Goal: Transaction & Acquisition: Purchase product/service

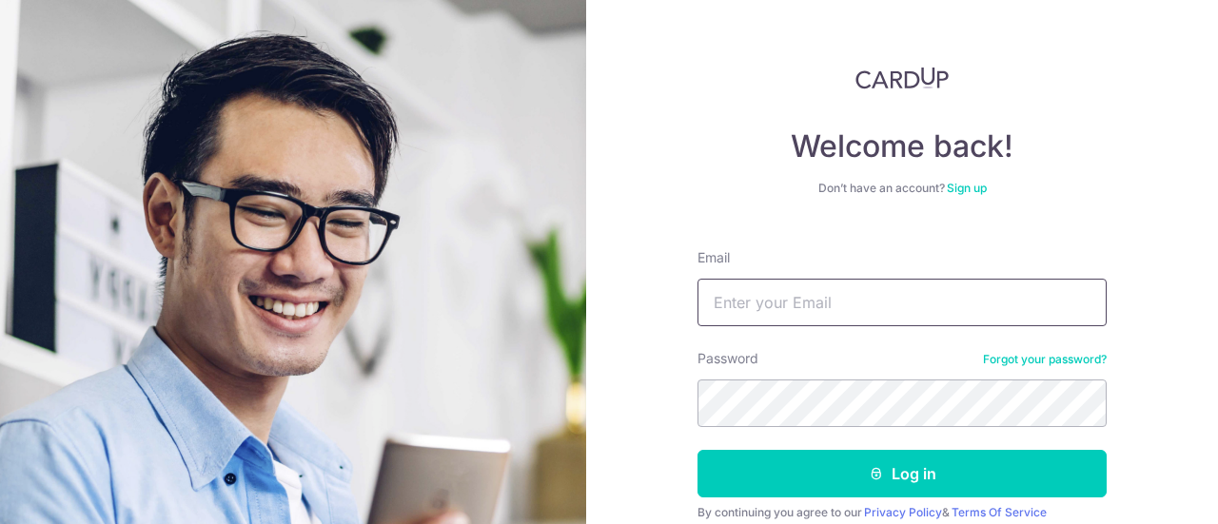
click at [889, 316] on input "Email" at bounding box center [902, 303] width 409 height 48
type input "lionel.looi@gmail.com"
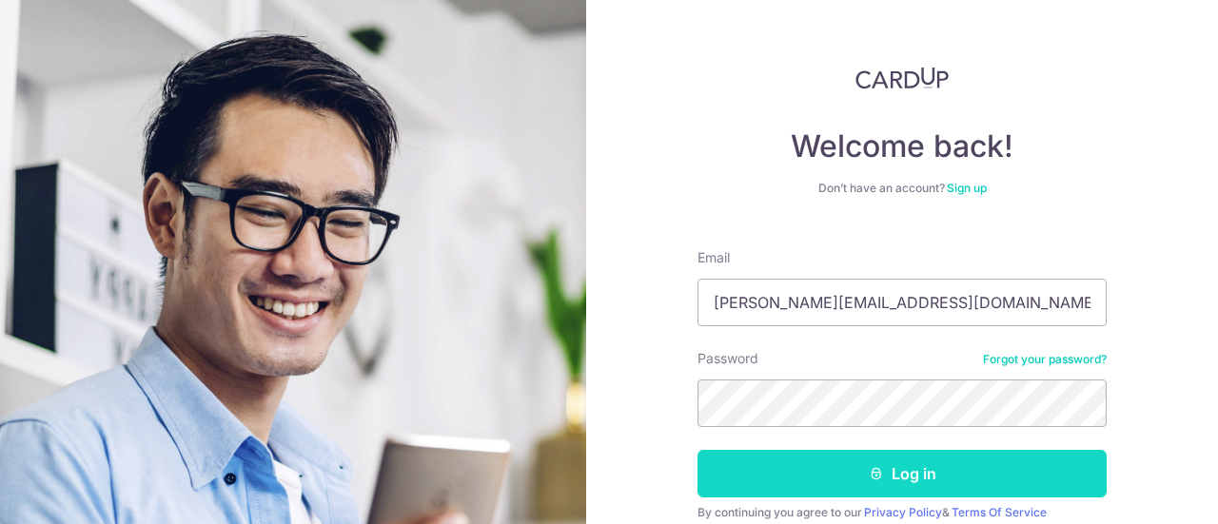
click at [905, 479] on button "Log in" at bounding box center [902, 474] width 409 height 48
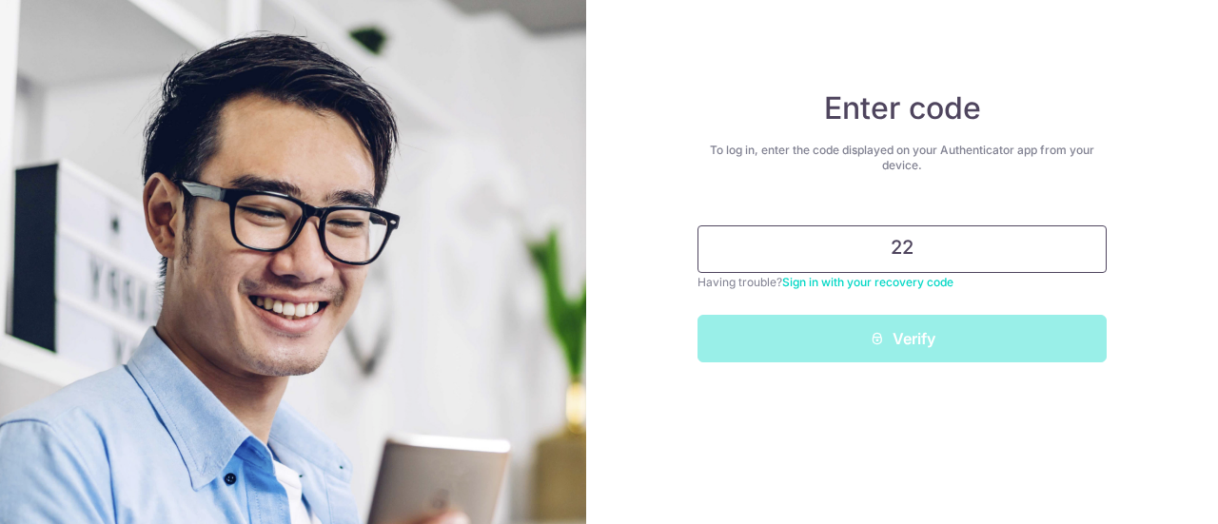
type input "2"
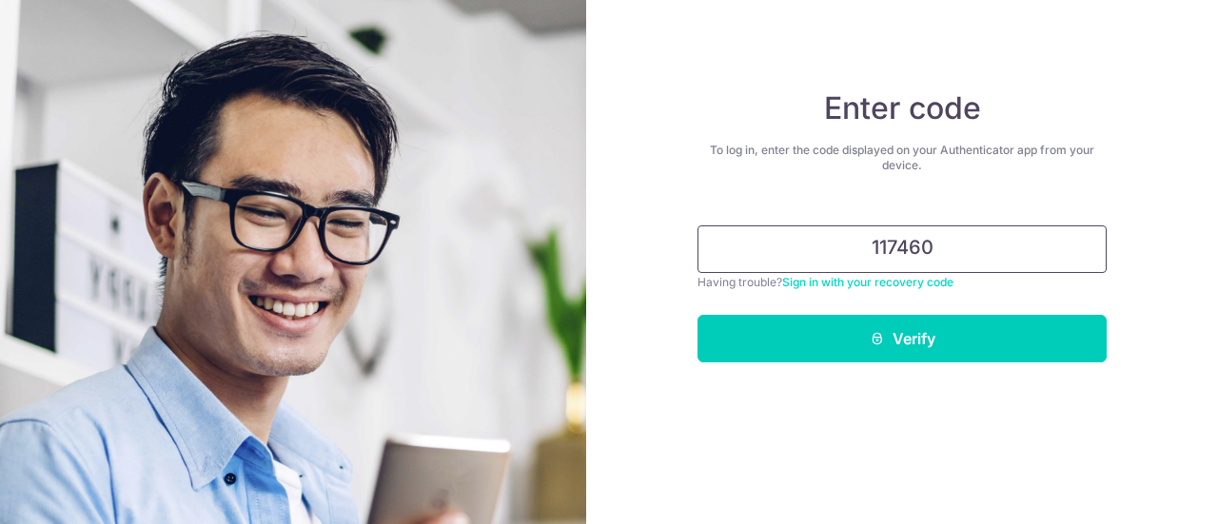
type input "117460"
click at [698, 315] on button "Verify" at bounding box center [902, 339] width 409 height 48
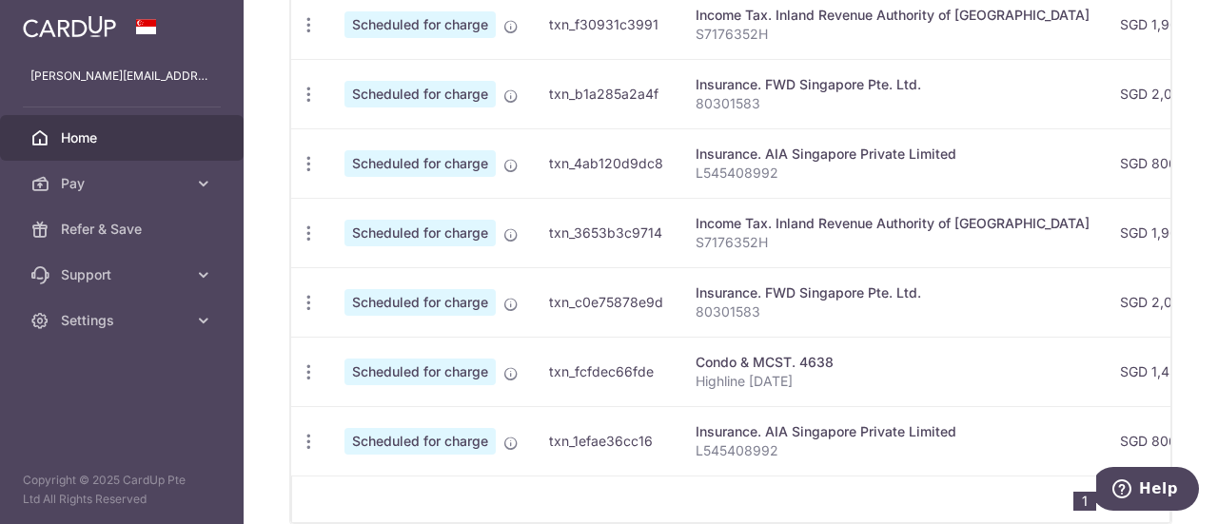
scroll to position [947, 0]
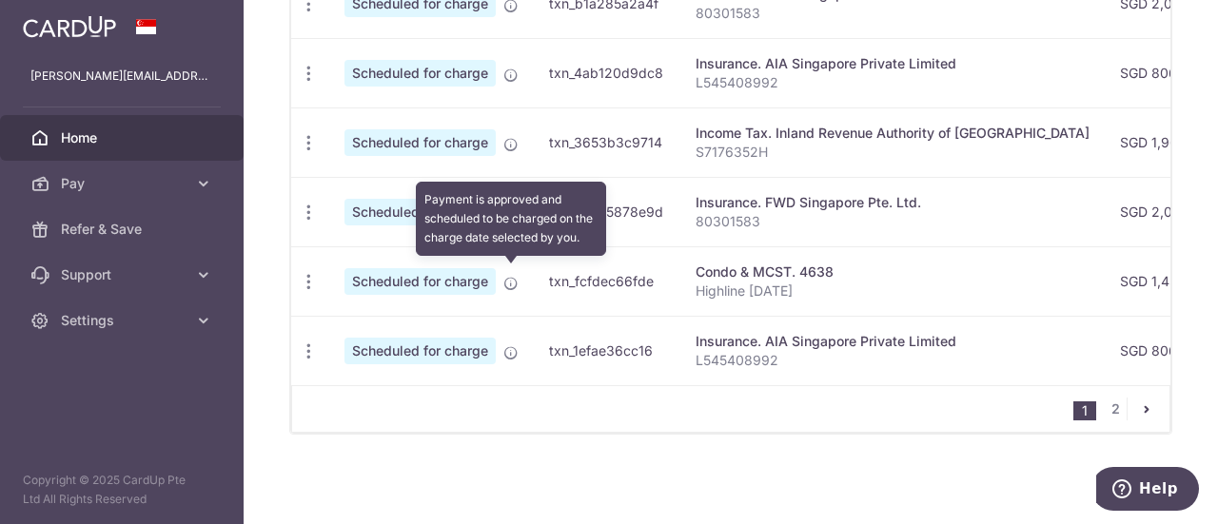
click at [514, 276] on icon at bounding box center [511, 283] width 15 height 15
click at [504, 276] on icon at bounding box center [511, 283] width 15 height 15
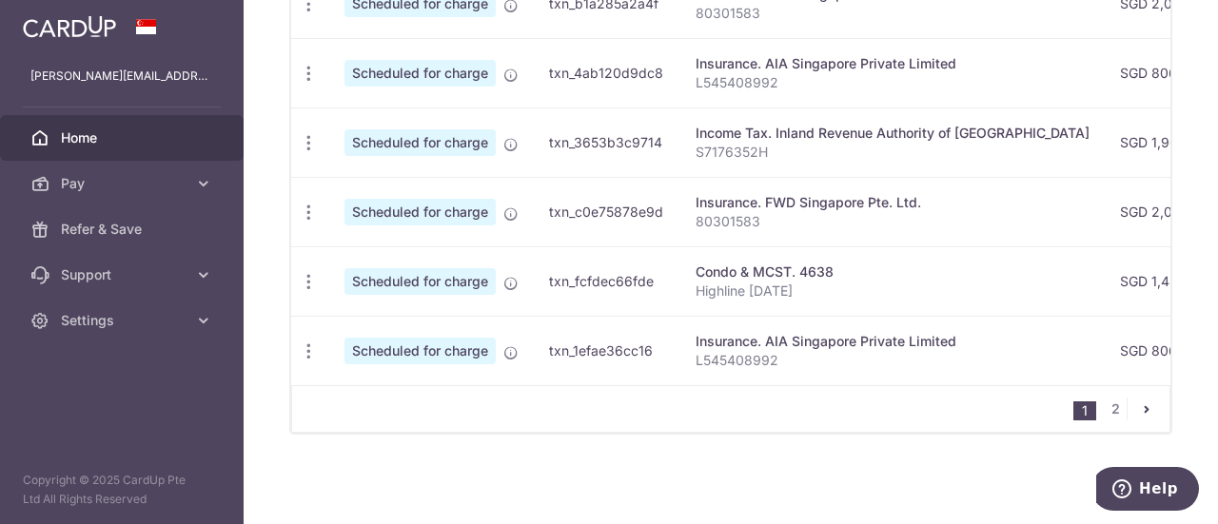
click at [463, 275] on span "Scheduled for charge" at bounding box center [420, 281] width 151 height 27
click at [303, 275] on icon "button" at bounding box center [309, 282] width 20 height 20
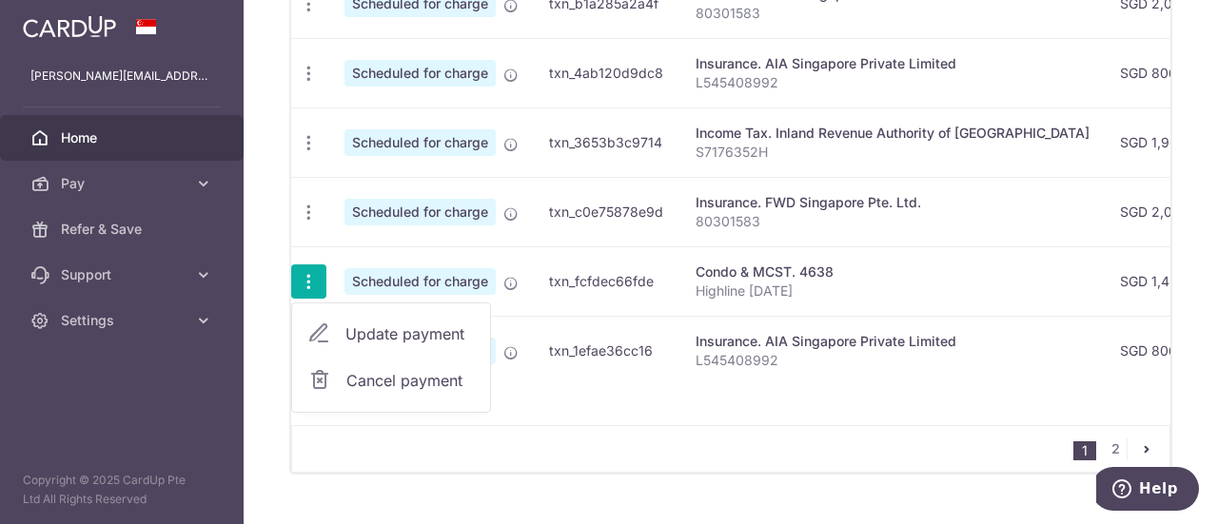
click at [572, 279] on td "txn_fcfdec66fde" at bounding box center [607, 281] width 147 height 69
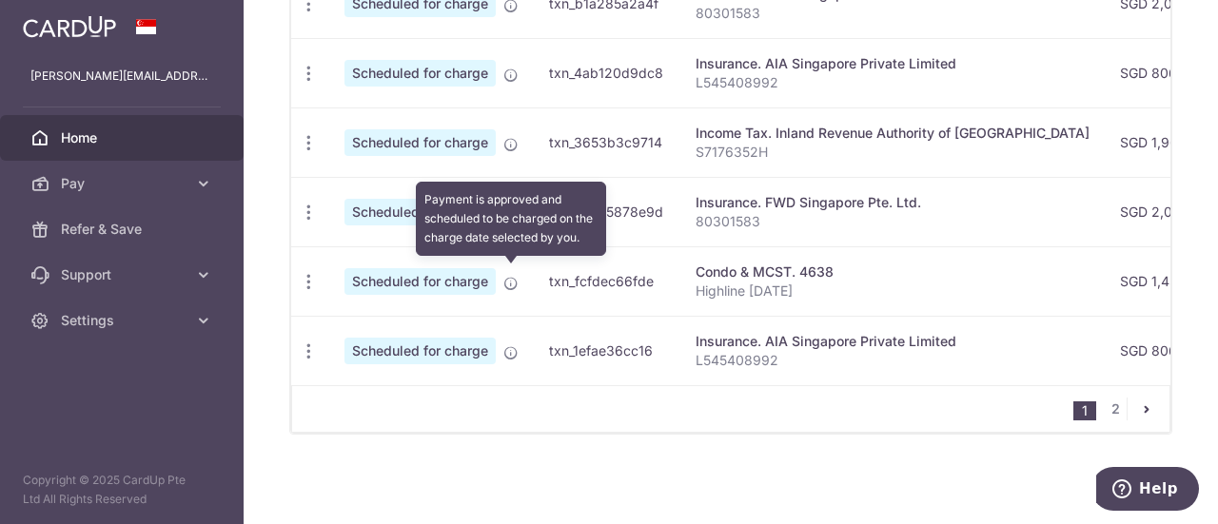
click at [507, 276] on icon at bounding box center [511, 283] width 15 height 15
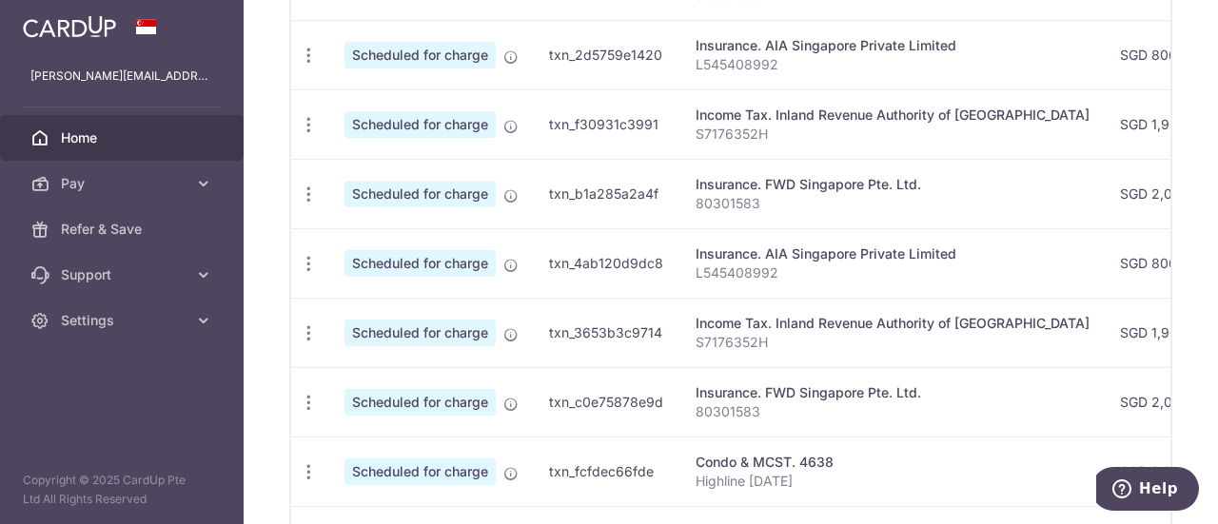
scroll to position [852, 0]
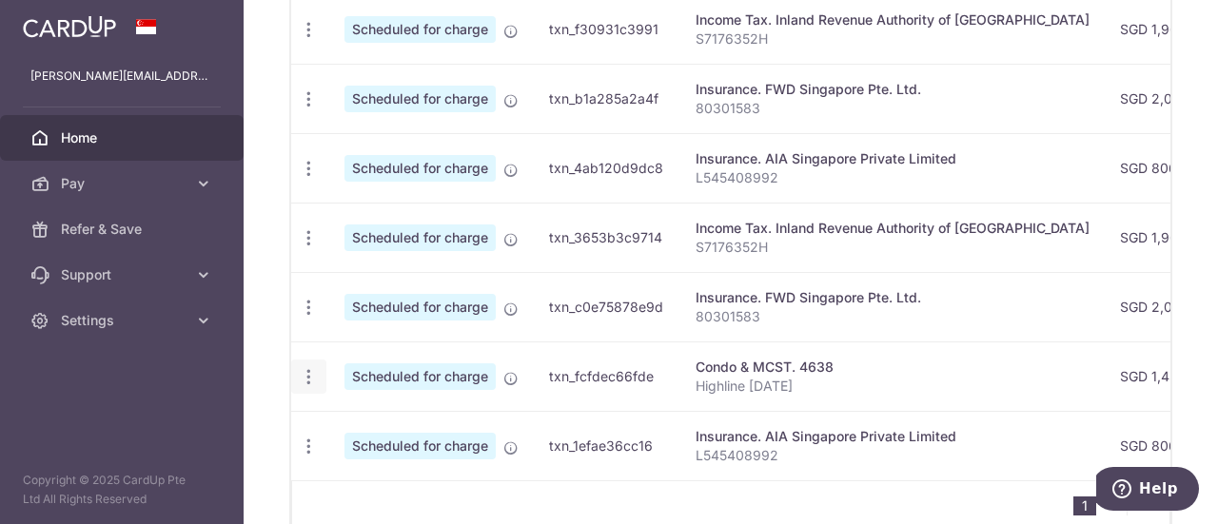
click at [312, 372] on icon "button" at bounding box center [309, 377] width 20 height 20
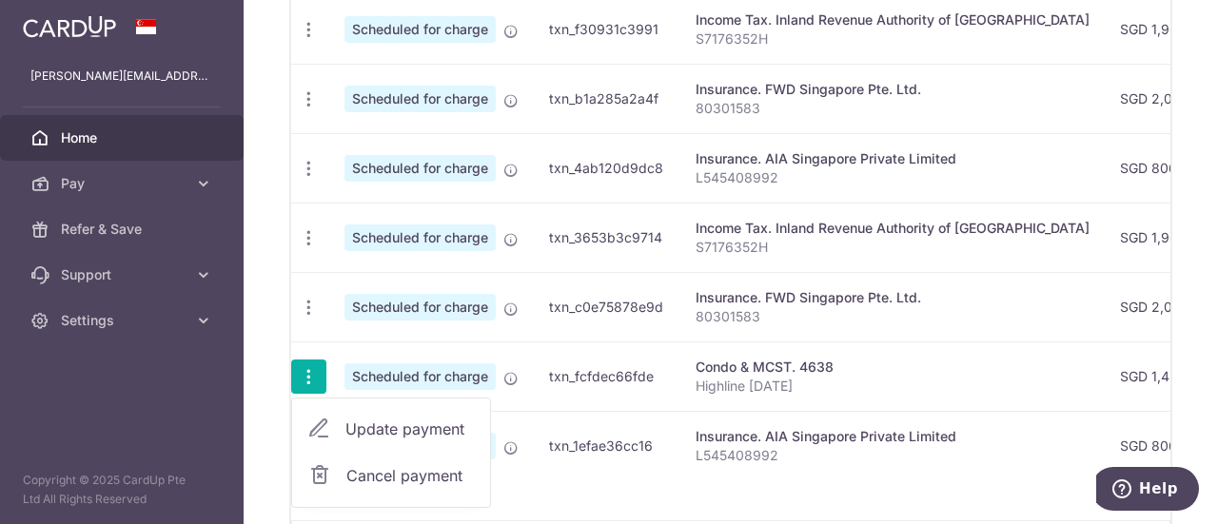
click at [550, 368] on td "txn_fcfdec66fde" at bounding box center [607, 376] width 147 height 69
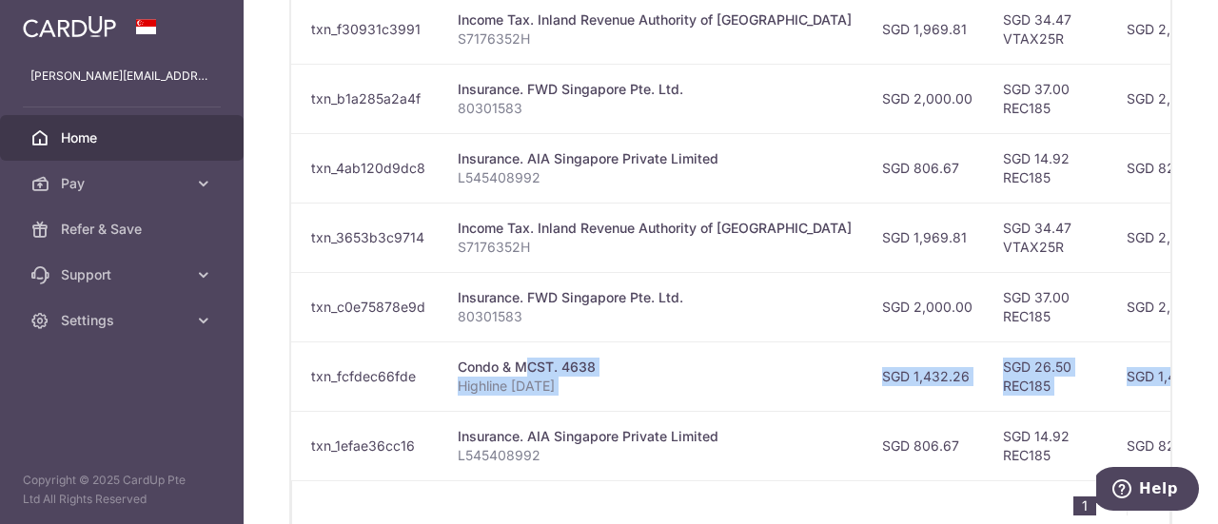
scroll to position [0, 610]
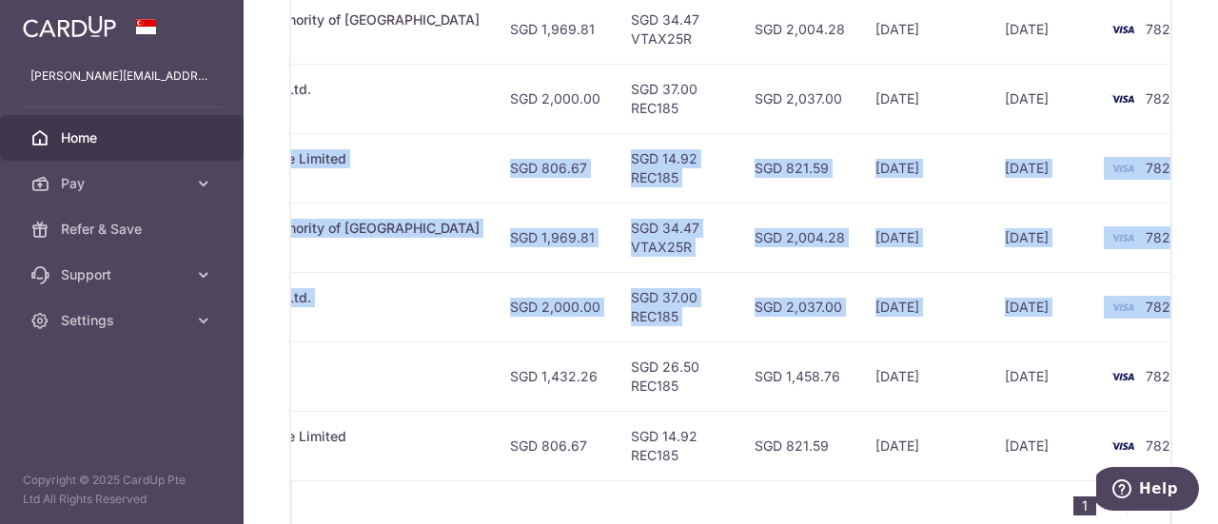
drag, startPoint x: 685, startPoint y: 366, endPoint x: 1095, endPoint y: 60, distance: 510.8
click at [1095, 60] on tbody "Update payment Cancel payment Scheduled for charge txn_92e8705ecc8 Income Tax. …" at bounding box center [462, 133] width 1562 height 695
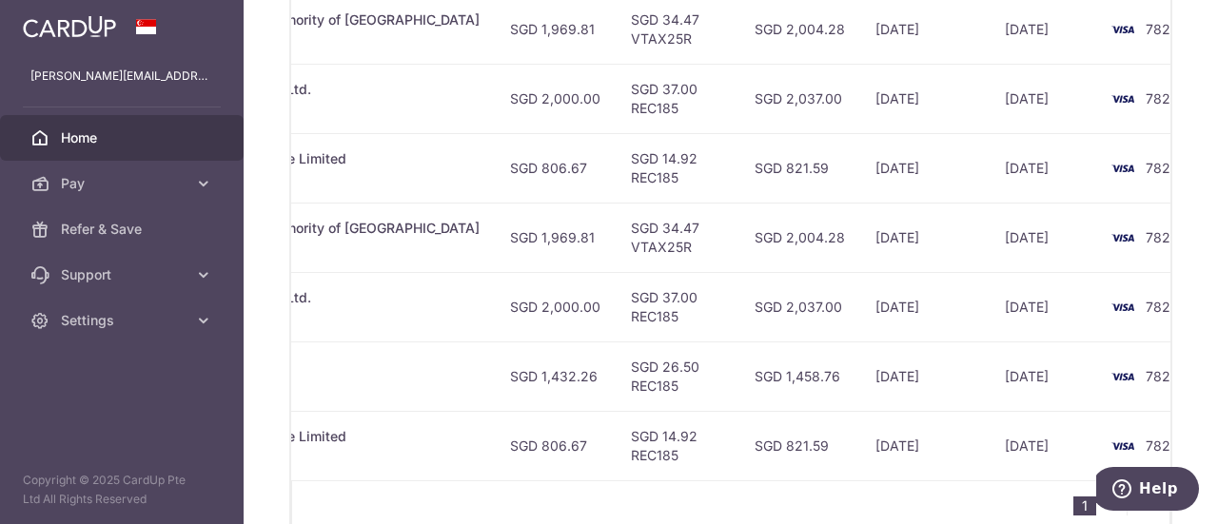
click at [860, 56] on td "19/11/2025" at bounding box center [924, 28] width 129 height 69
click at [616, 224] on td "SGD 34.47 VTAX25R" at bounding box center [678, 237] width 124 height 69
click at [616, 316] on td "SGD 37.00 REC185" at bounding box center [678, 306] width 124 height 69
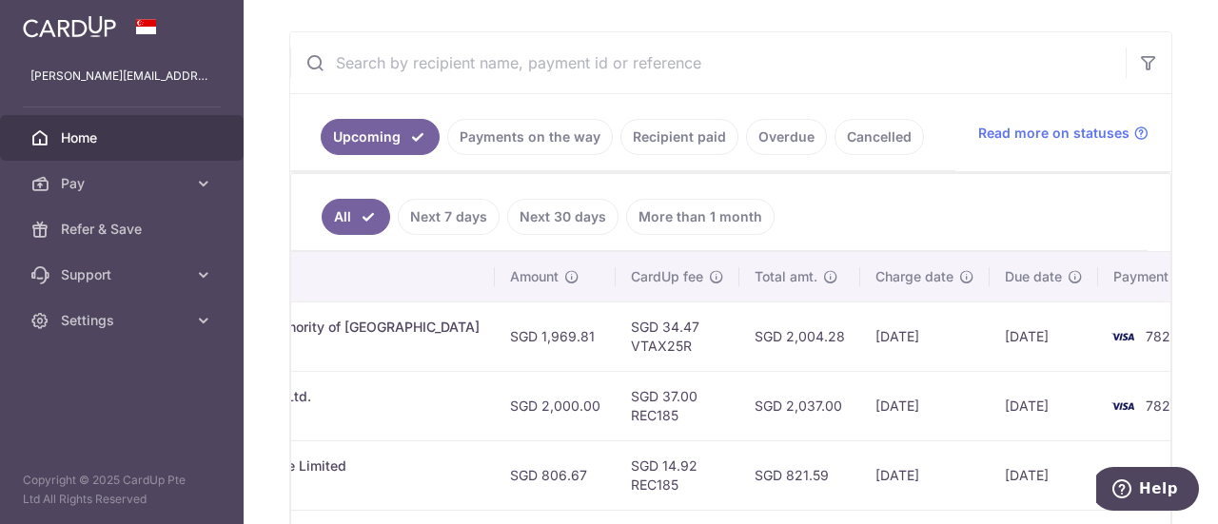
scroll to position [376, 0]
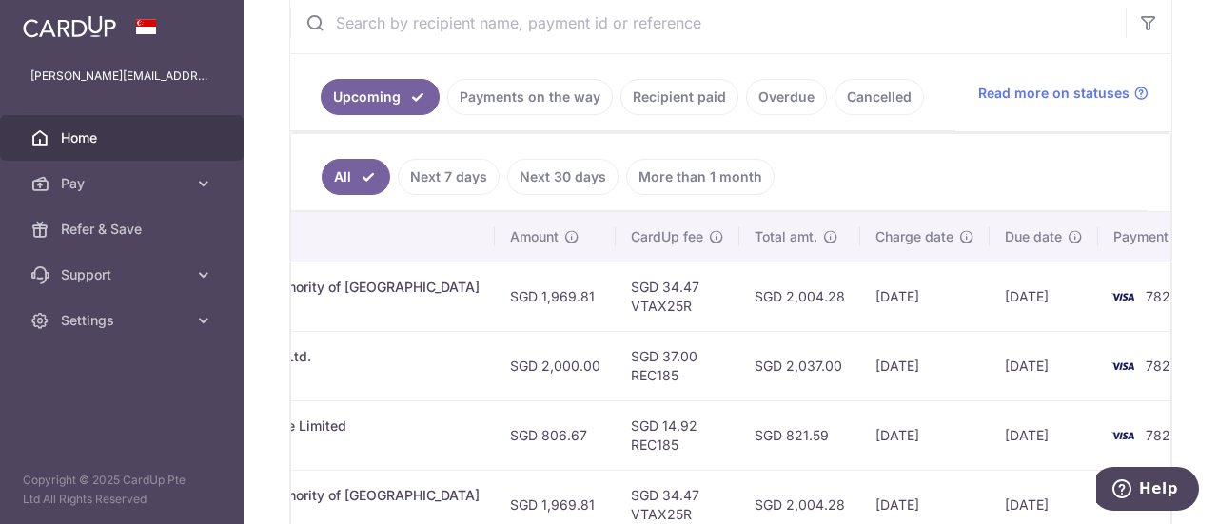
click at [632, 93] on link "Recipient paid" at bounding box center [680, 97] width 118 height 36
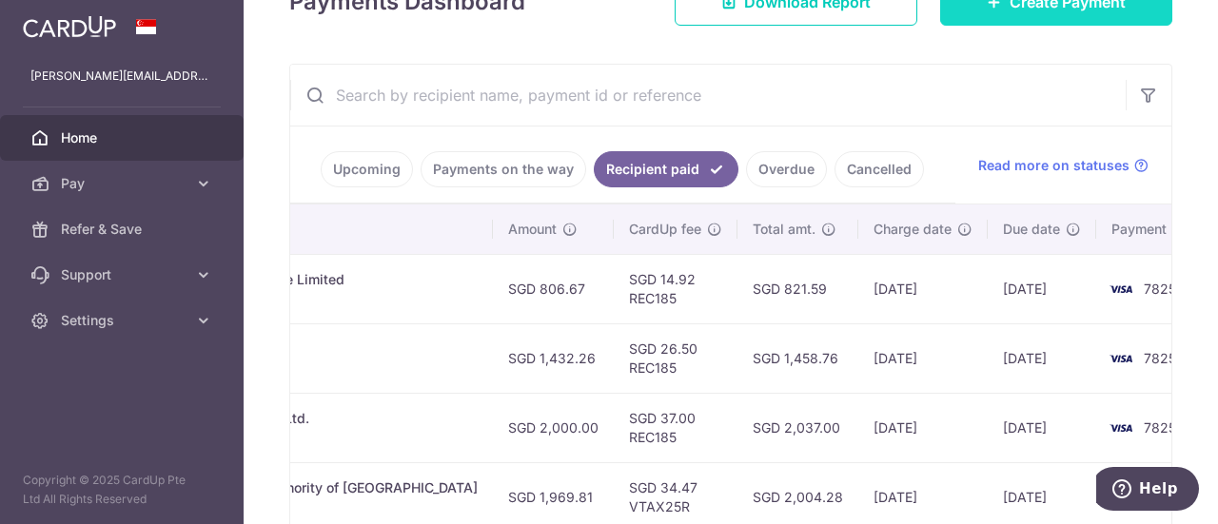
scroll to position [296, 0]
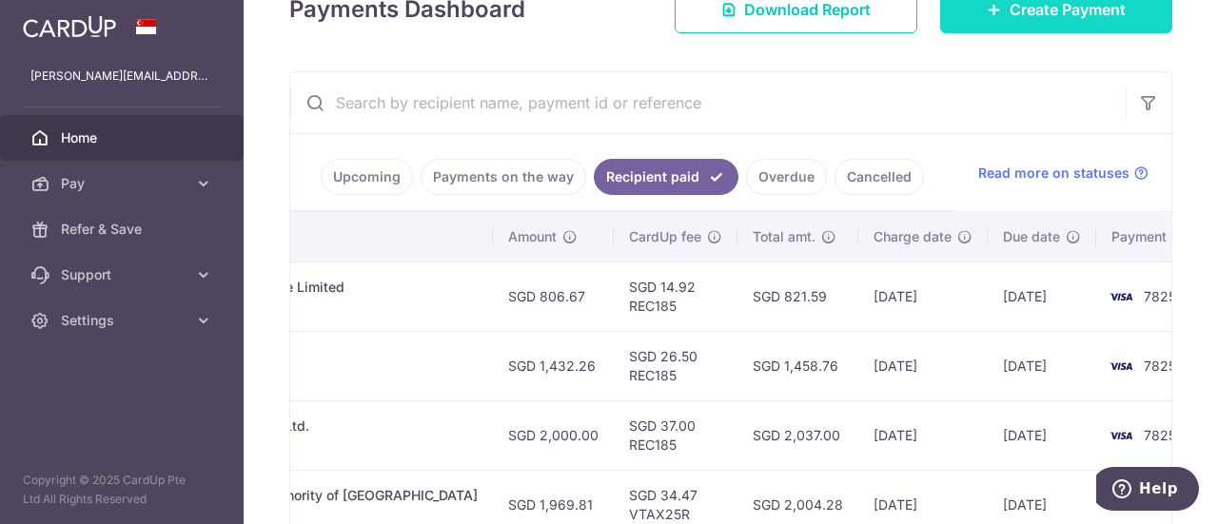
drag, startPoint x: 821, startPoint y: 296, endPoint x: 940, endPoint y: 13, distance: 306.7
click at [940, 13] on div "× Pause Schedule Pause all future payments in this series Pause just this one p…" at bounding box center [731, 262] width 975 height 524
click at [988, 370] on td "26/09/2025" at bounding box center [1042, 365] width 109 height 69
click at [527, 372] on td "SGD 1,432.26" at bounding box center [553, 365] width 121 height 69
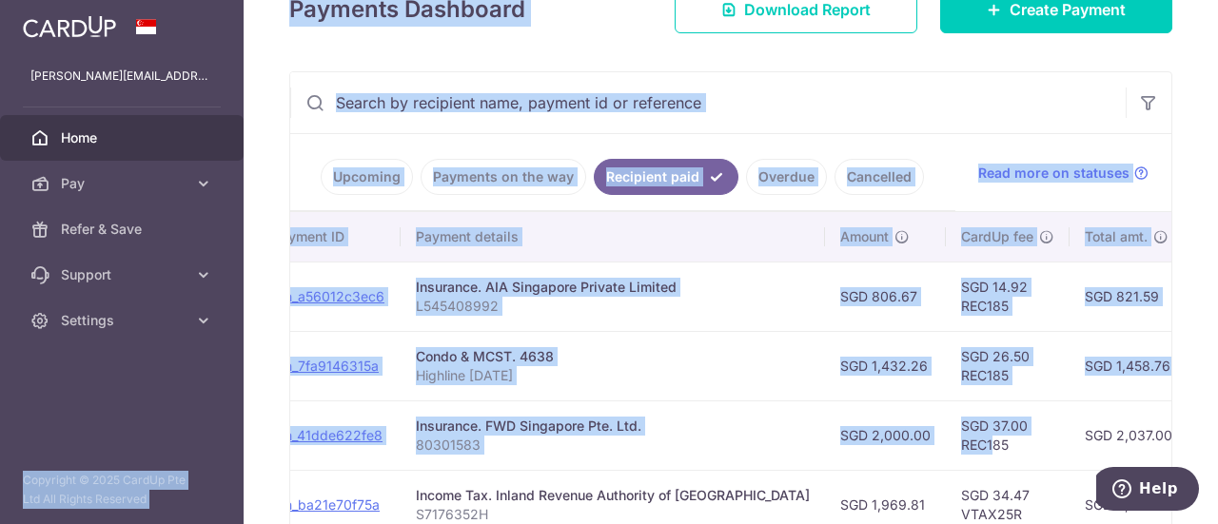
scroll to position [0, 0]
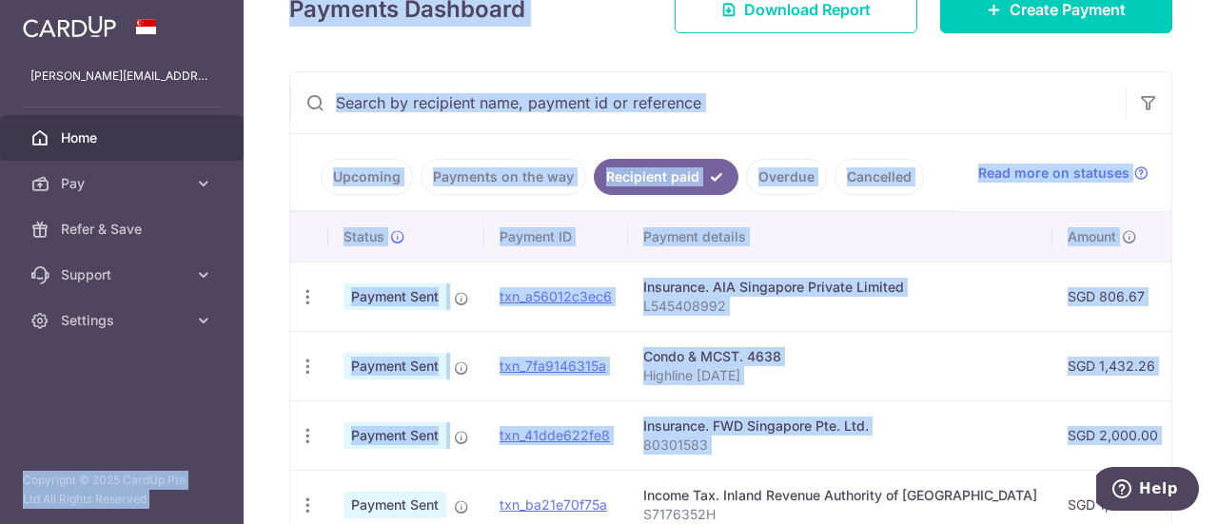
drag, startPoint x: 590, startPoint y: 454, endPoint x: 226, endPoint y: 382, distance: 371.7
click at [225, 382] on main "lionel.looi@gmail.com Home Pay Payments Recipients Cards Refer & Save Support F…" at bounding box center [609, 262] width 1218 height 524
click at [681, 323] on td "Insurance. AIA Singapore Private Limited L545408992" at bounding box center [840, 296] width 425 height 69
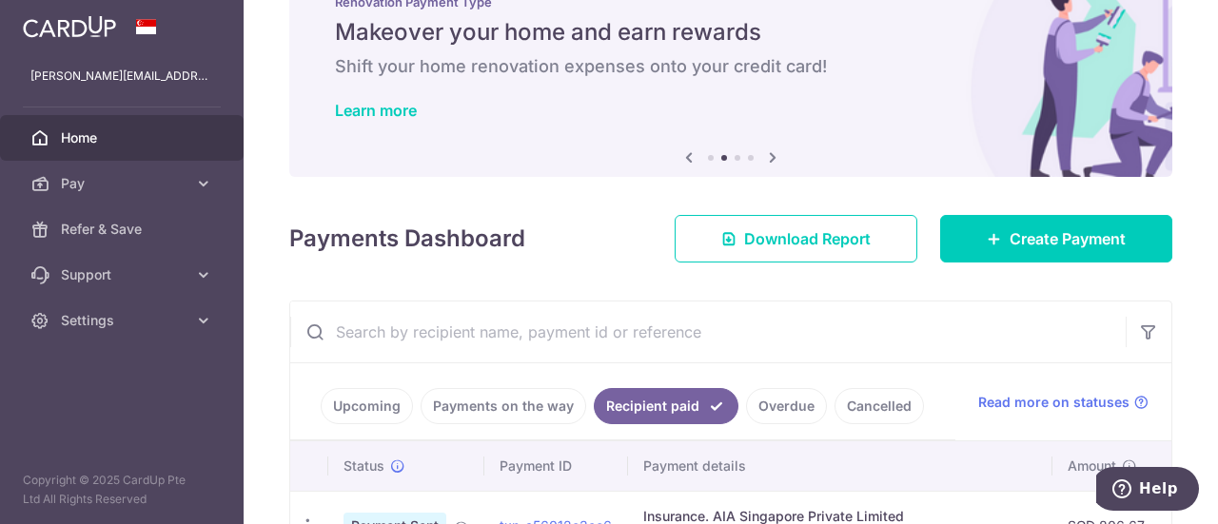
scroll to position [95, 0]
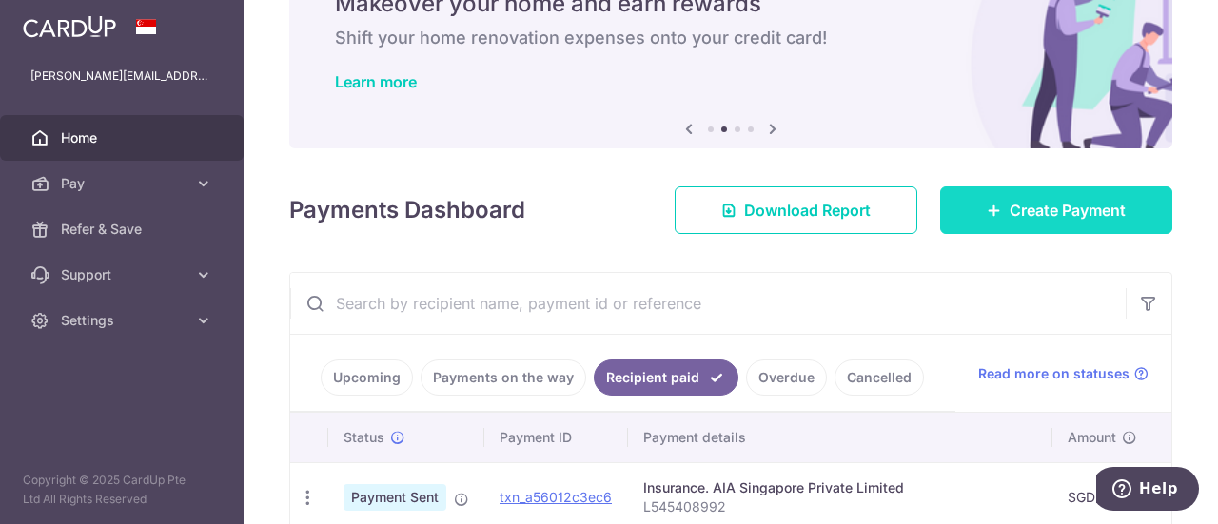
click at [954, 198] on link "Create Payment" at bounding box center [1056, 211] width 232 height 48
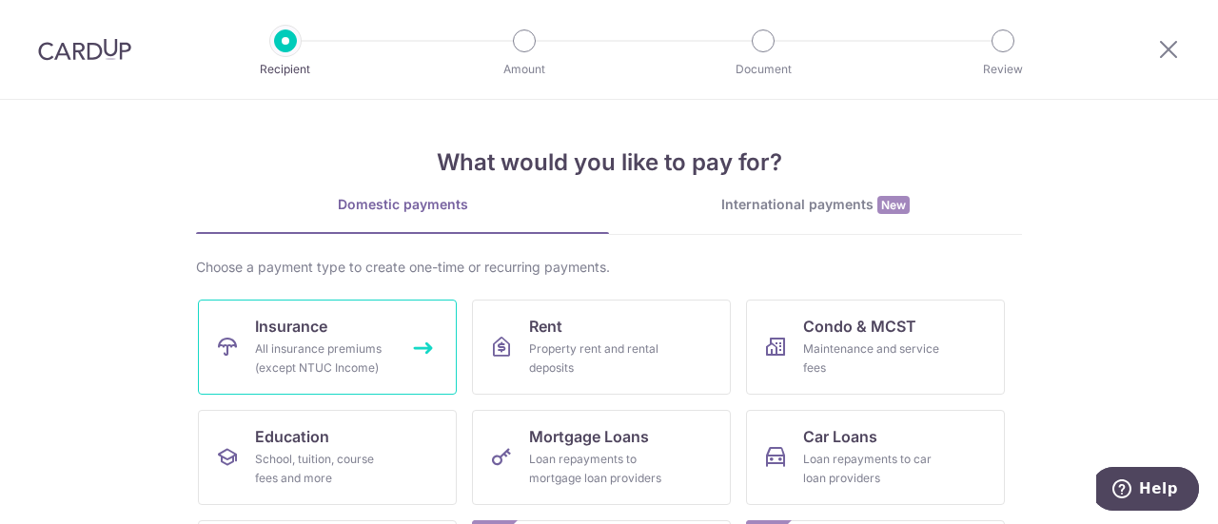
click at [366, 372] on div "All insurance premiums (except NTUC Income)" at bounding box center [323, 359] width 137 height 38
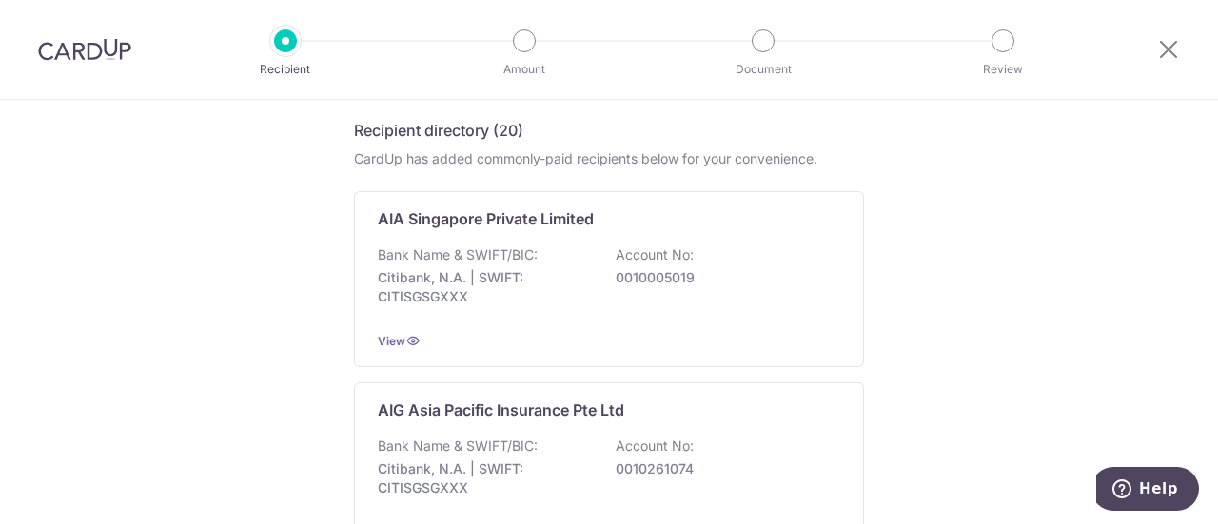
scroll to position [381, 0]
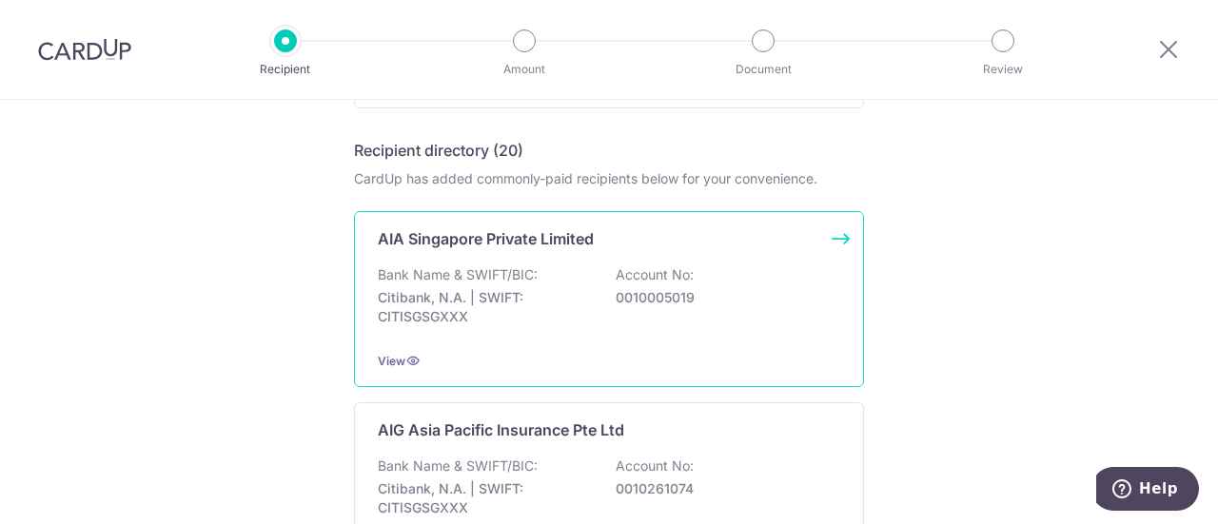
click at [405, 281] on p "Bank Name & SWIFT/BIC:" at bounding box center [458, 275] width 160 height 19
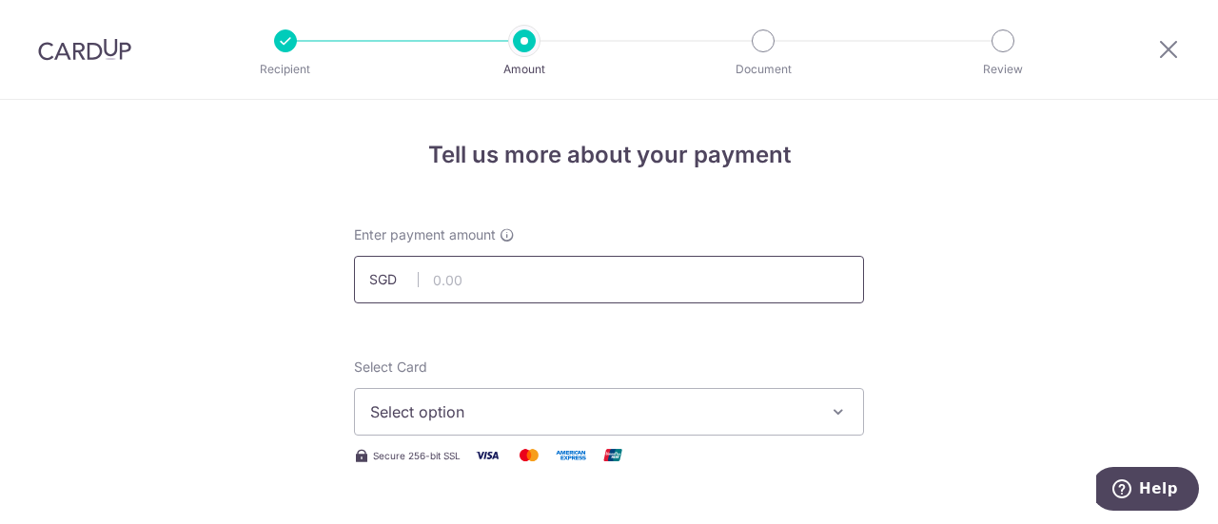
click at [489, 288] on input "text" at bounding box center [609, 280] width 510 height 48
type input "288.50"
click at [475, 412] on span "Select option" at bounding box center [592, 412] width 444 height 23
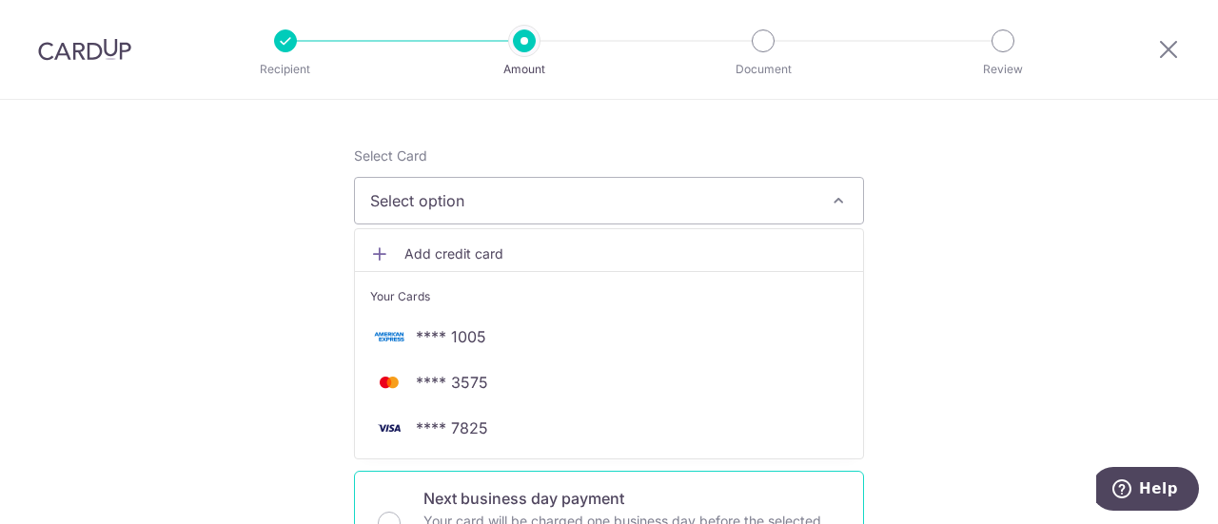
scroll to position [286, 0]
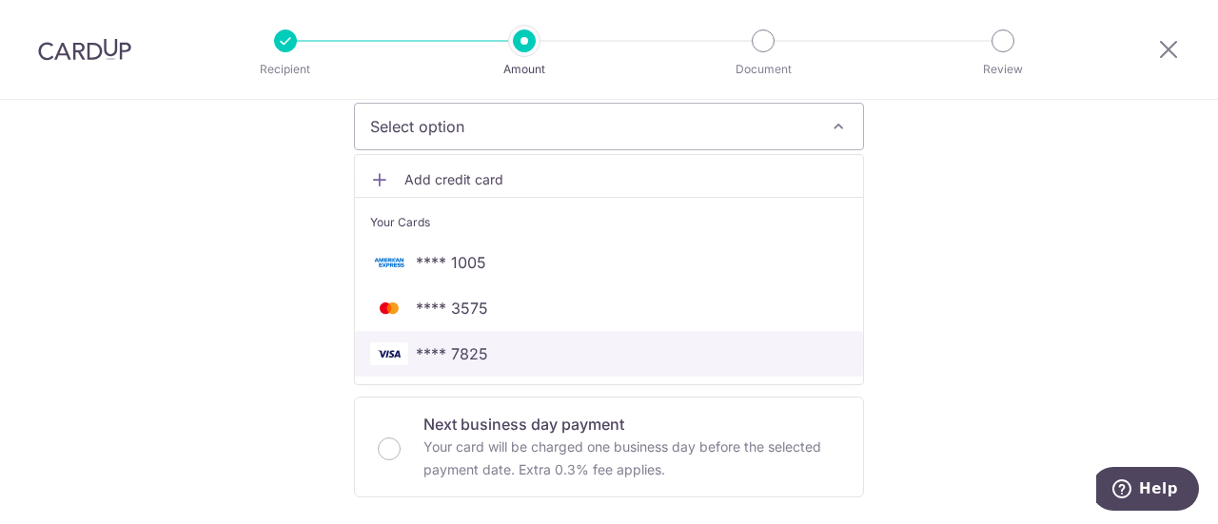
click at [480, 347] on span "**** 7825" at bounding box center [452, 354] width 72 height 23
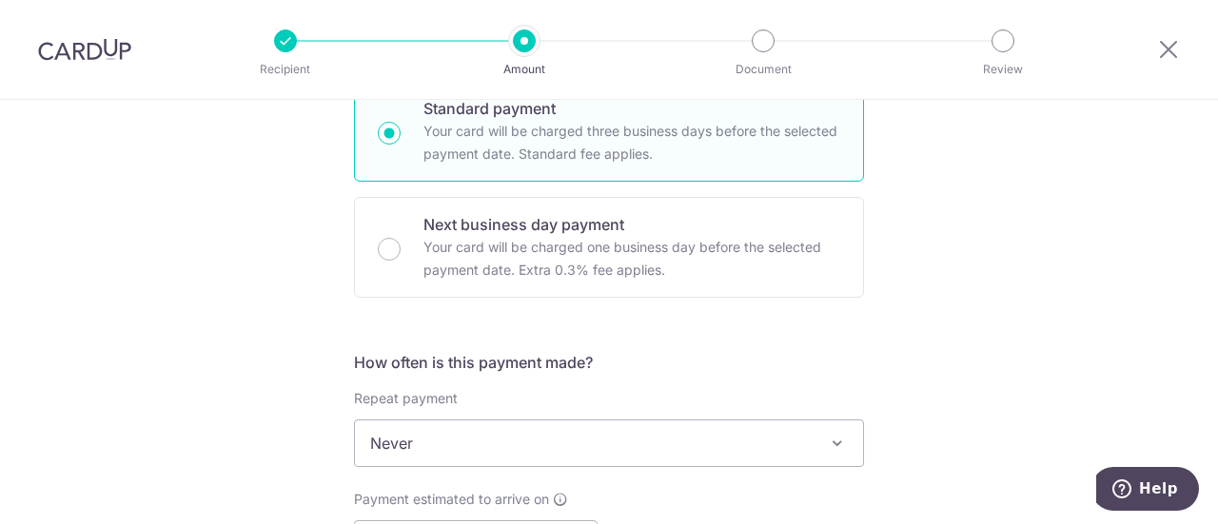
scroll to position [571, 0]
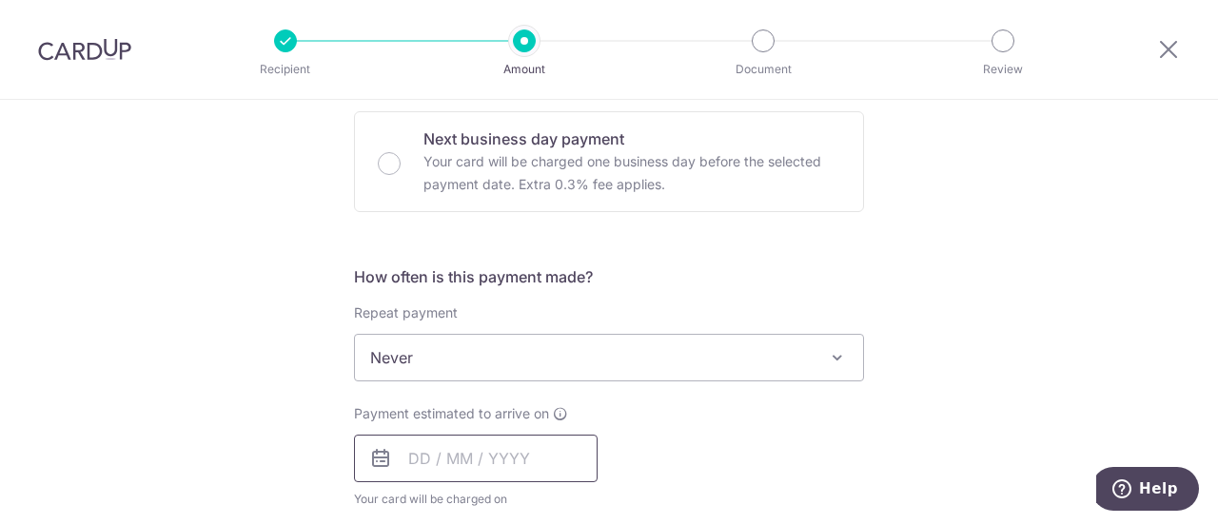
click at [430, 465] on input "text" at bounding box center [476, 459] width 244 height 48
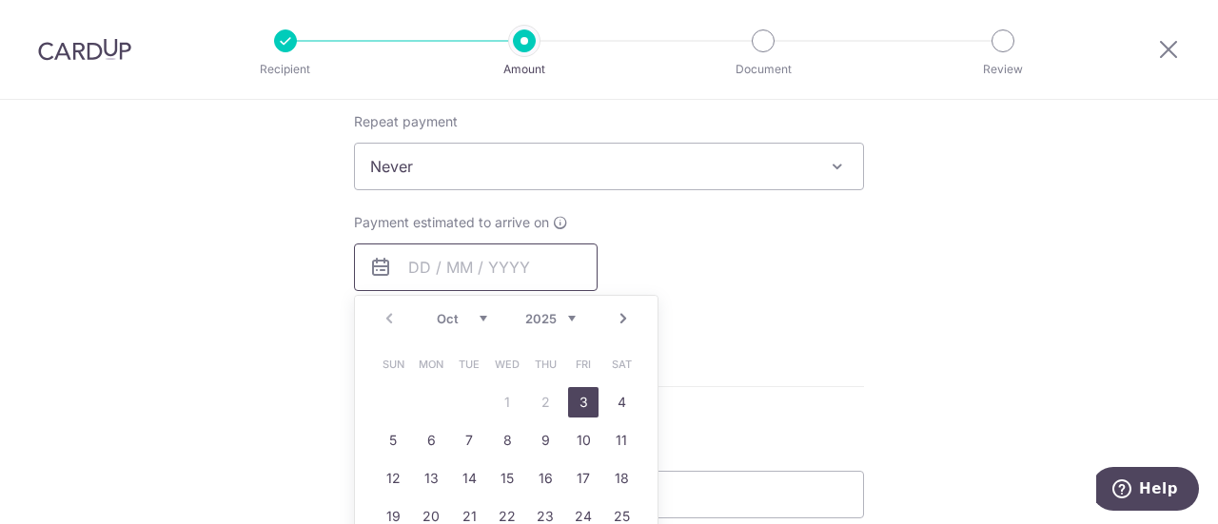
scroll to position [857, 0]
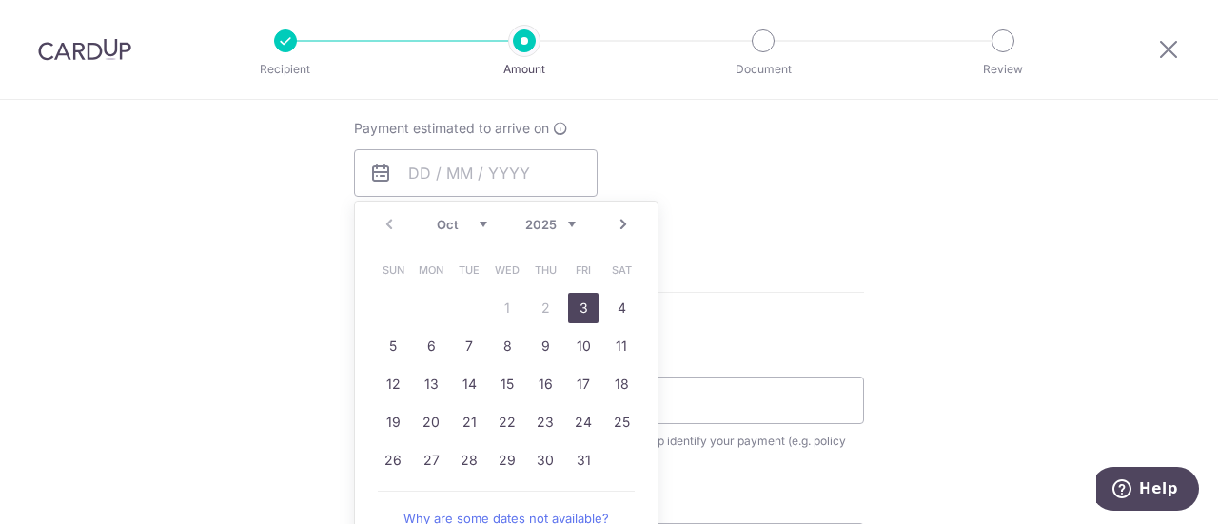
click at [585, 300] on link "3" at bounding box center [583, 308] width 30 height 30
type input "[DATE]"
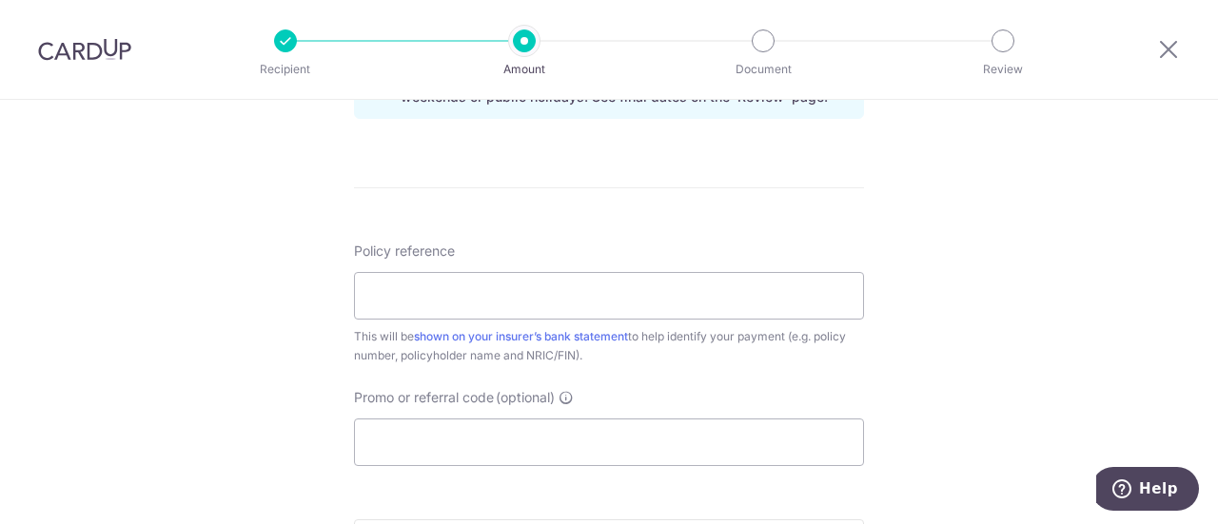
scroll to position [1047, 0]
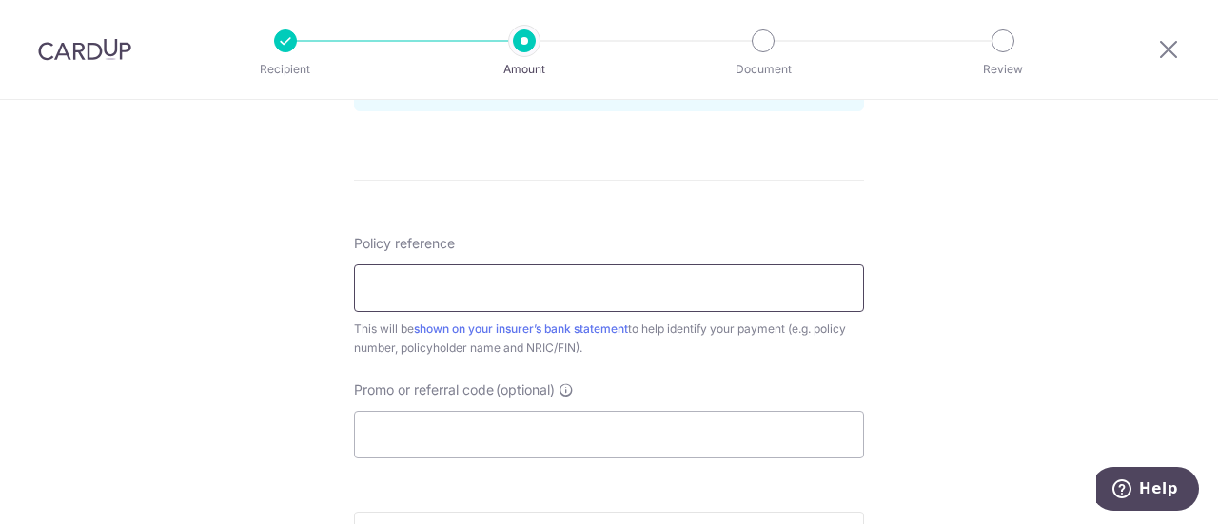
click at [573, 294] on input "Policy reference" at bounding box center [609, 289] width 510 height 48
type input "L537302873"
click at [541, 439] on input "Promo or referral code (optional)" at bounding box center [609, 435] width 510 height 48
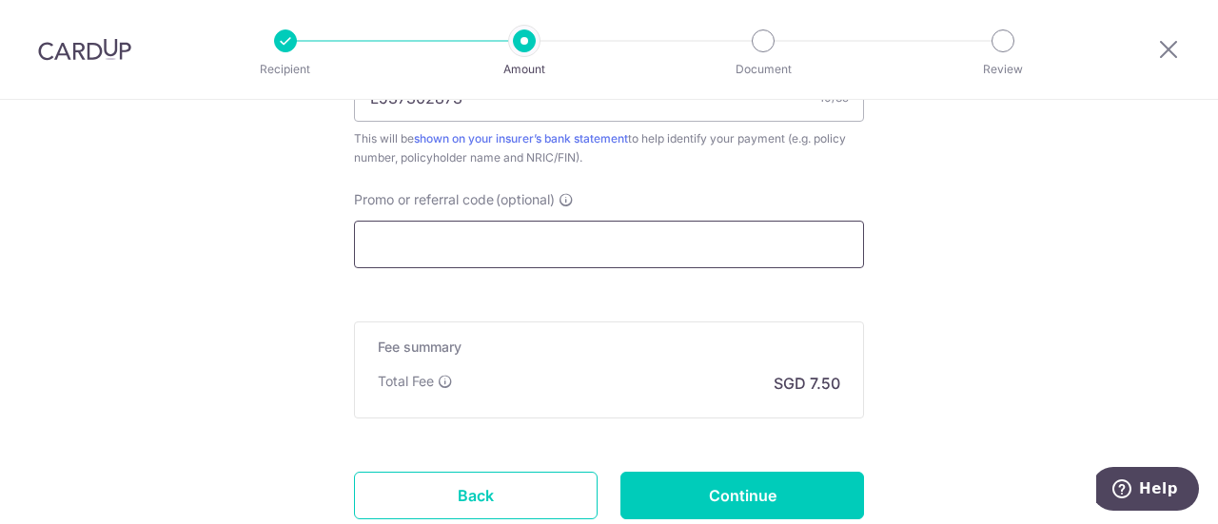
scroll to position [1371, 0]
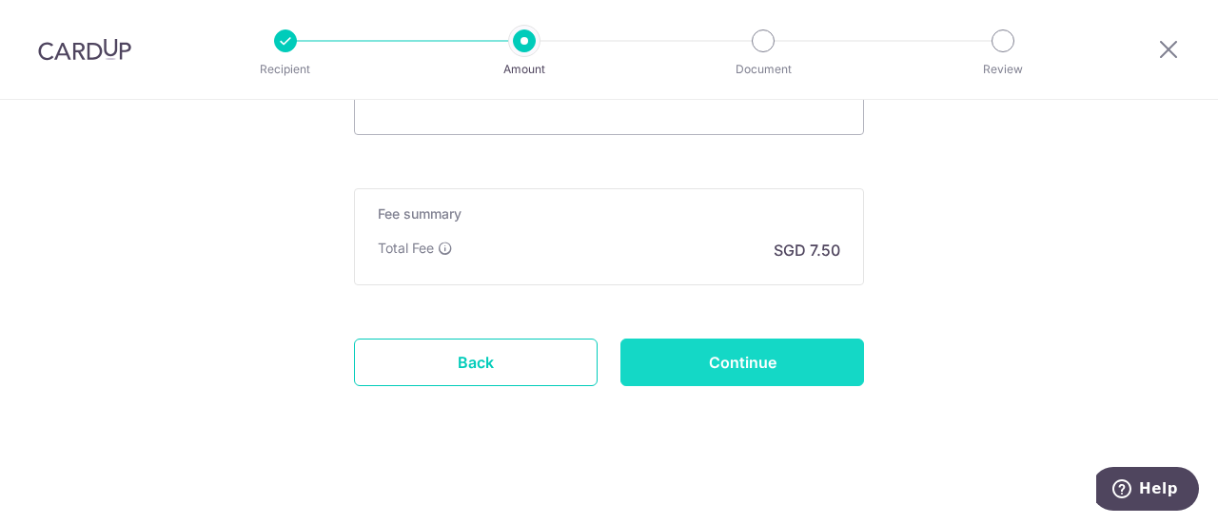
click at [723, 355] on input "Continue" at bounding box center [743, 363] width 244 height 48
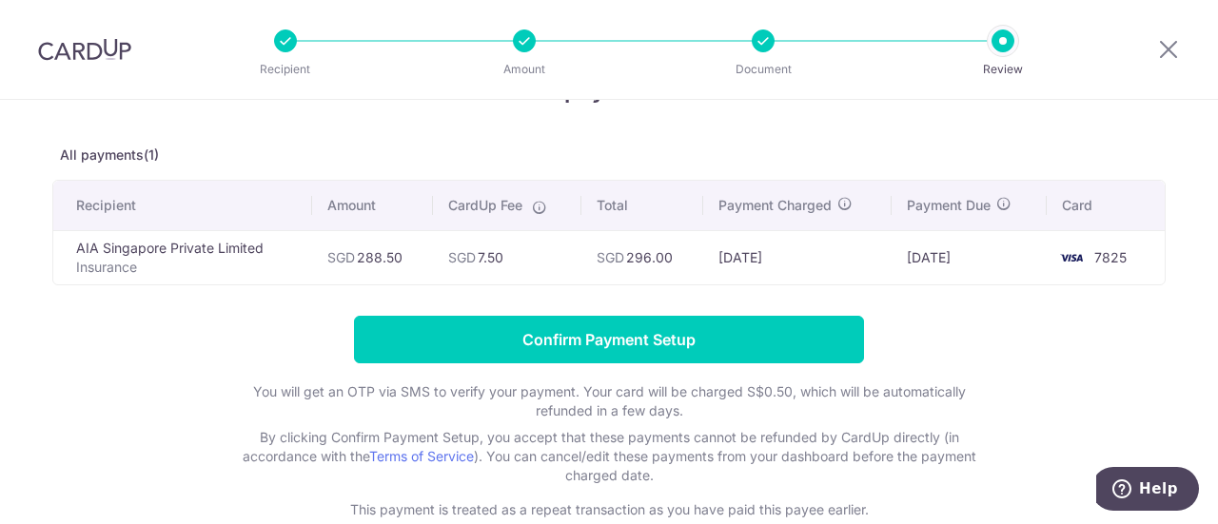
scroll to position [95, 0]
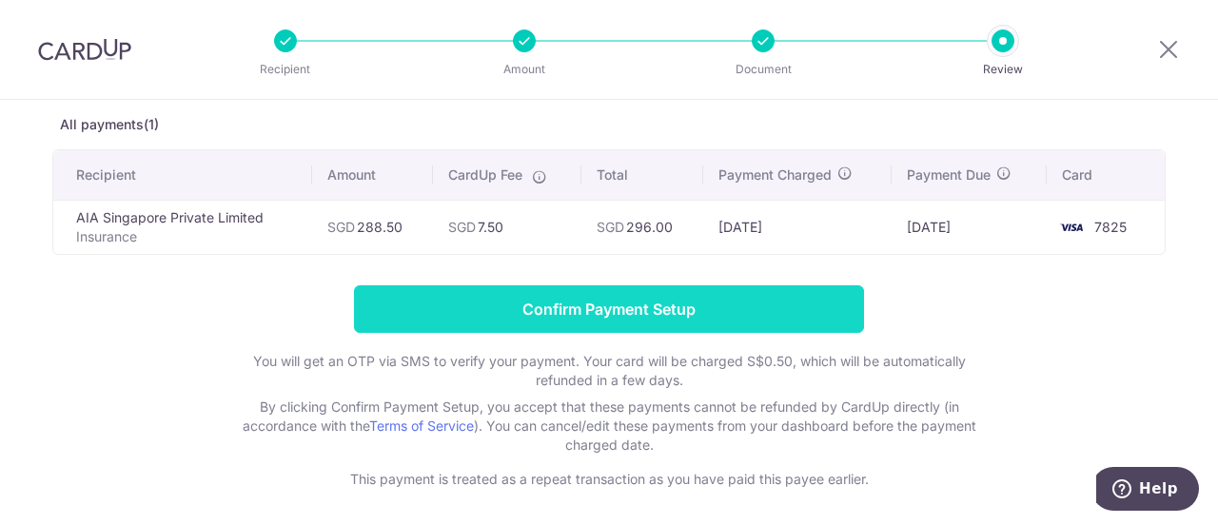
click at [701, 319] on input "Confirm Payment Setup" at bounding box center [609, 310] width 510 height 48
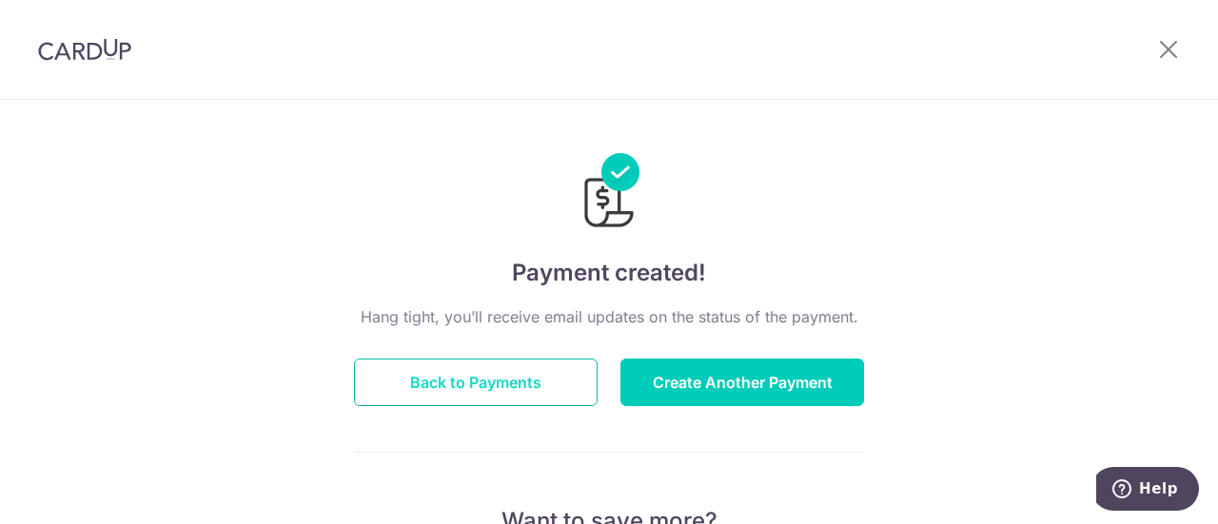
click at [476, 391] on button "Back to Payments" at bounding box center [476, 383] width 244 height 48
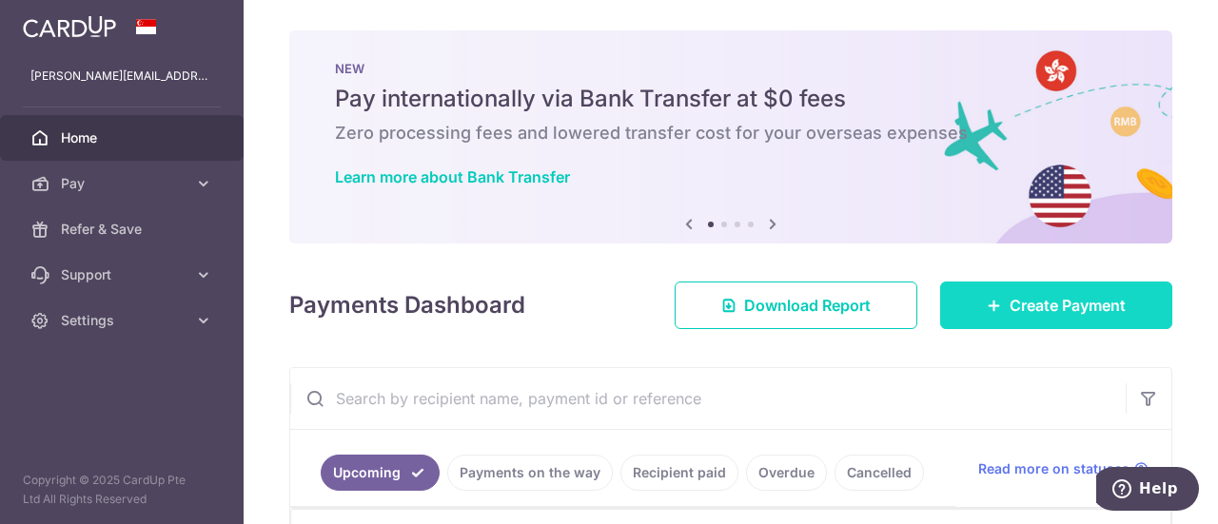
click at [1092, 311] on span "Create Payment" at bounding box center [1068, 305] width 116 height 23
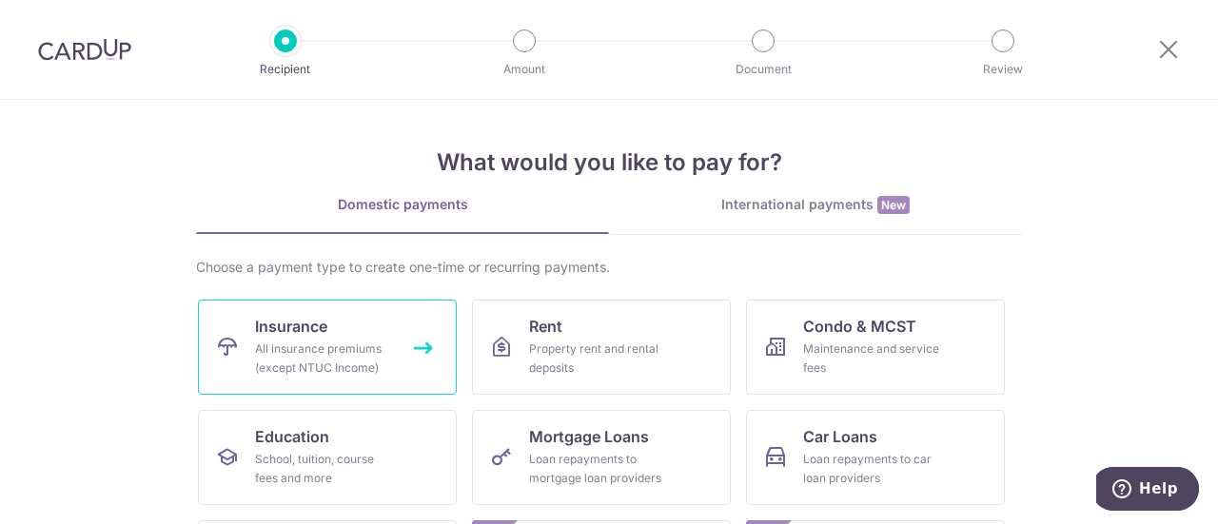
click at [319, 329] on span "Insurance" at bounding box center [291, 326] width 72 height 23
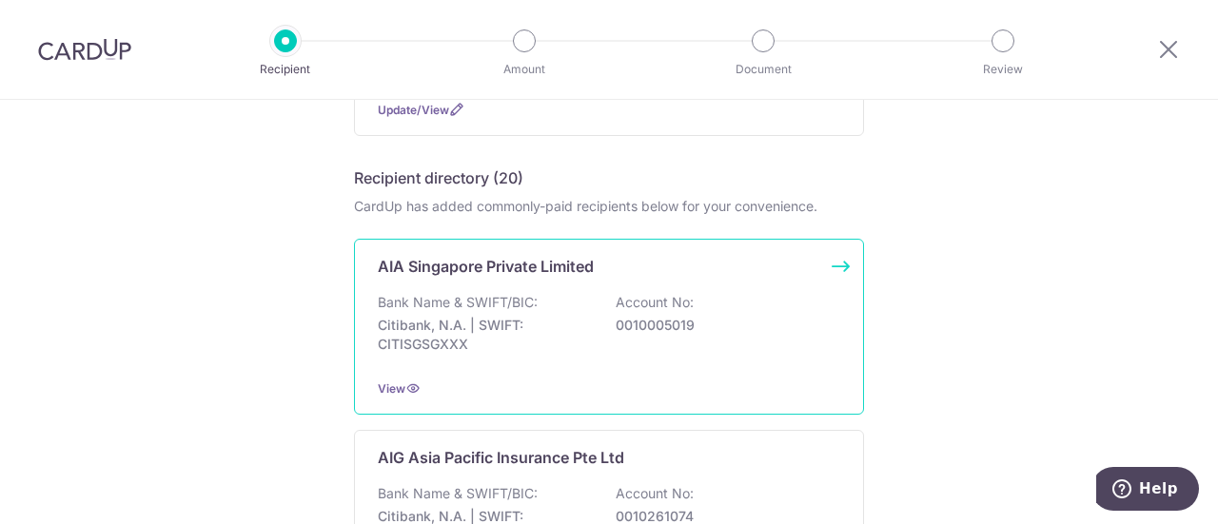
scroll to position [381, 0]
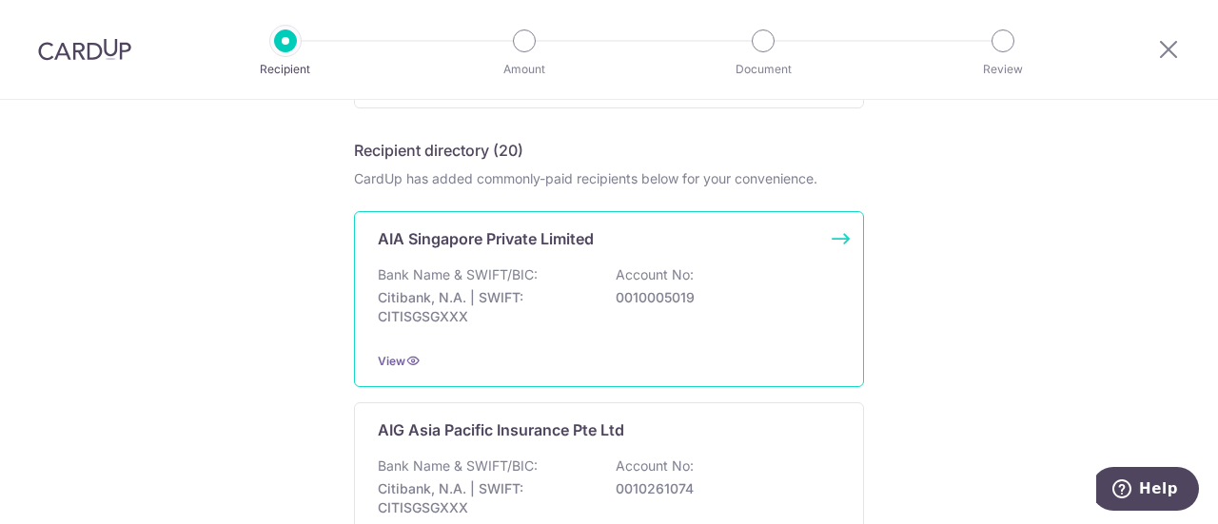
click at [559, 257] on div "AIA Singapore Private Limited Bank Name & SWIFT/BIC: Citibank, N.A. | SWIFT: CI…" at bounding box center [609, 299] width 510 height 176
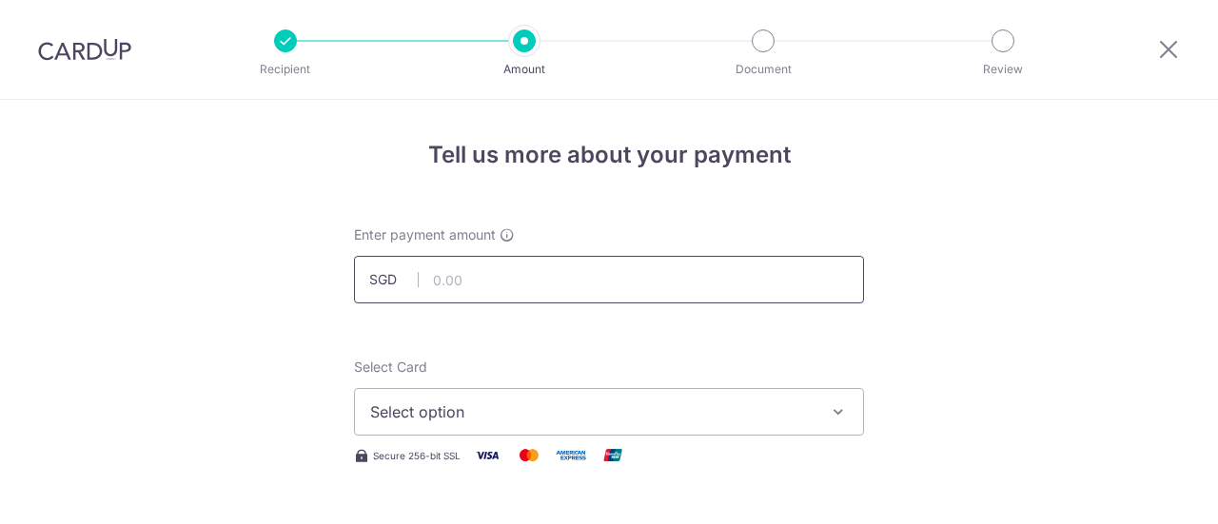
click at [546, 266] on input "text" at bounding box center [609, 280] width 510 height 48
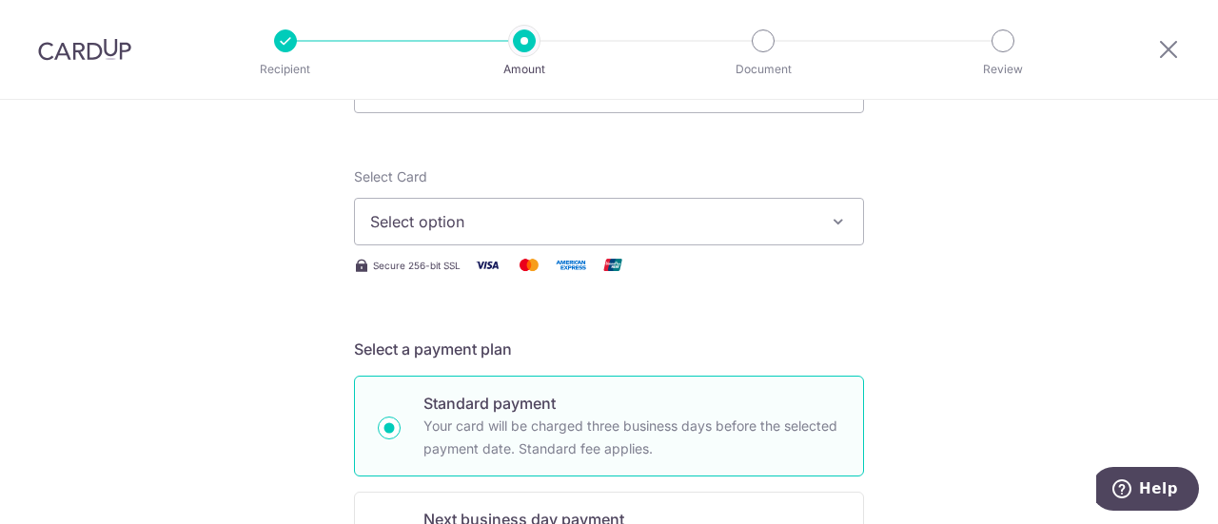
type input "1,371.00"
click at [548, 226] on span "Select option" at bounding box center [592, 221] width 444 height 23
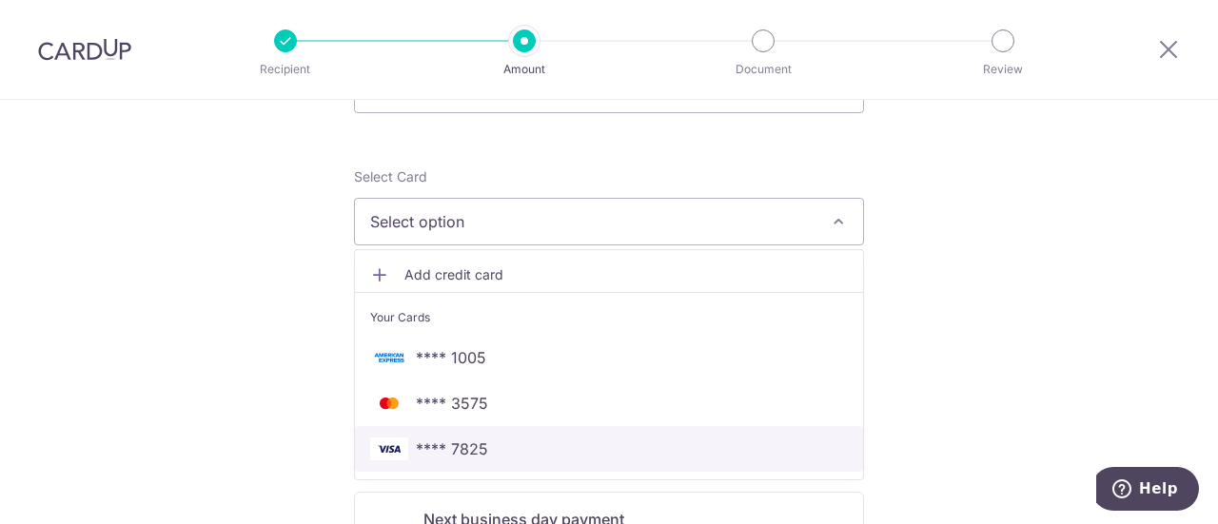
click at [449, 439] on span "**** 7825" at bounding box center [452, 449] width 72 height 23
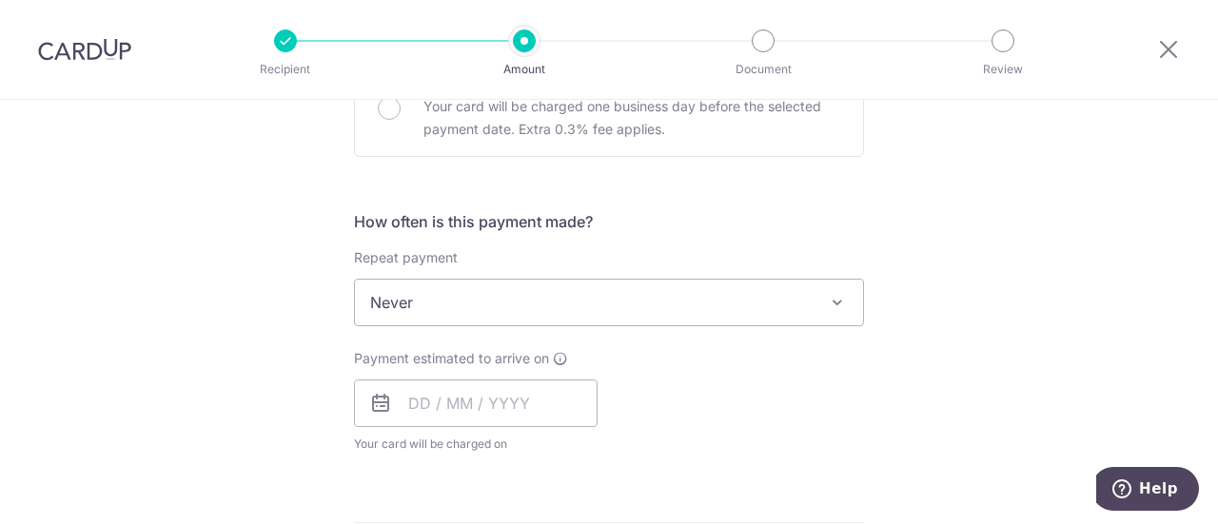
scroll to position [666, 0]
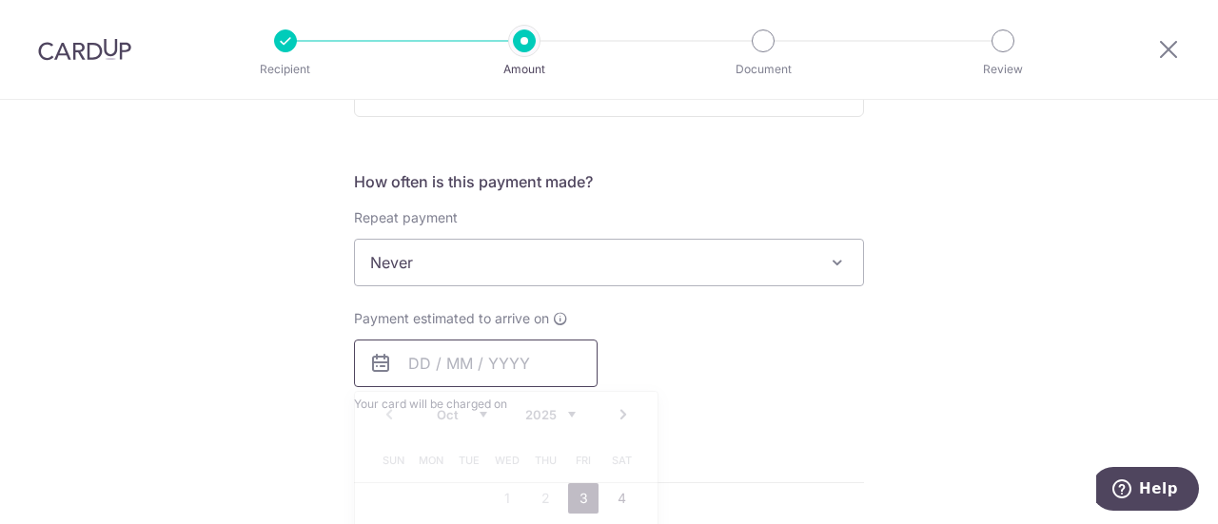
click at [500, 357] on input "text" at bounding box center [476, 364] width 244 height 48
click at [581, 487] on link "3" at bounding box center [583, 499] width 30 height 30
type input "[DATE]"
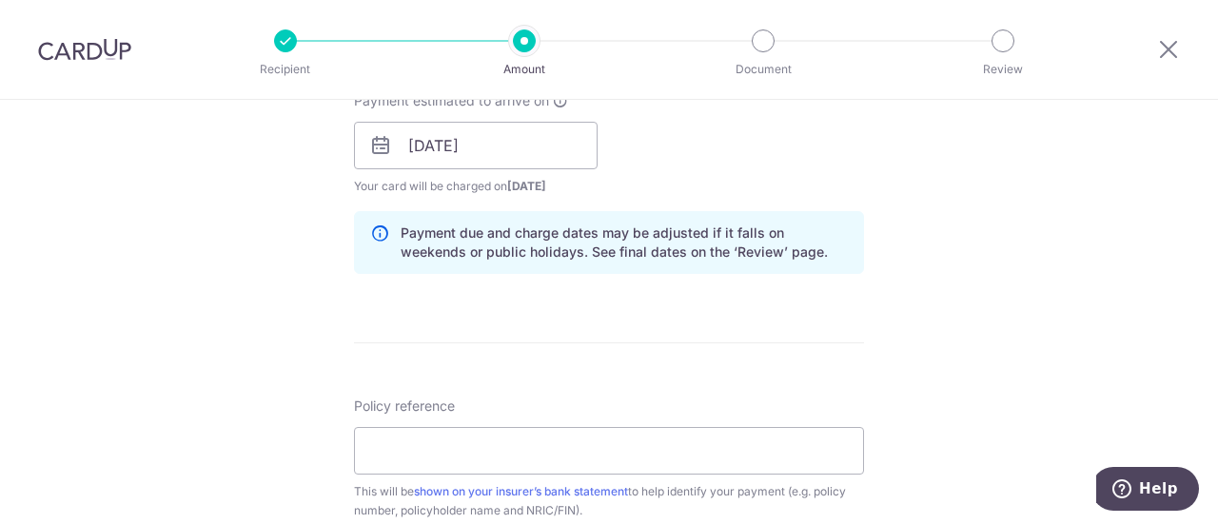
scroll to position [952, 0]
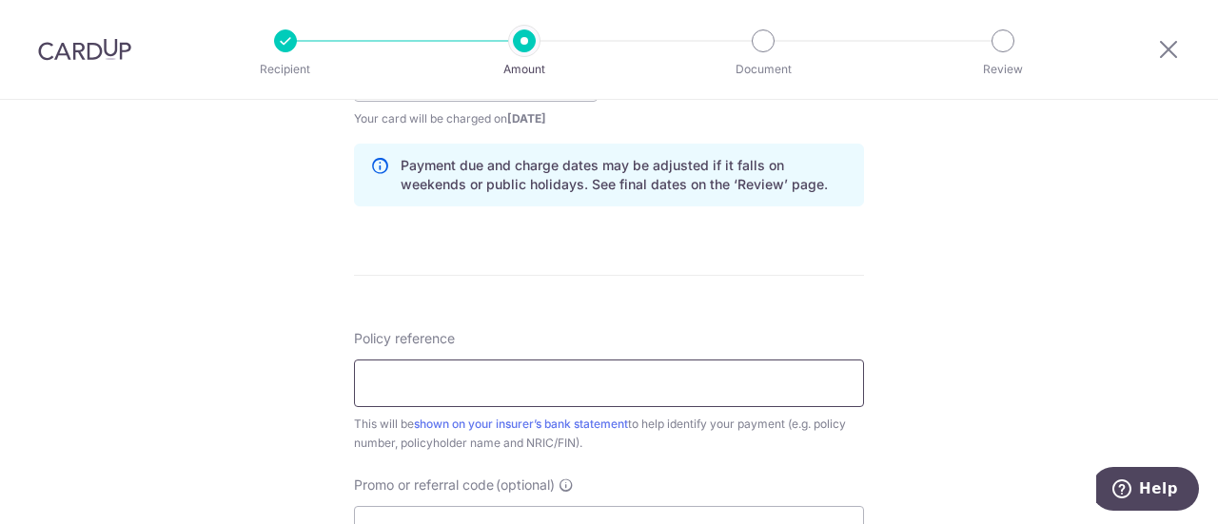
click at [543, 380] on input "Policy reference" at bounding box center [609, 384] width 510 height 48
click at [516, 360] on input "Policy reference" at bounding box center [609, 384] width 510 height 48
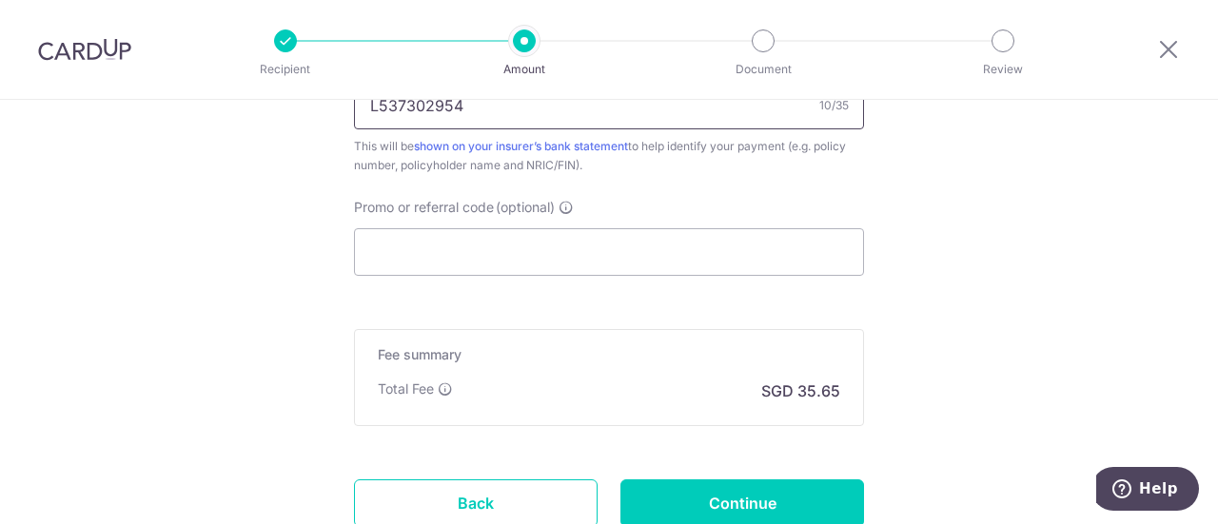
scroll to position [1371, 0]
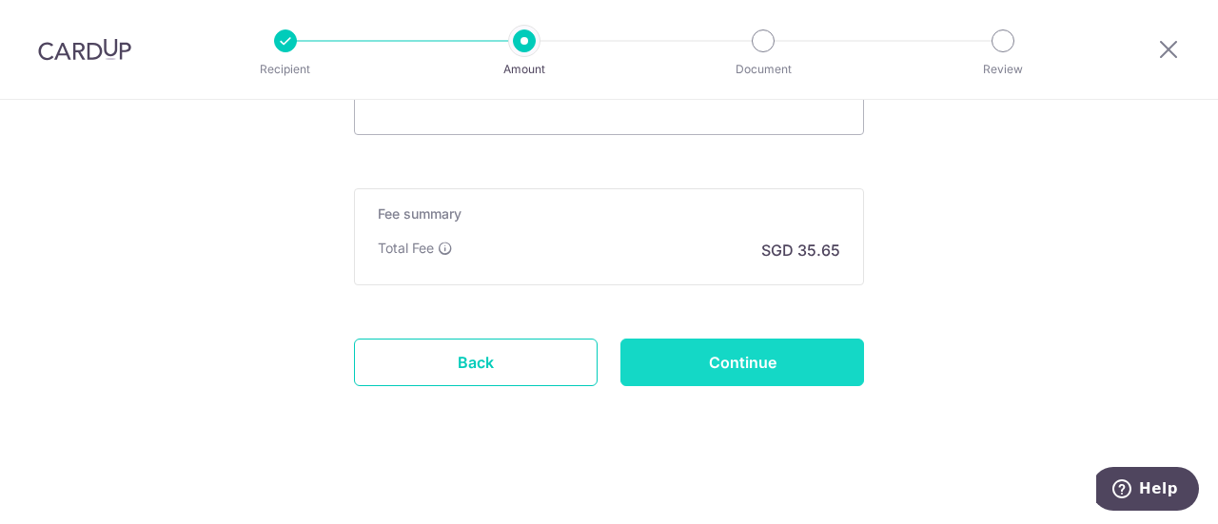
type input "L537302954"
click at [759, 361] on input "Continue" at bounding box center [743, 363] width 244 height 48
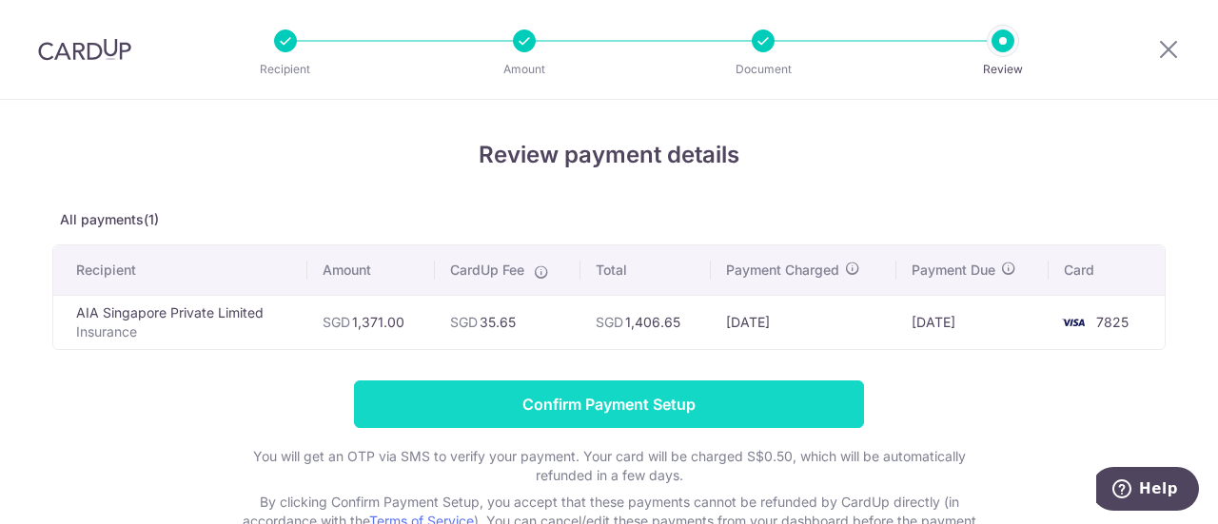
click at [530, 391] on input "Confirm Payment Setup" at bounding box center [609, 405] width 510 height 48
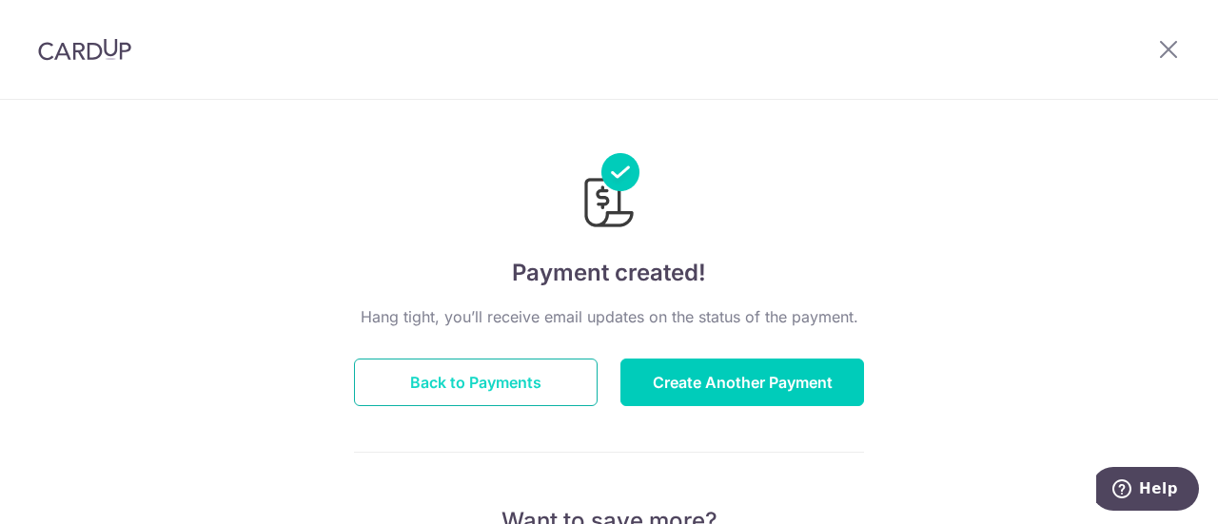
drag, startPoint x: 487, startPoint y: 370, endPoint x: 488, endPoint y: 381, distance: 10.5
click at [488, 381] on button "Back to Payments" at bounding box center [476, 383] width 244 height 48
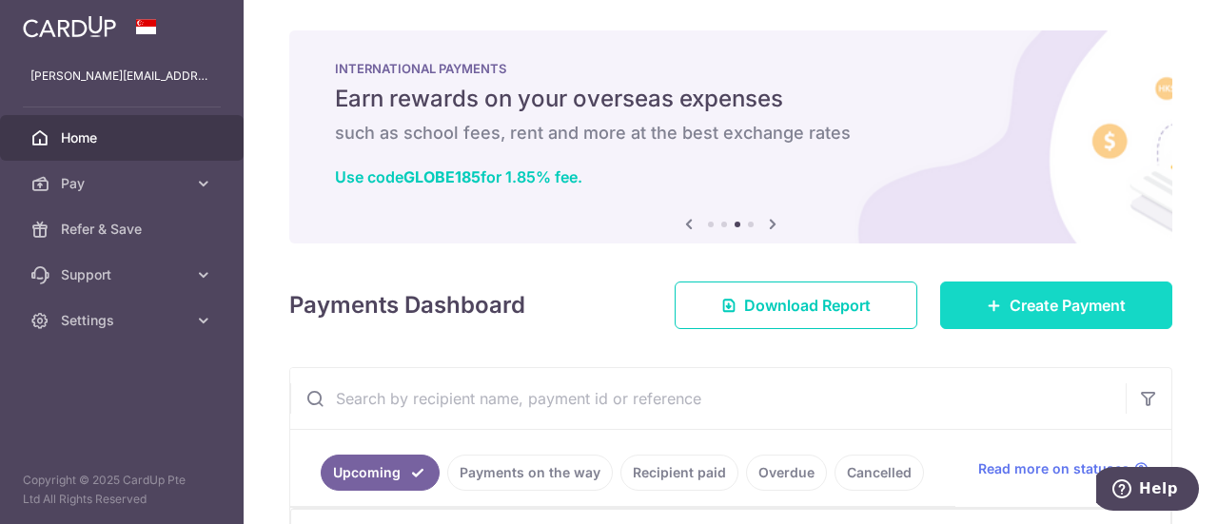
click at [996, 309] on link "Create Payment" at bounding box center [1056, 306] width 232 height 48
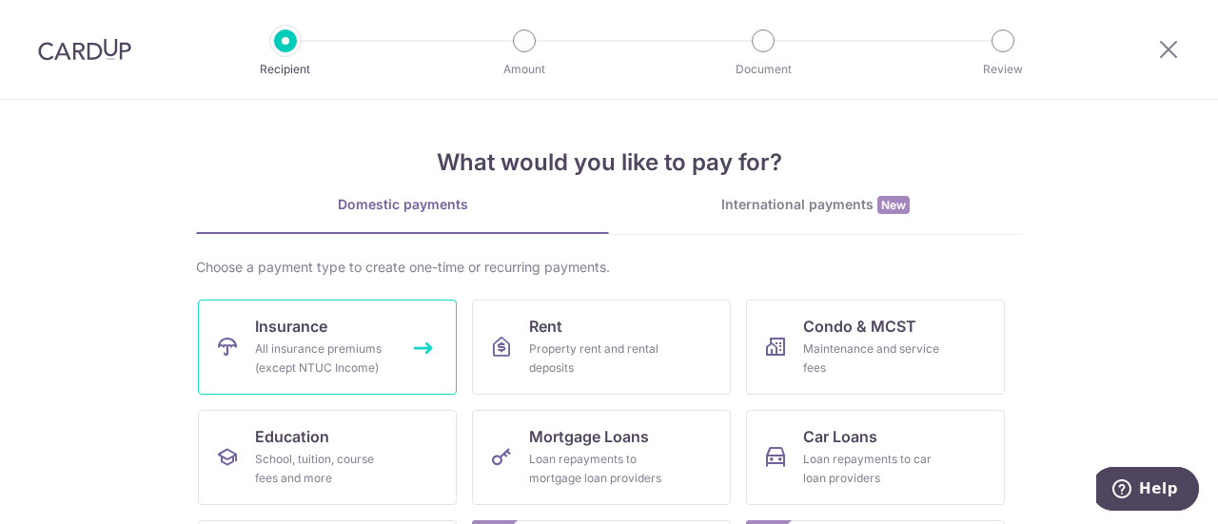
click at [366, 376] on div "All insurance premiums (except NTUC Income)" at bounding box center [323, 359] width 137 height 38
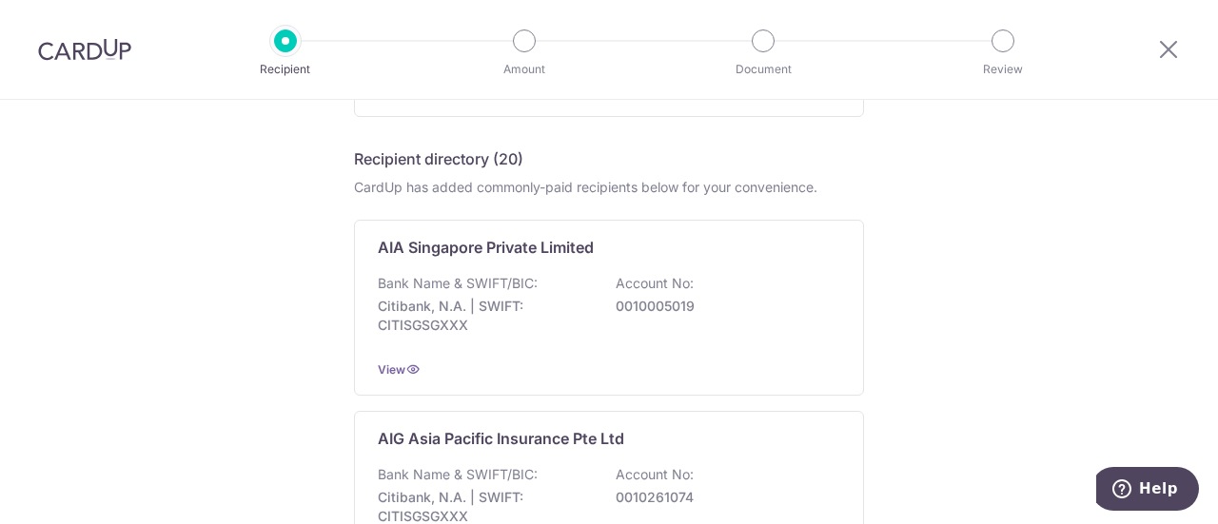
scroll to position [381, 0]
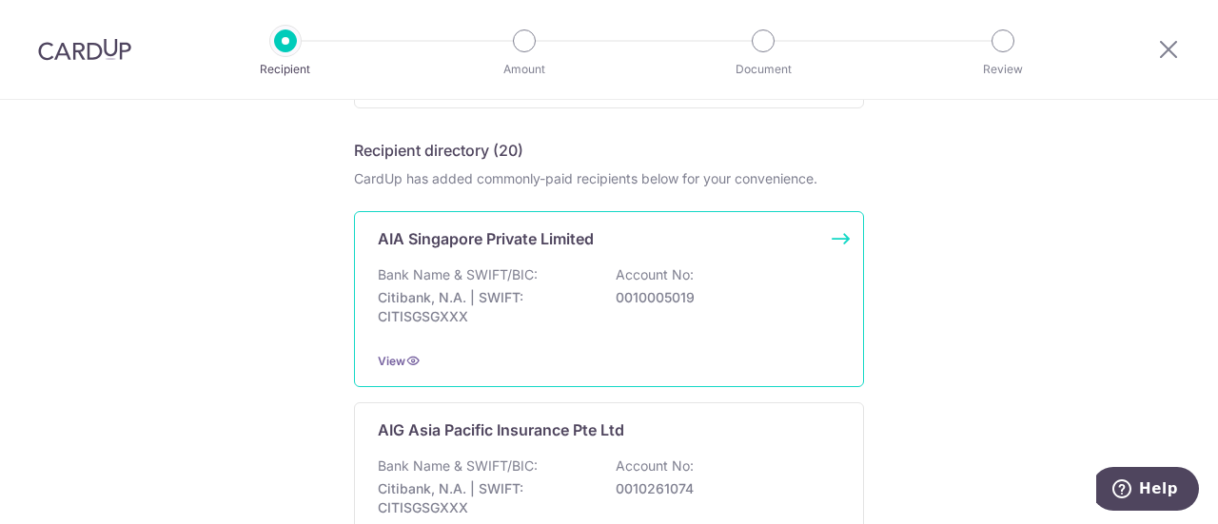
click at [482, 292] on p "Citibank, N.A. | SWIFT: CITISGSGXXX" at bounding box center [484, 307] width 213 height 38
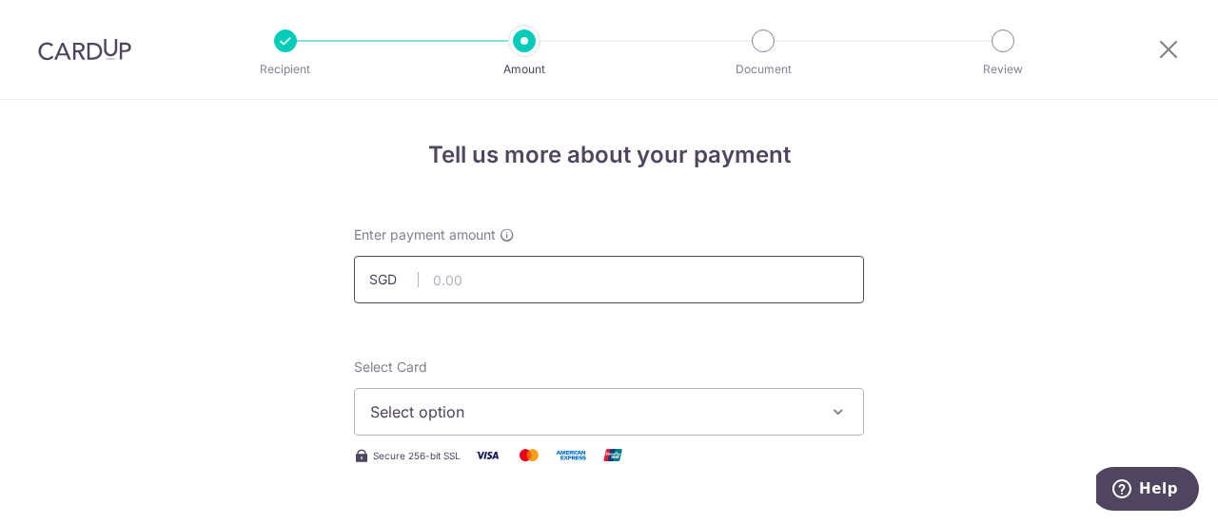
click at [504, 269] on input "text" at bounding box center [609, 280] width 510 height 48
click at [445, 420] on span "Select option" at bounding box center [592, 412] width 444 height 23
drag, startPoint x: 565, startPoint y: 279, endPoint x: 338, endPoint y: 247, distance: 229.8
click at [343, 247] on div "Enter payment amount SGD 10.00 10.00" at bounding box center [609, 265] width 533 height 78
type input "576.77"
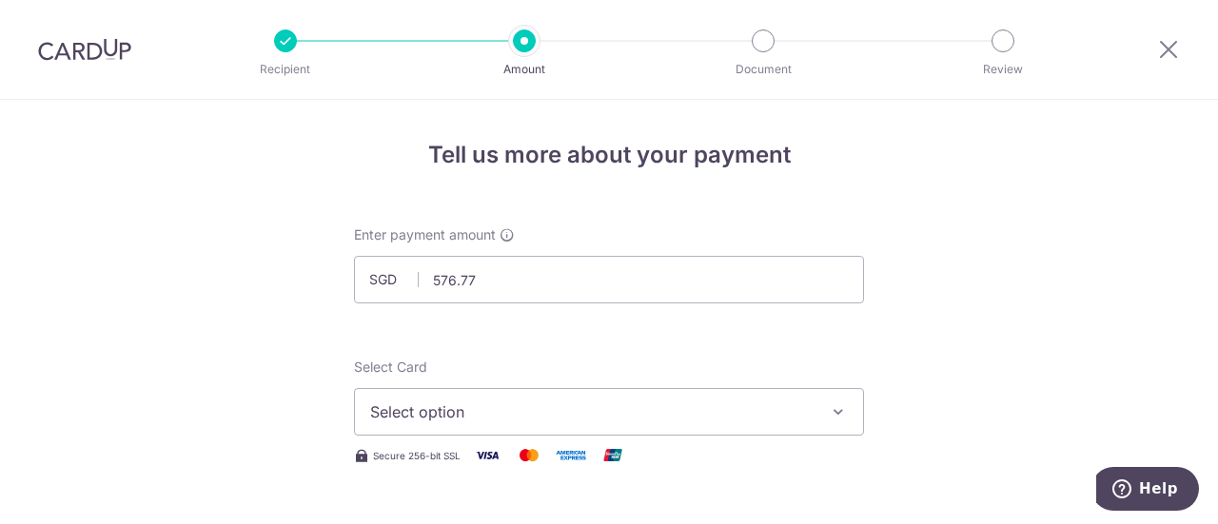
click at [461, 410] on span "Select option" at bounding box center [592, 412] width 444 height 23
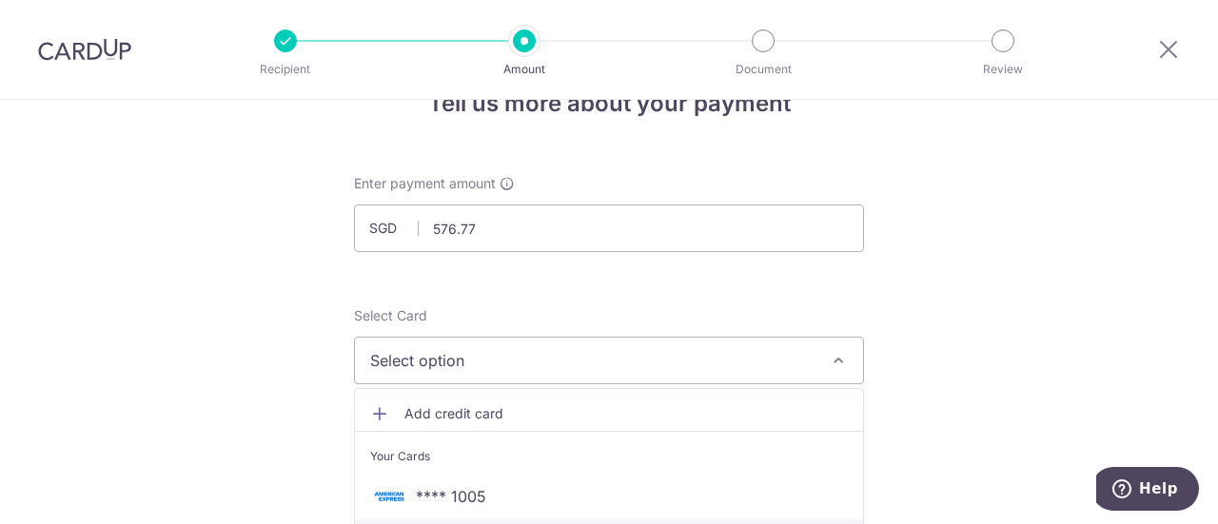
scroll to position [190, 0]
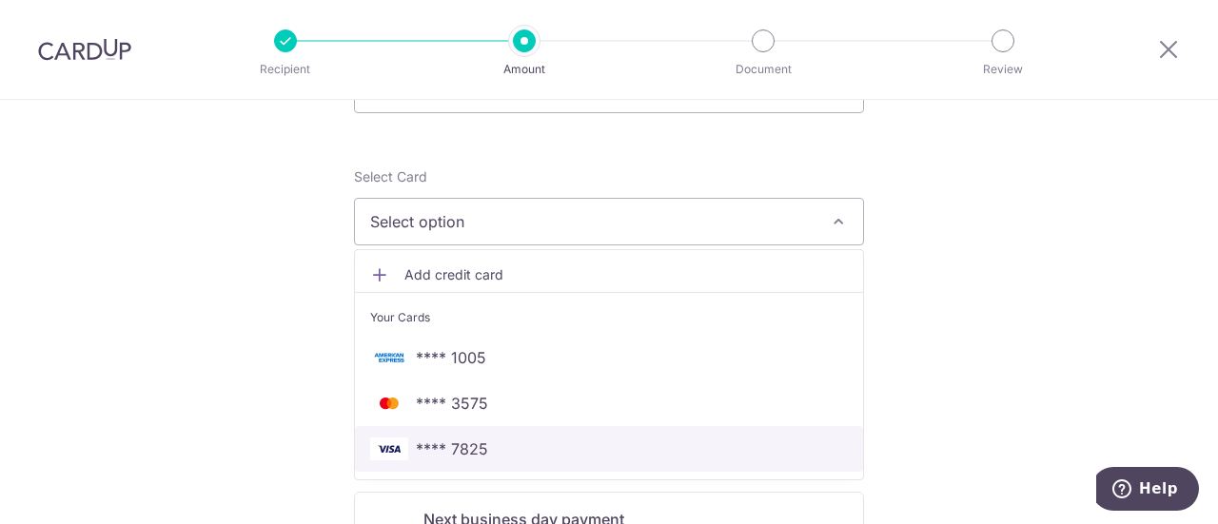
click at [458, 445] on span "**** 7825" at bounding box center [452, 449] width 72 height 23
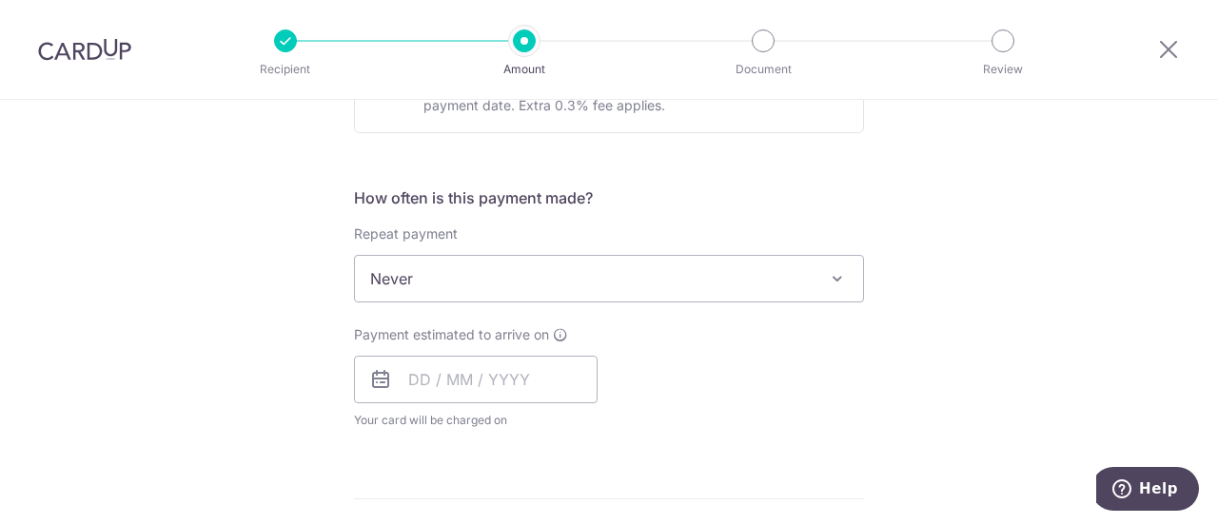
scroll to position [762, 0]
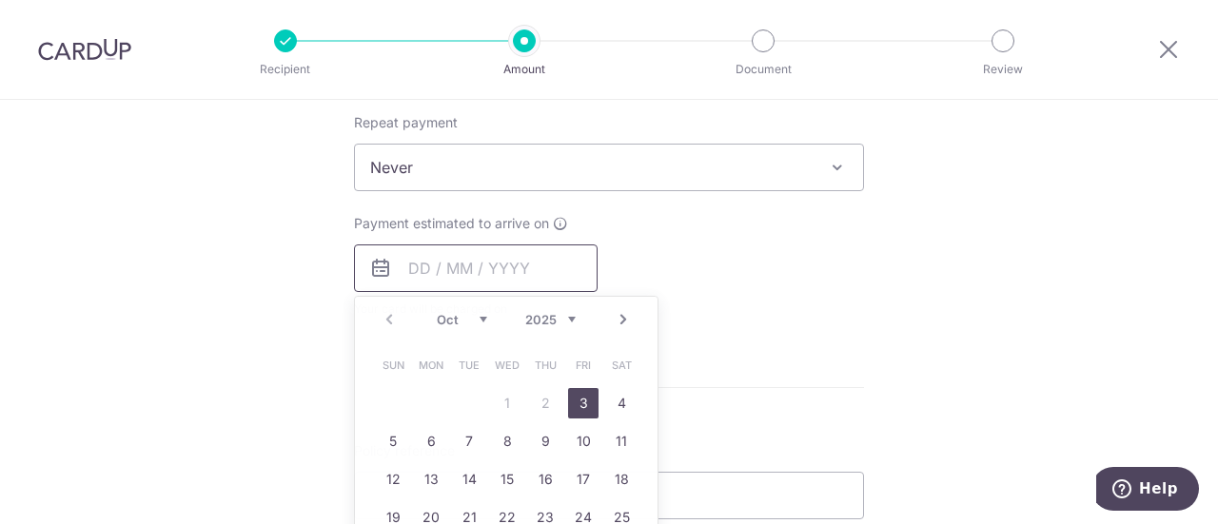
click at [478, 283] on input "text" at bounding box center [476, 269] width 244 height 48
click at [581, 399] on link "3" at bounding box center [583, 403] width 30 height 30
type input "[DATE]"
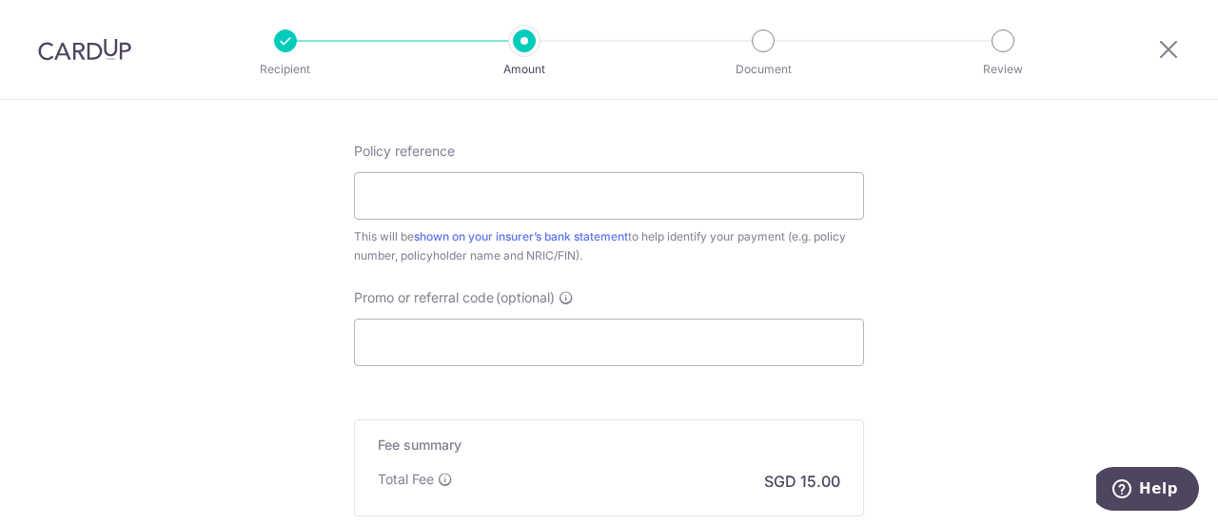
scroll to position [1142, 0]
click at [501, 198] on input "Policy reference" at bounding box center [609, 193] width 510 height 48
click at [693, 279] on div "Policy reference This will be shown on your insurer’s bank statement to help id…" at bounding box center [609, 251] width 510 height 225
click at [498, 210] on input "Policy reference" at bounding box center [609, 193] width 510 height 48
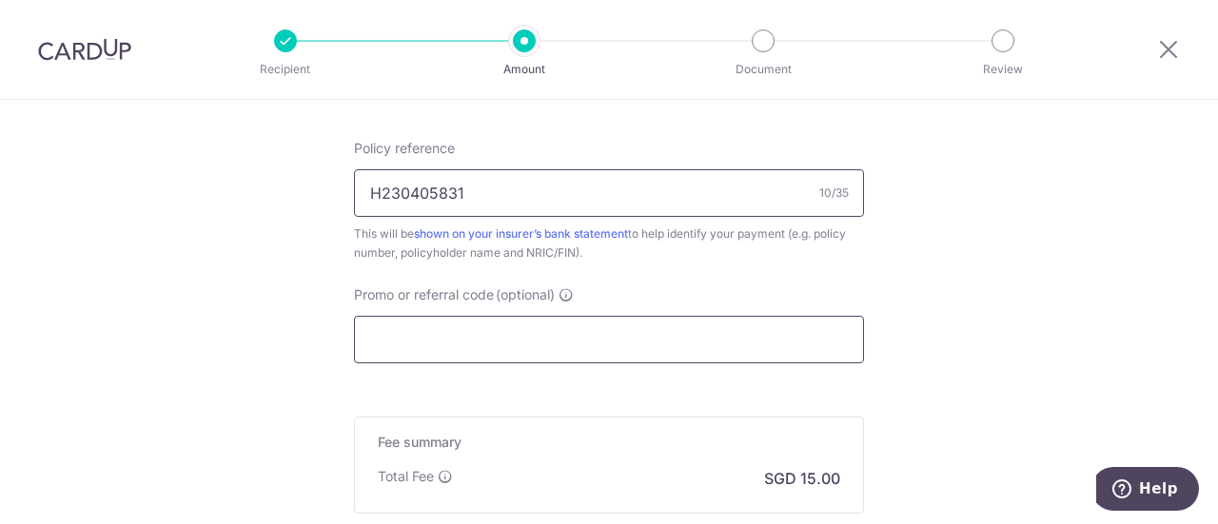
type input "H230405831"
click at [495, 319] on input "Promo or referral code (optional)" at bounding box center [609, 340] width 510 height 48
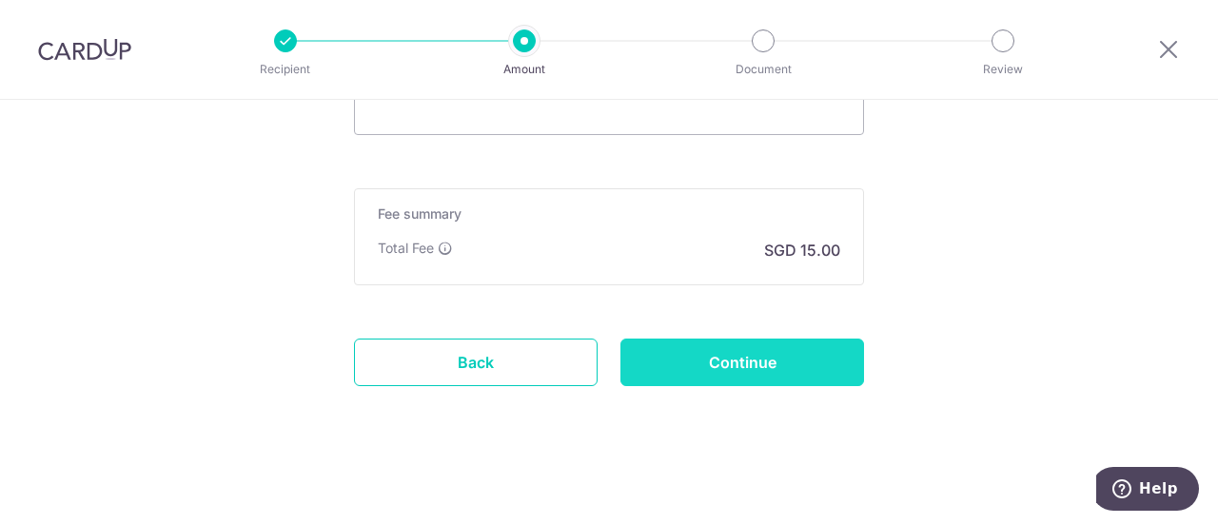
click at [747, 358] on input "Continue" at bounding box center [743, 363] width 244 height 48
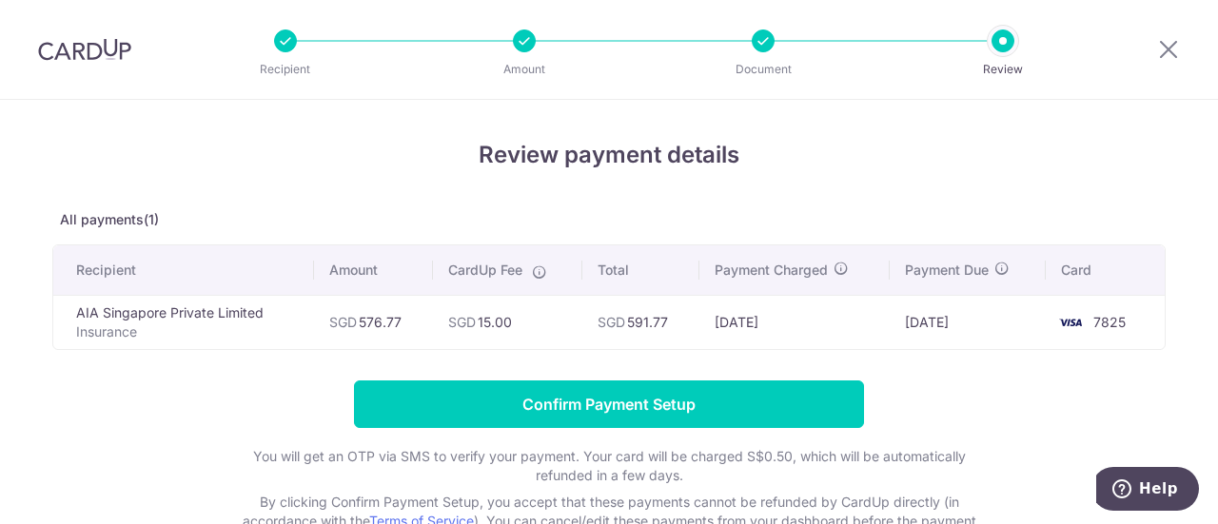
scroll to position [95, 0]
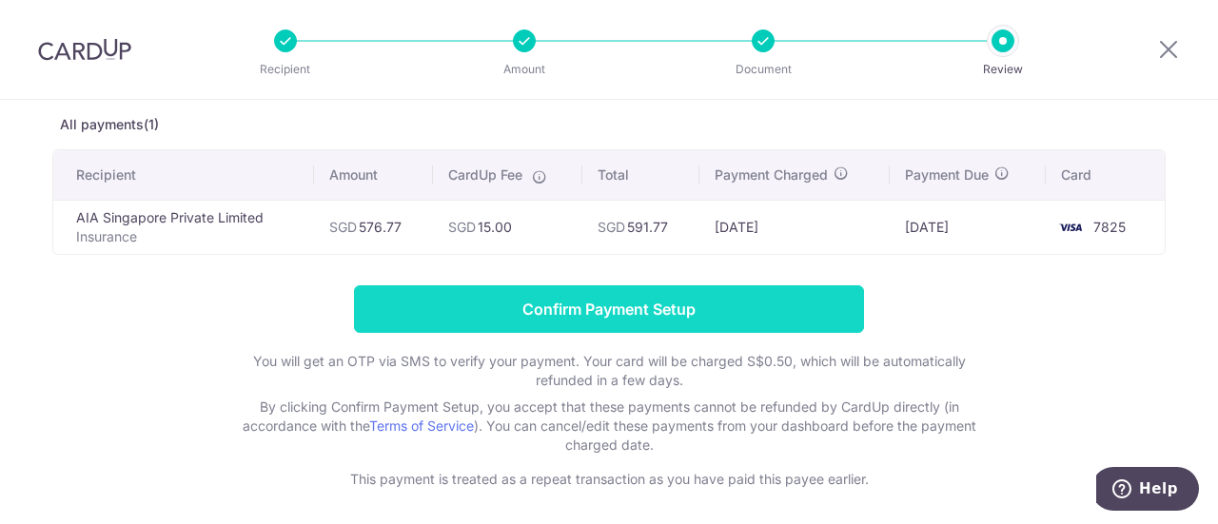
click at [723, 317] on input "Confirm Payment Setup" at bounding box center [609, 310] width 510 height 48
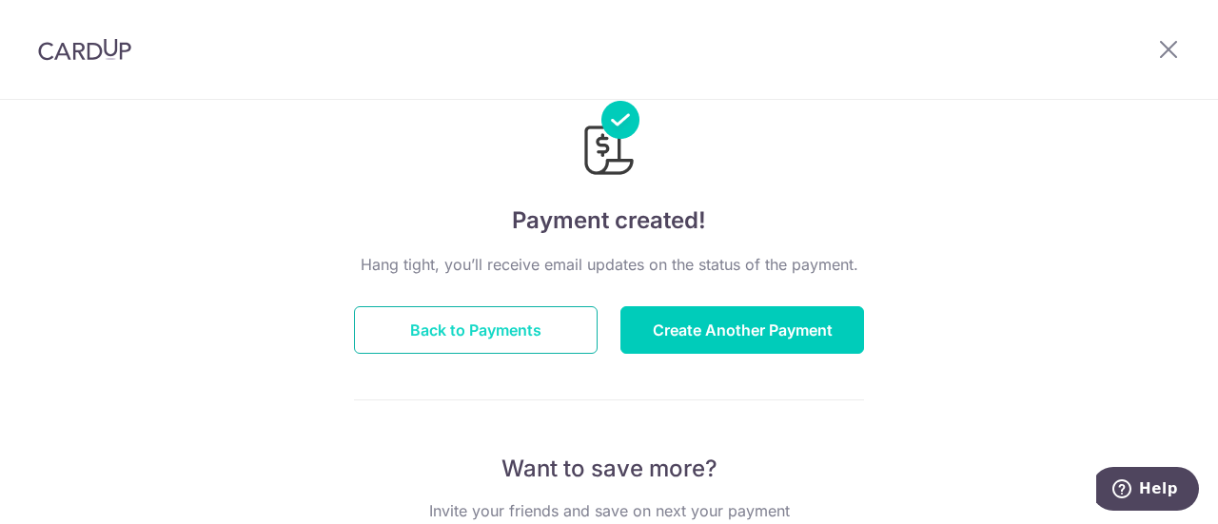
scroll to position [95, 0]
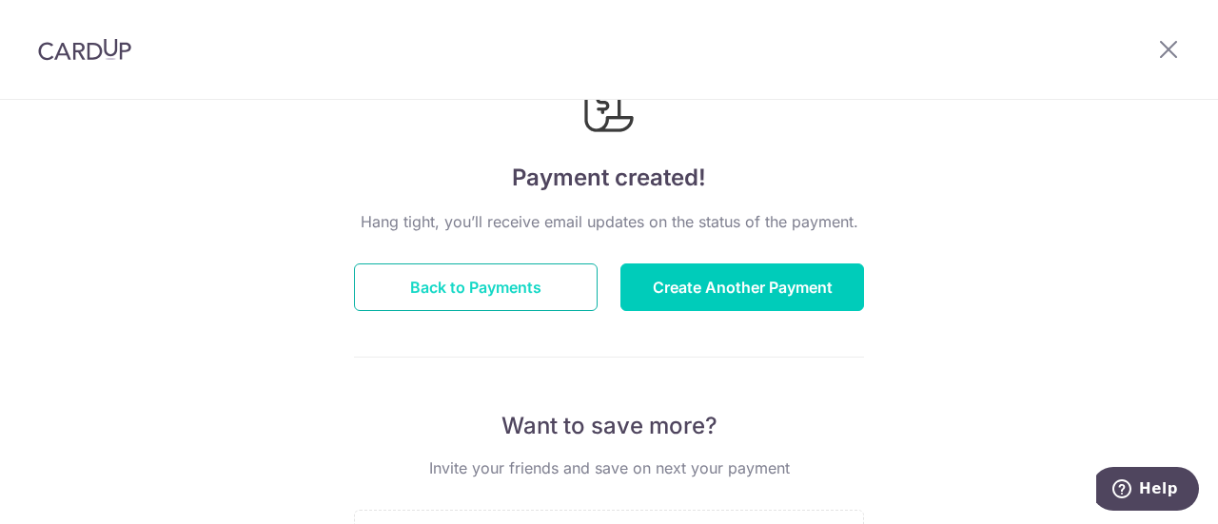
click at [440, 290] on button "Back to Payments" at bounding box center [476, 288] width 244 height 48
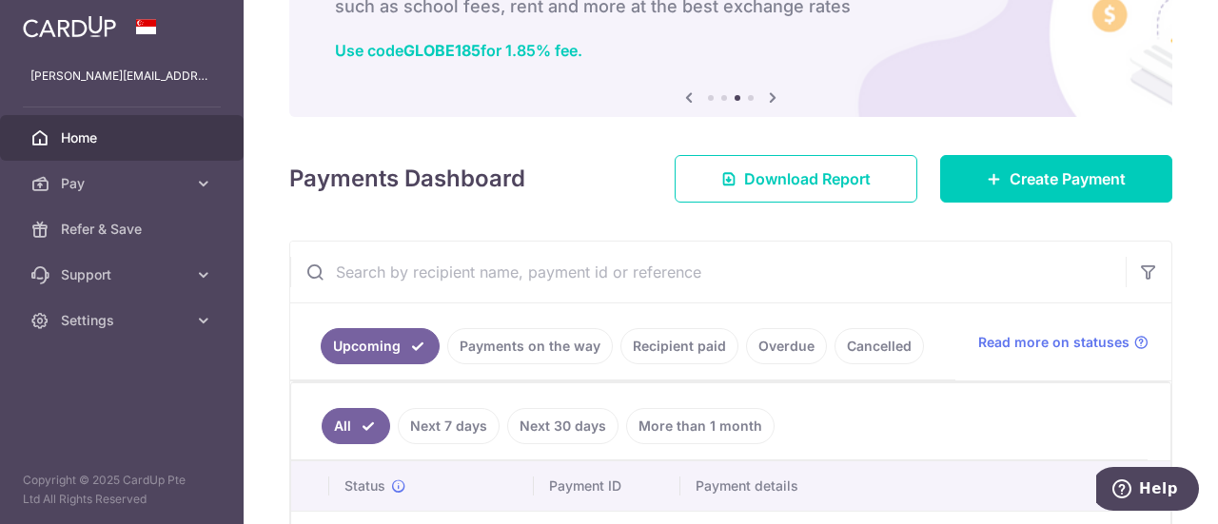
scroll to position [95, 0]
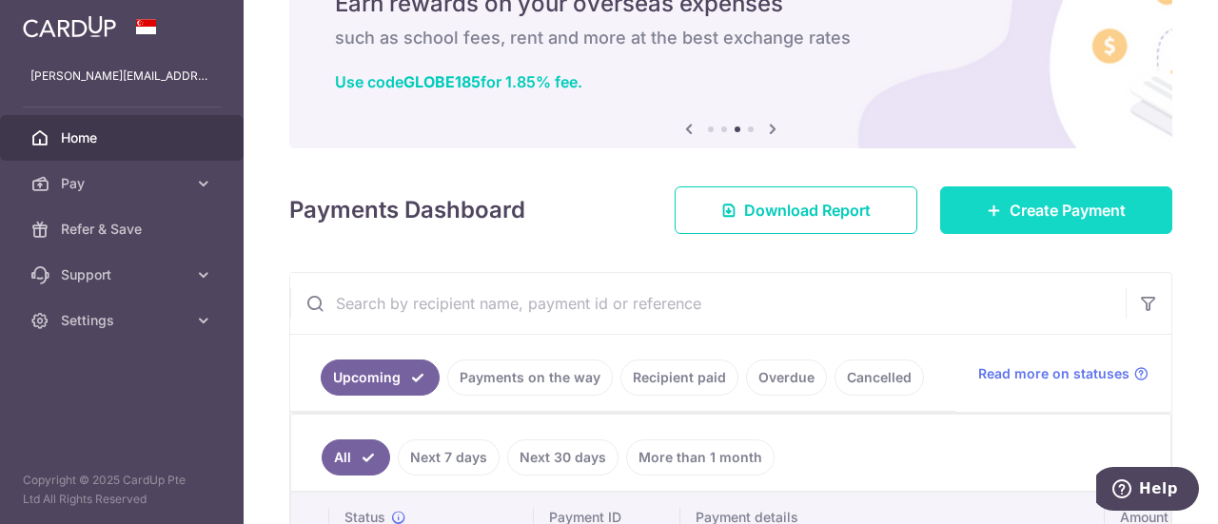
click at [1045, 218] on span "Create Payment" at bounding box center [1068, 210] width 116 height 23
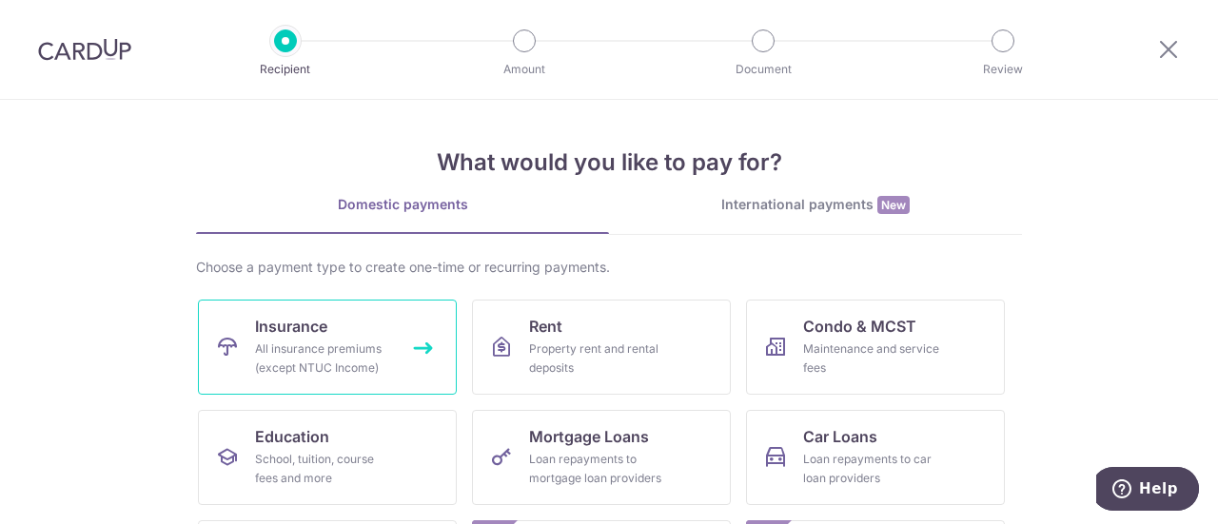
click at [291, 337] on link "Insurance All insurance premiums (except NTUC Income)" at bounding box center [327, 347] width 259 height 95
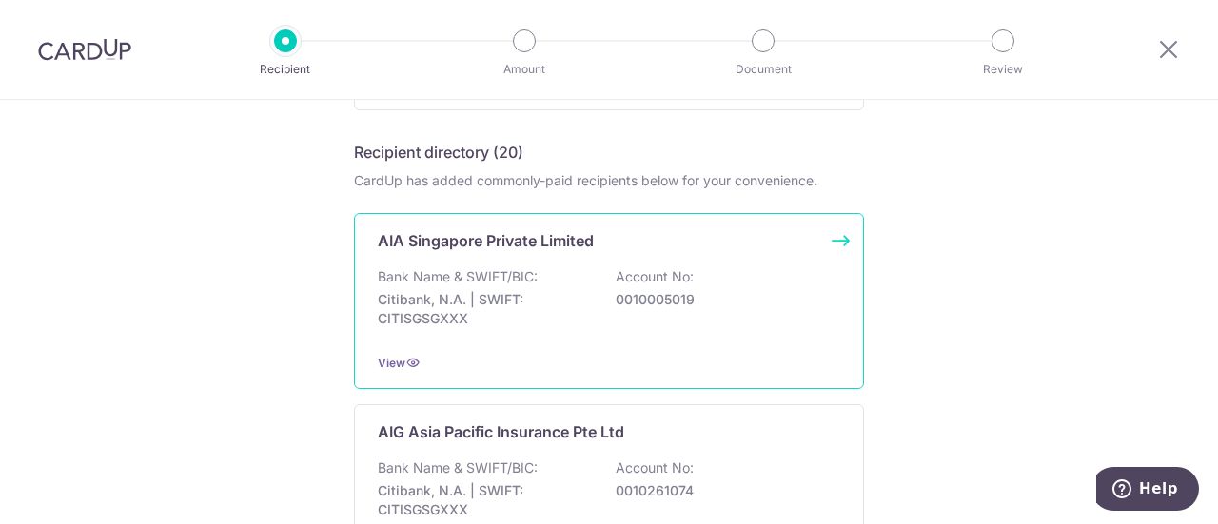
scroll to position [381, 0]
click at [510, 288] on p "Citibank, N.A. | SWIFT: CITISGSGXXX" at bounding box center [484, 307] width 213 height 38
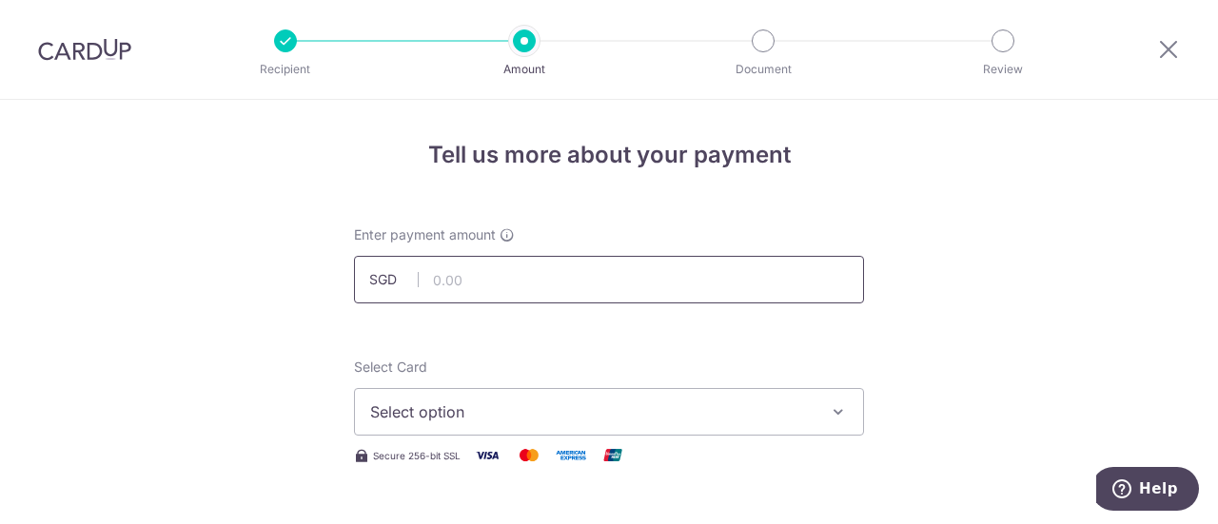
click at [465, 283] on input "text" at bounding box center [609, 280] width 510 height 48
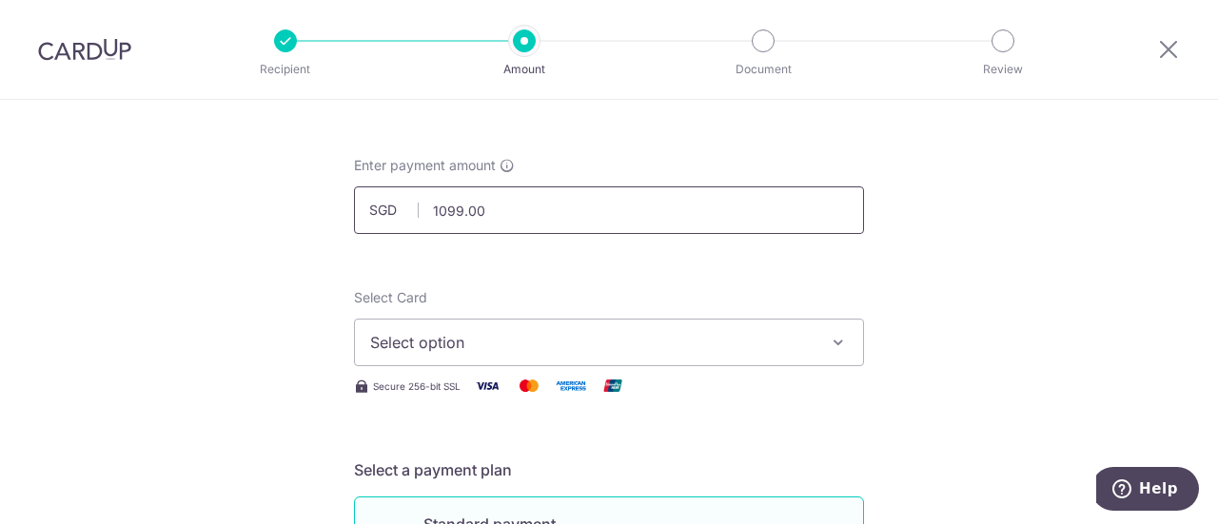
scroll to position [95, 0]
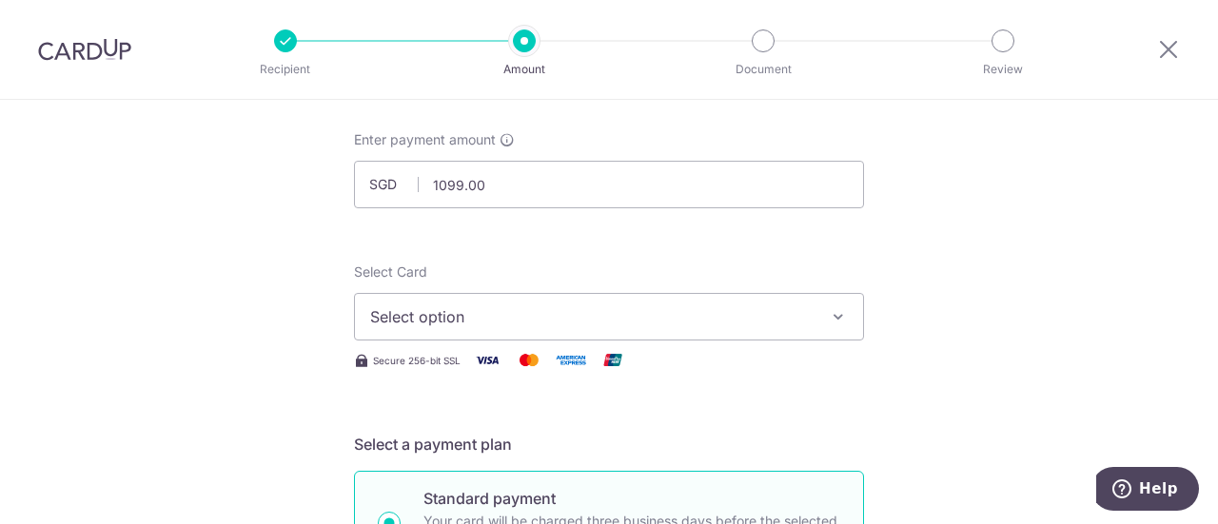
type input "1,099.00"
click at [687, 316] on span "Select option" at bounding box center [592, 317] width 444 height 23
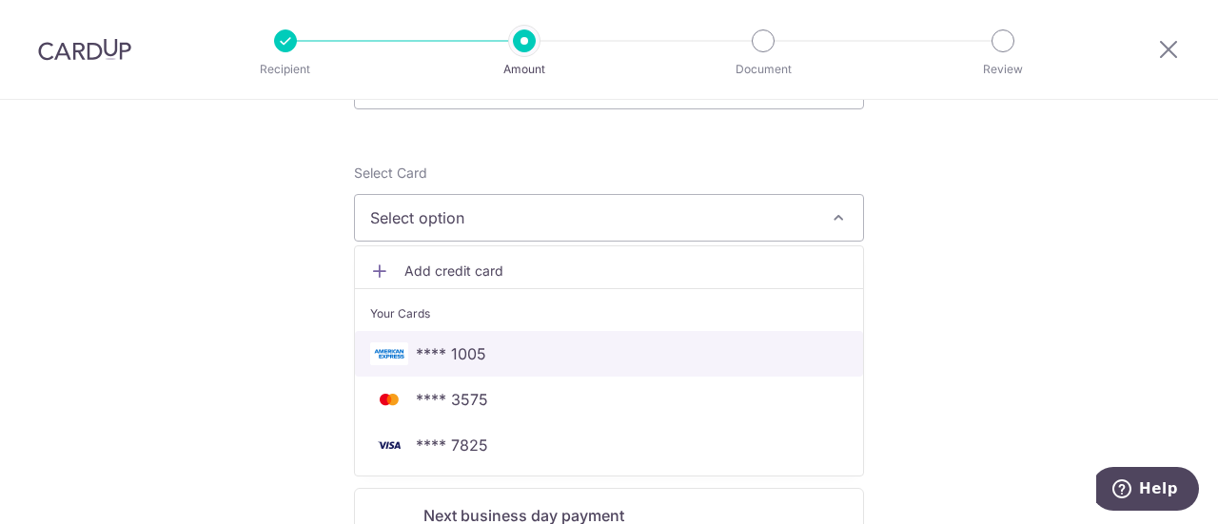
scroll to position [286, 0]
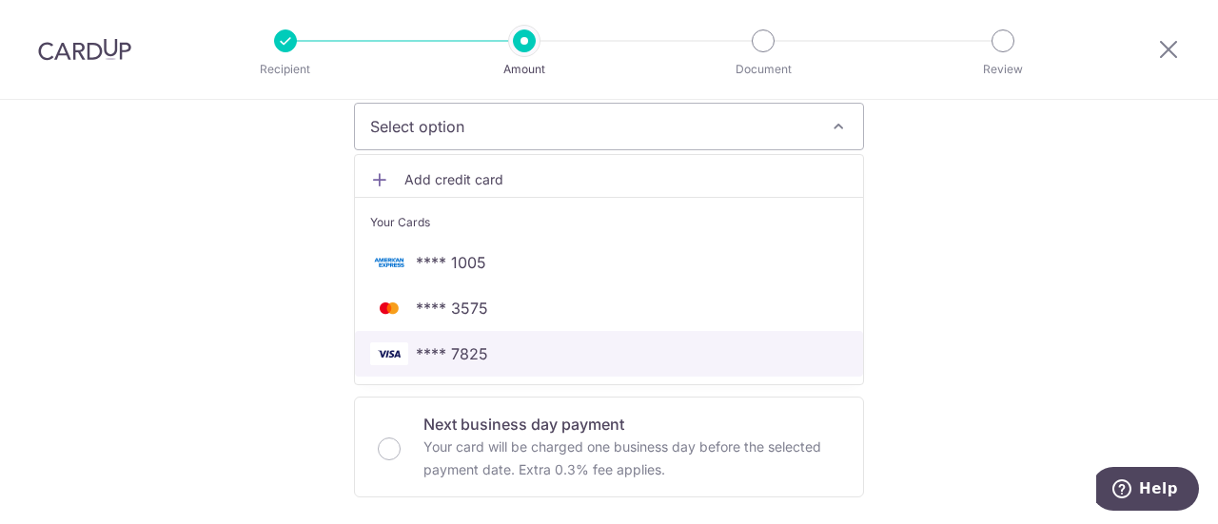
click at [466, 356] on span "**** 7825" at bounding box center [452, 354] width 72 height 23
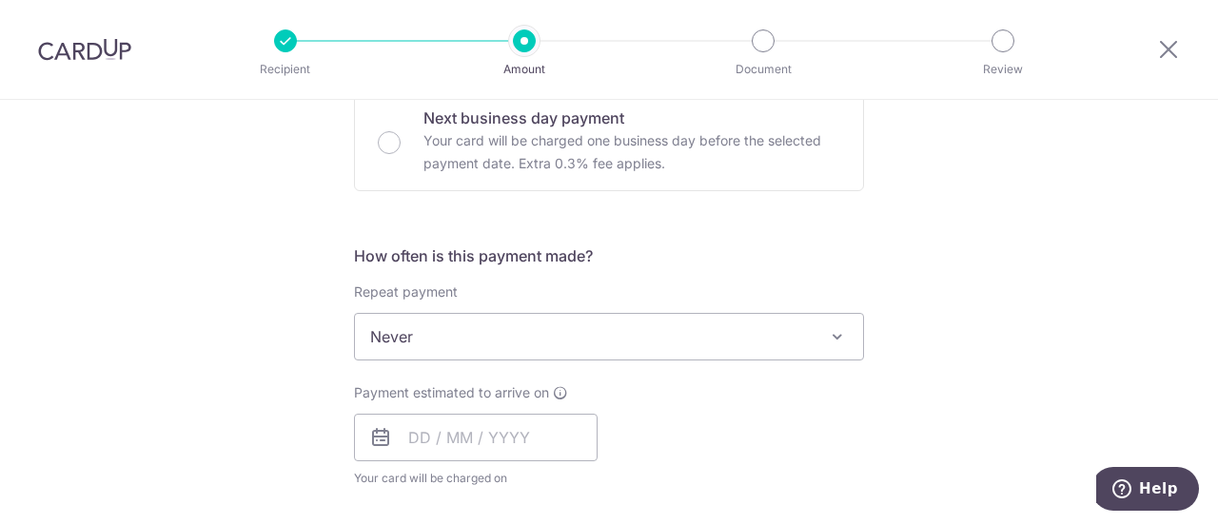
scroll to position [666, 0]
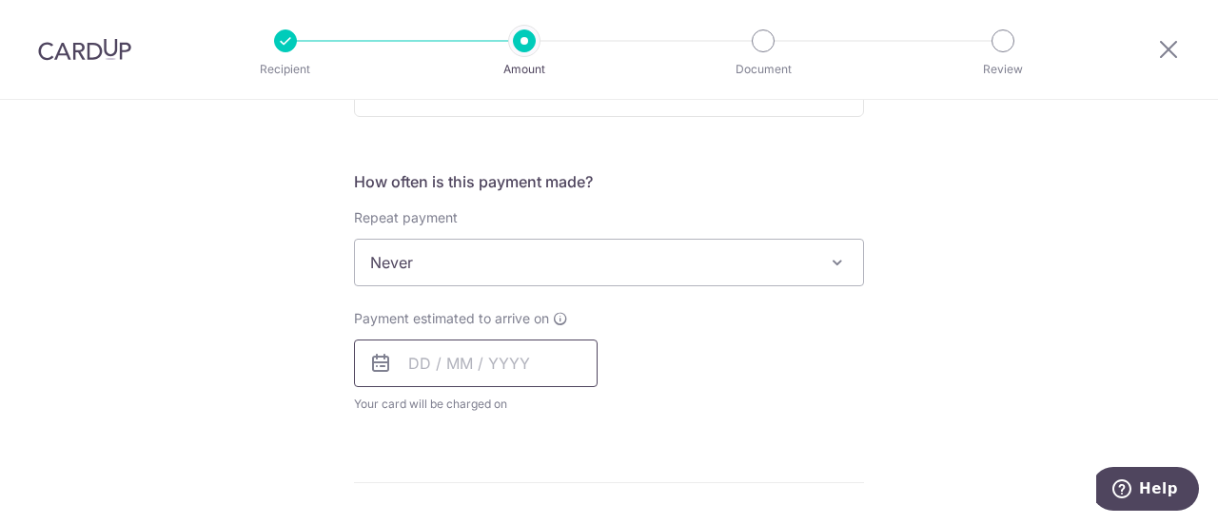
click at [465, 357] on input "text" at bounding box center [476, 364] width 244 height 48
click at [576, 494] on link "3" at bounding box center [583, 499] width 30 height 30
type input "03/10/2025"
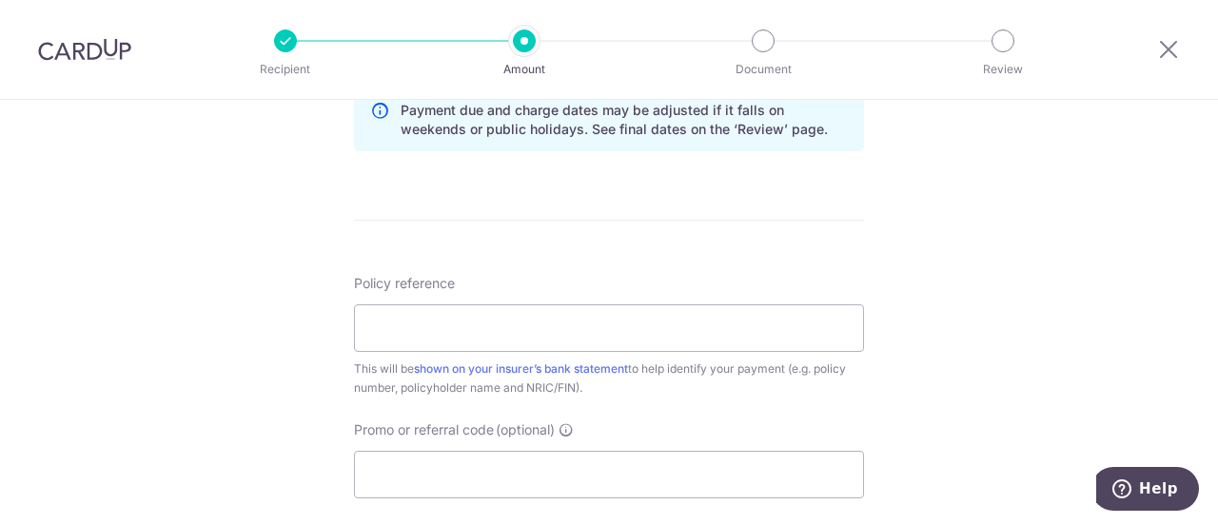
scroll to position [1142, 0]
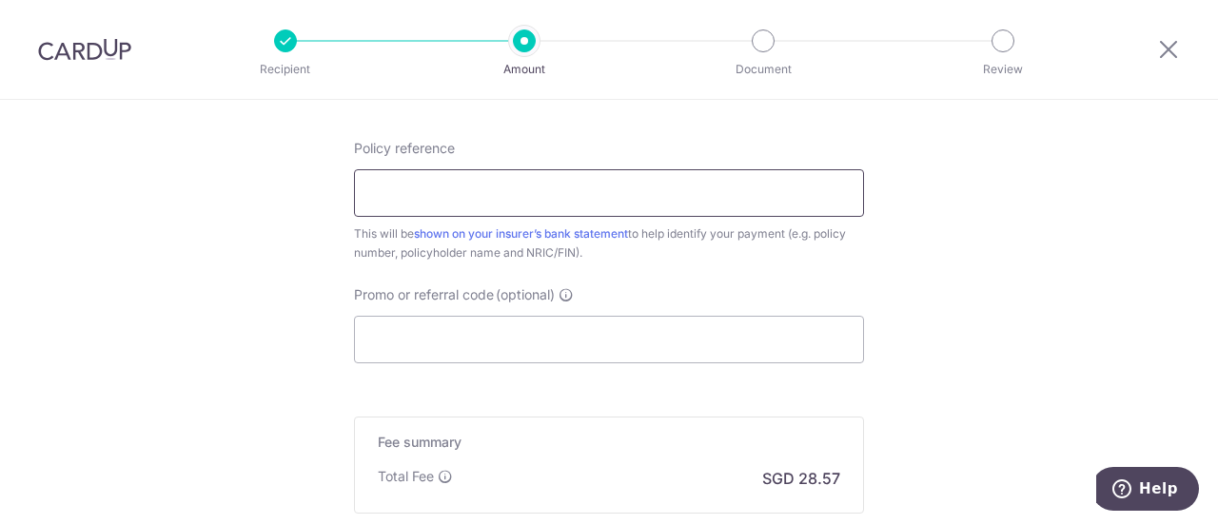
click at [553, 188] on input "Policy reference" at bounding box center [609, 193] width 510 height 48
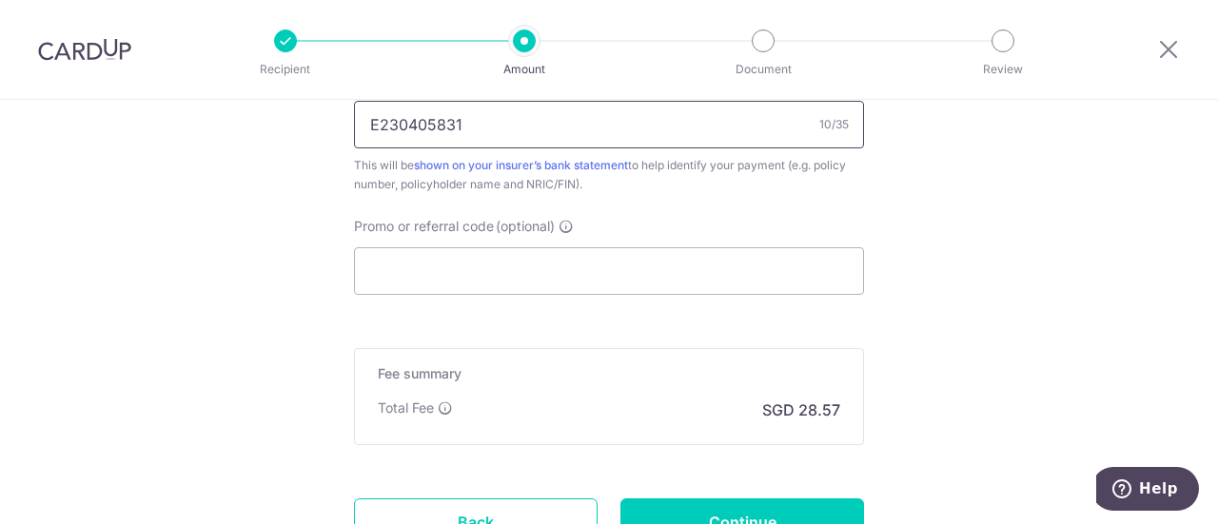
scroll to position [1333, 0]
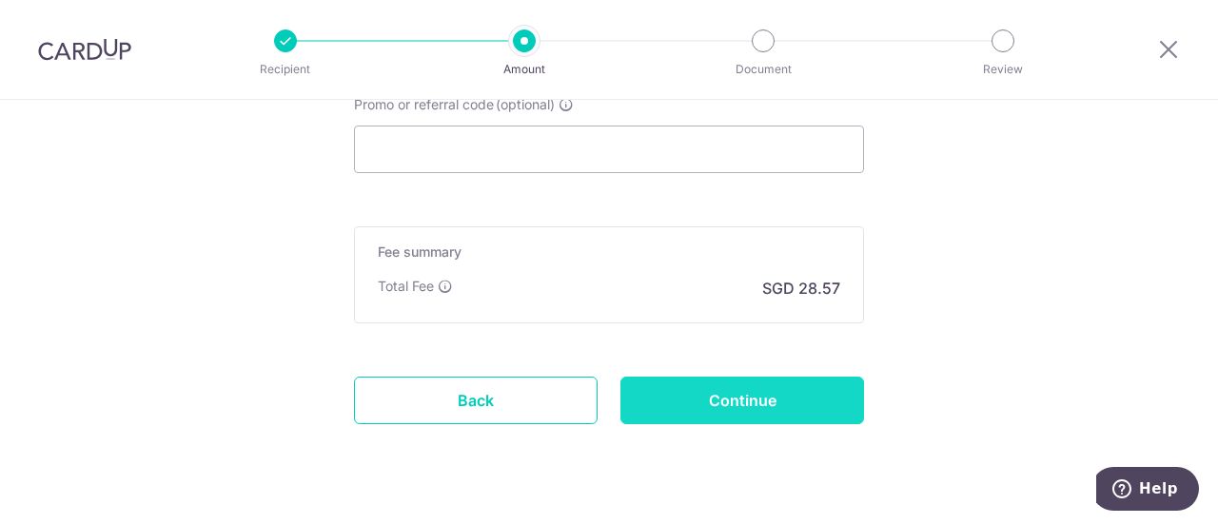
type input "E230405831"
click at [794, 398] on input "Continue" at bounding box center [743, 401] width 244 height 48
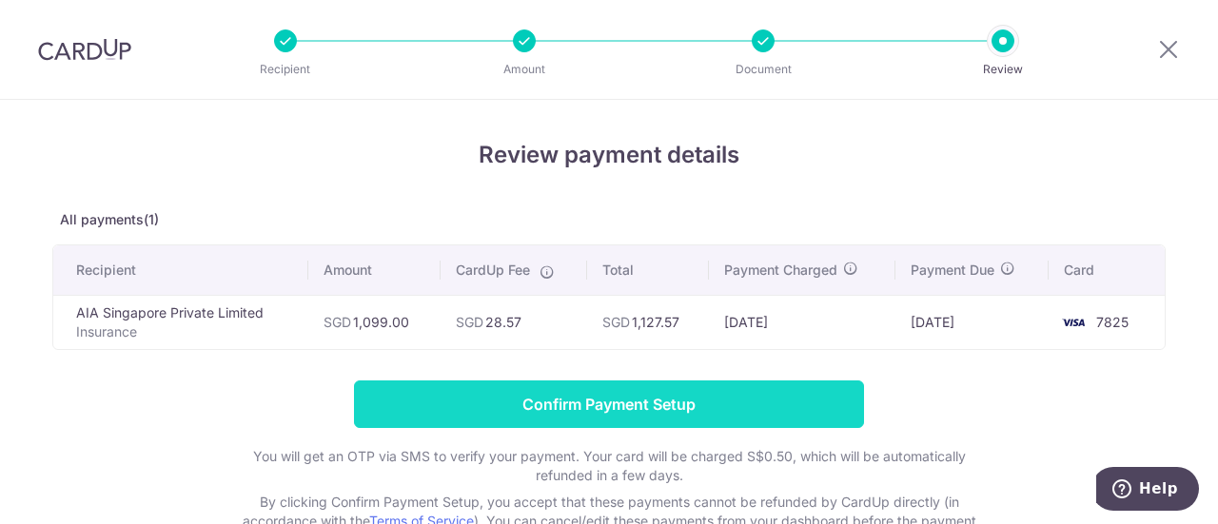
click at [619, 404] on input "Confirm Payment Setup" at bounding box center [609, 405] width 510 height 48
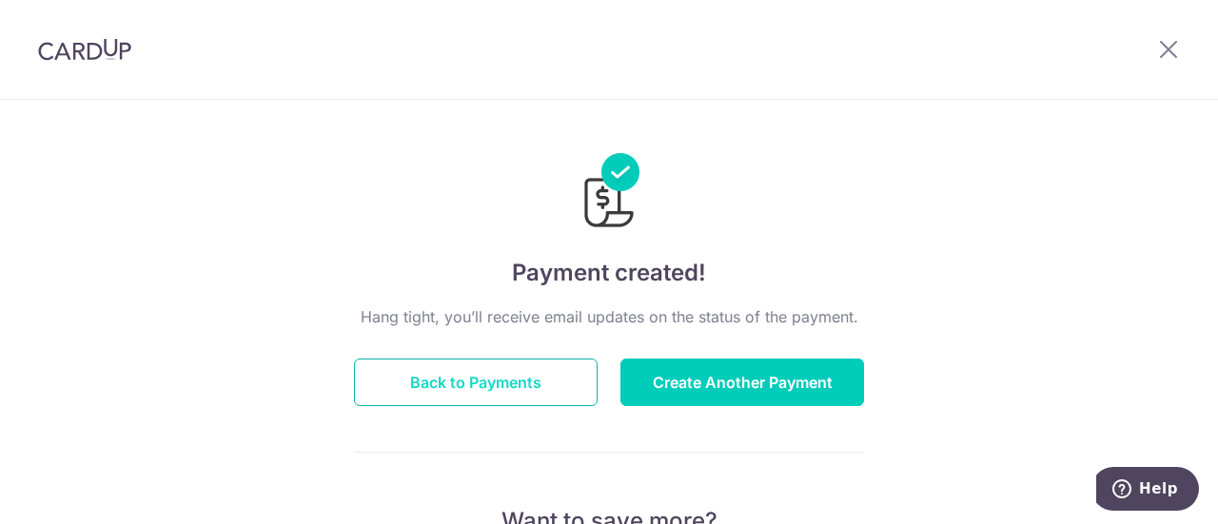
click at [537, 388] on button "Back to Payments" at bounding box center [476, 383] width 244 height 48
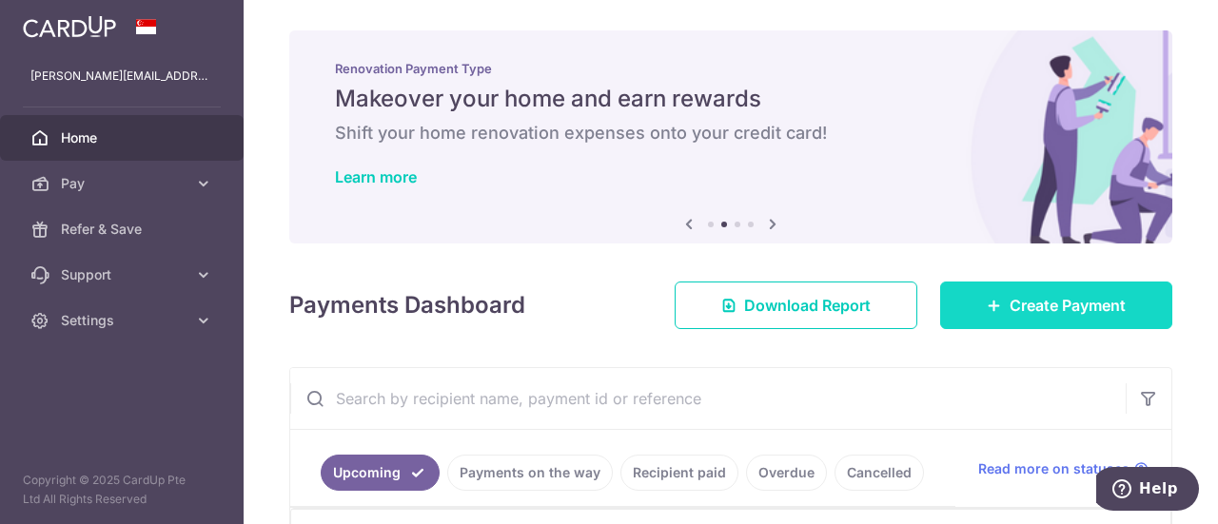
click at [1056, 309] on span "Create Payment" at bounding box center [1068, 305] width 116 height 23
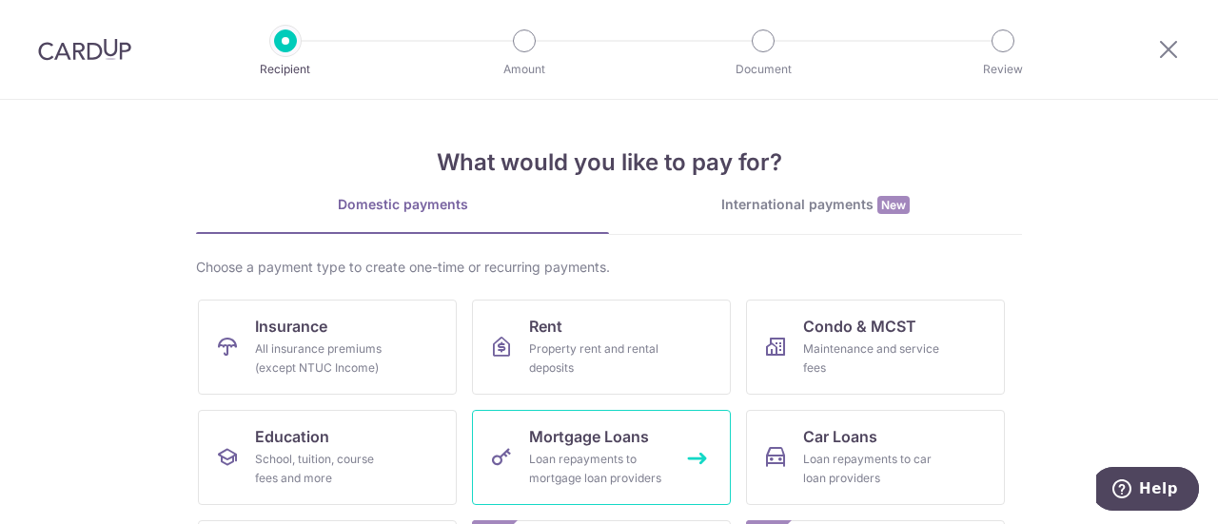
click at [623, 443] on span "Mortgage Loans" at bounding box center [589, 436] width 120 height 23
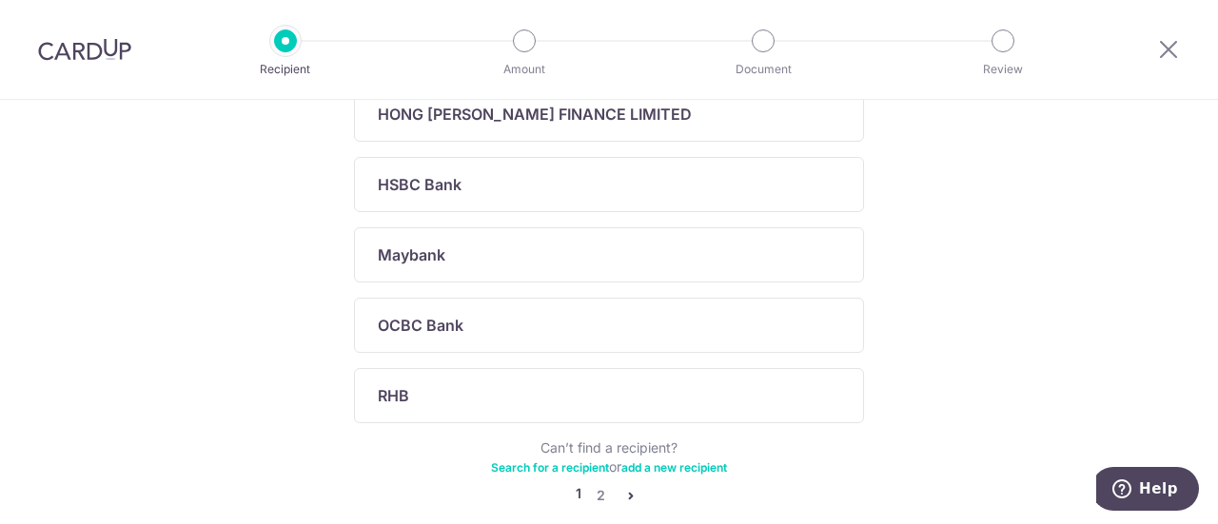
scroll to position [849, 0]
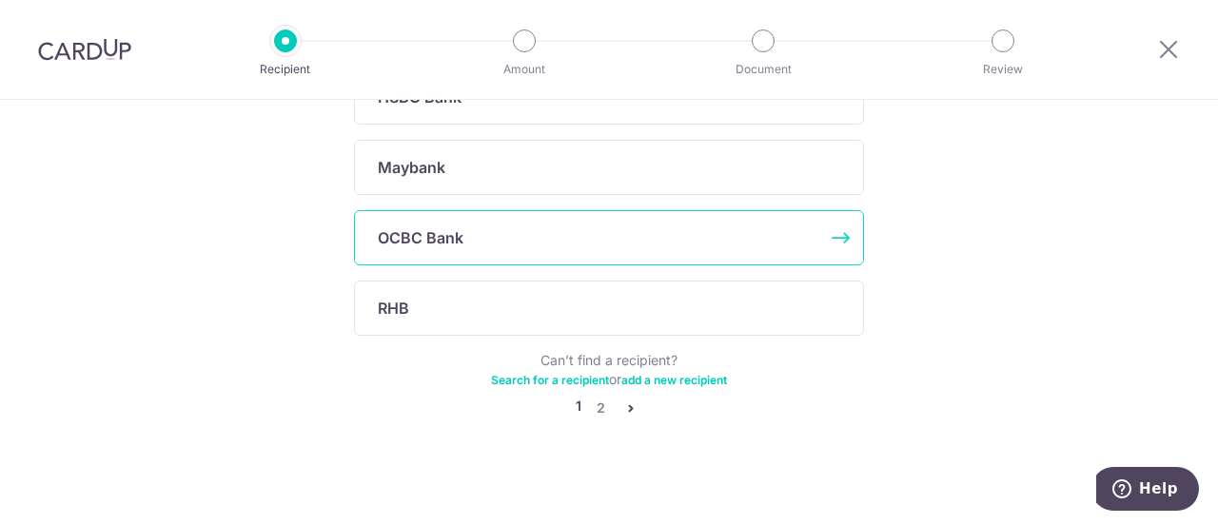
click at [577, 248] on div "OCBC Bank" at bounding box center [609, 237] width 510 height 55
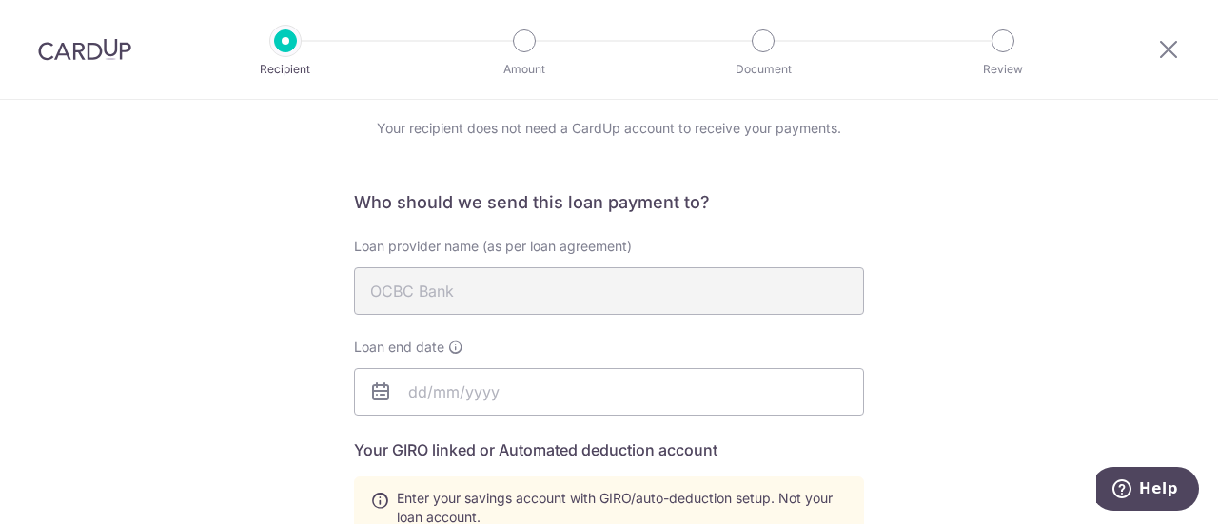
scroll to position [190, 0]
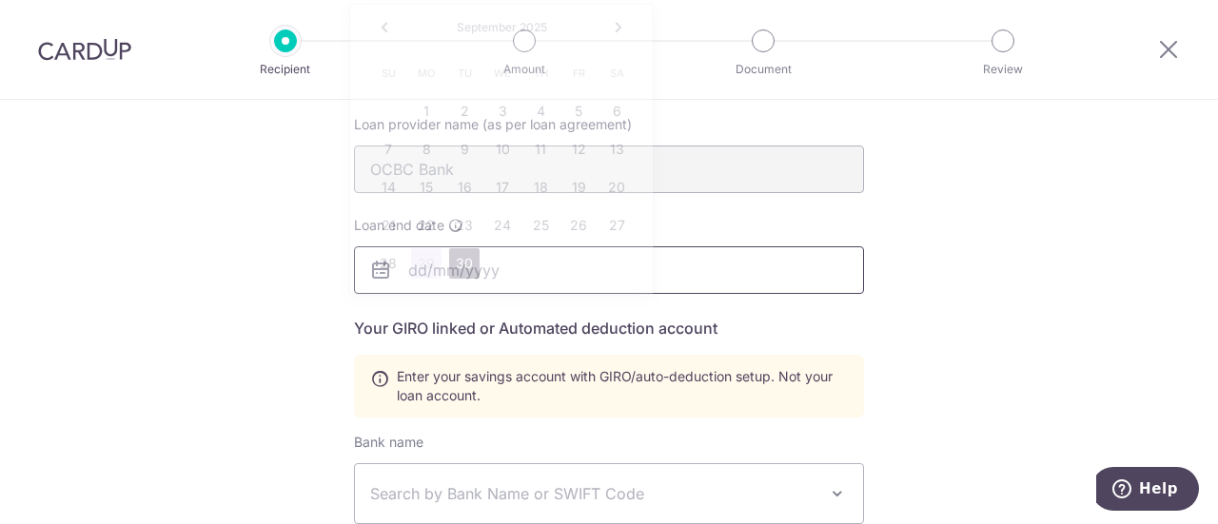
click at [468, 269] on body "Recipient Amount Document Review Who would you like to pay? Your recipient does…" at bounding box center [609, 262] width 1218 height 524
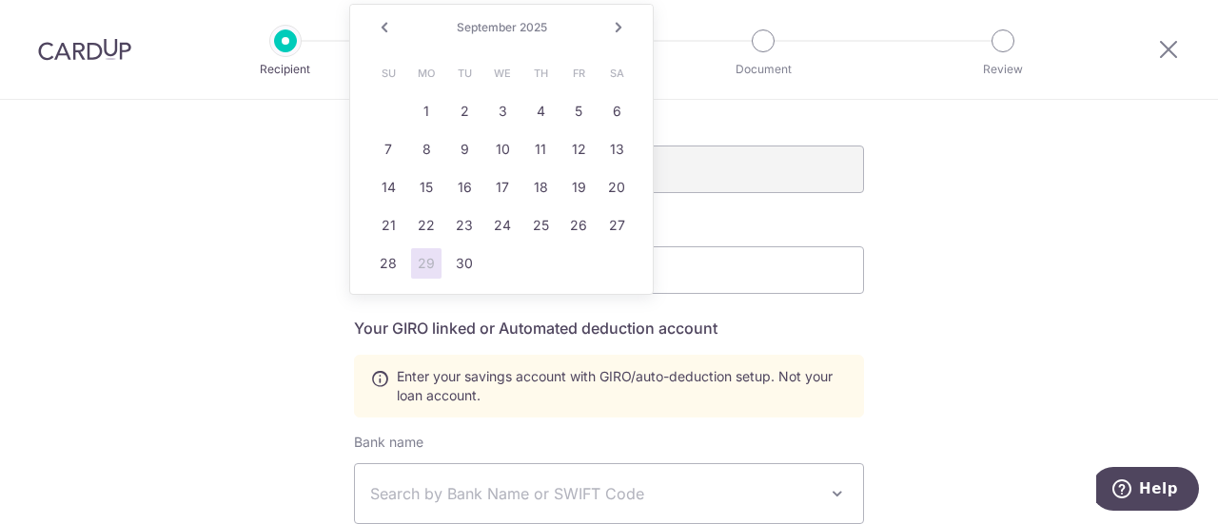
click at [615, 28] on link "Next" at bounding box center [618, 27] width 23 height 23
click at [615, 29] on link "Next" at bounding box center [618, 27] width 23 height 23
click at [615, 28] on link "Next" at bounding box center [618, 27] width 23 height 23
click at [419, 116] on link "1" at bounding box center [426, 111] width 30 height 30
type input "[DATE]"
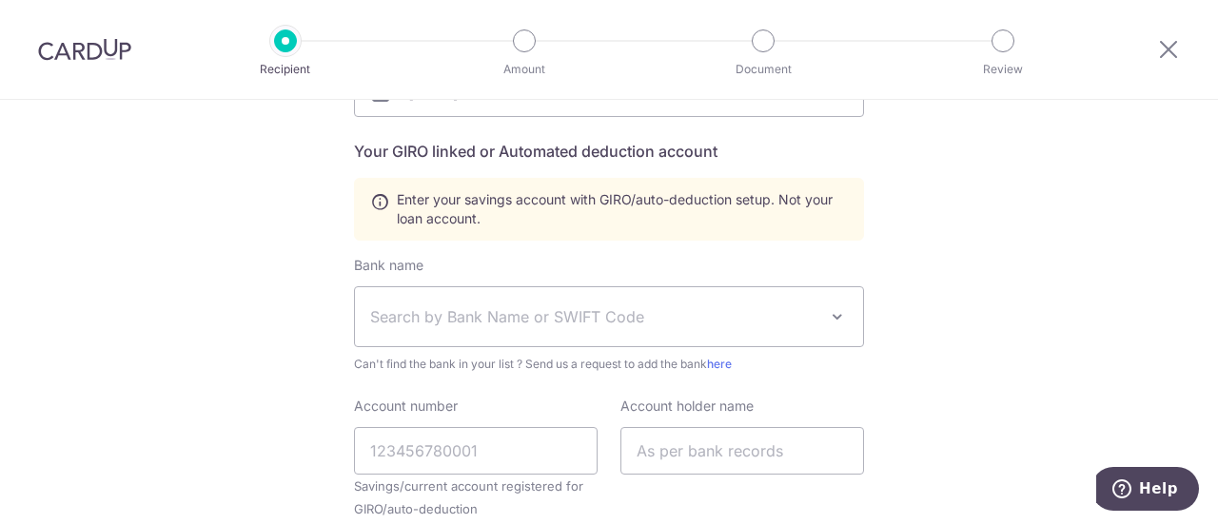
scroll to position [381, 0]
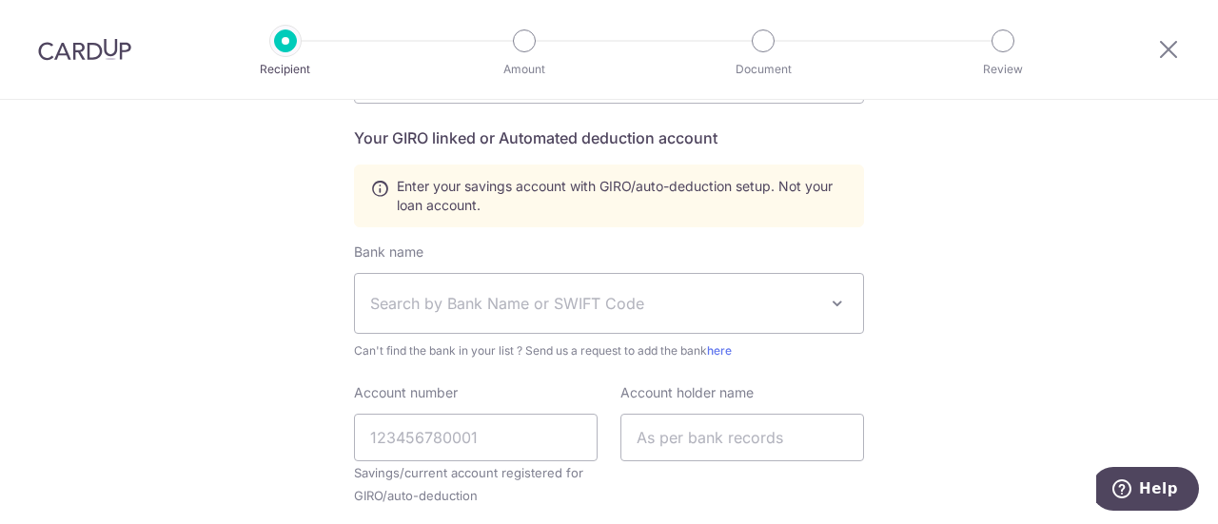
click at [500, 293] on span "Search by Bank Name or SWIFT Code" at bounding box center [593, 303] width 447 height 23
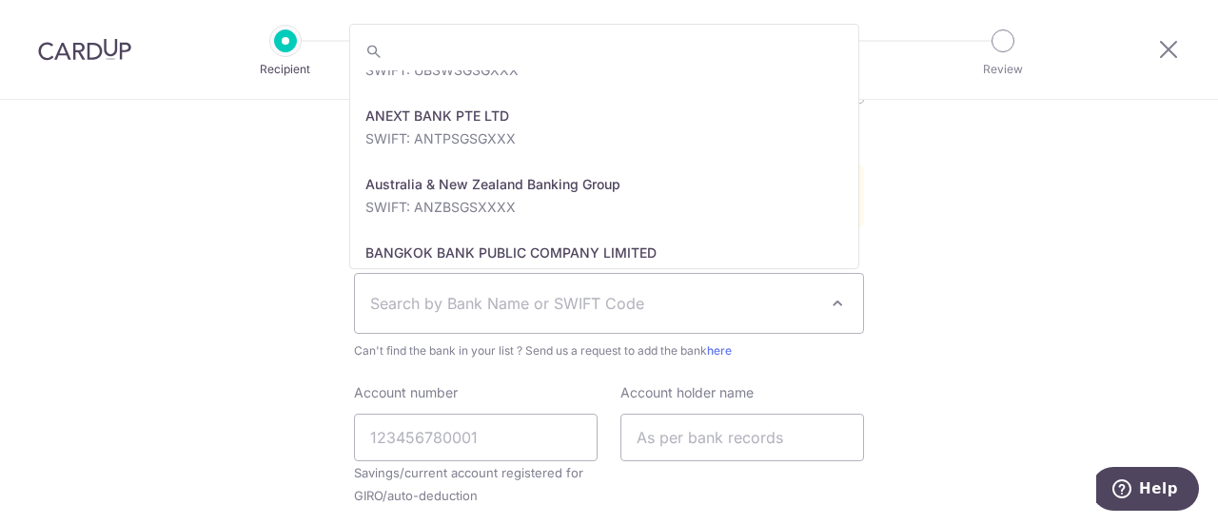
scroll to position [0, 0]
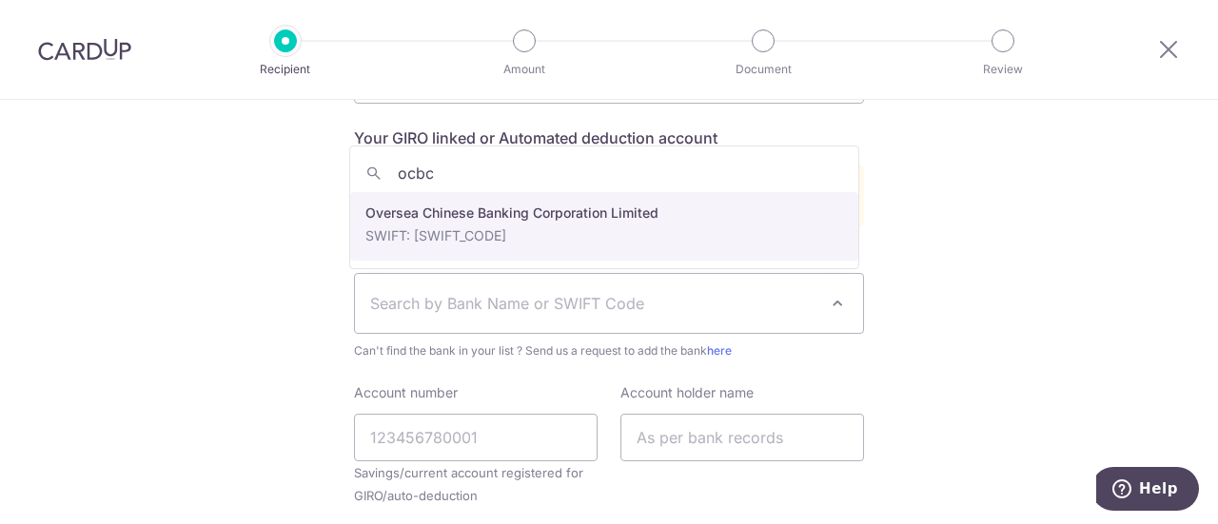
type input "ocbc"
select select "12"
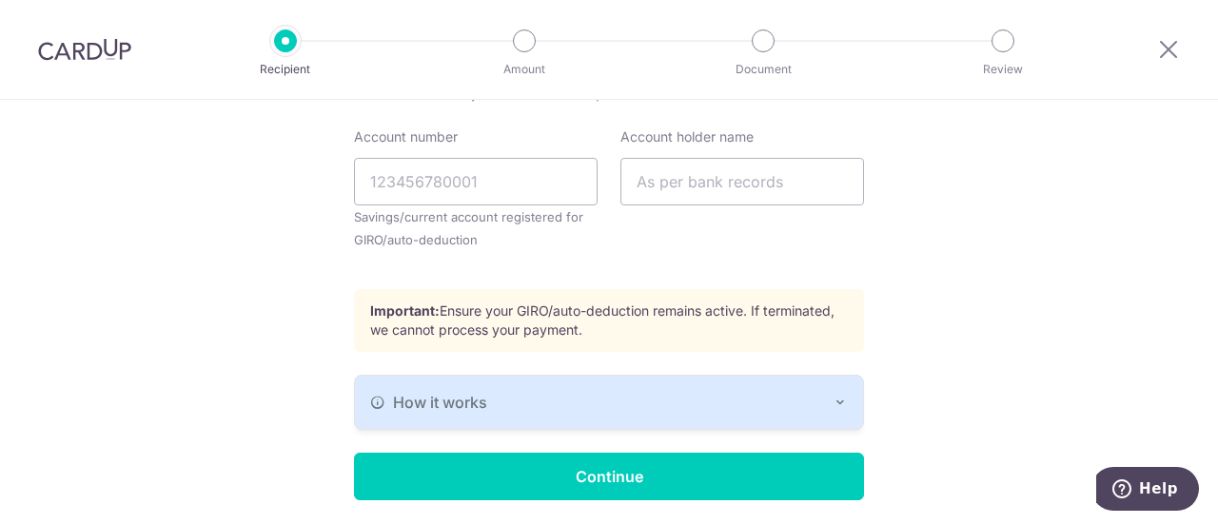
scroll to position [666, 0]
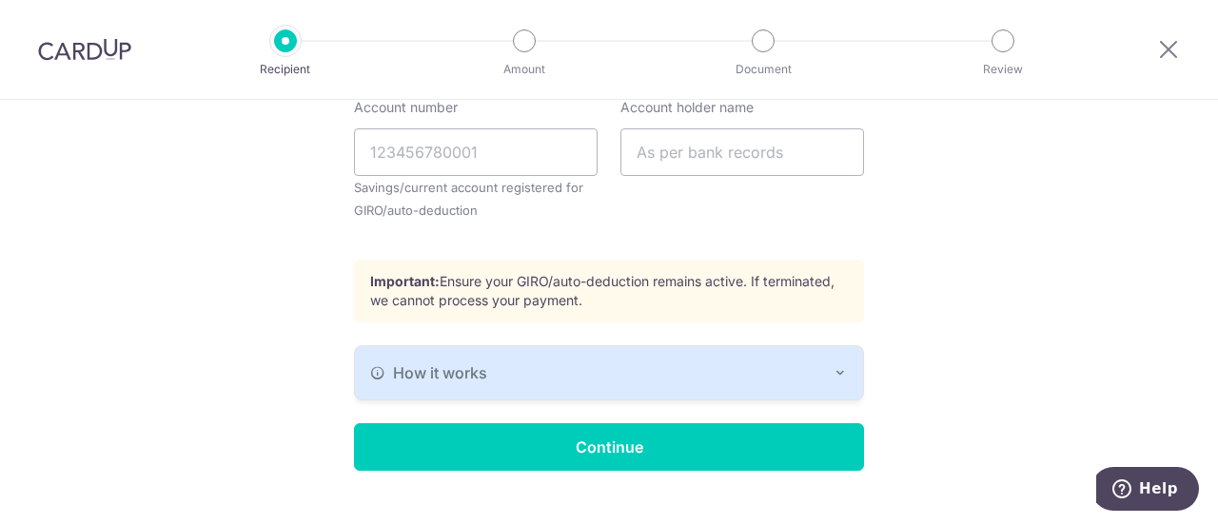
click at [655, 391] on button "How it works" at bounding box center [609, 372] width 508 height 53
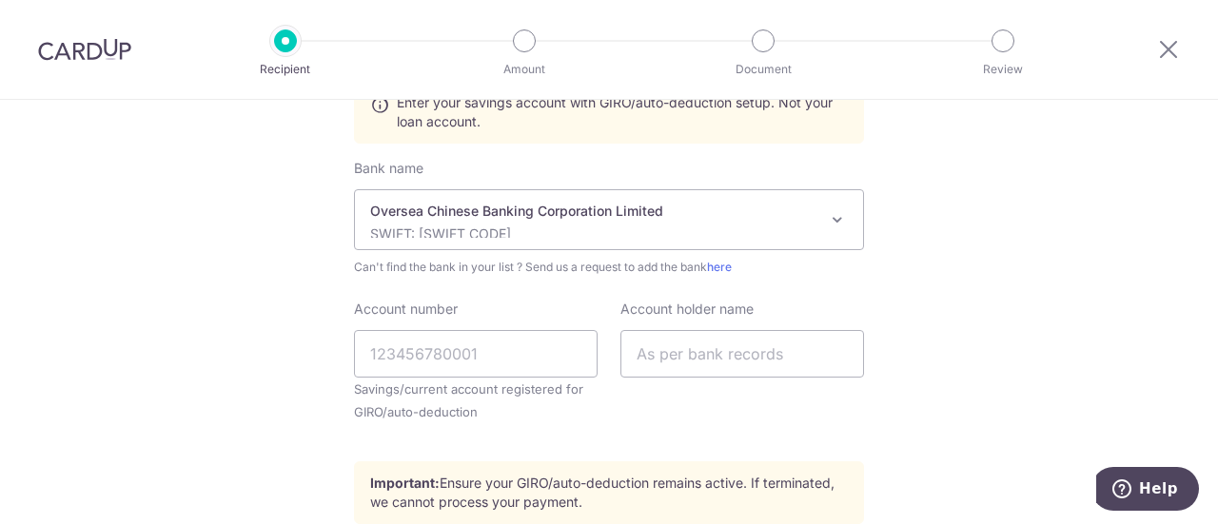
scroll to position [476, 0]
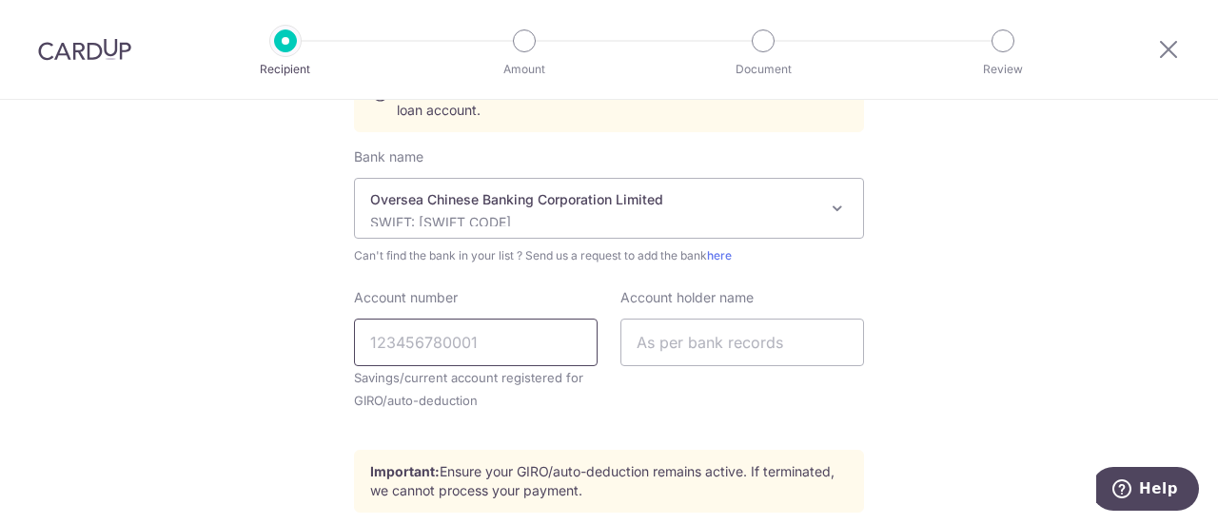
click at [554, 350] on input "Account number" at bounding box center [476, 343] width 244 height 48
click at [554, 351] on input "Account number" at bounding box center [476, 343] width 244 height 48
type input "[CREDIT_CARD_NUMBER]"
click at [706, 346] on input "text" at bounding box center [743, 343] width 244 height 48
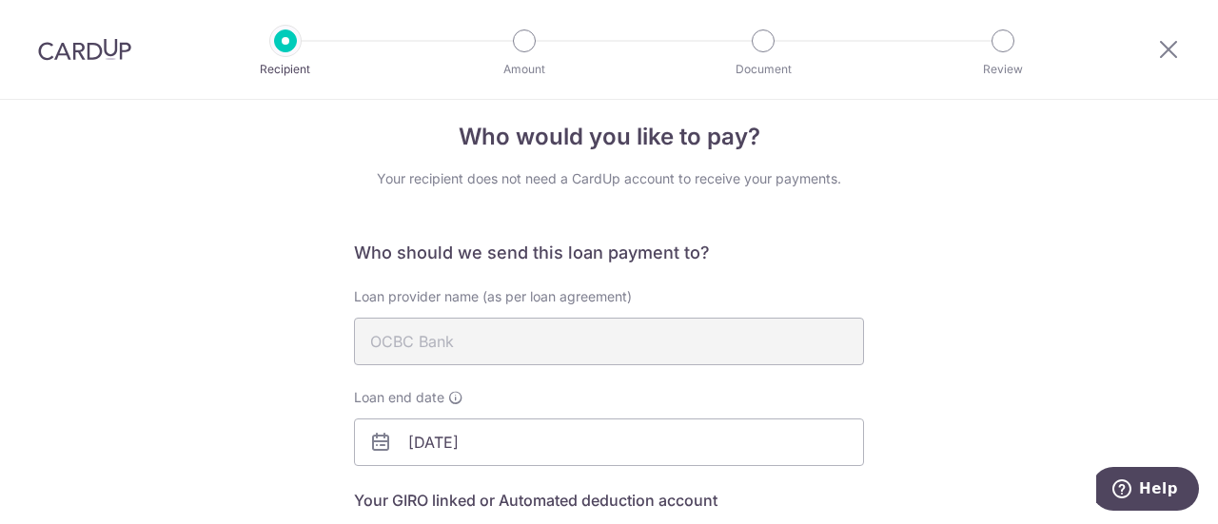
scroll to position [0, 0]
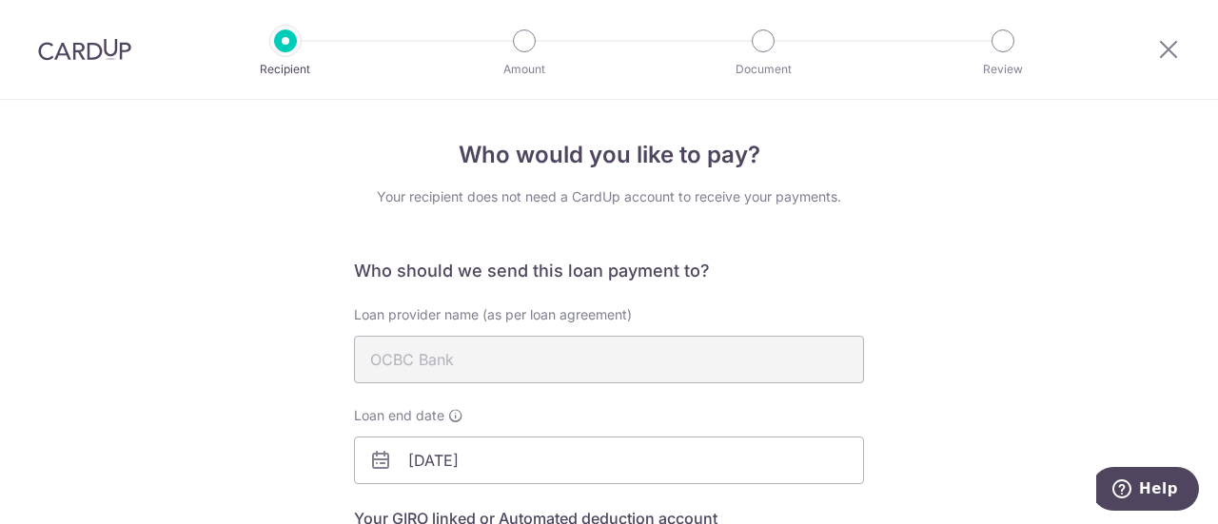
type input "[PERSON_NAME] [PERSON_NAME]"
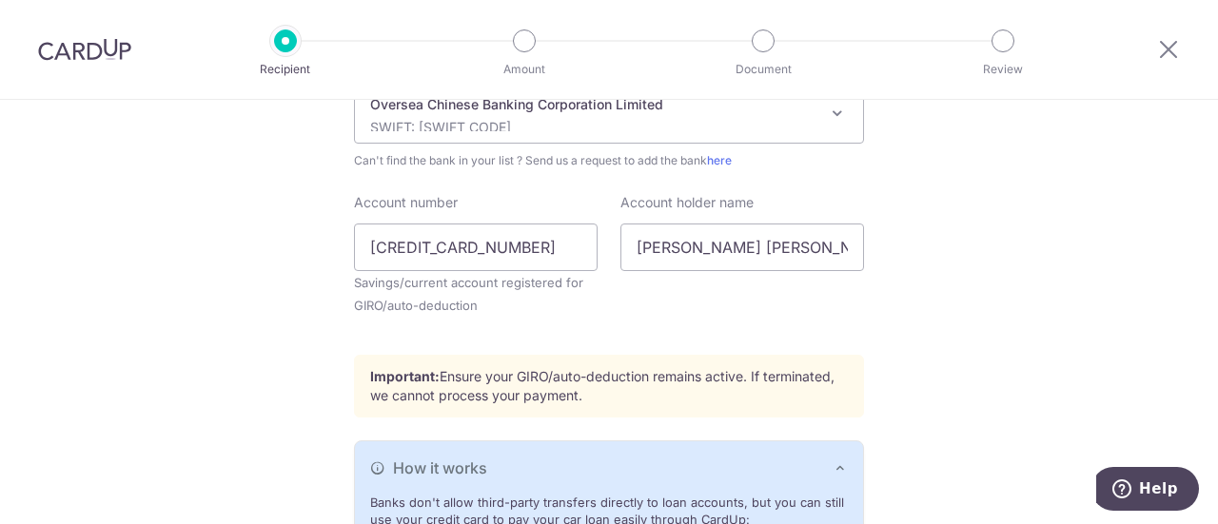
scroll to position [857, 0]
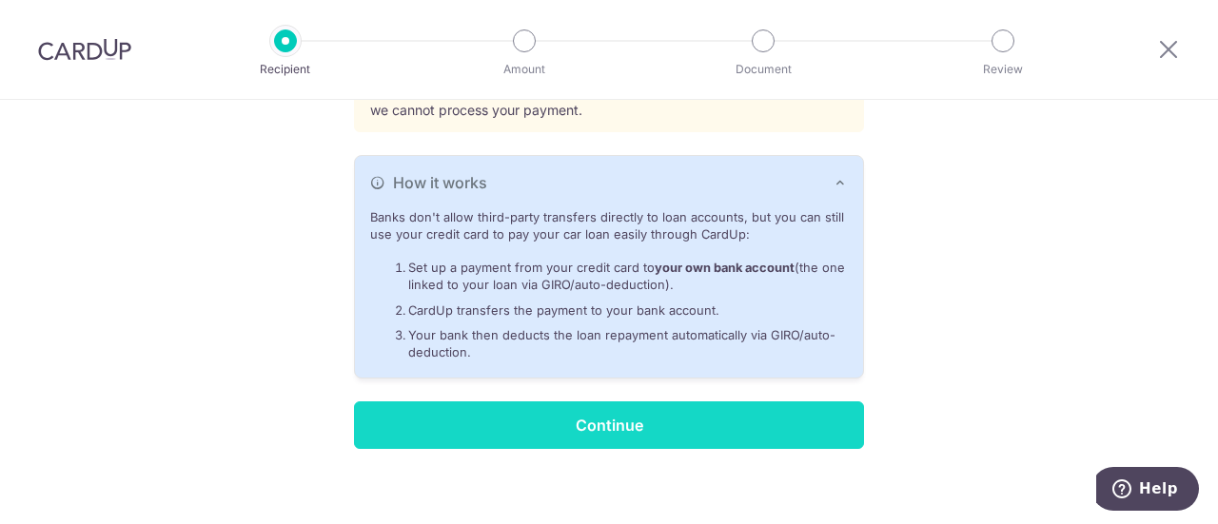
click at [563, 416] on input "Continue" at bounding box center [609, 426] width 510 height 48
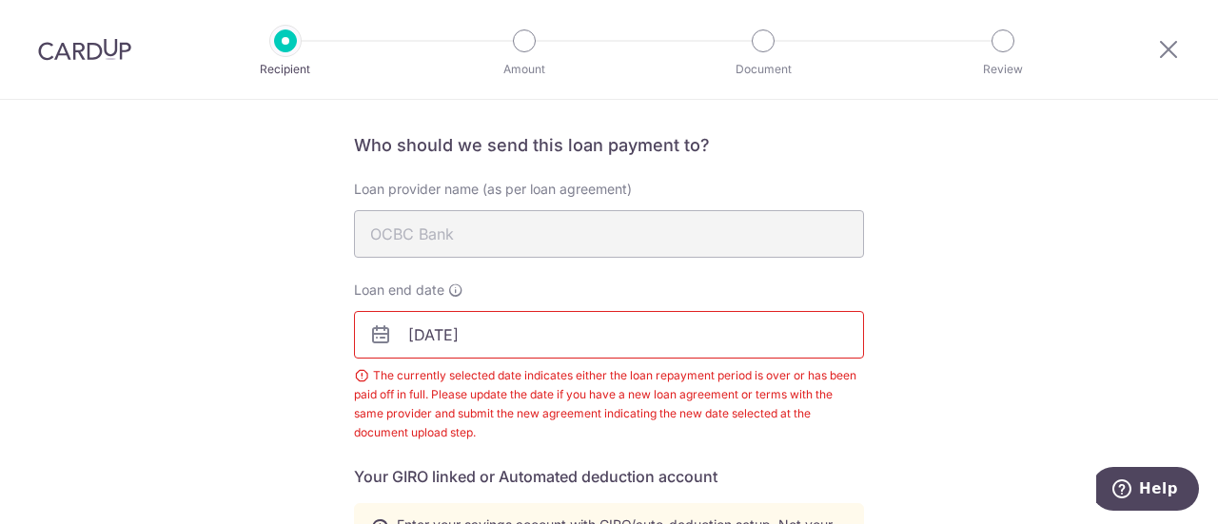
scroll to position [117, 0]
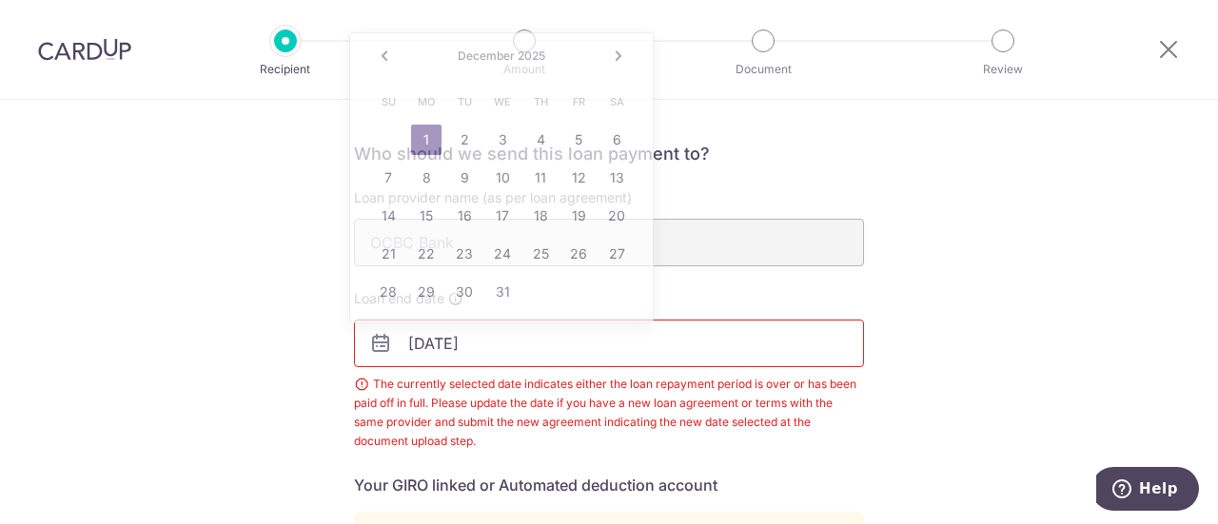
click at [557, 336] on input "[DATE]" at bounding box center [609, 344] width 510 height 48
click at [425, 136] on link "1" at bounding box center [426, 140] width 30 height 30
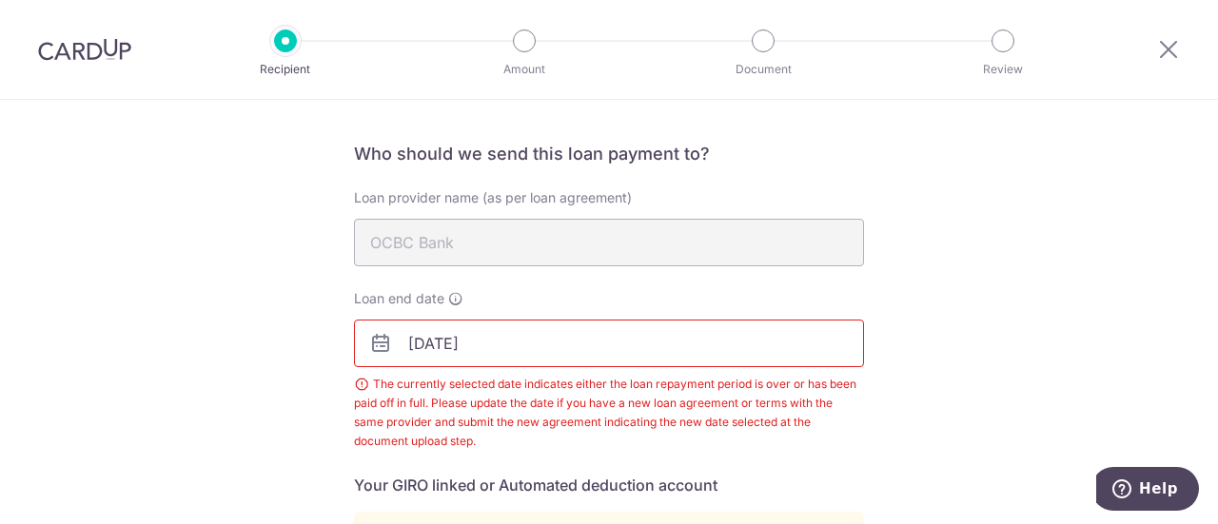
click at [474, 344] on input "[DATE]" at bounding box center [609, 344] width 510 height 48
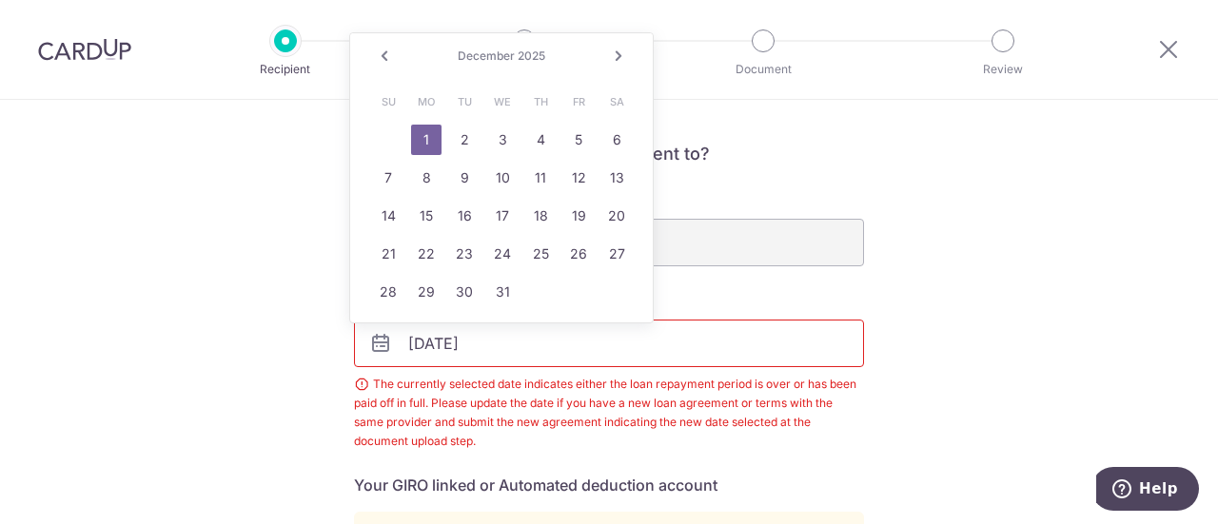
click at [620, 54] on link "Next" at bounding box center [618, 56] width 23 height 23
click at [548, 138] on link "1" at bounding box center [540, 140] width 30 height 30
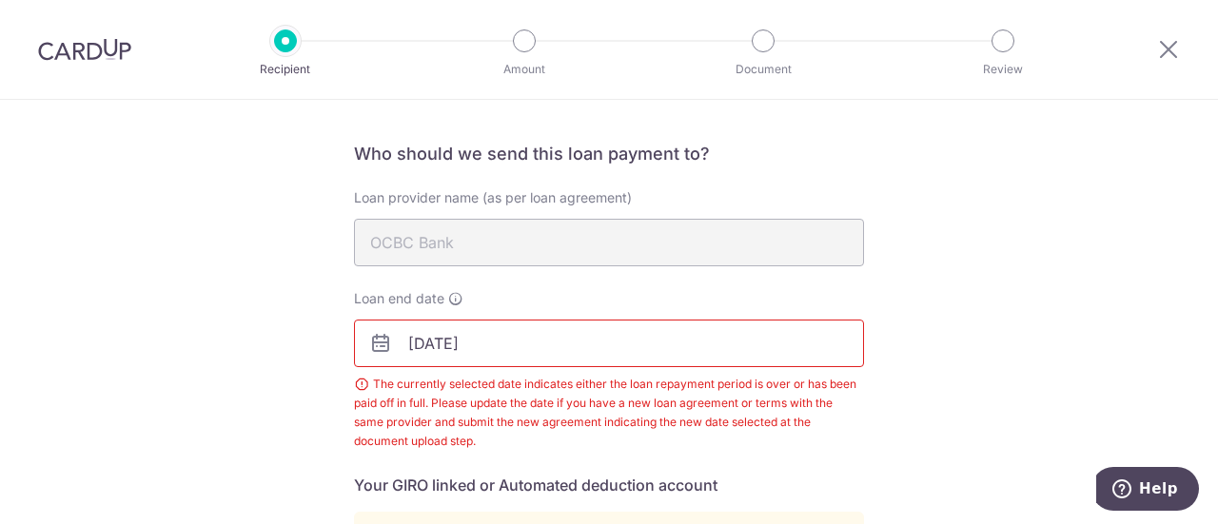
click at [504, 350] on input "[DATE]" at bounding box center [609, 344] width 510 height 48
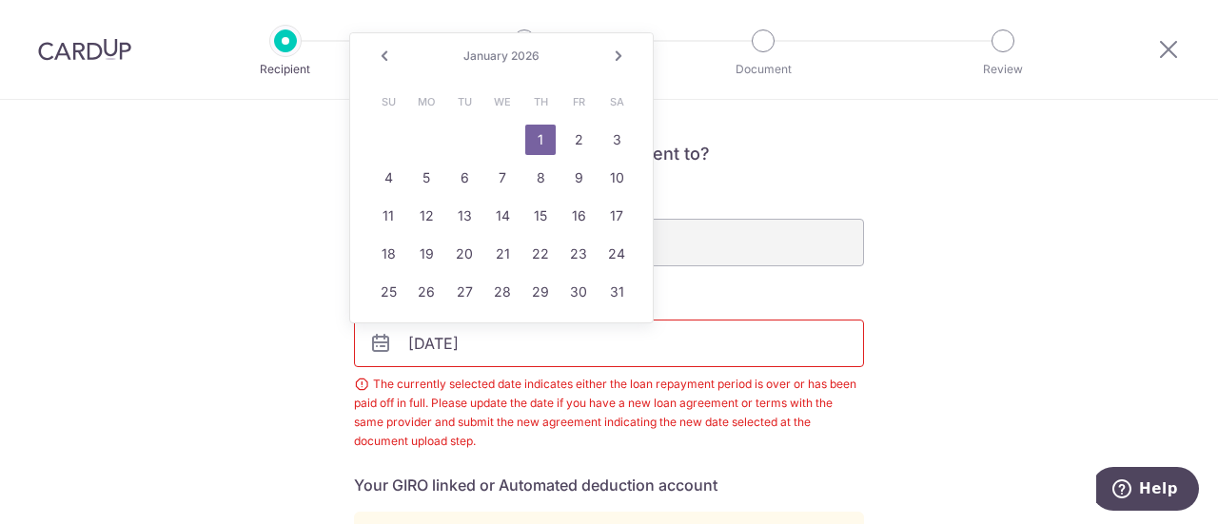
click at [617, 56] on link "Next" at bounding box center [618, 56] width 23 height 23
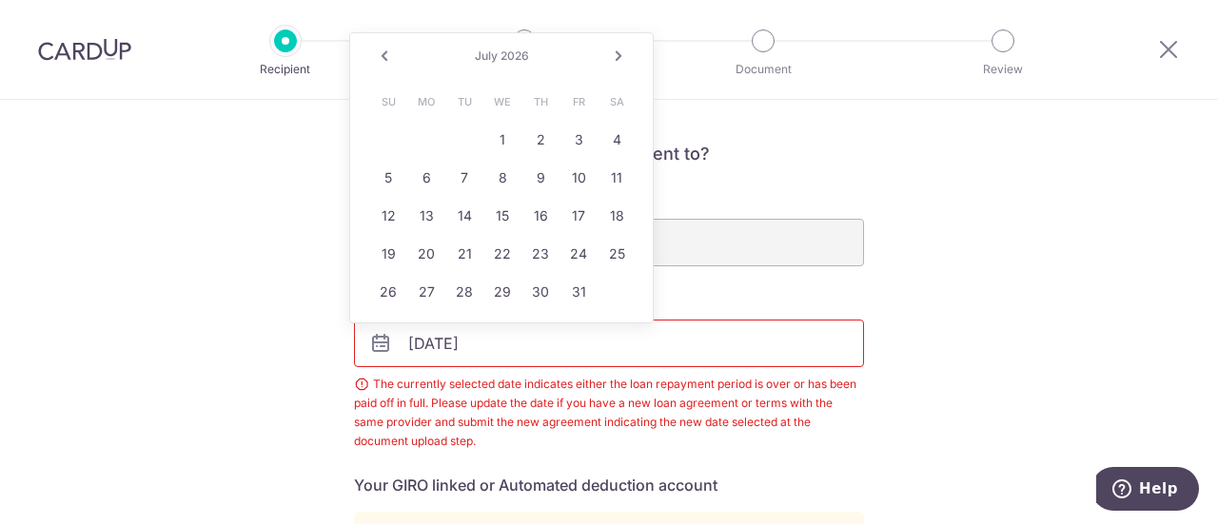
click at [617, 56] on link "Next" at bounding box center [618, 56] width 23 height 23
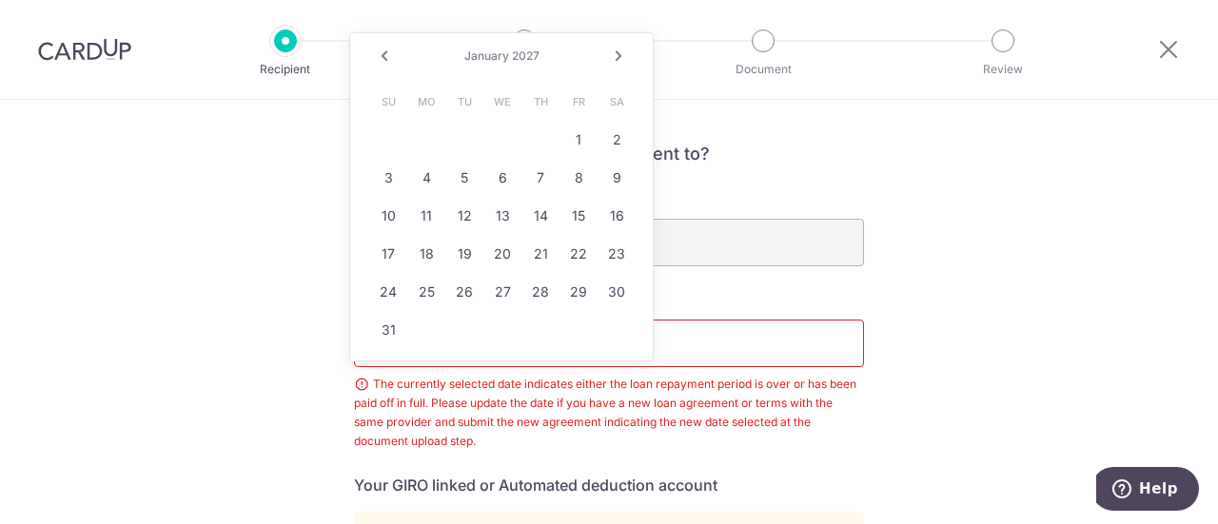
click at [617, 56] on link "Next" at bounding box center [618, 56] width 23 height 23
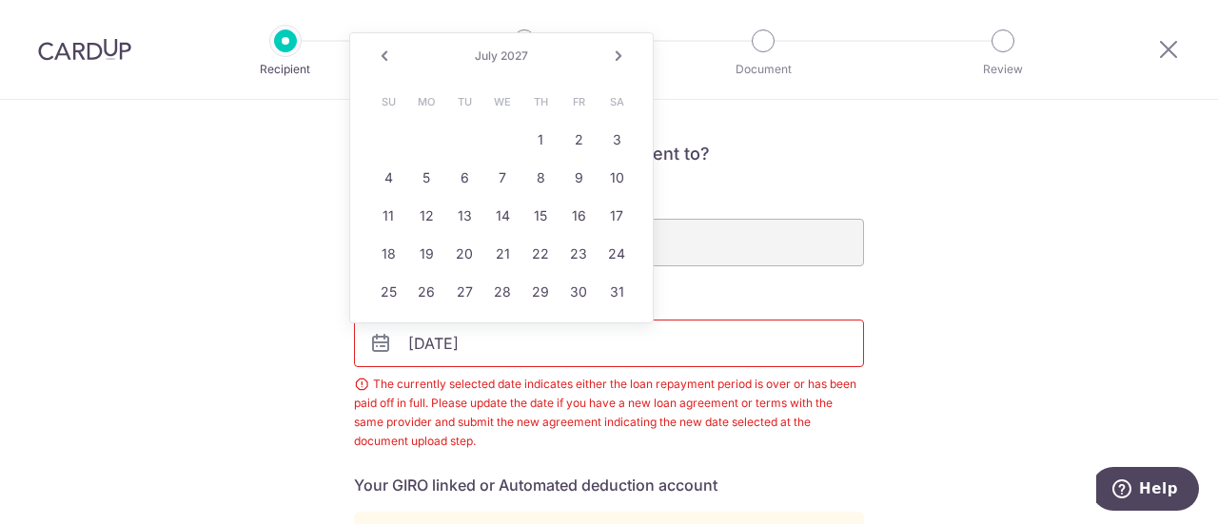
click at [617, 56] on link "Next" at bounding box center [618, 56] width 23 height 23
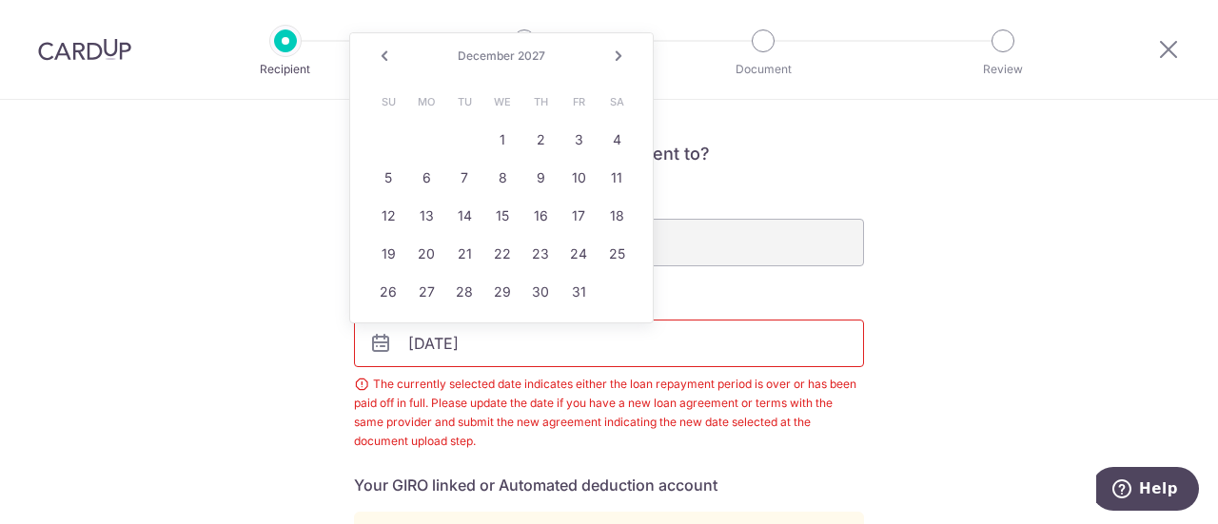
click at [617, 56] on link "Next" at bounding box center [618, 56] width 23 height 23
click at [616, 56] on link "Next" at bounding box center [618, 56] width 23 height 23
click at [615, 56] on link "Next" at bounding box center [618, 56] width 23 height 23
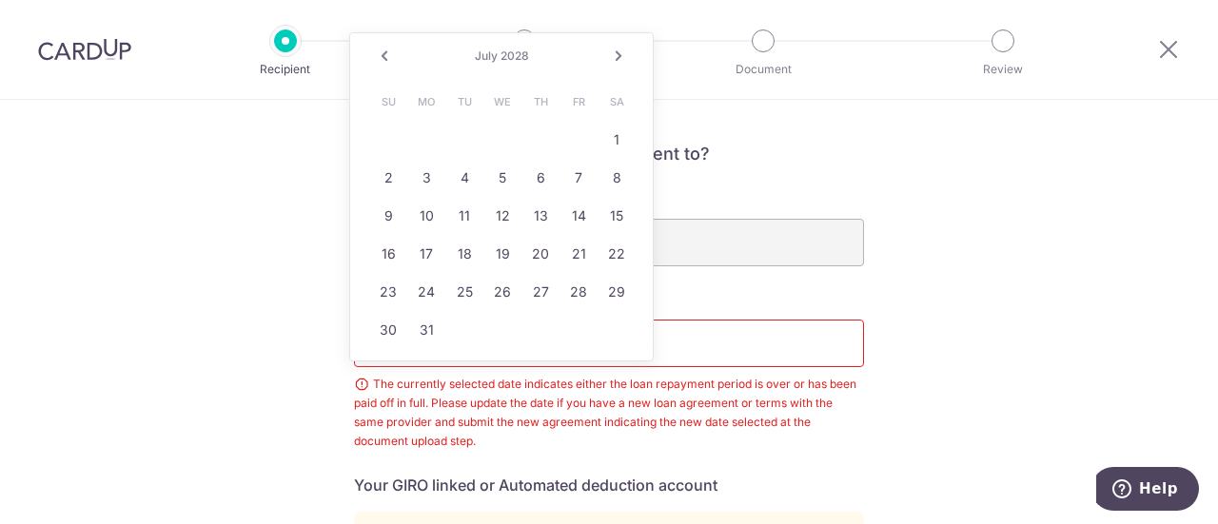
click at [615, 56] on link "Next" at bounding box center [618, 56] width 23 height 23
click at [614, 56] on link "Next" at bounding box center [618, 56] width 23 height 23
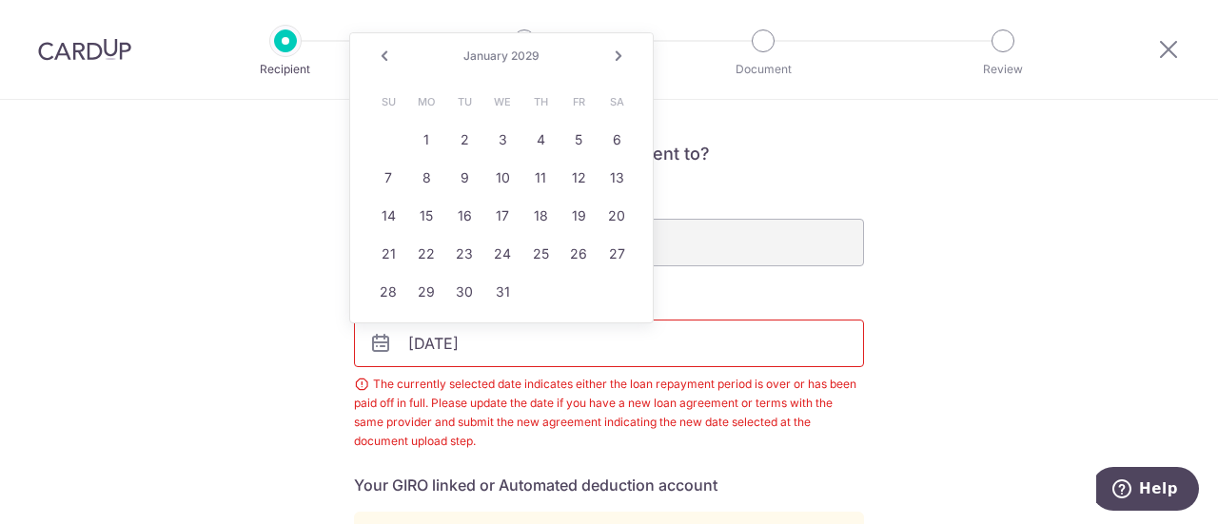
click at [614, 56] on link "Next" at bounding box center [618, 56] width 23 height 23
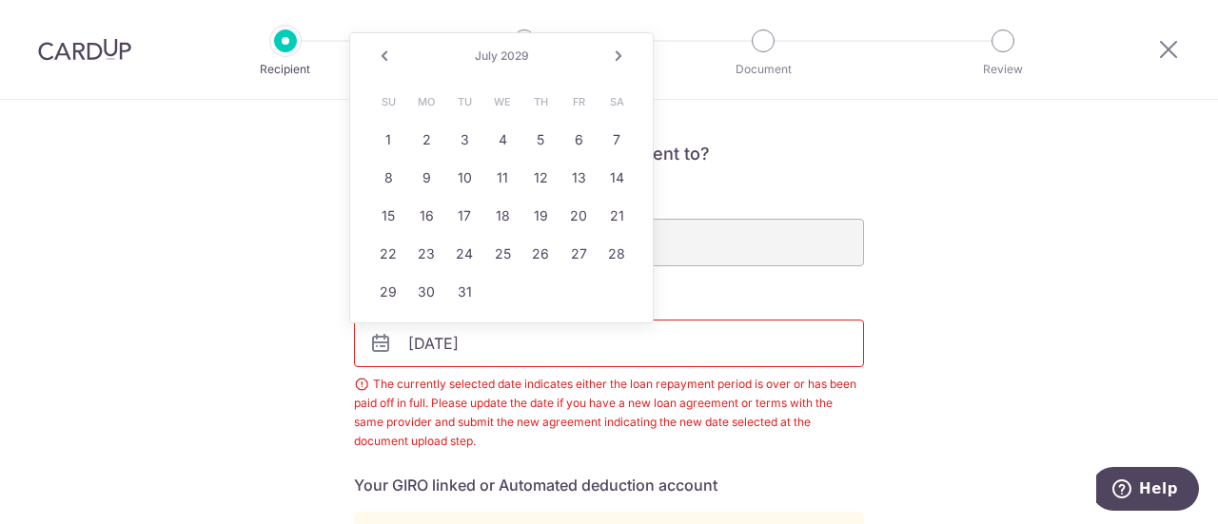
click at [614, 56] on link "Next" at bounding box center [618, 56] width 23 height 23
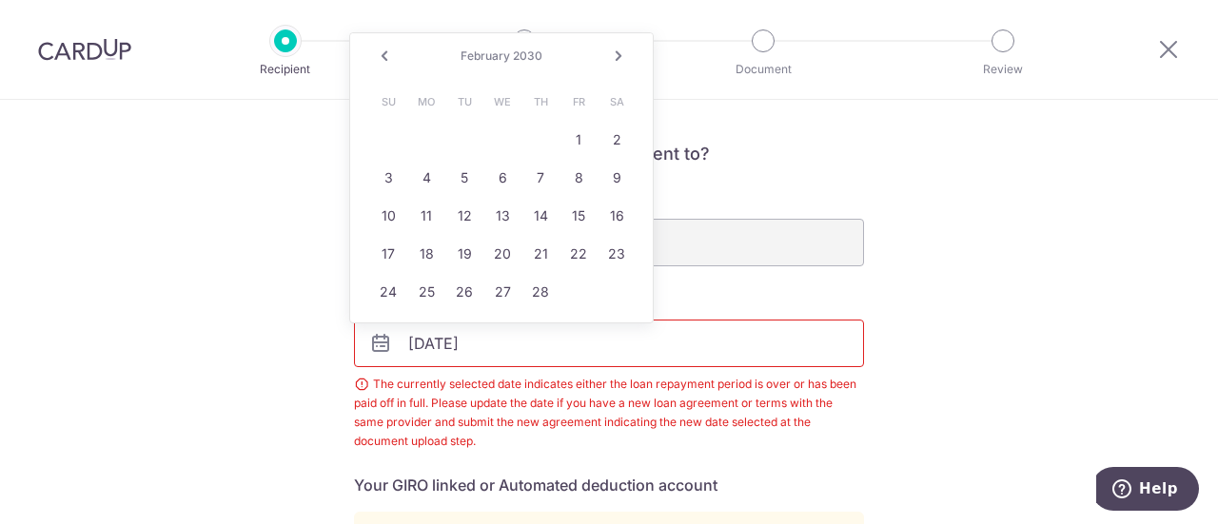
click at [614, 56] on link "Next" at bounding box center [618, 56] width 23 height 23
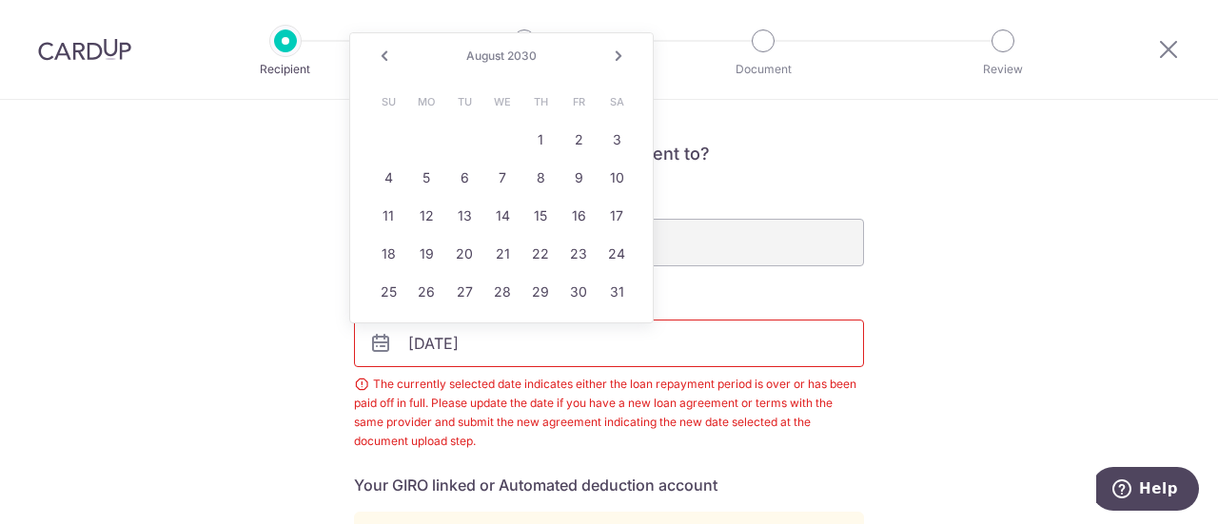
click at [614, 56] on link "Next" at bounding box center [618, 56] width 23 height 23
click at [611, 56] on link "Next" at bounding box center [618, 56] width 23 height 23
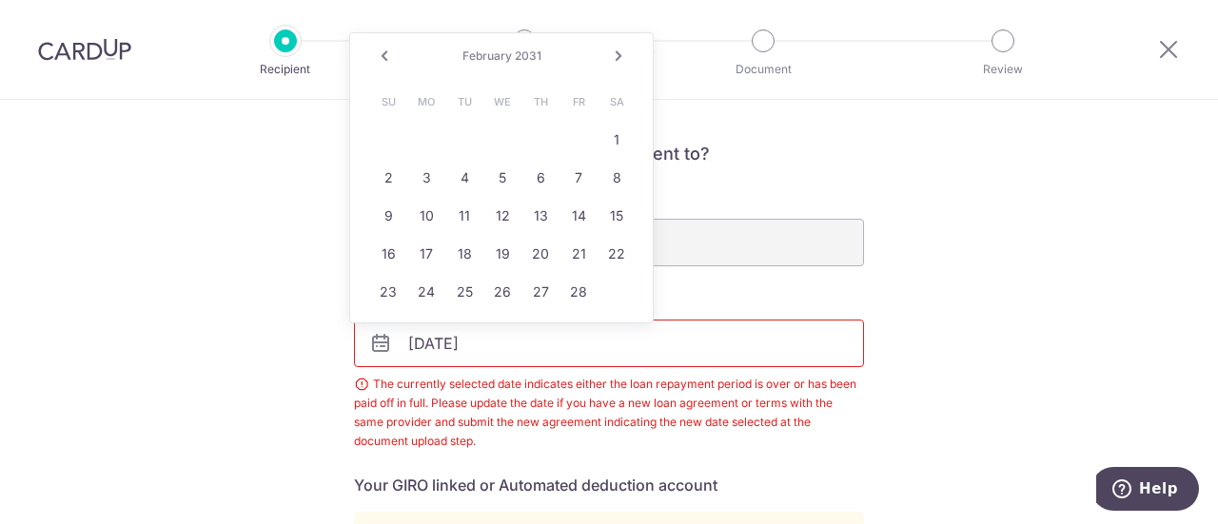
click at [611, 56] on link "Next" at bounding box center [618, 56] width 23 height 23
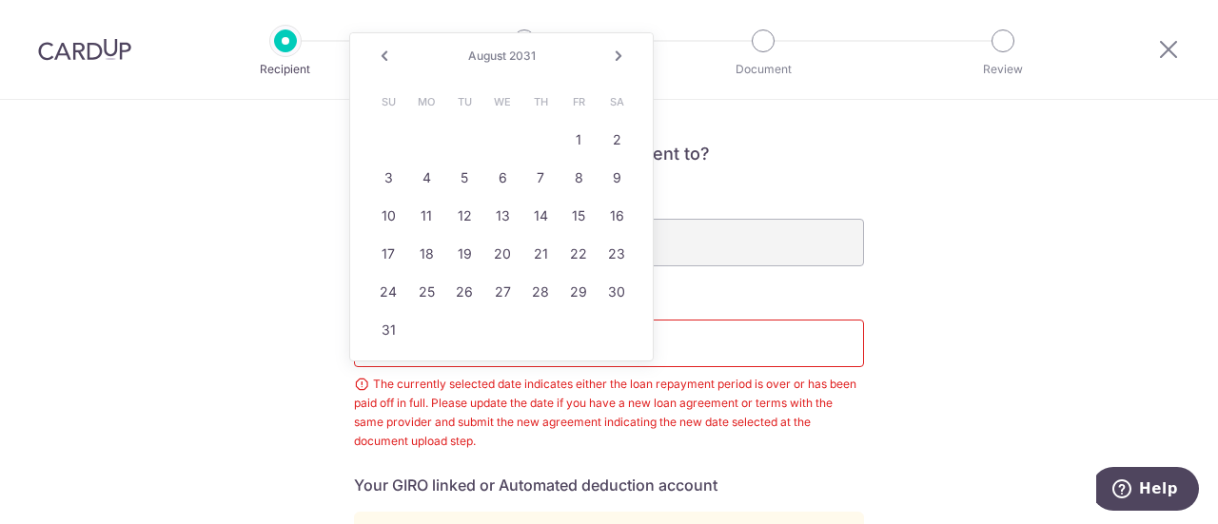
click at [611, 56] on link "Next" at bounding box center [618, 56] width 23 height 23
click at [611, 58] on link "Next" at bounding box center [618, 56] width 23 height 23
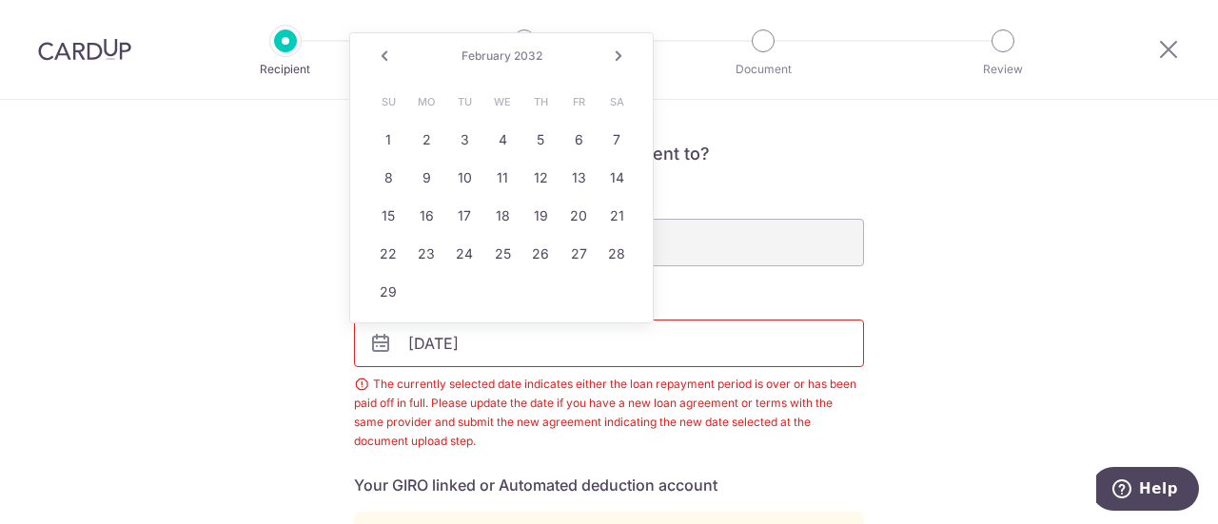
click at [611, 58] on link "Next" at bounding box center [618, 56] width 23 height 23
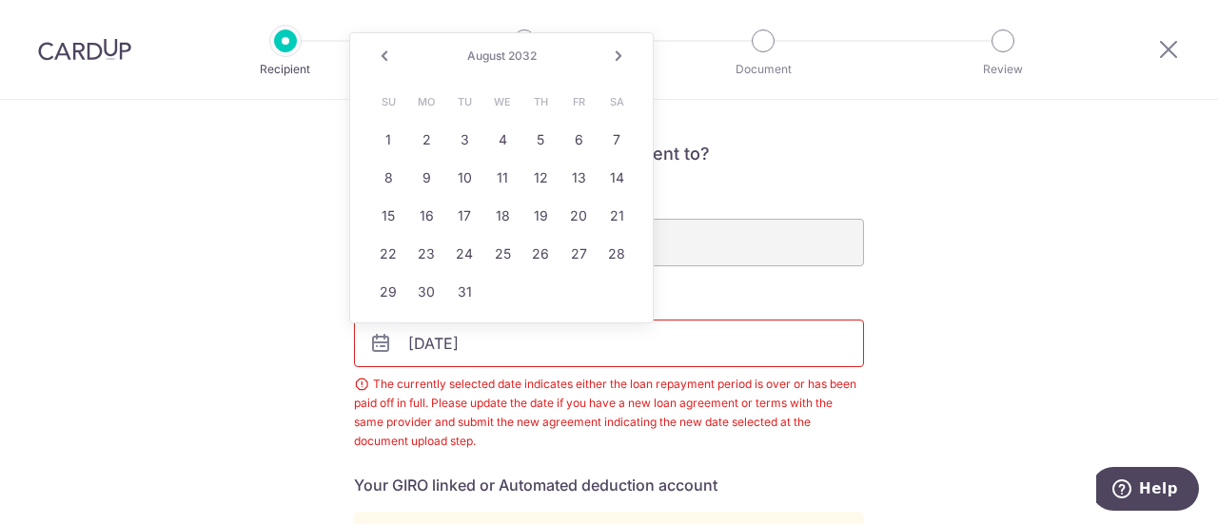
click at [611, 58] on link "Next" at bounding box center [618, 56] width 23 height 23
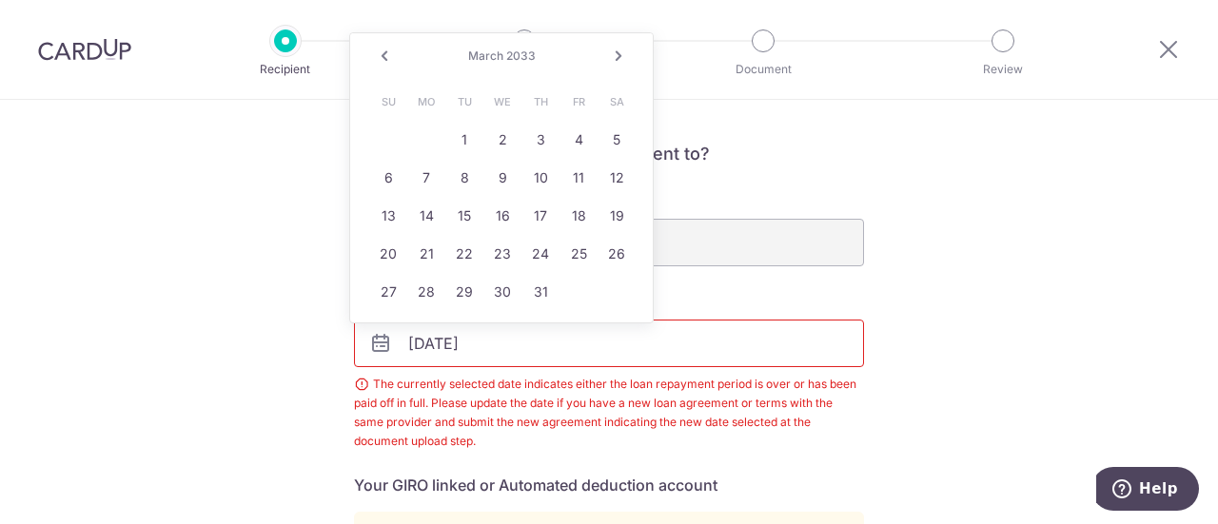
click at [611, 58] on link "Next" at bounding box center [618, 56] width 23 height 23
click at [539, 345] on input "01/01/2026" at bounding box center [609, 344] width 510 height 48
click at [467, 297] on link "31" at bounding box center [464, 292] width 30 height 30
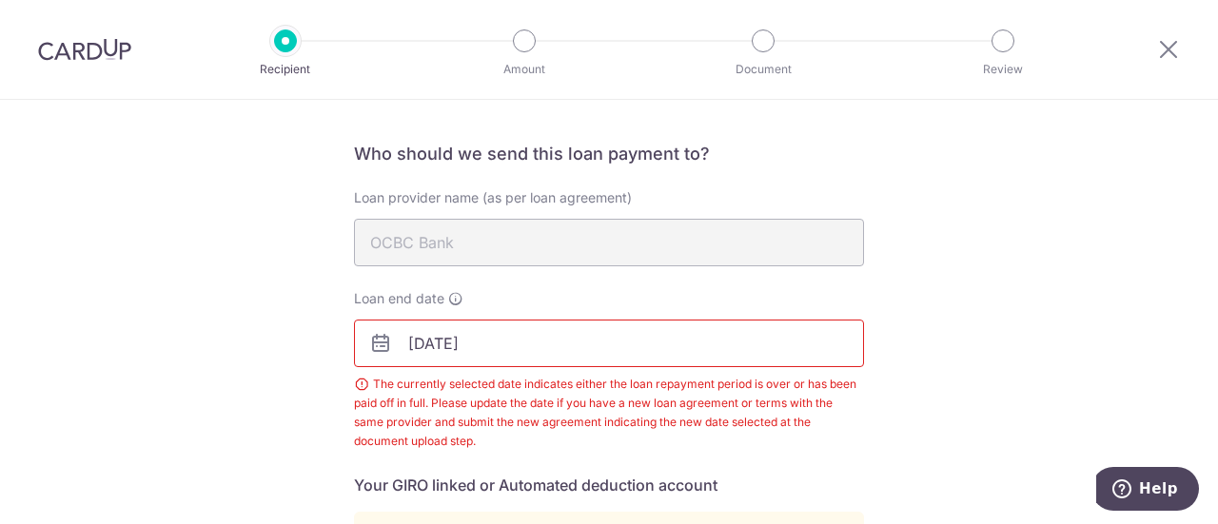
click at [485, 344] on input "05/31/2033" at bounding box center [609, 344] width 510 height 48
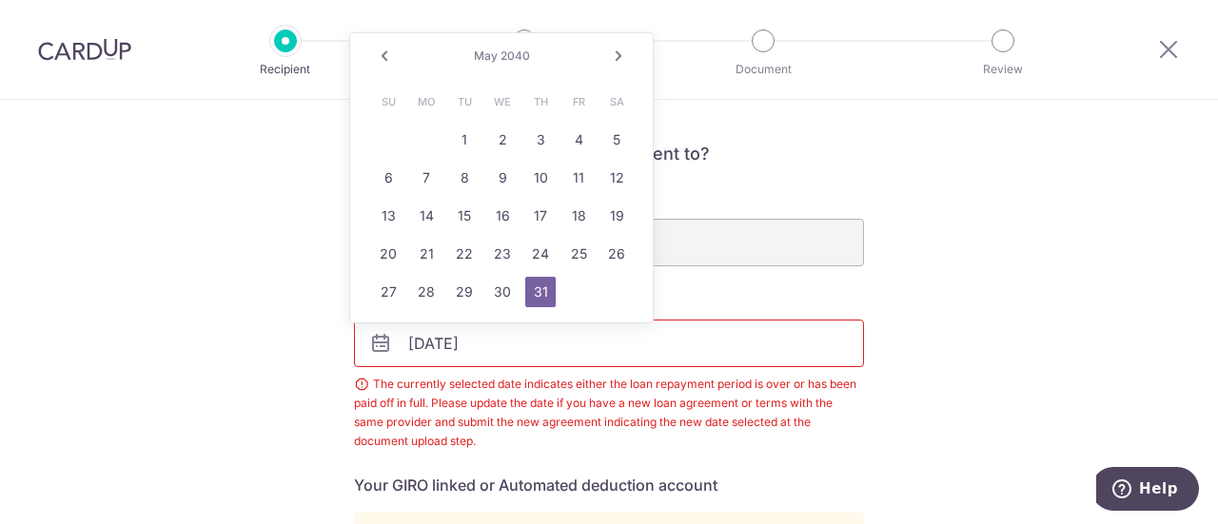
click at [435, 342] on input "05/31/2040" at bounding box center [609, 344] width 510 height 48
click at [496, 135] on link "2" at bounding box center [502, 140] width 30 height 30
type input "05/02/2040"
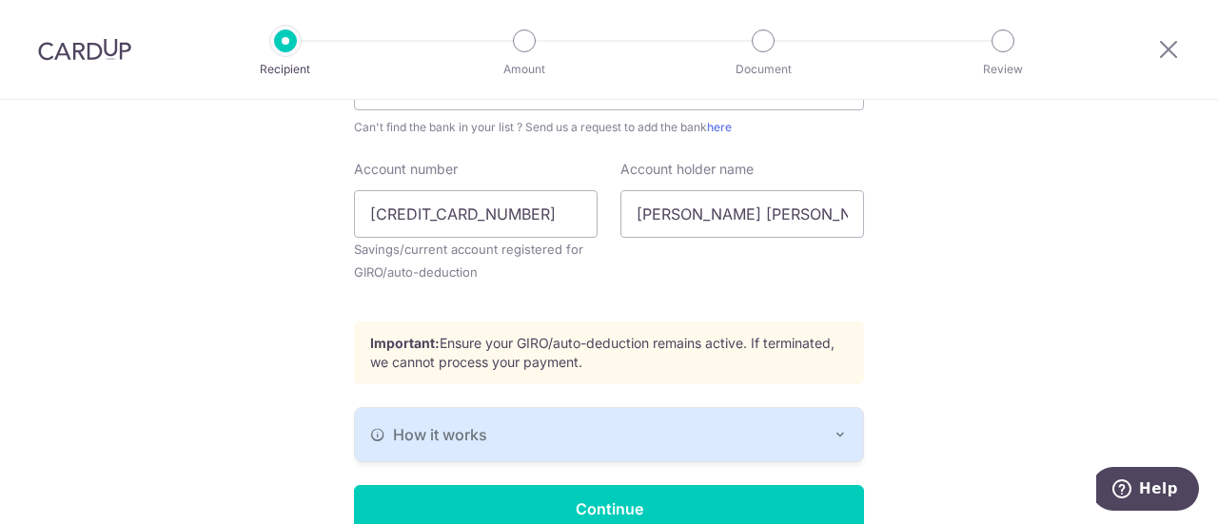
scroll to position [782, 0]
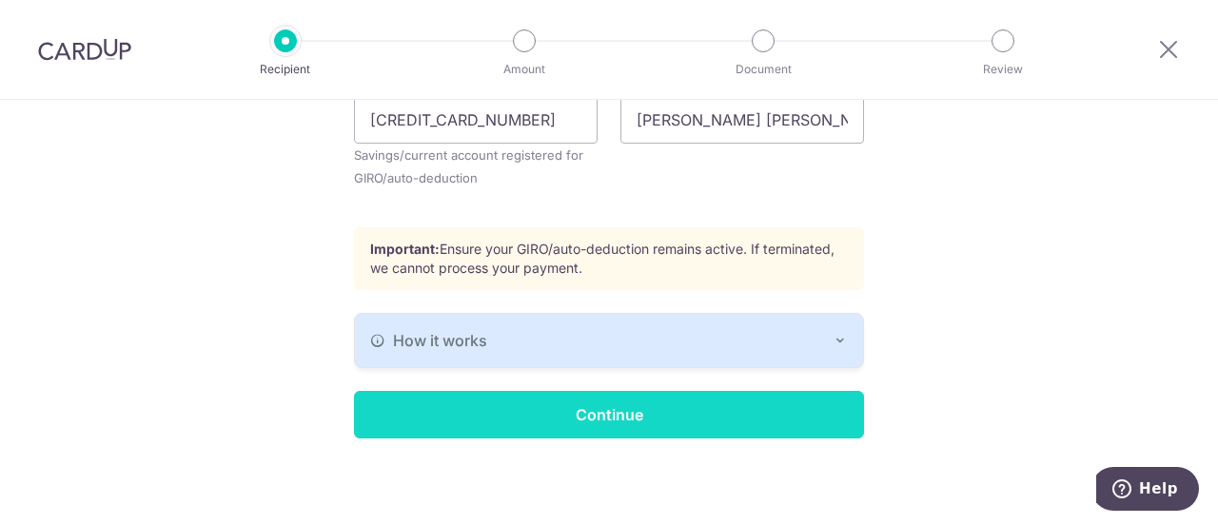
click at [603, 407] on input "Continue" at bounding box center [609, 415] width 510 height 48
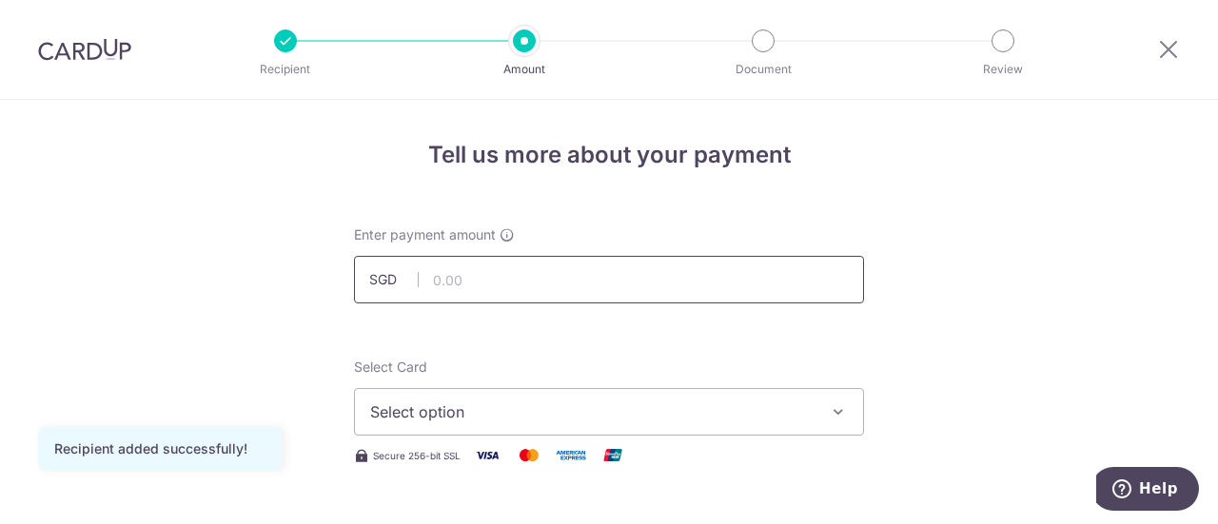
click at [533, 266] on input "text" at bounding box center [609, 280] width 510 height 48
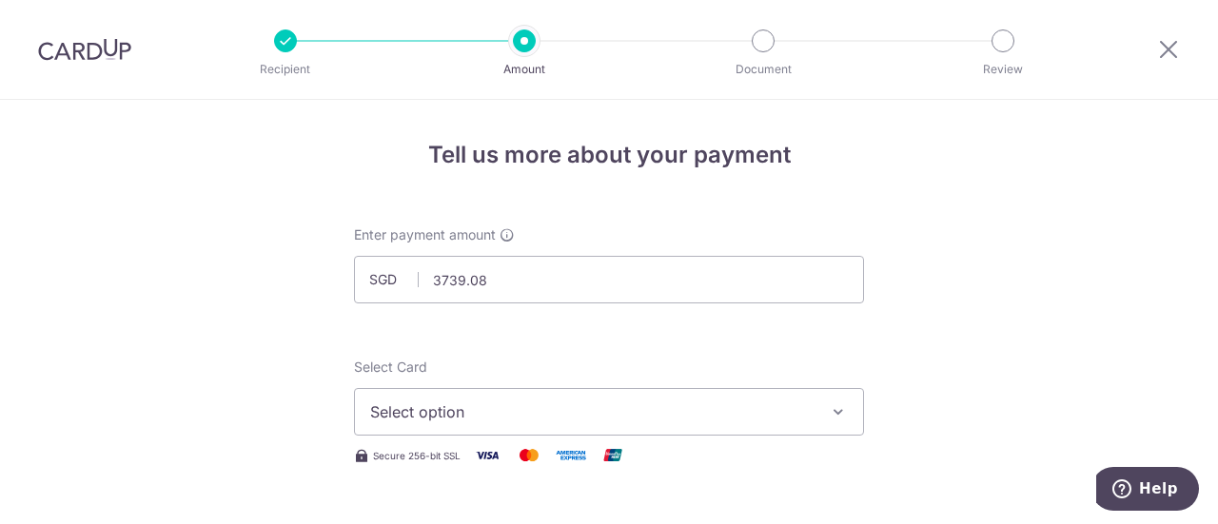
type input "3,739.08"
click at [588, 393] on button "Select option" at bounding box center [609, 412] width 510 height 48
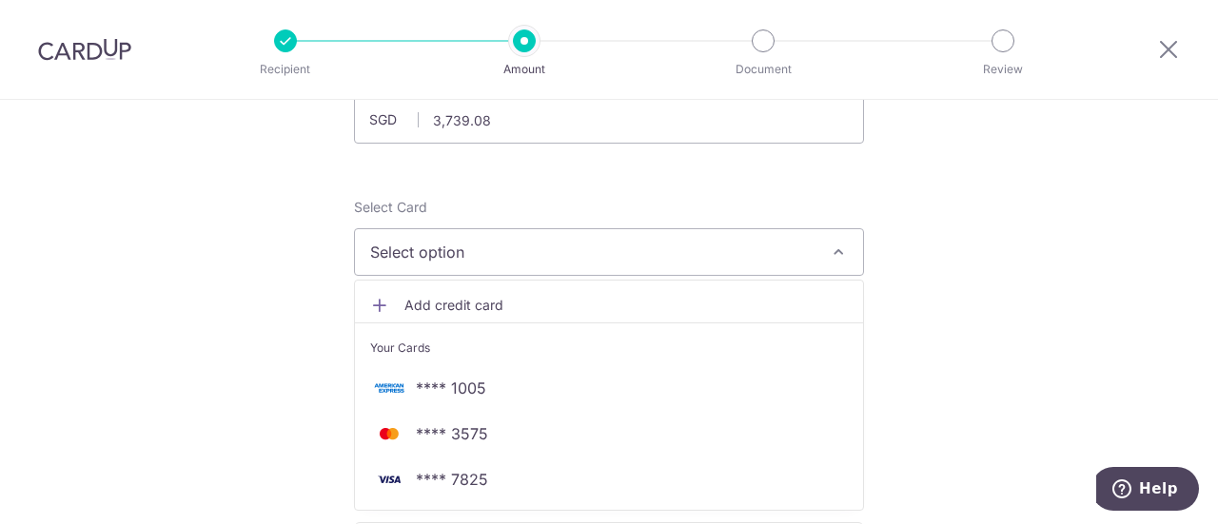
scroll to position [190, 0]
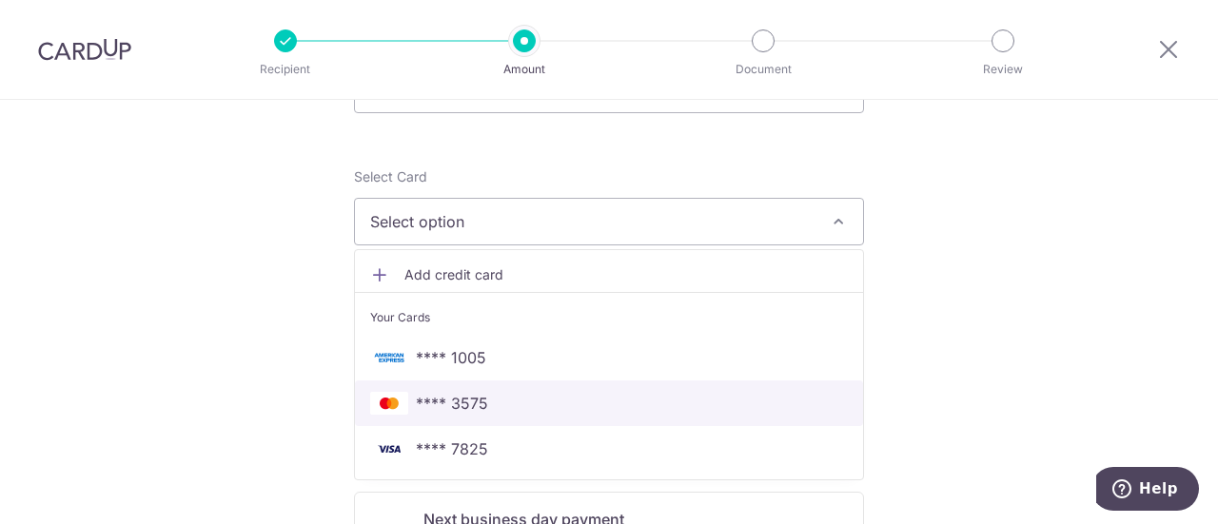
click at [427, 395] on span "**** 3575" at bounding box center [452, 403] width 72 height 23
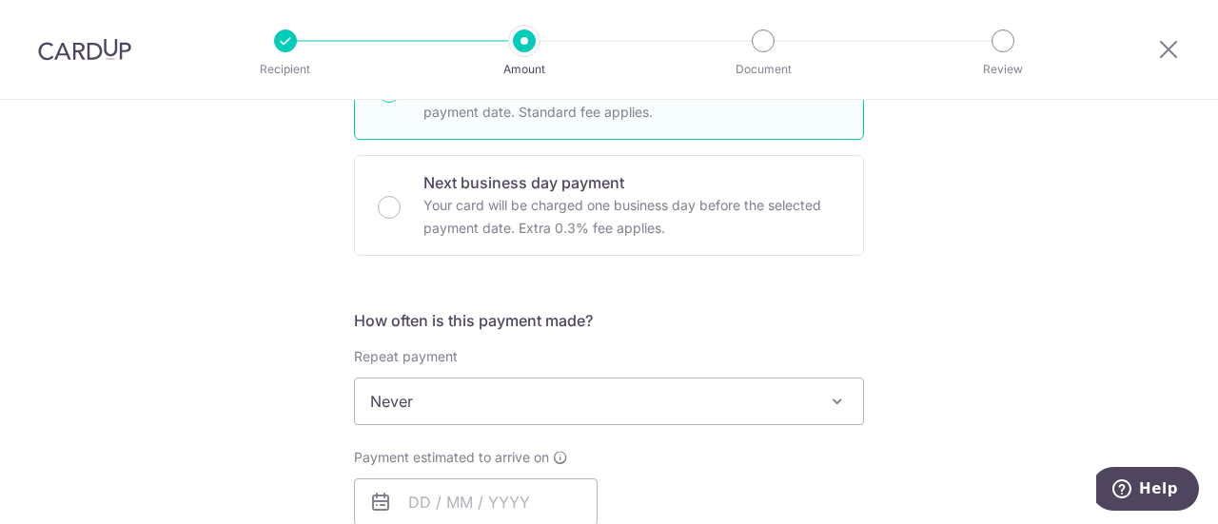
scroll to position [571, 0]
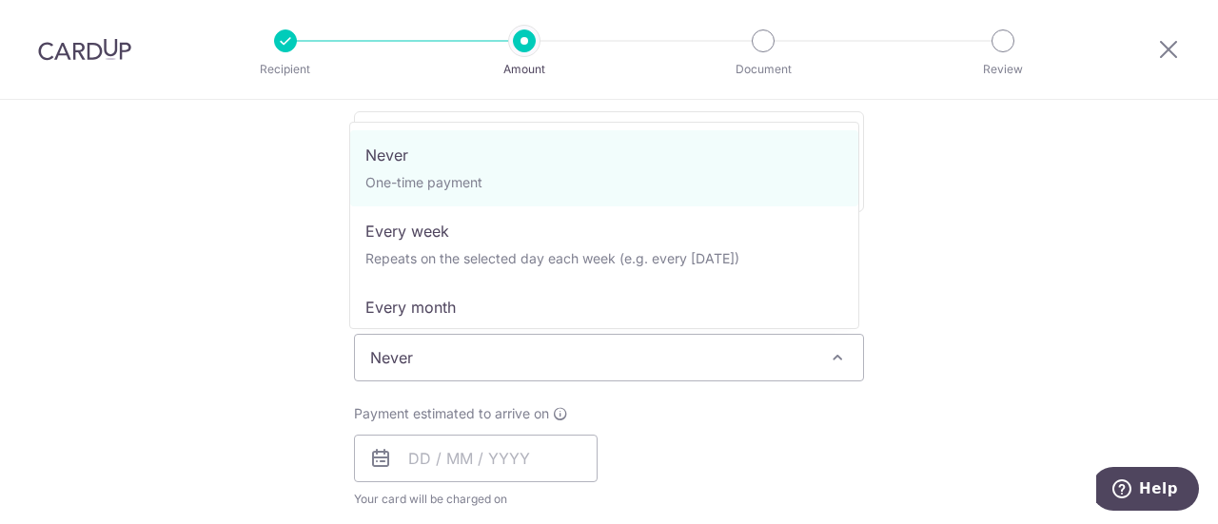
click at [436, 355] on span "Never" at bounding box center [609, 358] width 508 height 46
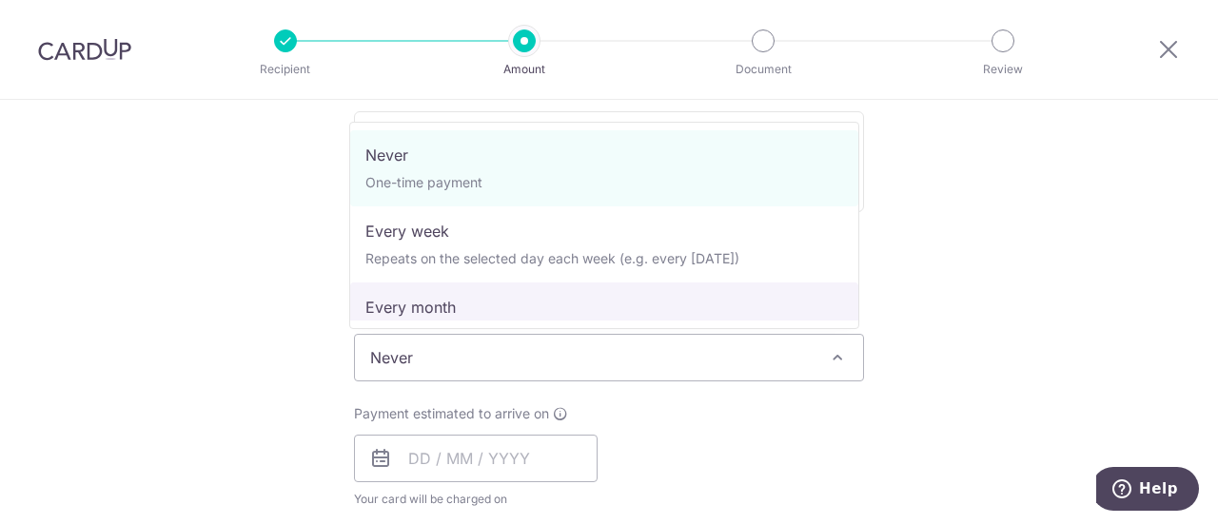
select select "3"
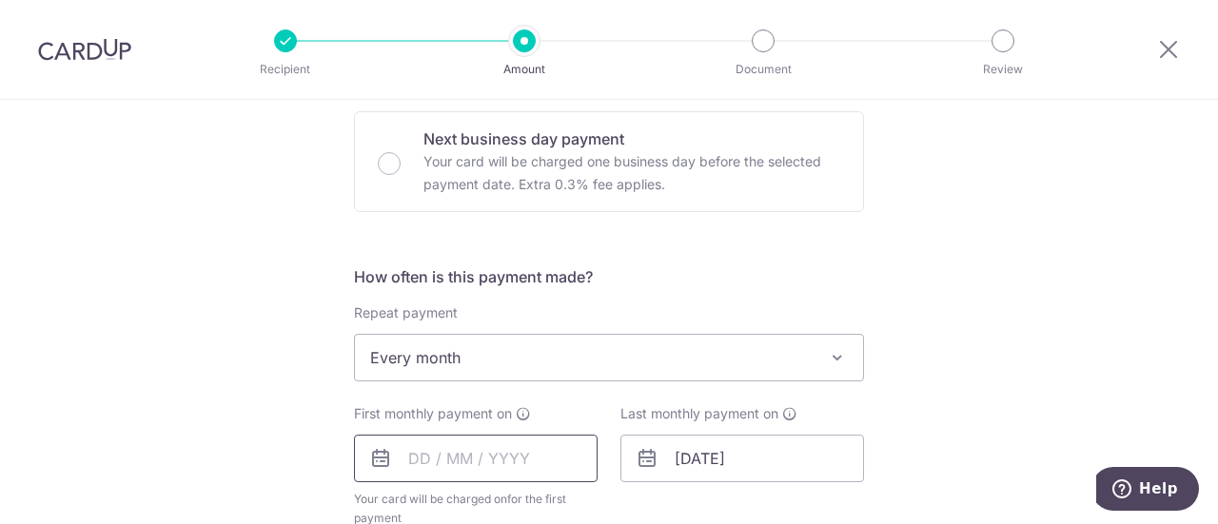
scroll to position [666, 0]
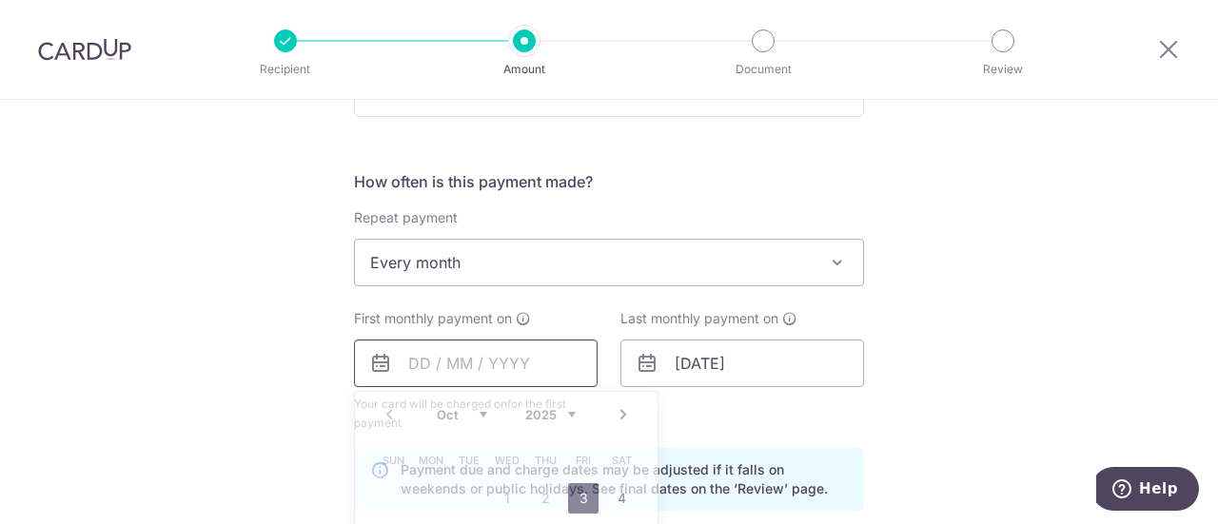
click at [459, 363] on input "text" at bounding box center [476, 364] width 244 height 48
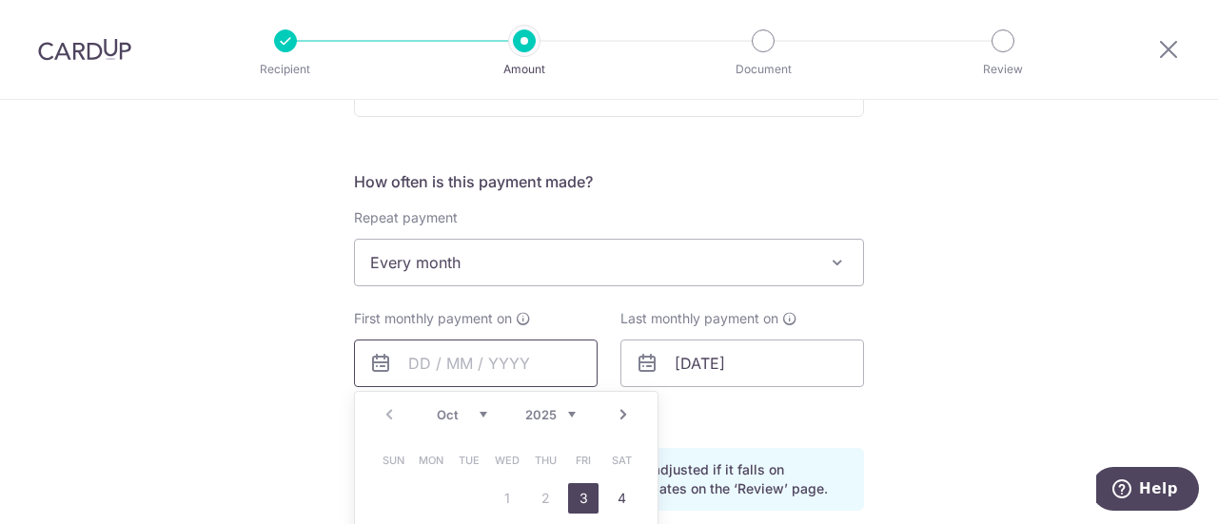
scroll to position [762, 0]
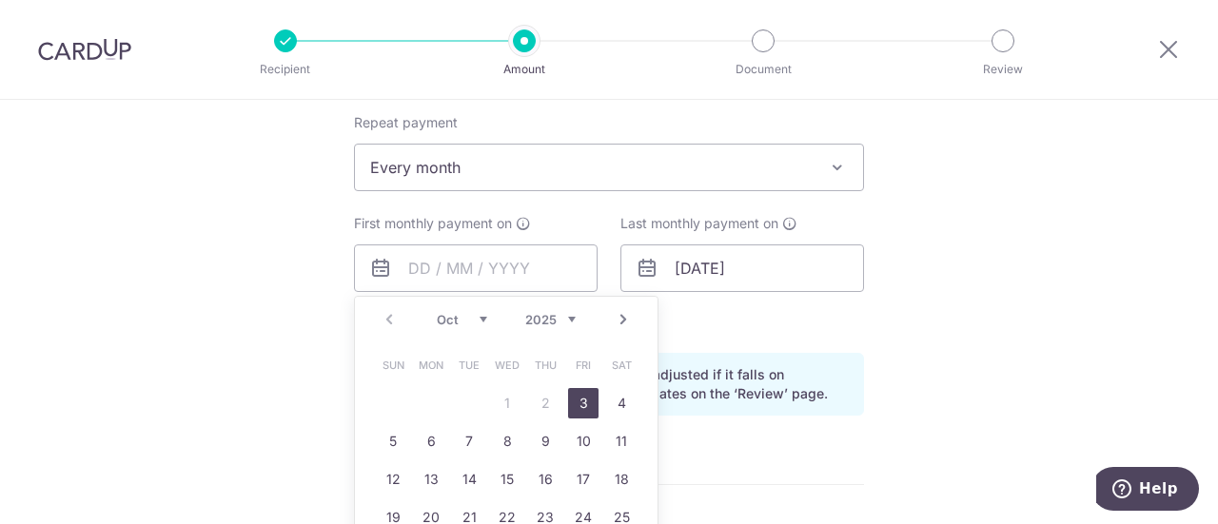
click at [500, 404] on table "Sun Mon Tue Wed Thu Fri Sat 1 2 3 4 5 6 7 8 9 10 11 12 13 14 15 16 17 18 19 20 …" at bounding box center [507, 460] width 267 height 228
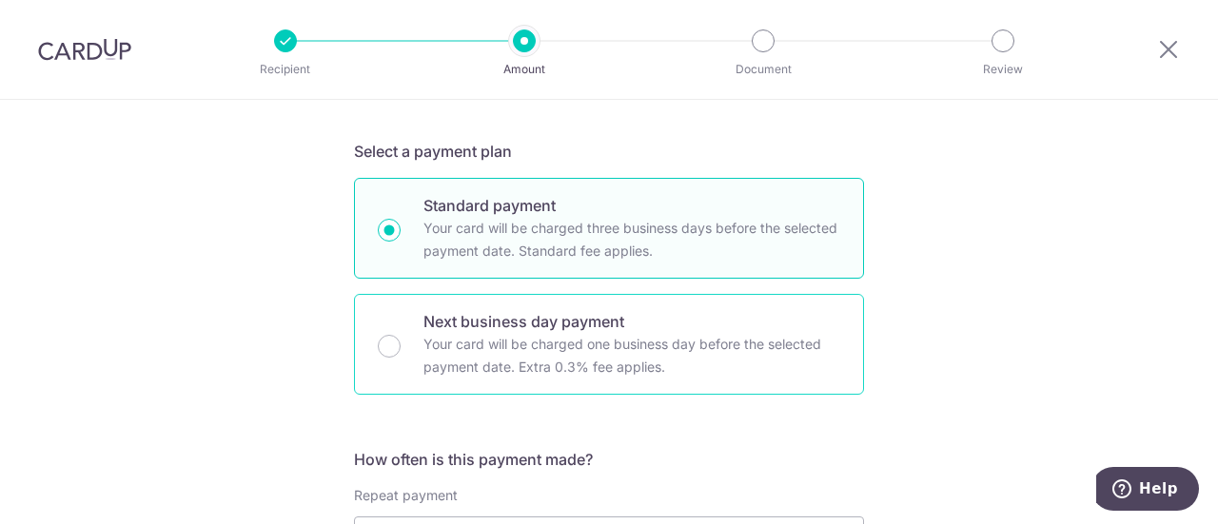
scroll to position [381, 0]
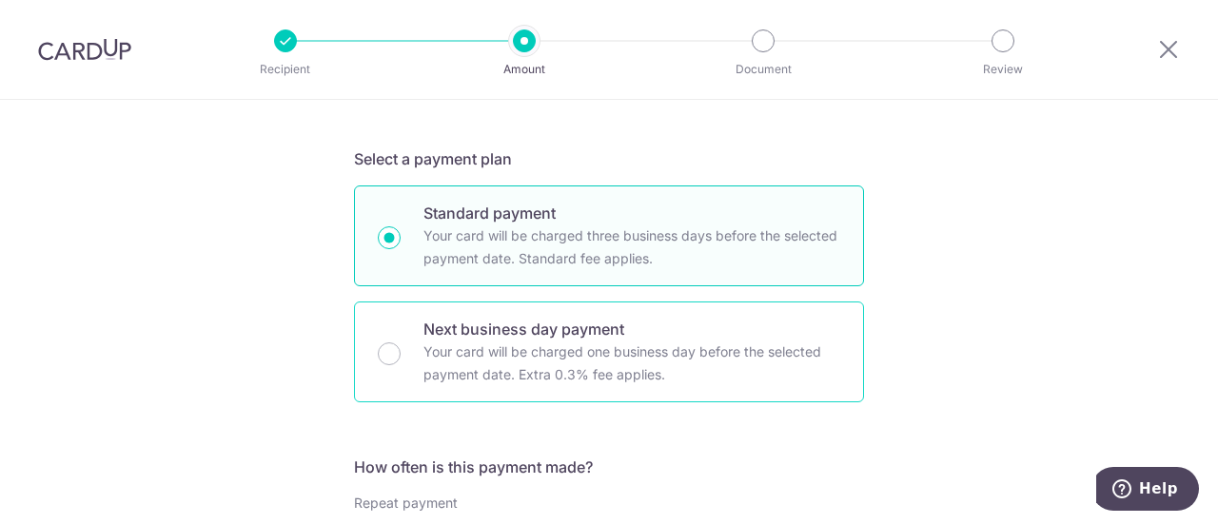
click at [394, 344] on div "Next business day payment Your card will be charged one business day before the…" at bounding box center [609, 352] width 510 height 101
radio input "false"
radio input "true"
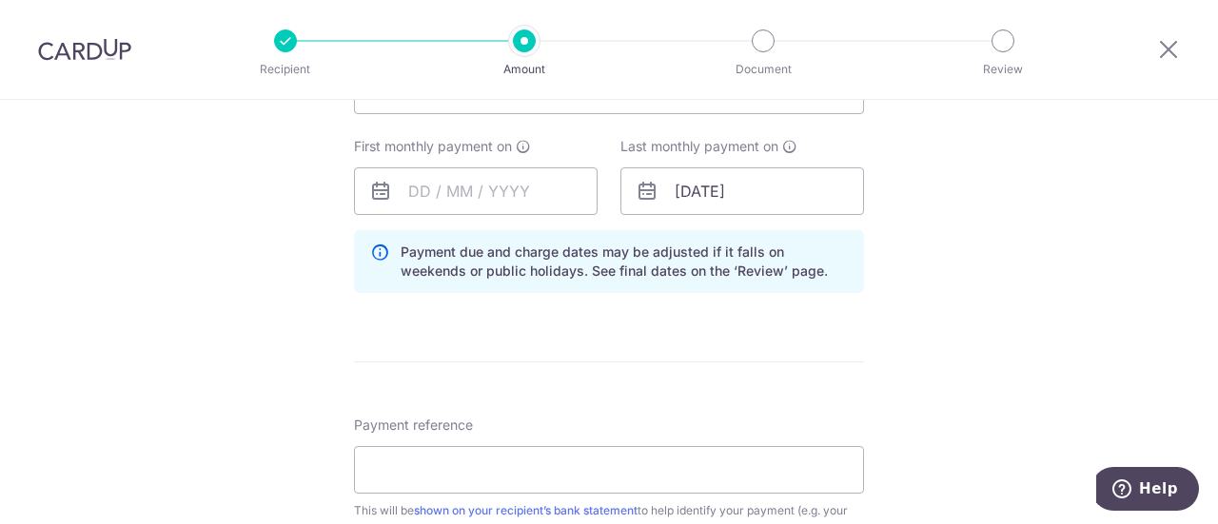
scroll to position [857, 0]
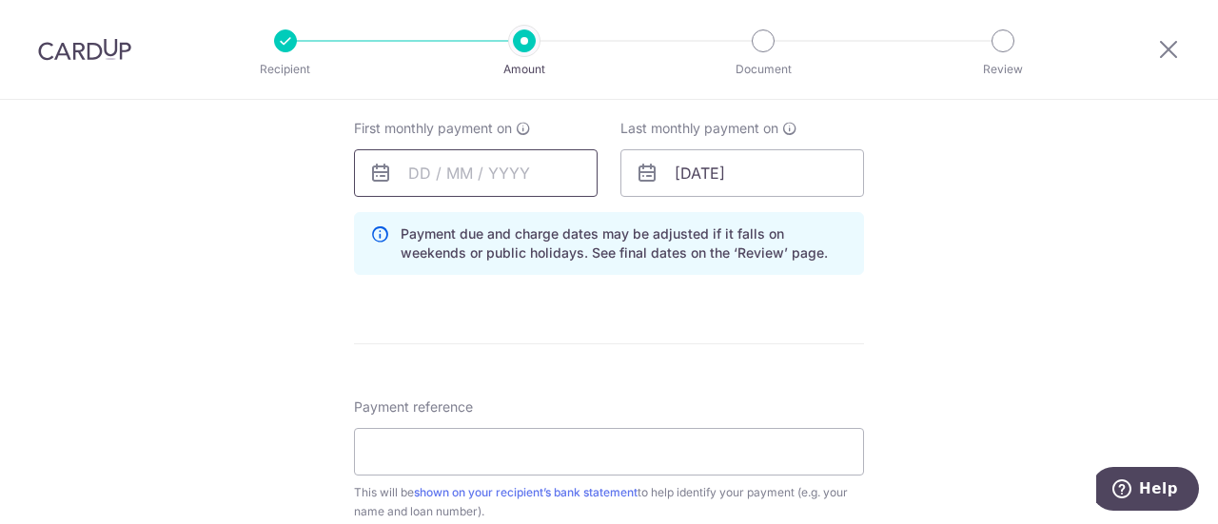
click at [465, 174] on input "text" at bounding box center [476, 173] width 244 height 48
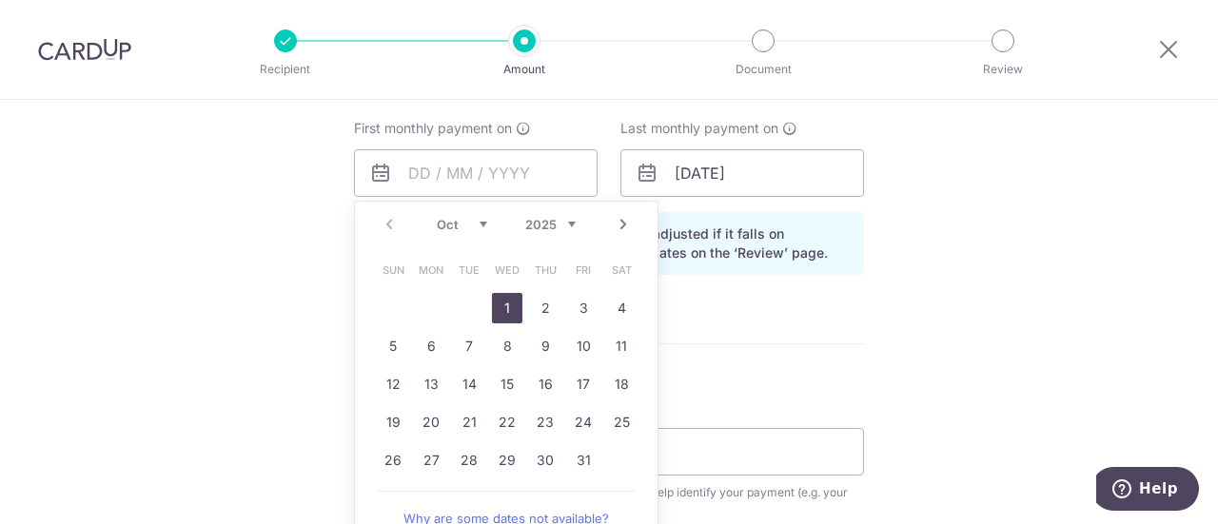
click at [516, 306] on link "1" at bounding box center [507, 308] width 30 height 30
type input "[DATE]"
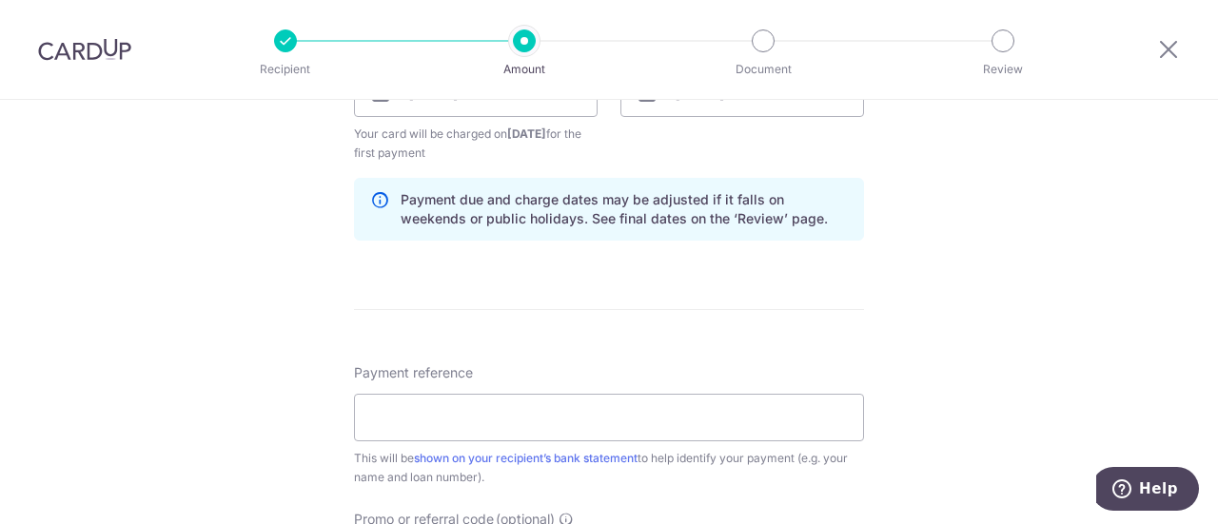
scroll to position [1047, 0]
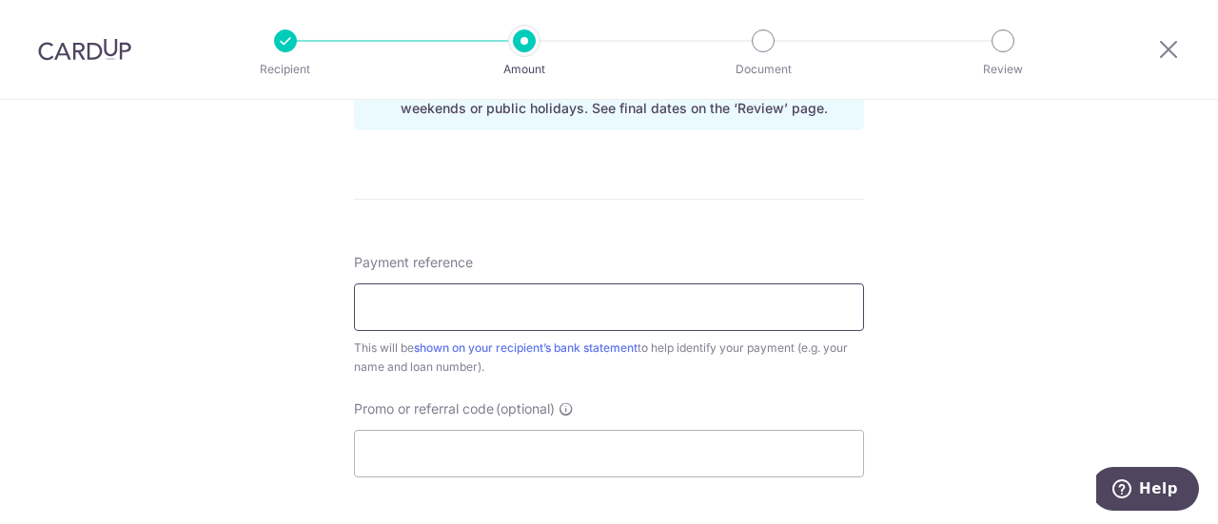
click at [546, 298] on input "Payment reference" at bounding box center [609, 308] width 510 height 48
click at [900, 305] on div "Tell us more about your payment Enter payment amount SGD 3,739.08 3739.08 Recip…" at bounding box center [609, 8] width 1218 height 1911
click at [440, 294] on input "Payment reference" at bounding box center [609, 308] width 510 height 48
paste input "3HOME25R"
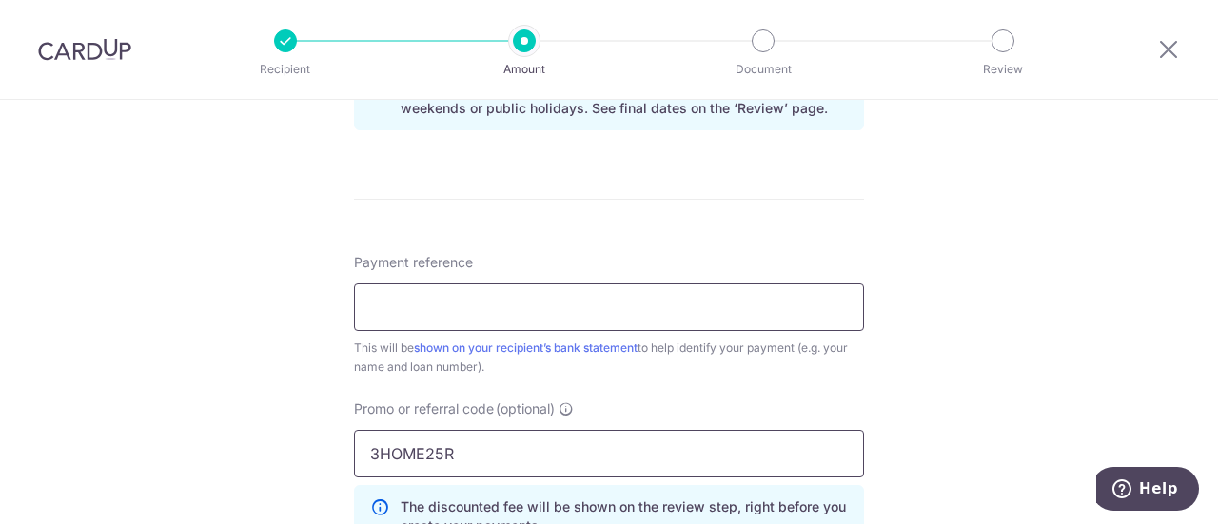
type input "3HOME25R"
click at [508, 300] on input "Payment reference" at bounding box center [609, 308] width 510 height 48
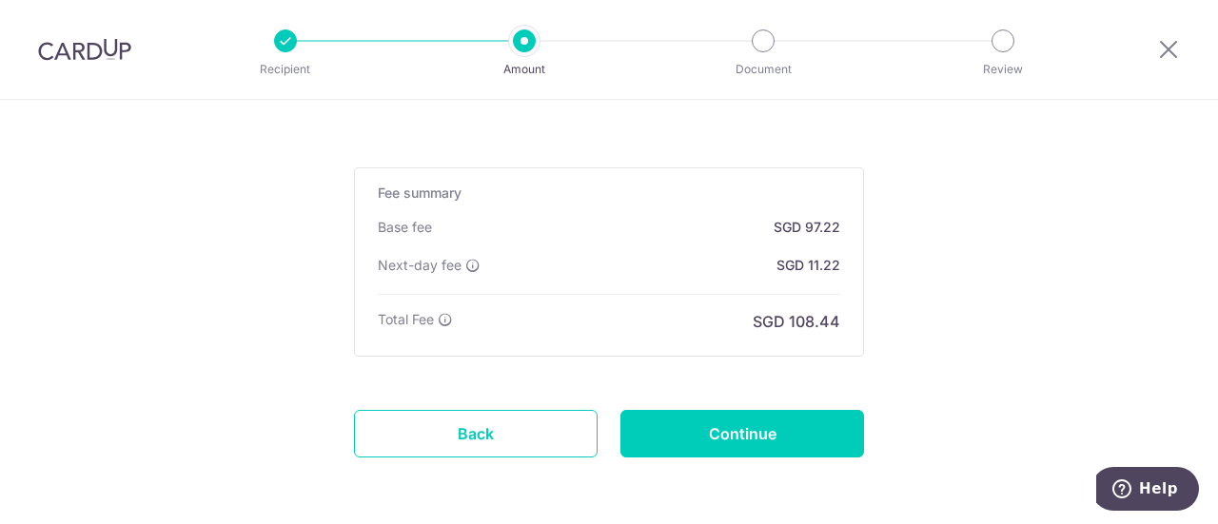
scroll to position [1523, 0]
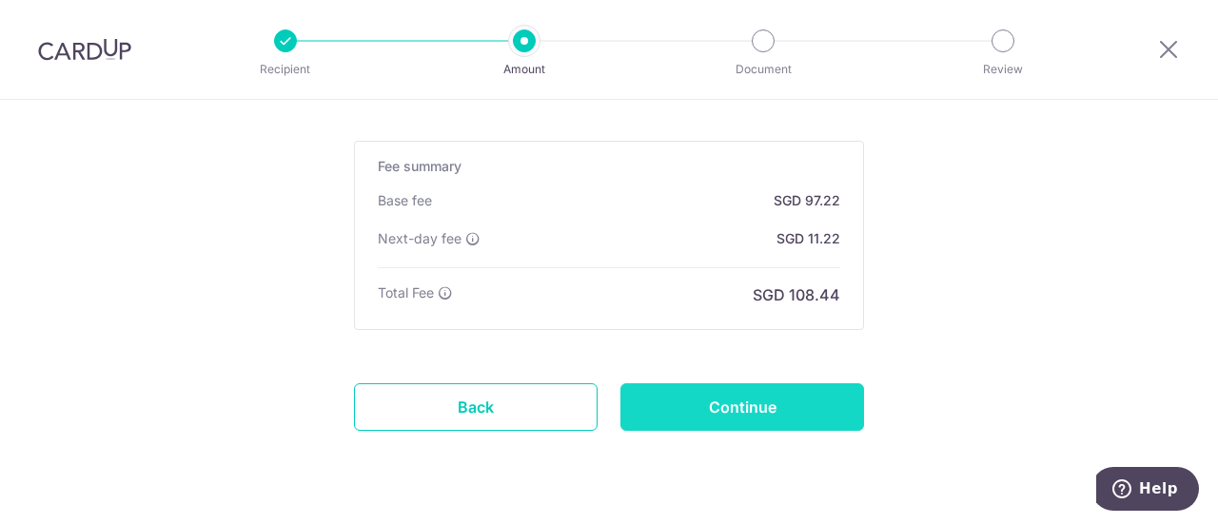
type input "[PHONE_NUMBER] Fulham Reach"
click at [706, 418] on input "Continue" at bounding box center [743, 408] width 244 height 48
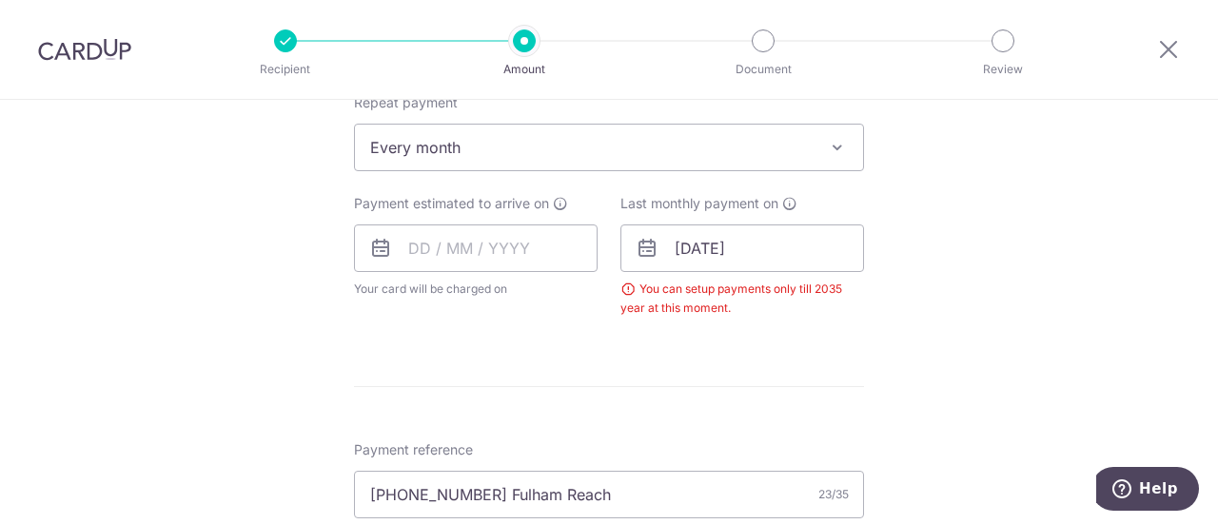
scroll to position [769, 0]
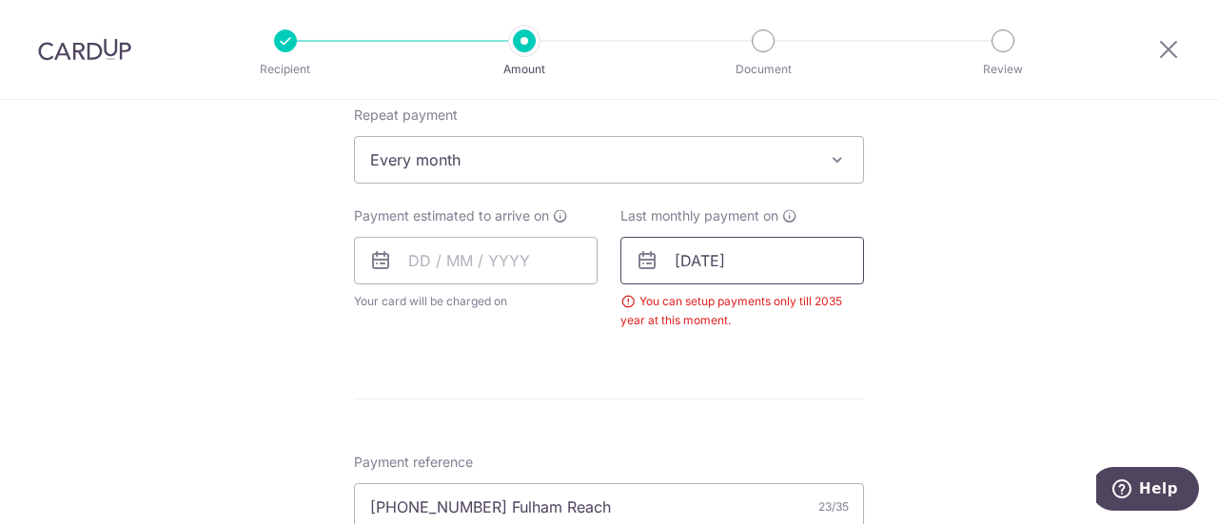
click at [733, 260] on input "05/02/2040" at bounding box center [743, 261] width 244 height 48
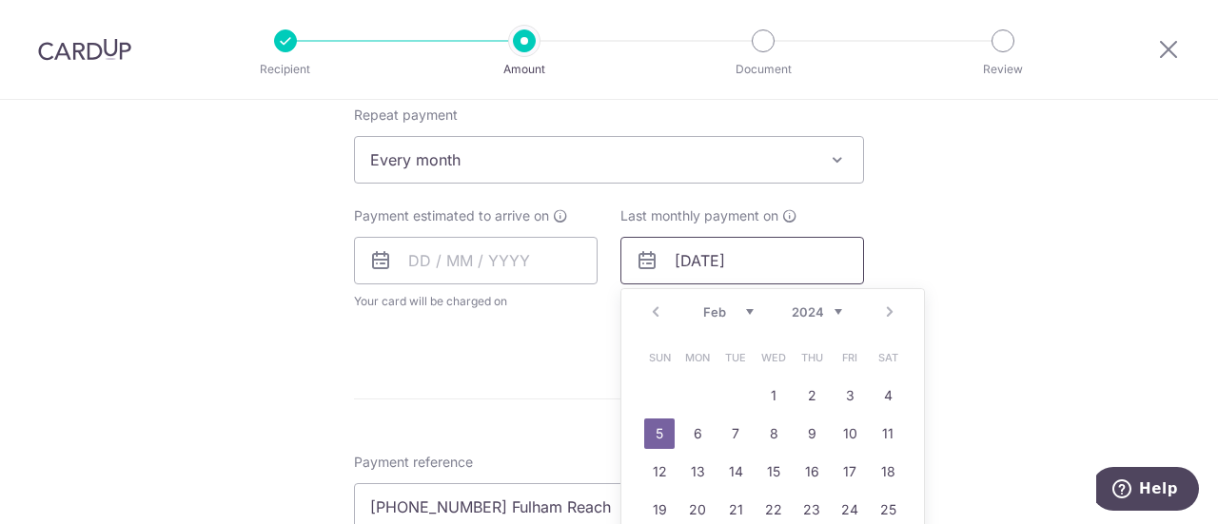
click at [760, 258] on input "05/02/2040" at bounding box center [743, 261] width 244 height 48
click at [1024, 77] on p "Review" at bounding box center [1003, 69] width 141 height 19
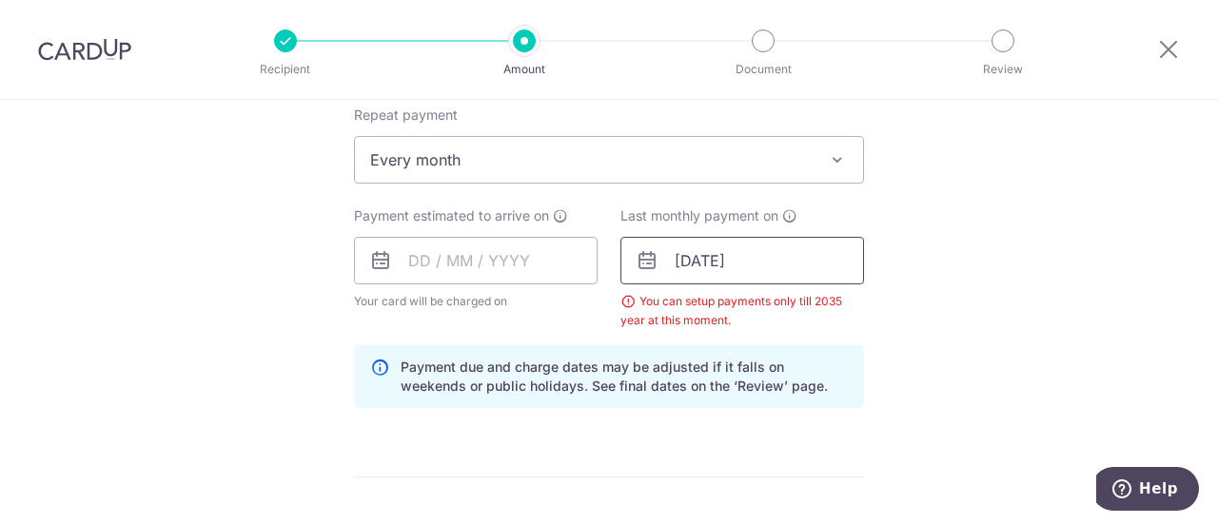
click at [754, 254] on input "05/02/2035" at bounding box center [743, 261] width 244 height 48
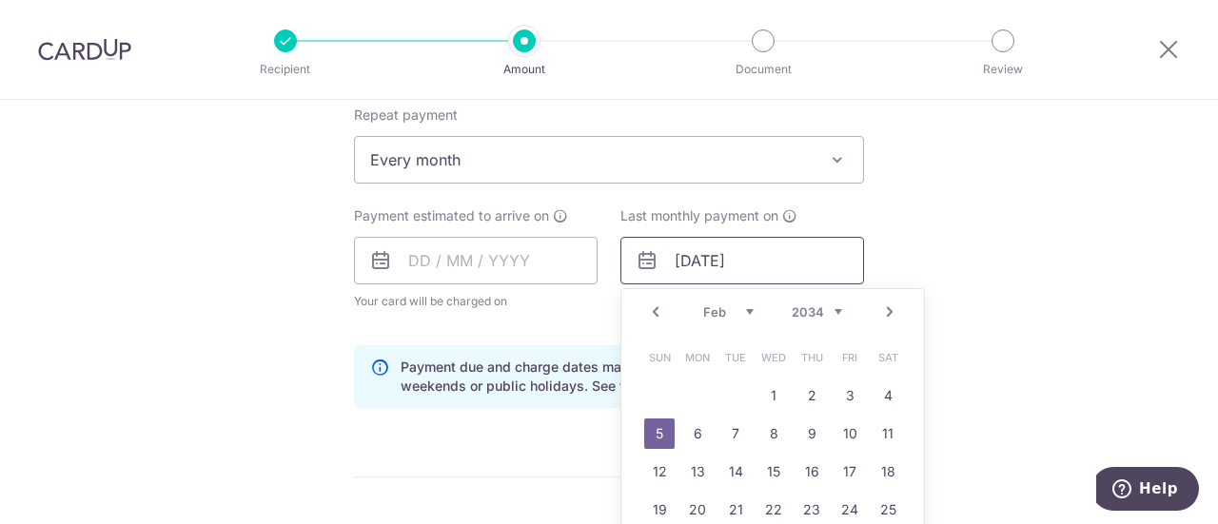
drag, startPoint x: 671, startPoint y: 256, endPoint x: 755, endPoint y: 256, distance: 83.8
click at [755, 256] on input "05/02/2034" at bounding box center [743, 261] width 244 height 48
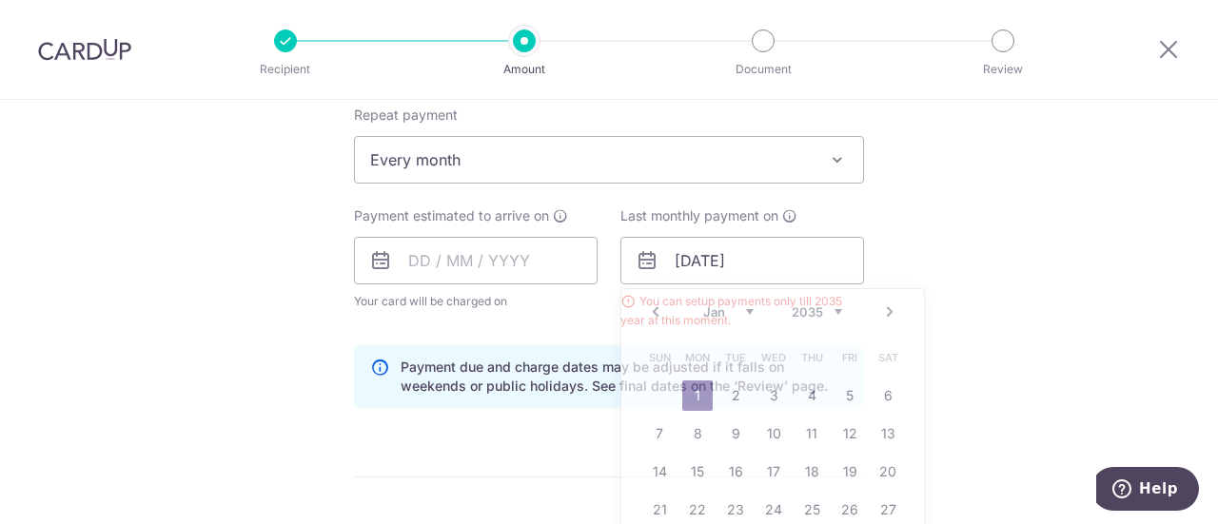
click at [986, 207] on div "Tell us more about your payment Enter payment amount SGD 3,739.08 3739.08 Selec…" at bounding box center [609, 329] width 1218 height 1997
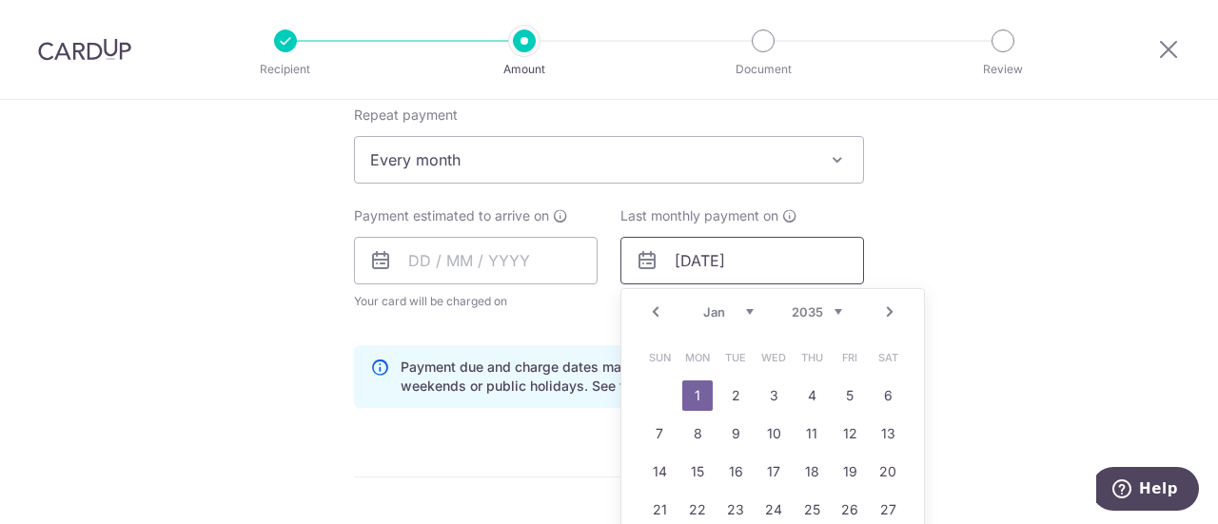
click at [744, 258] on input "01/01/2035" at bounding box center [743, 261] width 244 height 48
drag, startPoint x: 735, startPoint y: 265, endPoint x: 788, endPoint y: 272, distance: 53.8
click at [788, 272] on input "01/01/2035" at bounding box center [743, 261] width 244 height 48
type input "01/01/2026"
click at [799, 391] on link "1" at bounding box center [812, 396] width 30 height 30
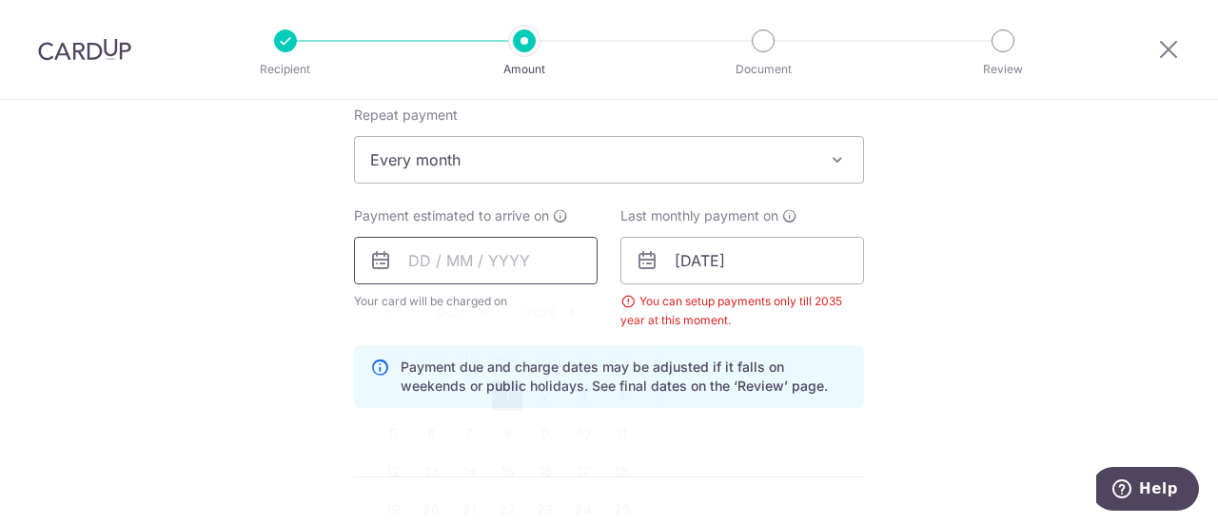
click at [539, 258] on input "text" at bounding box center [476, 261] width 244 height 48
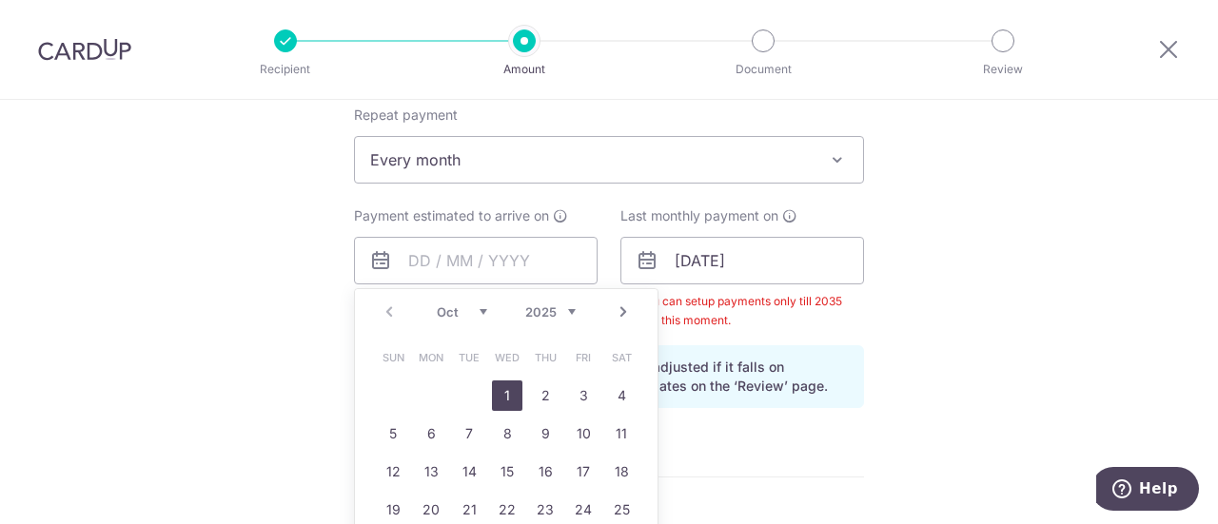
click at [504, 394] on link "1" at bounding box center [507, 396] width 30 height 30
click at [610, 188] on div "How often is this payment made? Repeat payment Never Every week Every month Eve…" at bounding box center [609, 246] width 510 height 356
click at [890, 254] on div "Tell us more about your payment Enter payment amount SGD 3,739.08 3739.08 Selec…" at bounding box center [609, 329] width 1218 height 1997
click at [931, 247] on div "Tell us more about your payment Enter payment amount SGD 3,739.08 3739.08 Selec…" at bounding box center [609, 329] width 1218 height 1997
type input "[DATE]"
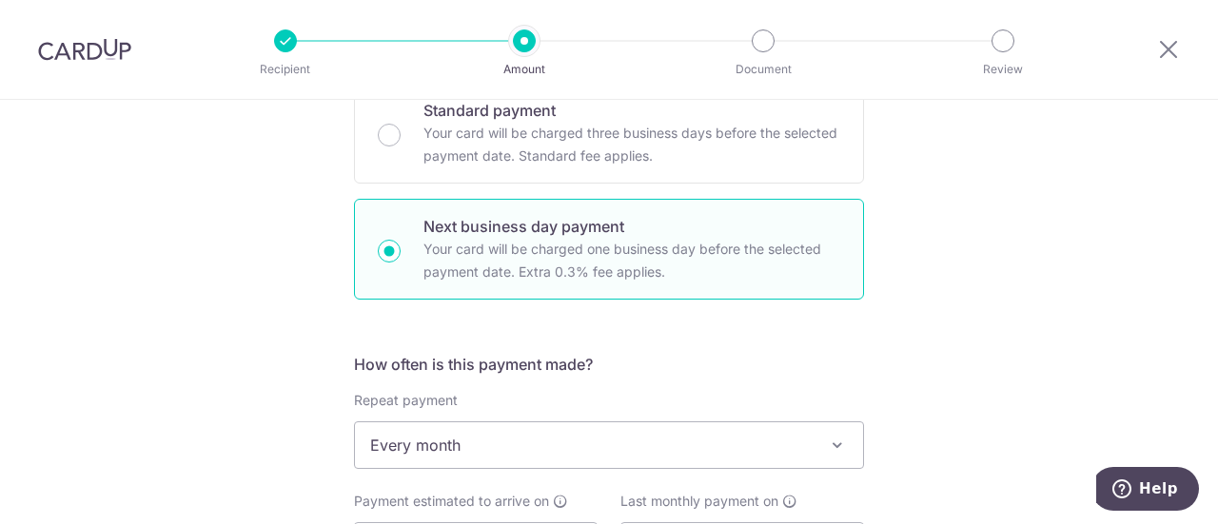
scroll to position [864, 0]
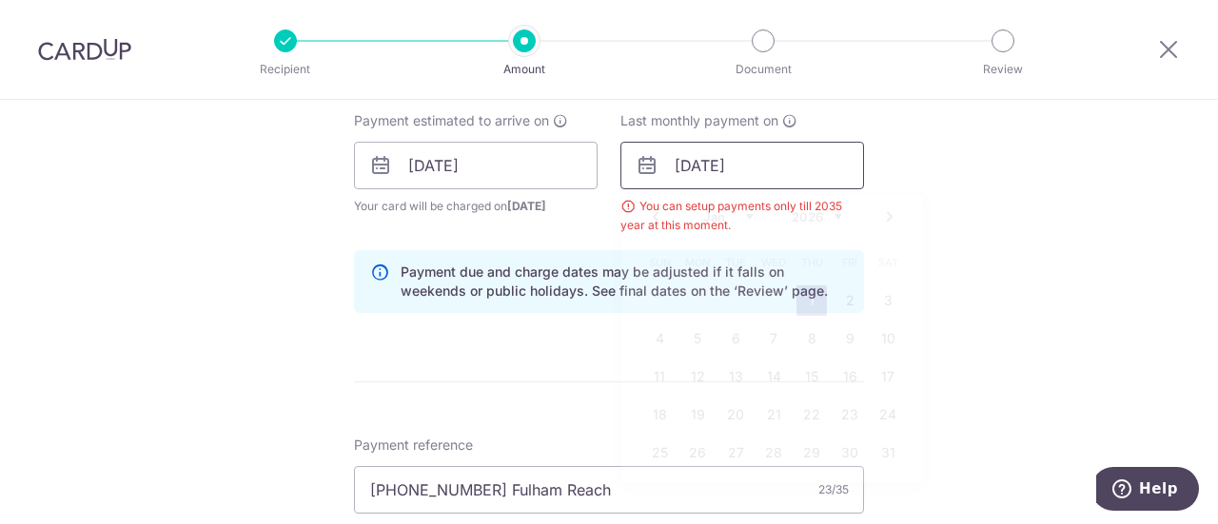
click at [804, 162] on input "01/01/2026" at bounding box center [743, 166] width 244 height 48
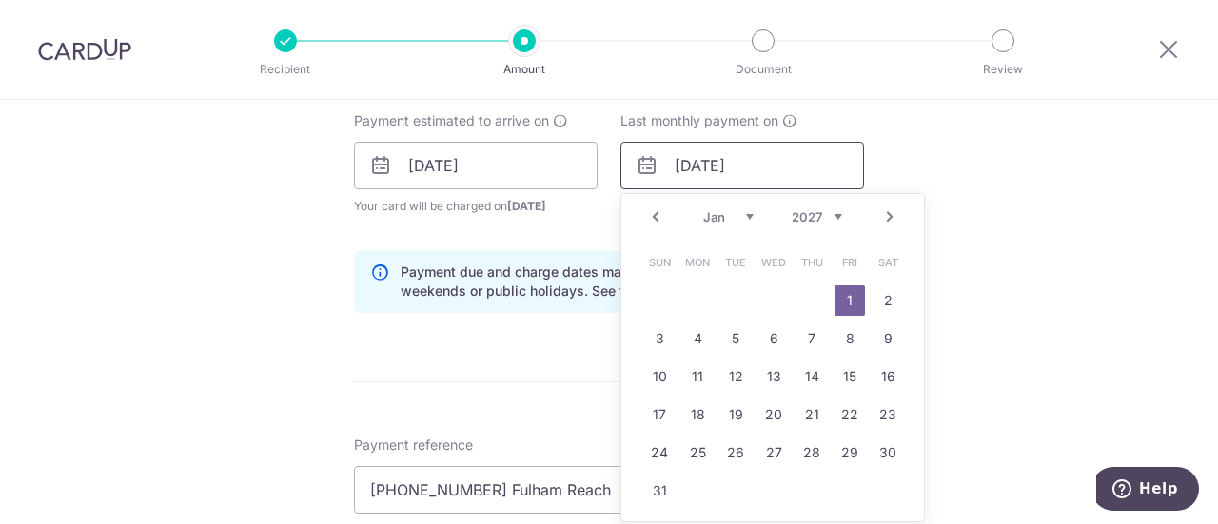
type input "[DATE]"
click at [975, 218] on div "Tell us more about your payment Enter payment amount SGD 3,739.08 3739.08 Selec…" at bounding box center [609, 234] width 1218 height 1997
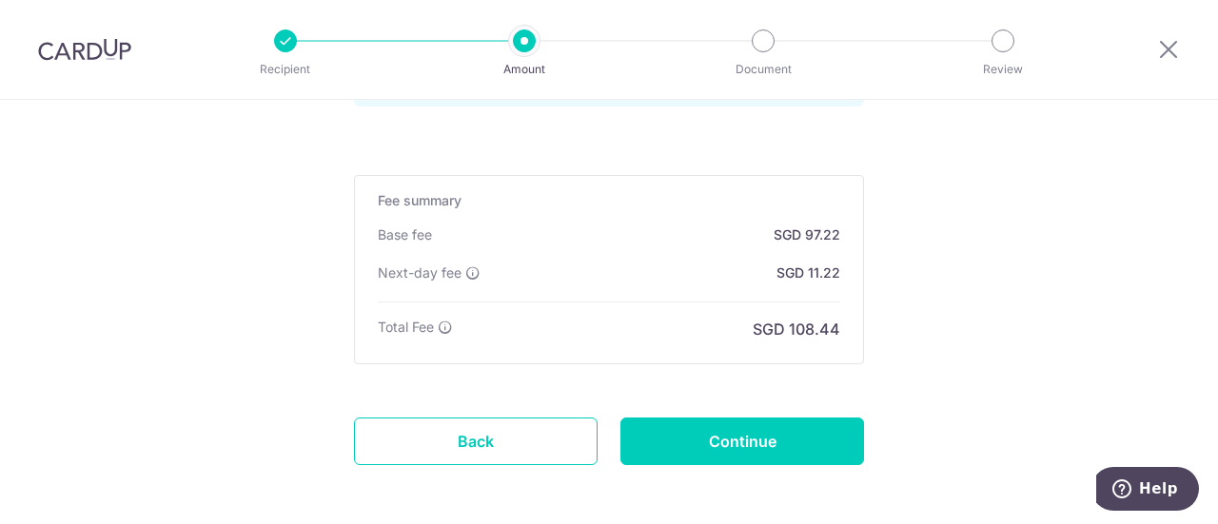
scroll to position [1567, 0]
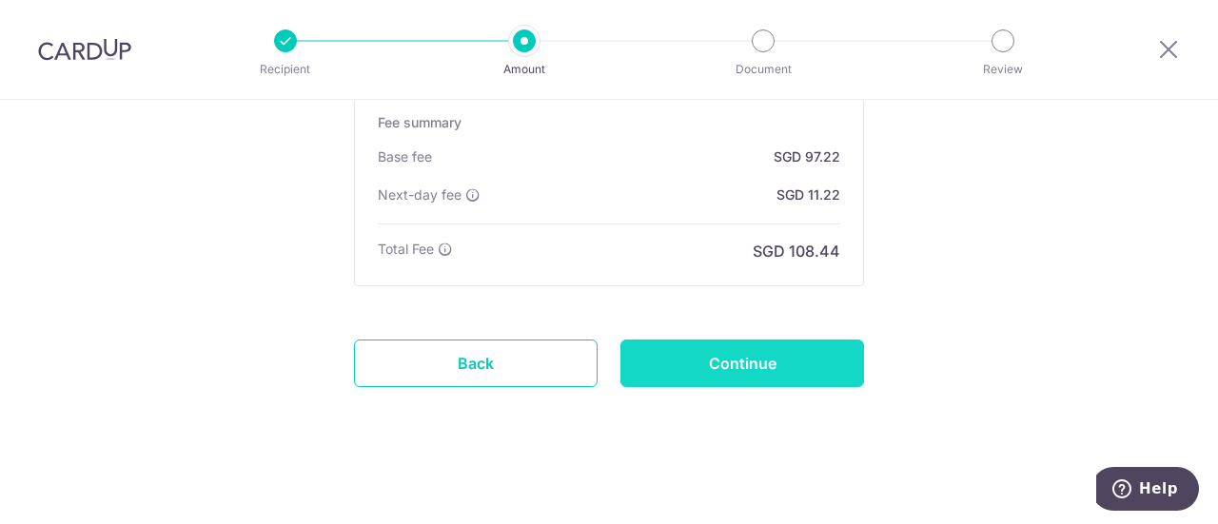
click at [801, 369] on input "Continue" at bounding box center [743, 364] width 244 height 48
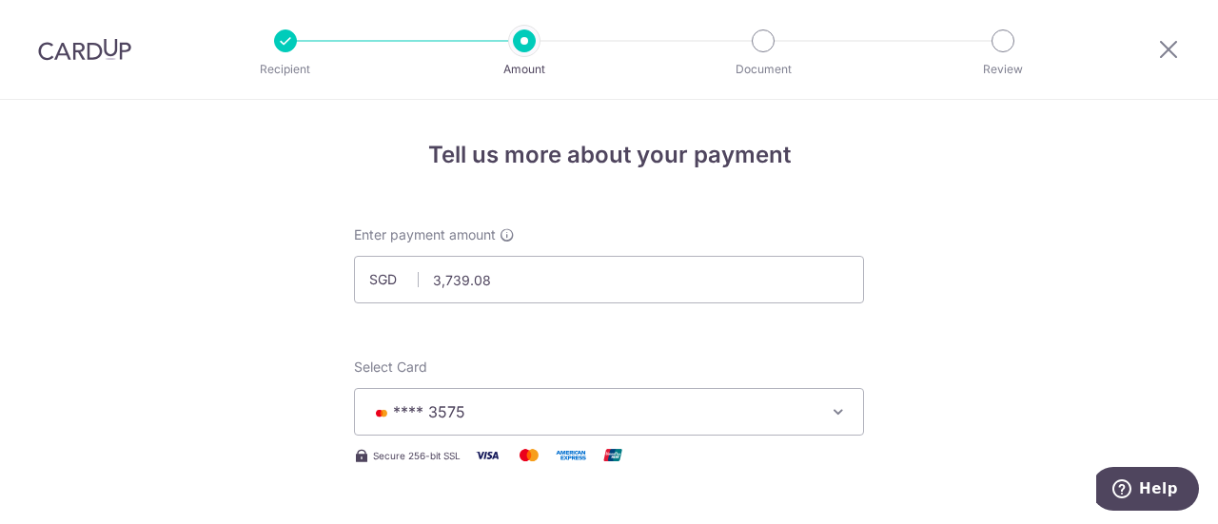
click at [577, 418] on span "**** 3575" at bounding box center [592, 412] width 444 height 23
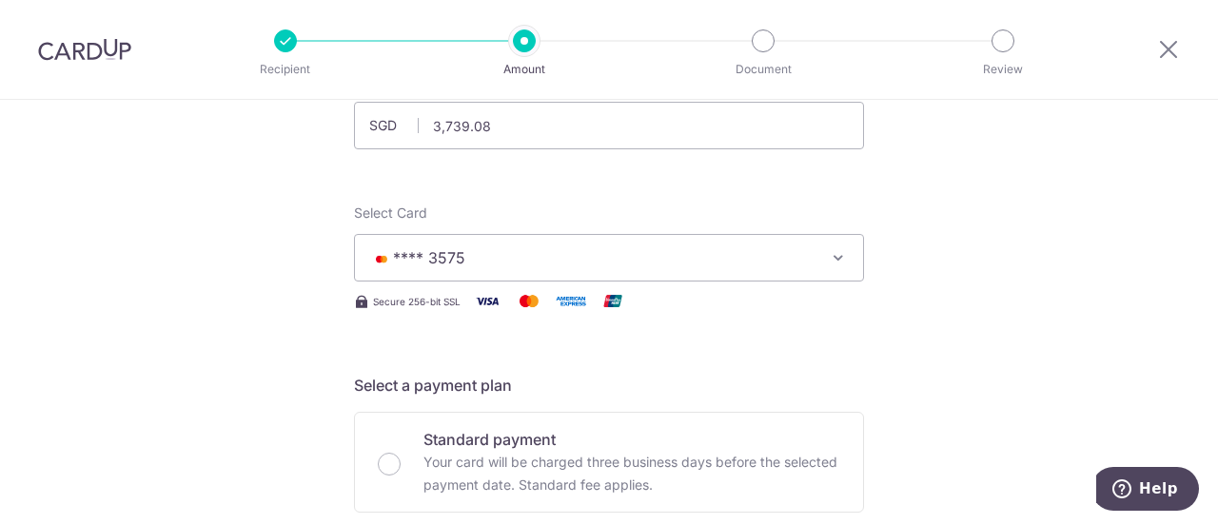
scroll to position [95, 0]
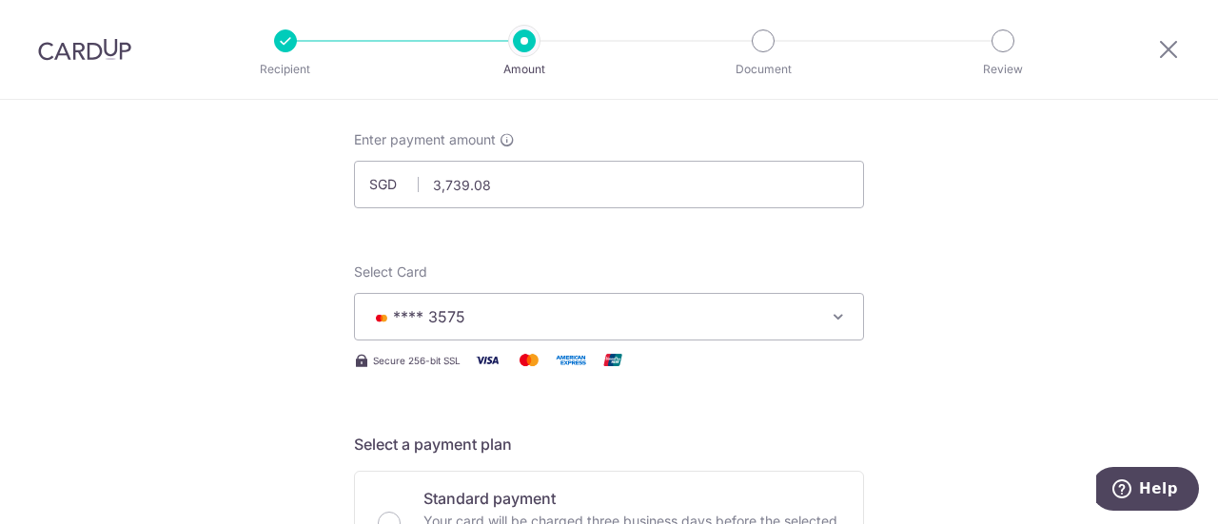
click at [620, 324] on span "**** 3575" at bounding box center [592, 317] width 444 height 23
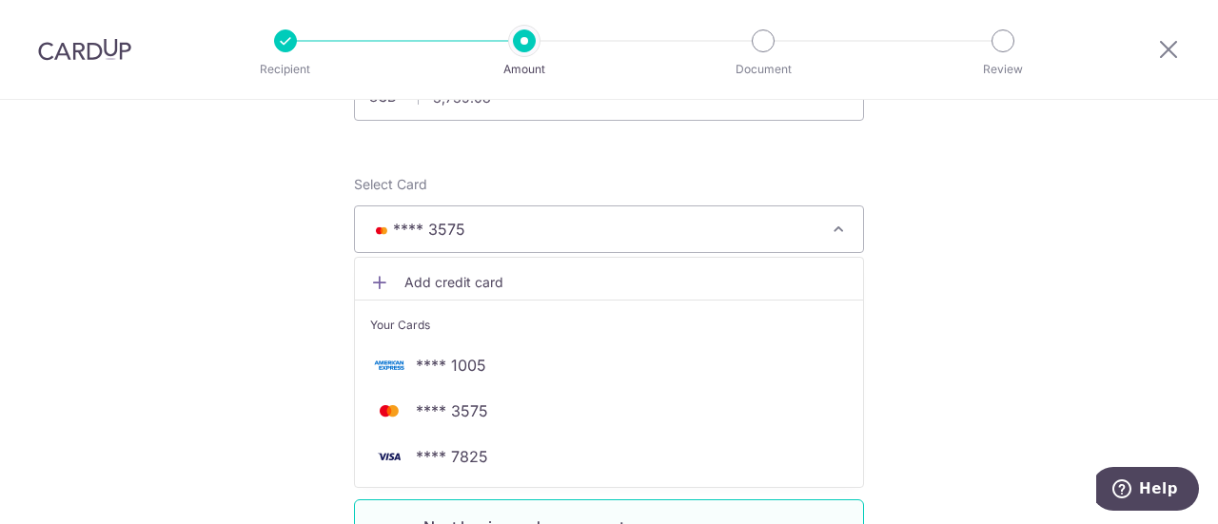
scroll to position [286, 0]
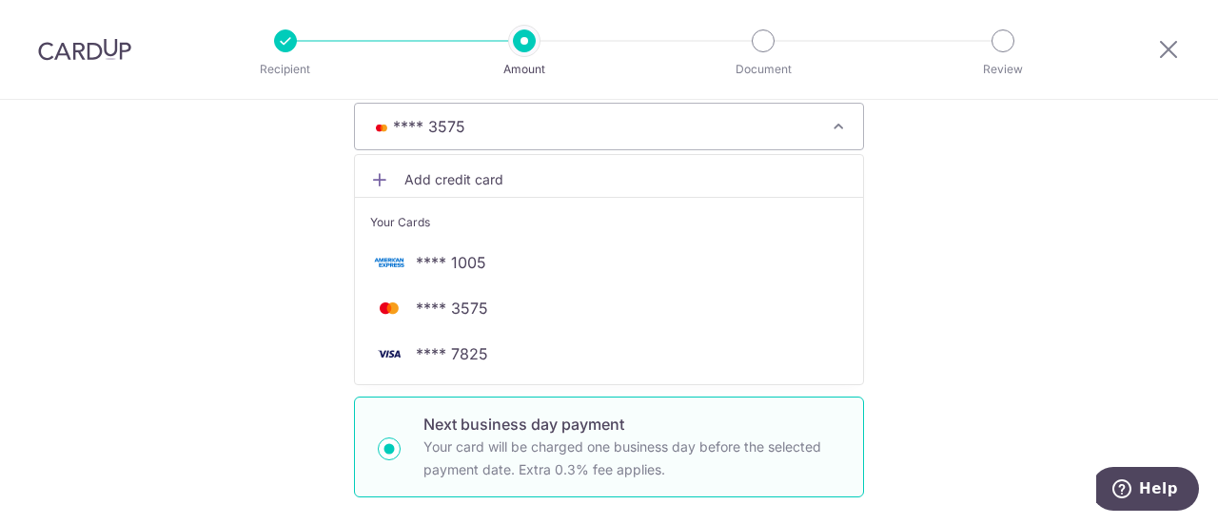
click at [443, 347] on span "**** 7825" at bounding box center [452, 354] width 72 height 23
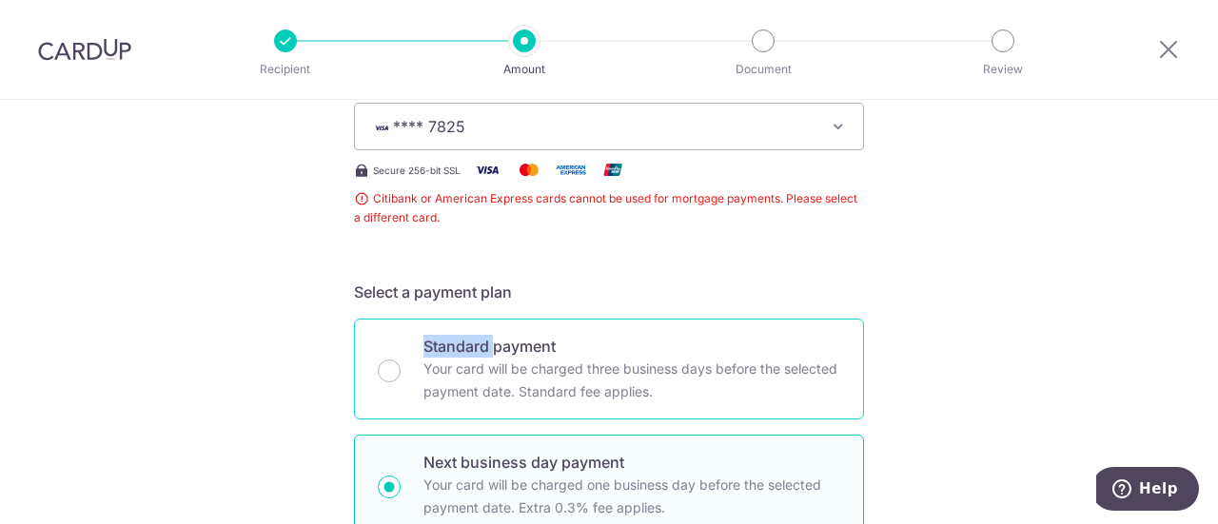
click at [443, 347] on p "Standard payment" at bounding box center [632, 346] width 417 height 23
click at [401, 360] on input "Standard payment Your card will be charged three business days before the selec…" at bounding box center [389, 371] width 23 height 23
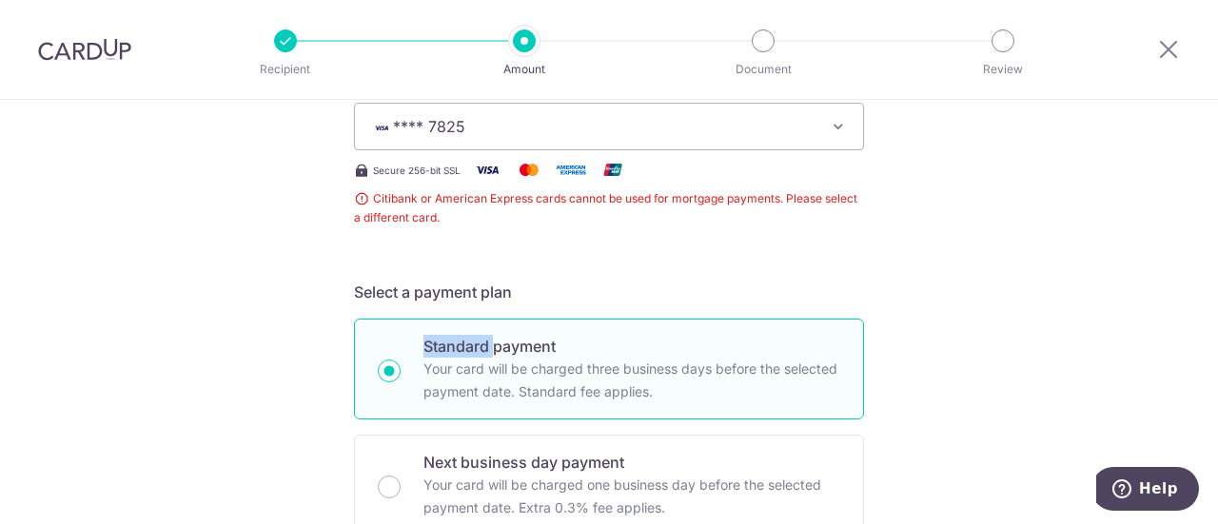
click at [538, 132] on span "**** 7825" at bounding box center [592, 126] width 444 height 23
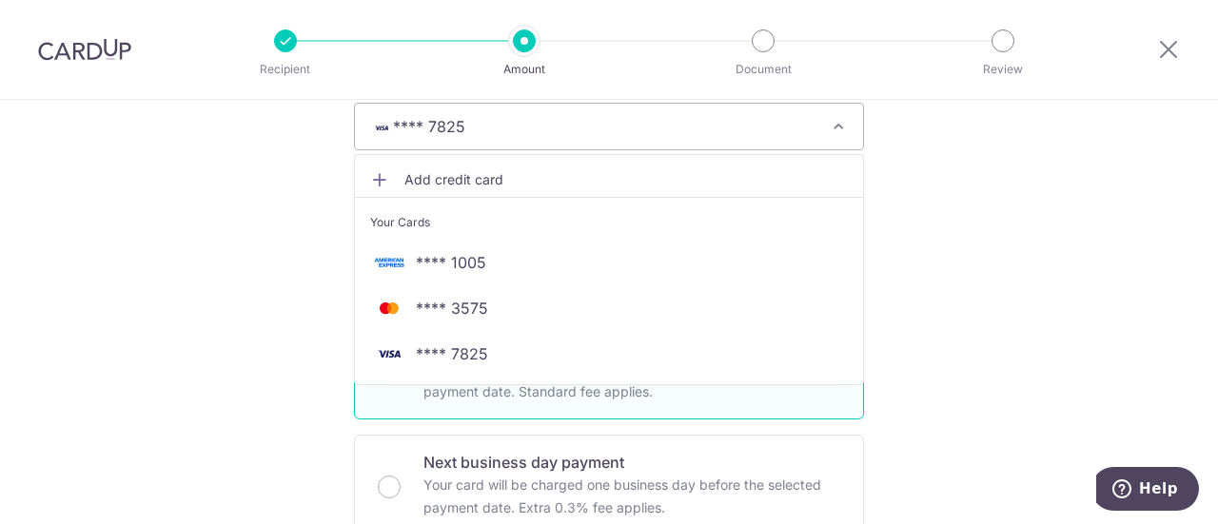
click at [402, 354] on img at bounding box center [389, 354] width 38 height 23
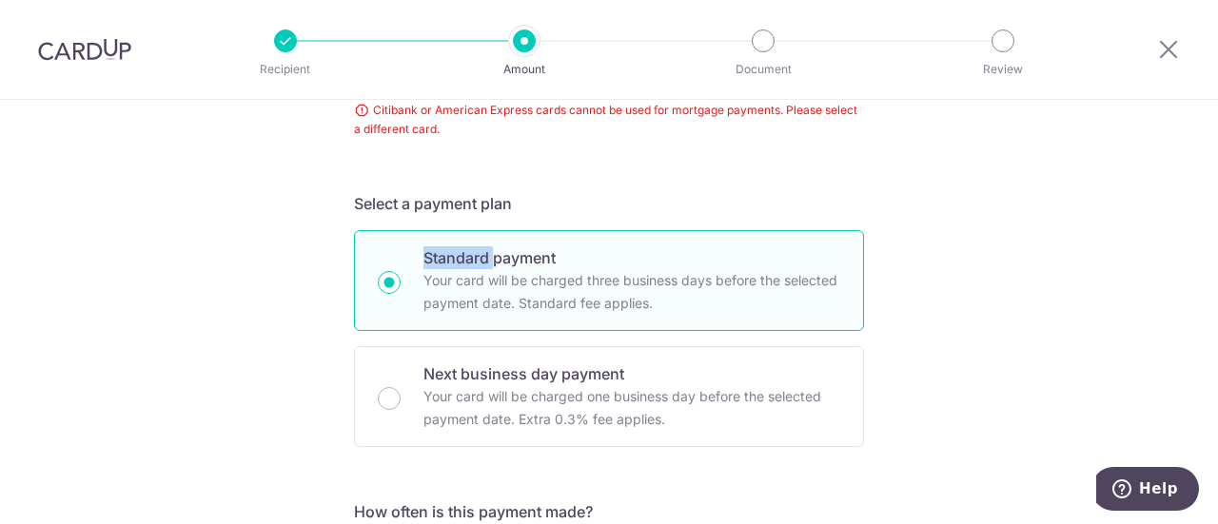
scroll to position [381, 0]
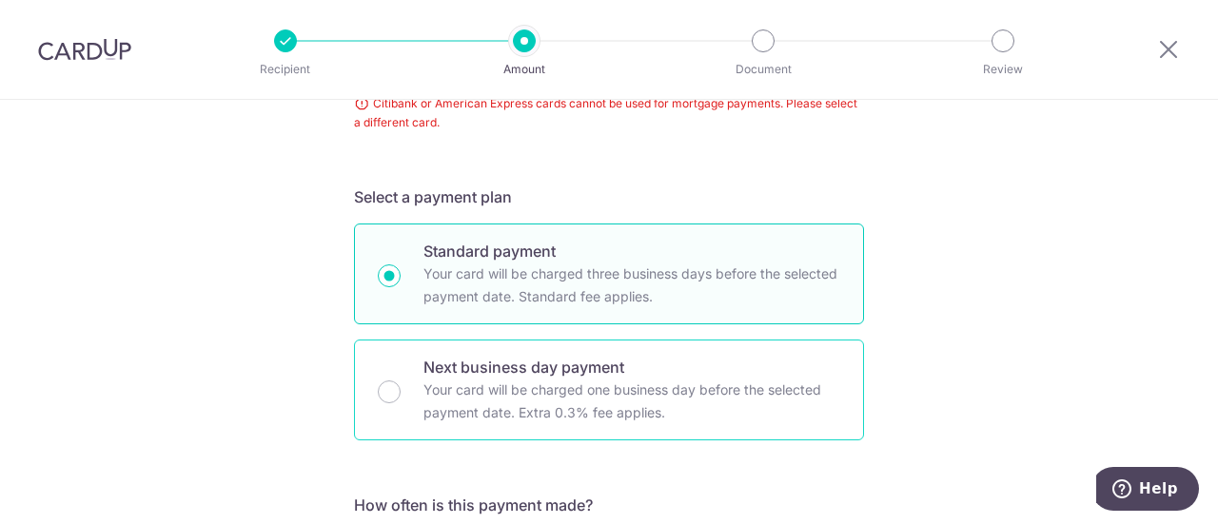
click at [390, 403] on div "Next business day payment Your card will be charged one business day before the…" at bounding box center [609, 390] width 510 height 101
radio input "false"
radio input "true"
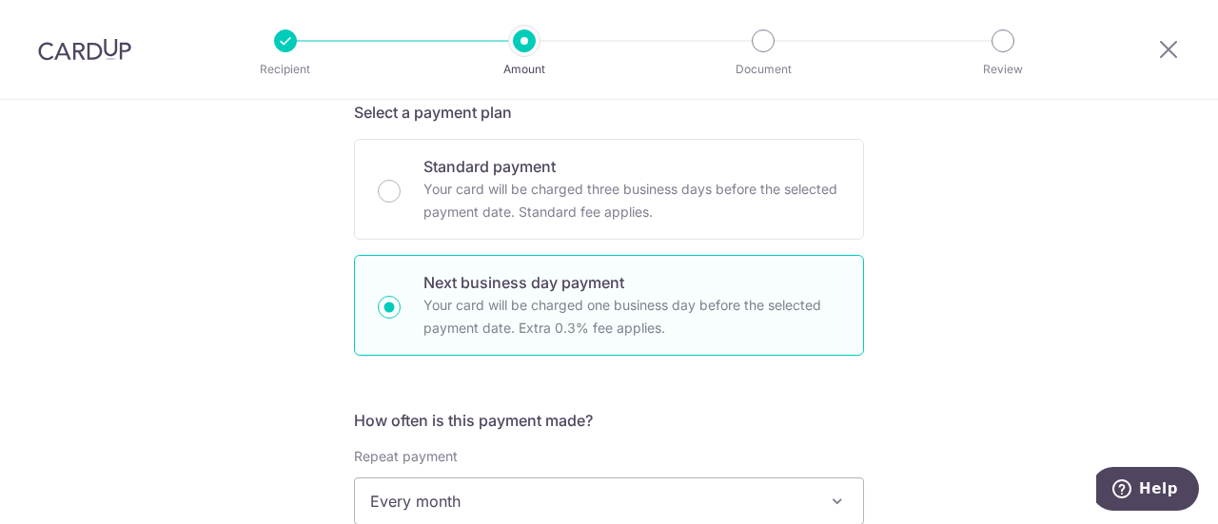
scroll to position [666, 0]
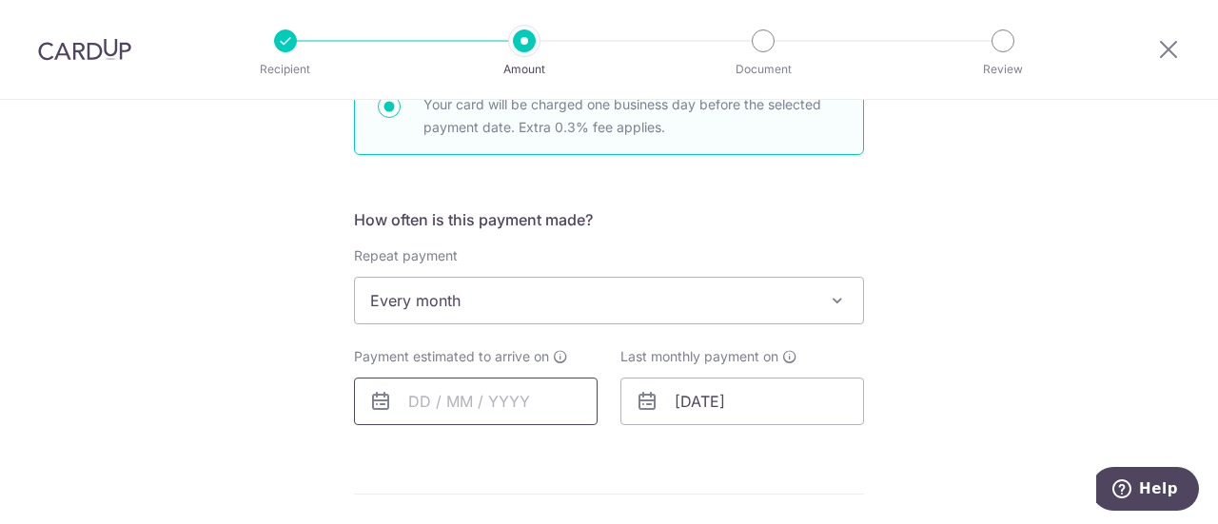
click at [484, 406] on input "text" at bounding box center [476, 402] width 244 height 48
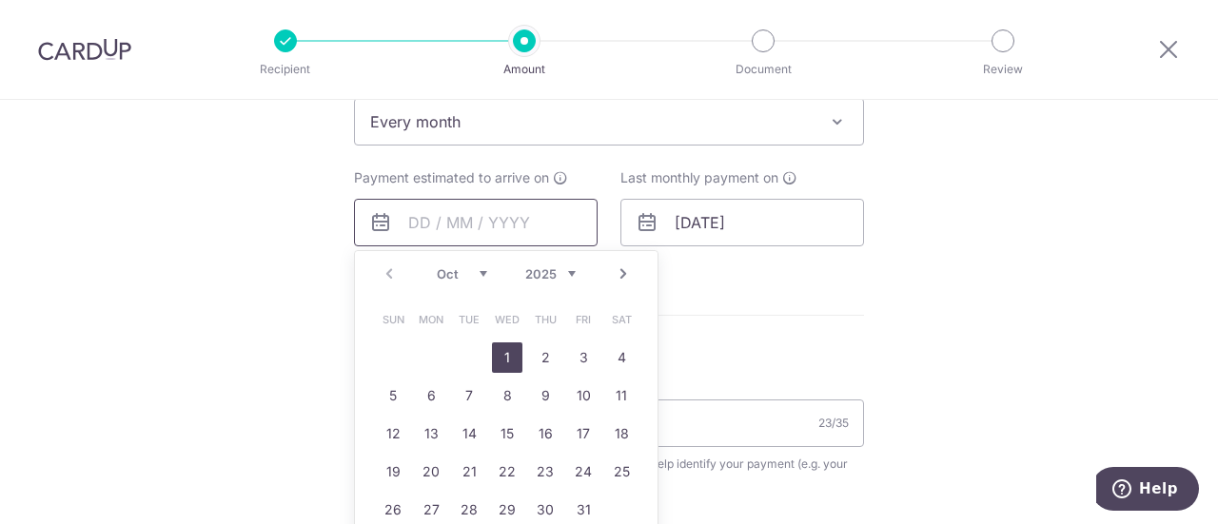
scroll to position [857, 0]
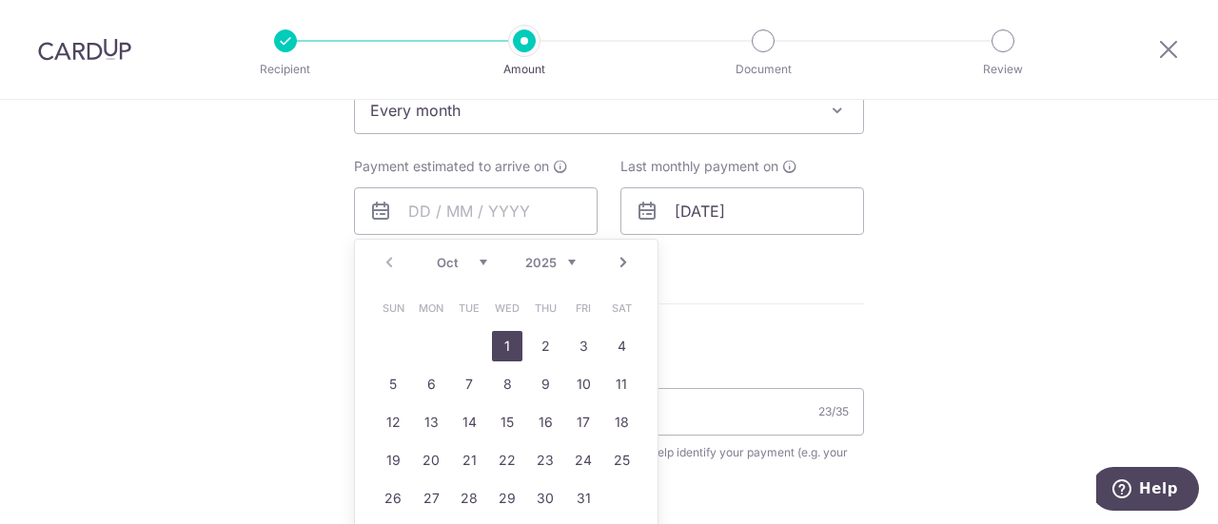
click at [500, 353] on link "1" at bounding box center [507, 346] width 30 height 30
type input "01/10/2025"
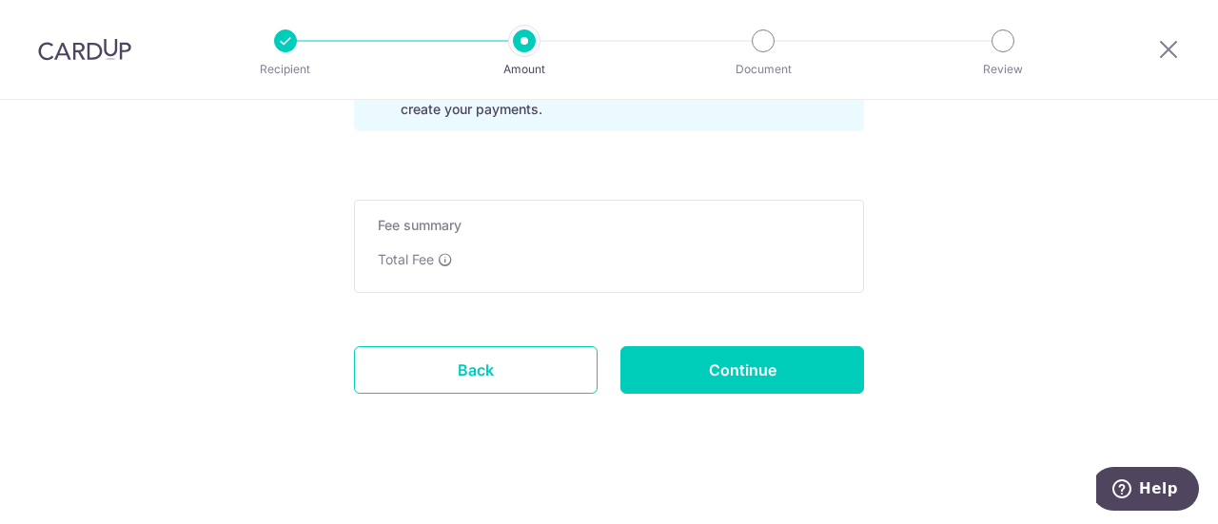
scroll to position [1516, 0]
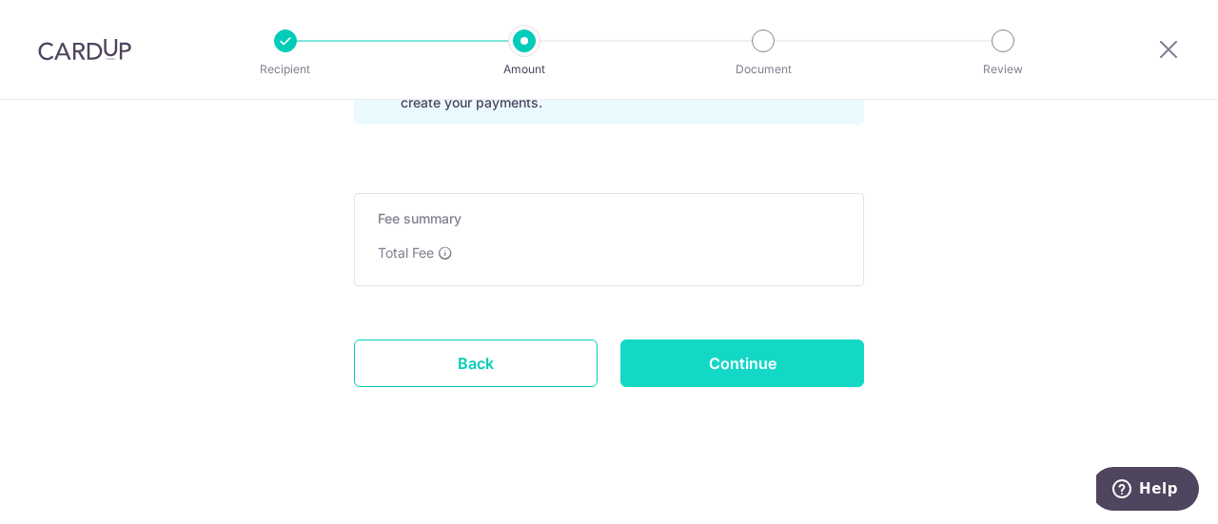
click at [786, 366] on input "Continue" at bounding box center [743, 364] width 244 height 48
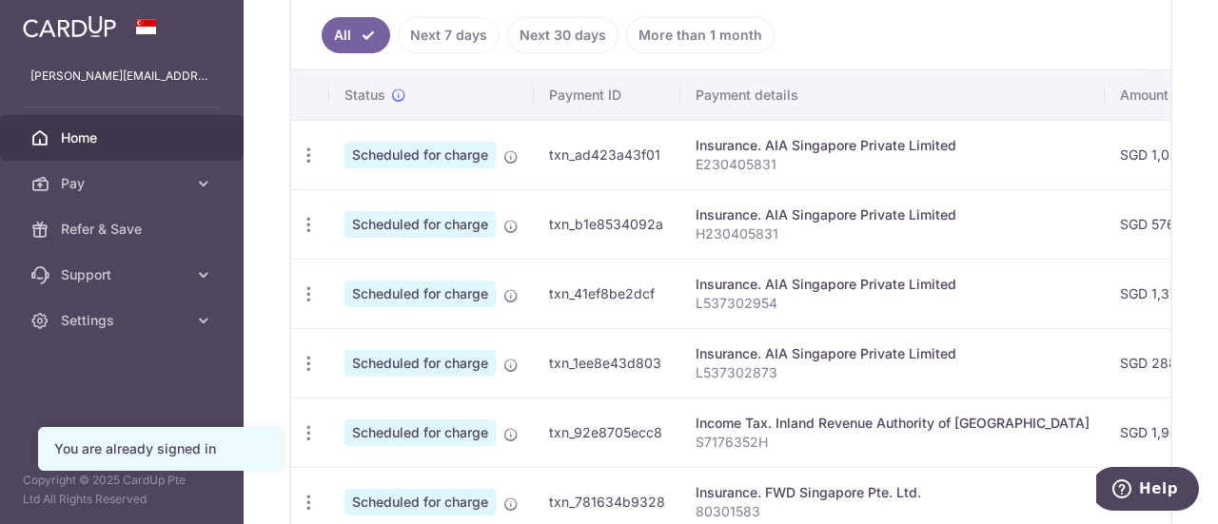
scroll to position [476, 0]
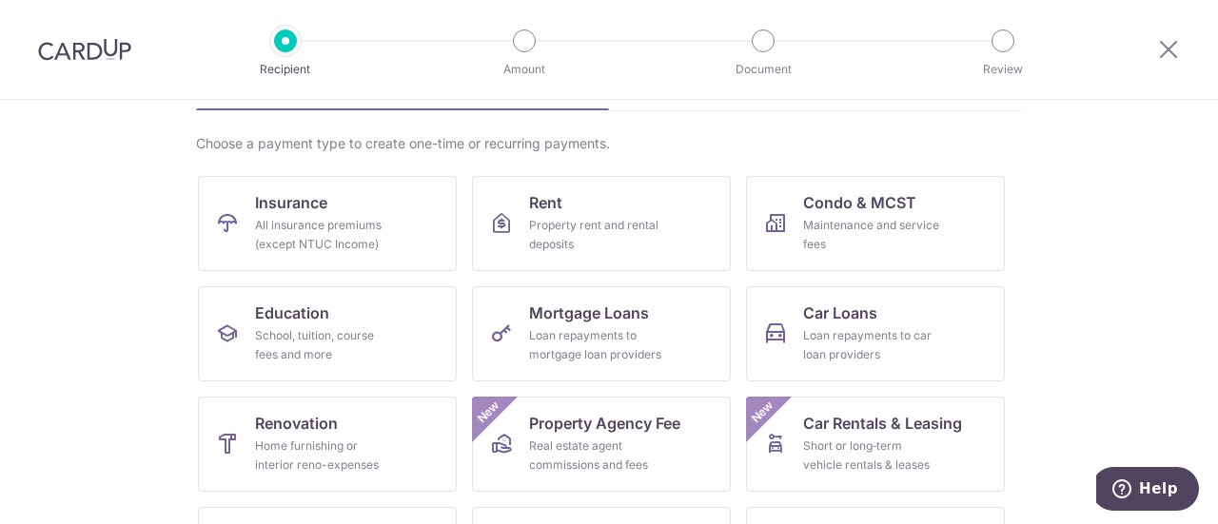
scroll to position [190, 0]
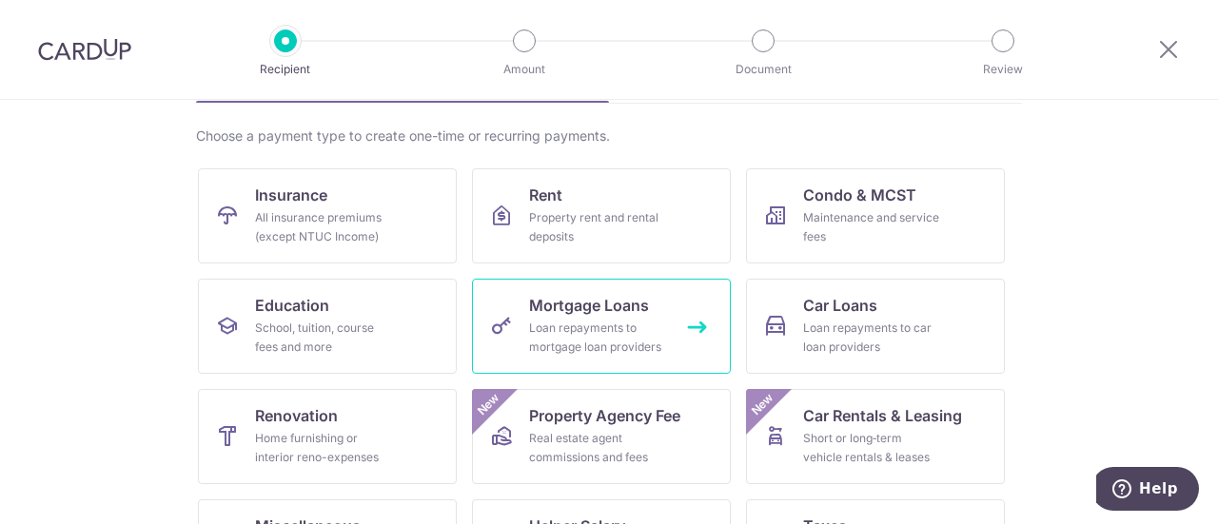
click at [568, 306] on span "Mortgage Loans" at bounding box center [589, 305] width 120 height 23
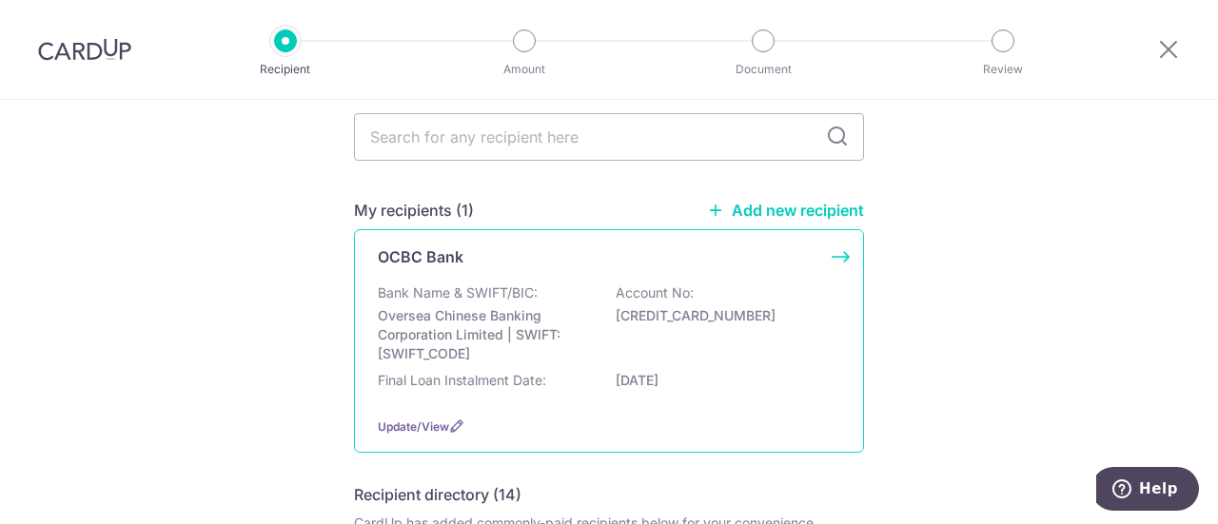
scroll to position [190, 0]
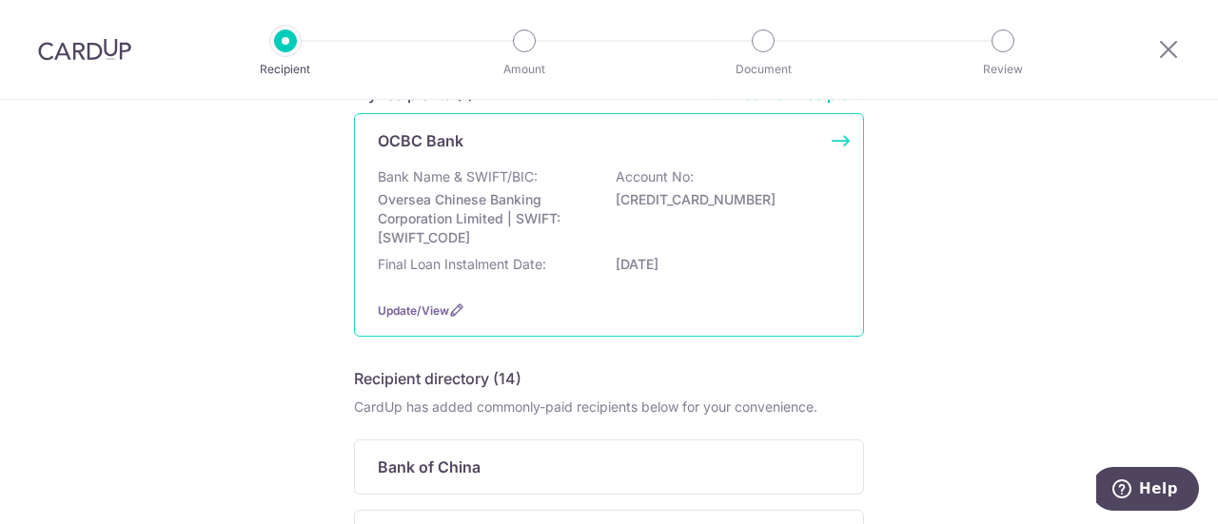
click at [389, 247] on p "Oversea Chinese Banking Corporation Limited | SWIFT: OCBCSGSGXXX" at bounding box center [484, 218] width 213 height 57
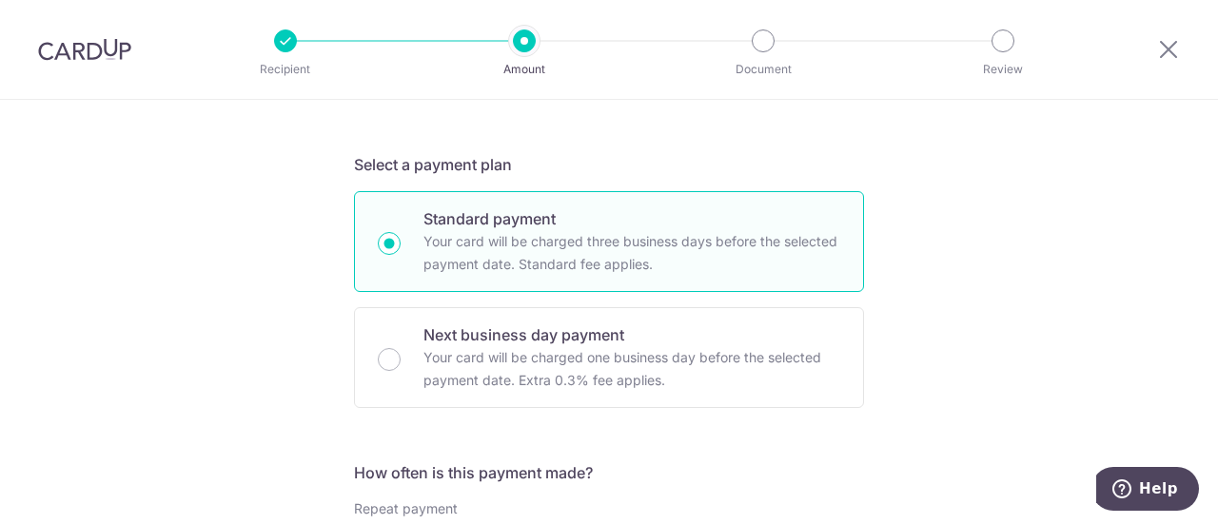
scroll to position [381, 0]
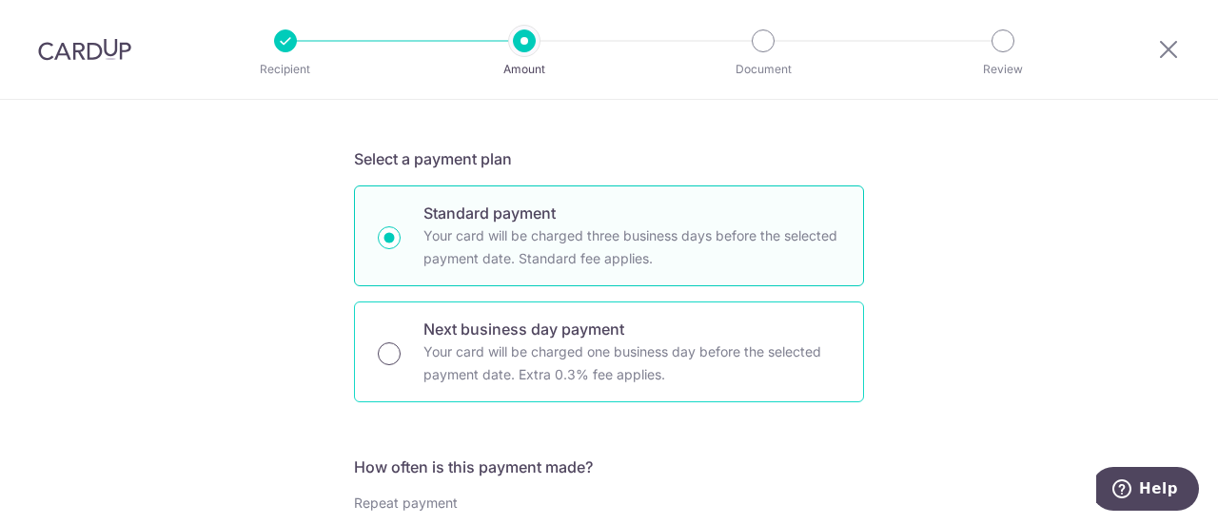
click at [384, 349] on input "Next business day payment Your card will be charged one business day before the…" at bounding box center [389, 354] width 23 height 23
radio input "true"
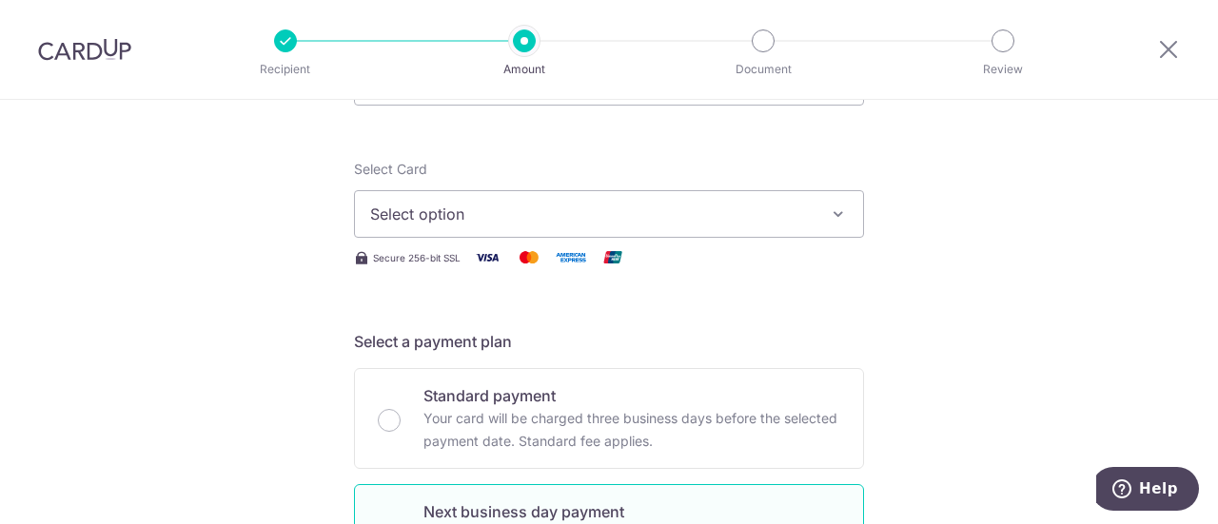
scroll to position [0, 0]
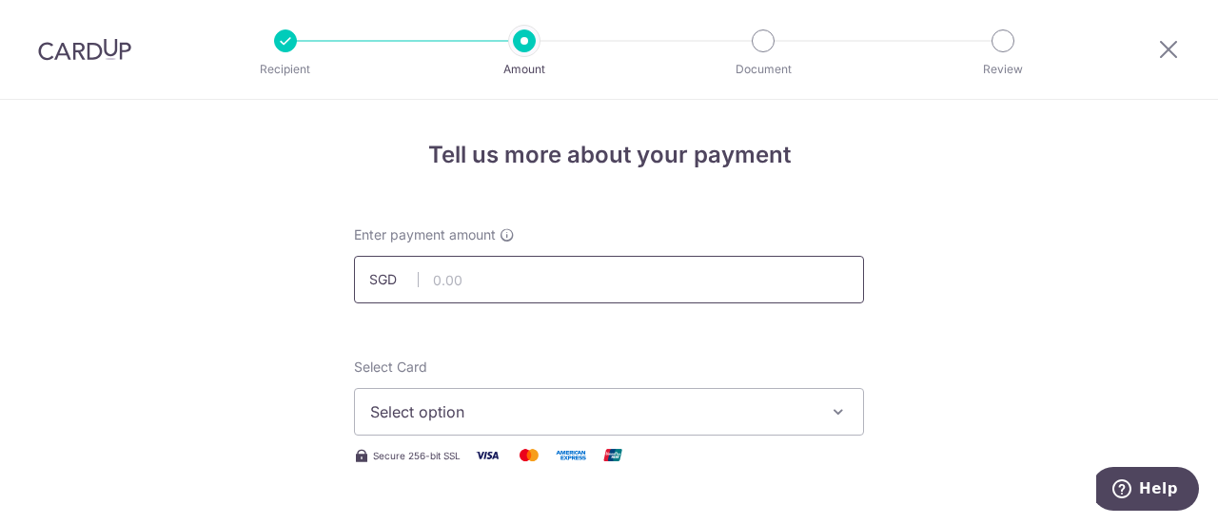
click at [479, 278] on input "text" at bounding box center [609, 280] width 510 height 48
type input "3,739.08"
click at [465, 415] on span "Select option" at bounding box center [592, 412] width 444 height 23
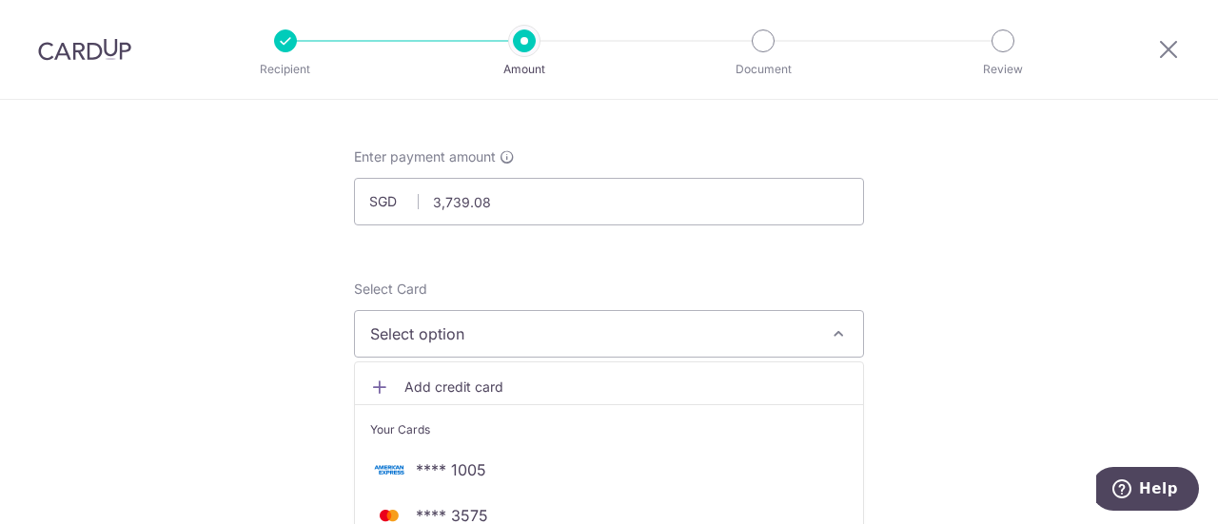
scroll to position [190, 0]
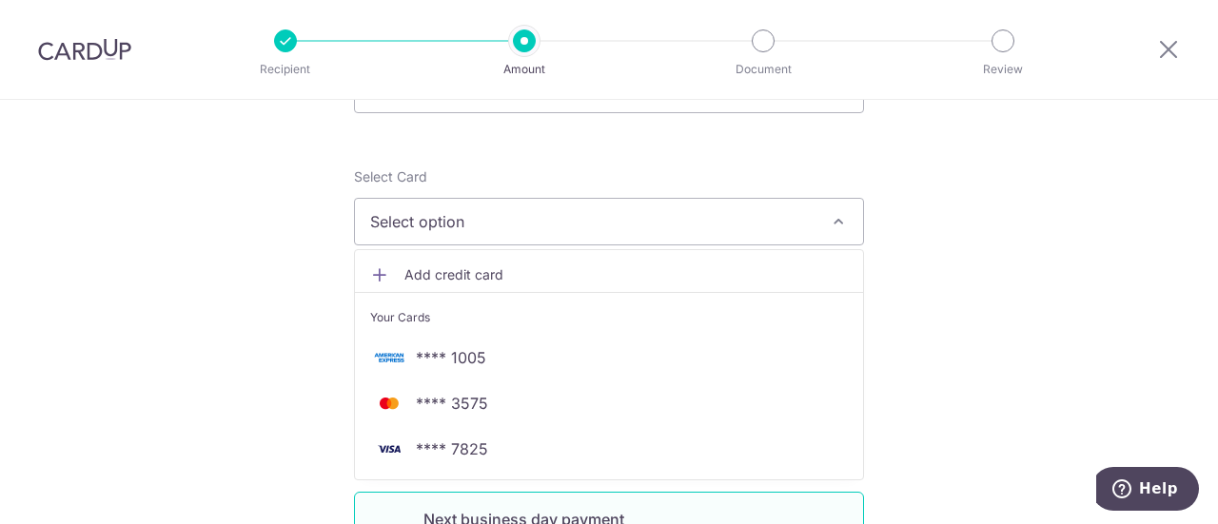
click at [448, 446] on span "**** 7825" at bounding box center [452, 449] width 72 height 23
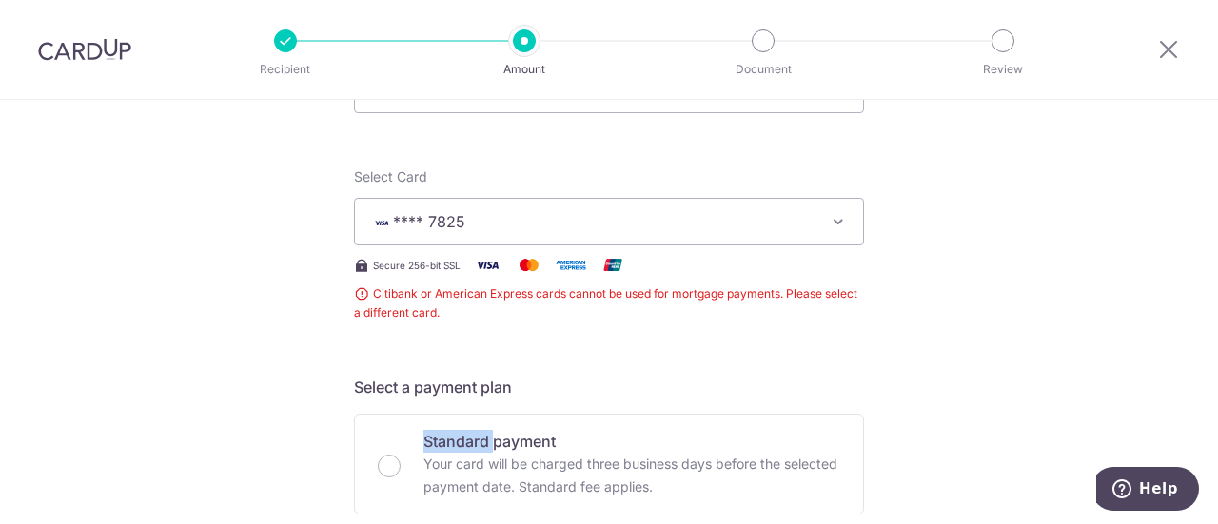
click at [448, 446] on p "Standard payment" at bounding box center [632, 441] width 417 height 23
click at [401, 455] on input "Standard payment Your card will be charged three business days before the selec…" at bounding box center [389, 466] width 23 height 23
radio input "true"
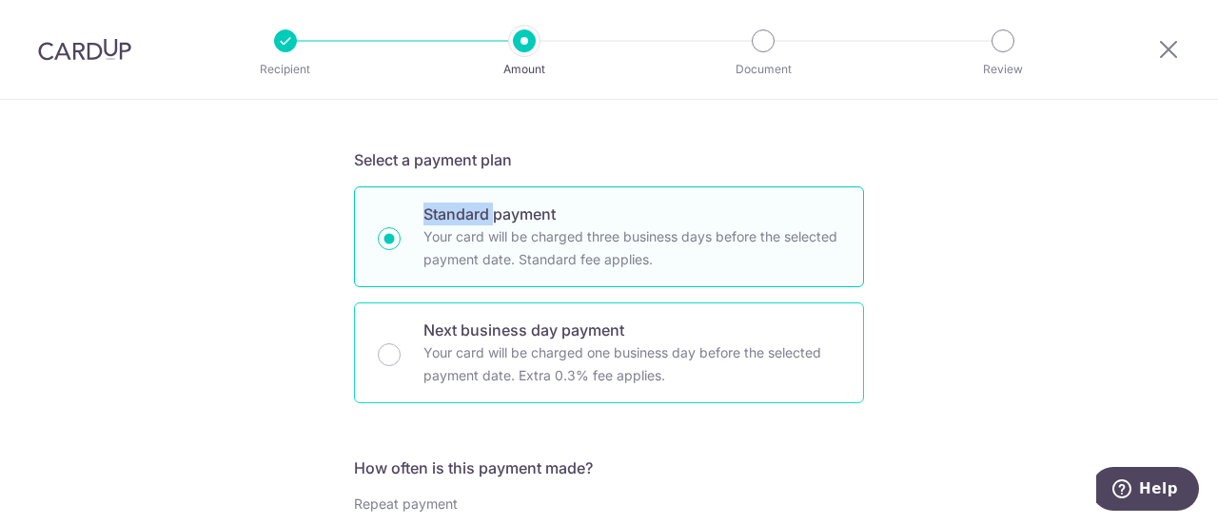
scroll to position [476, 0]
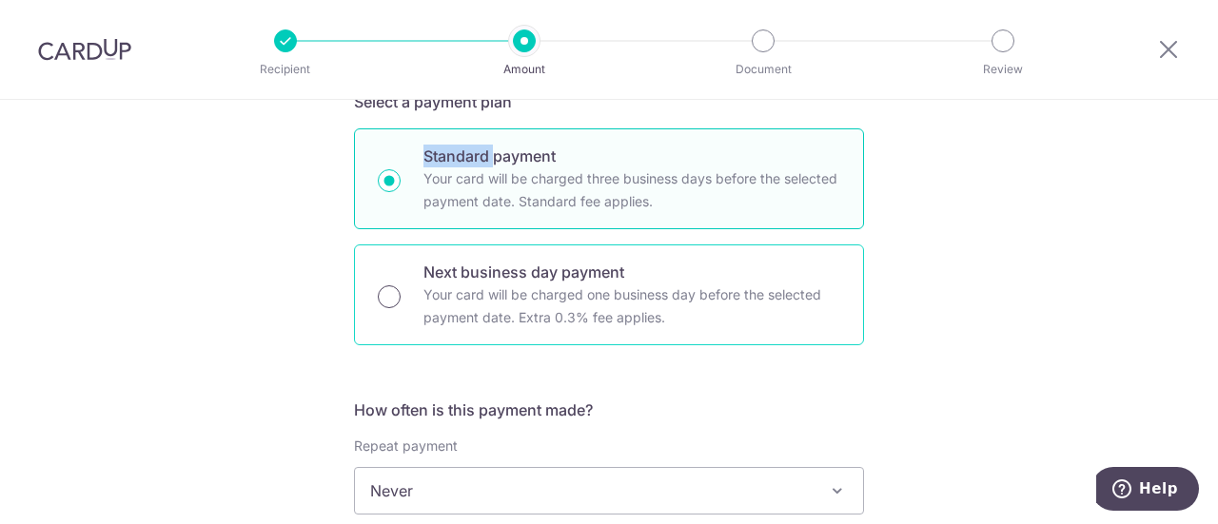
click at [392, 298] on input "Next business day payment Your card will be charged one business day before the…" at bounding box center [389, 297] width 23 height 23
radio input "true"
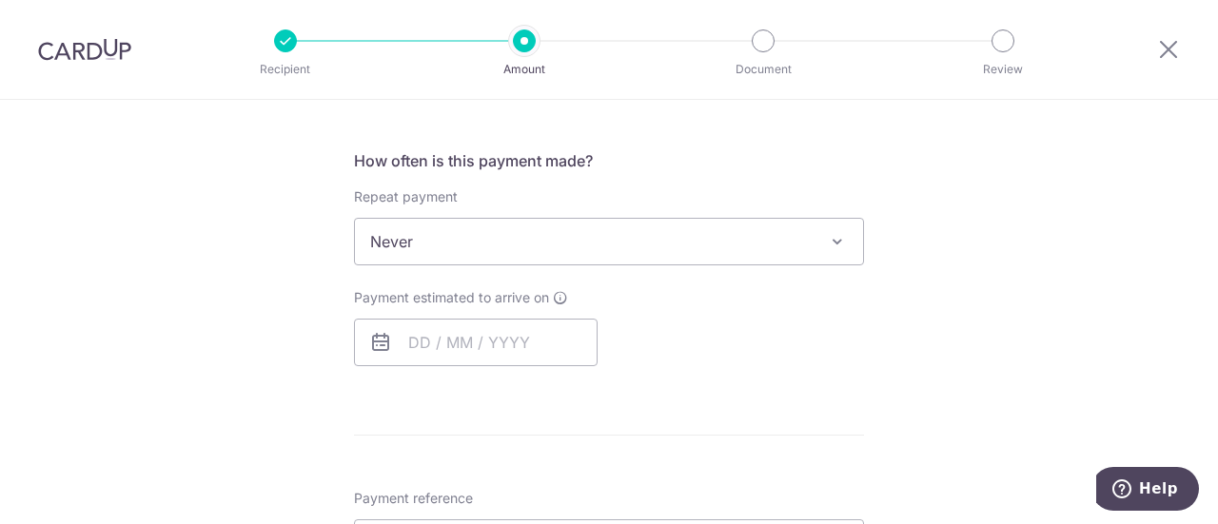
scroll to position [762, 0]
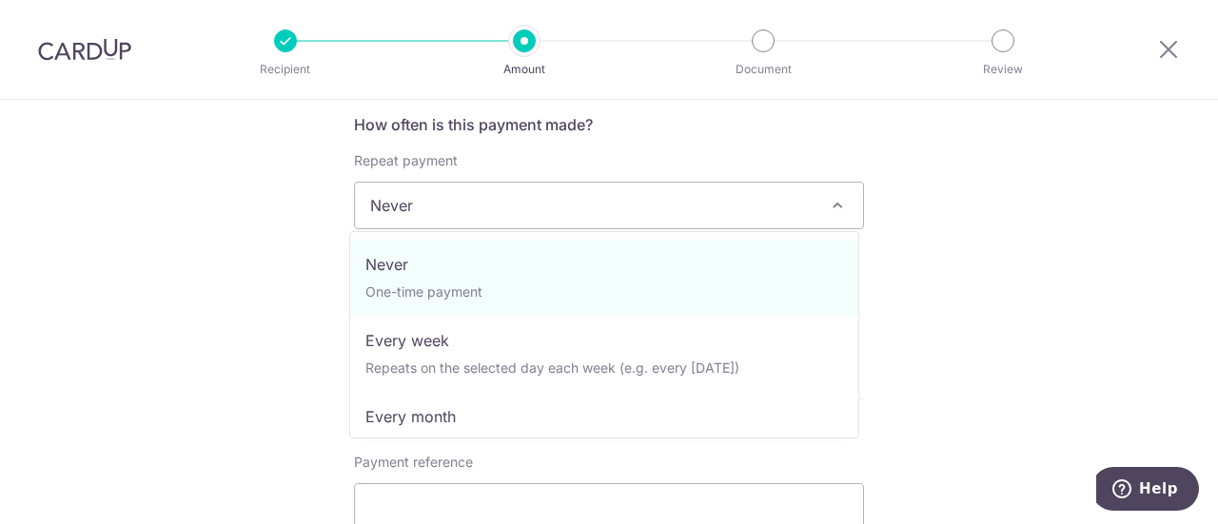
click at [484, 206] on span "Never" at bounding box center [609, 206] width 508 height 46
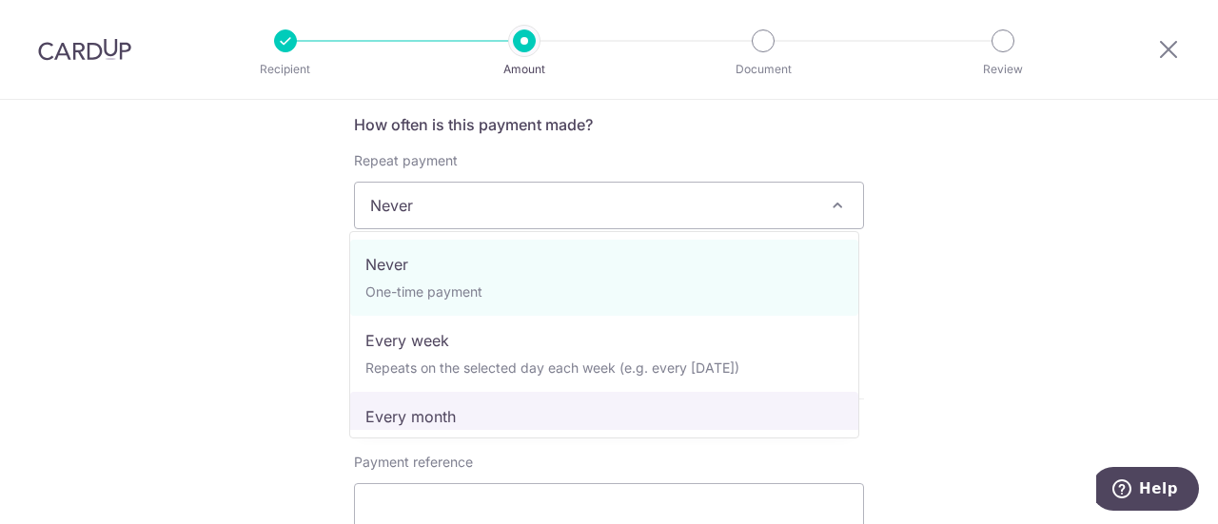
select select "3"
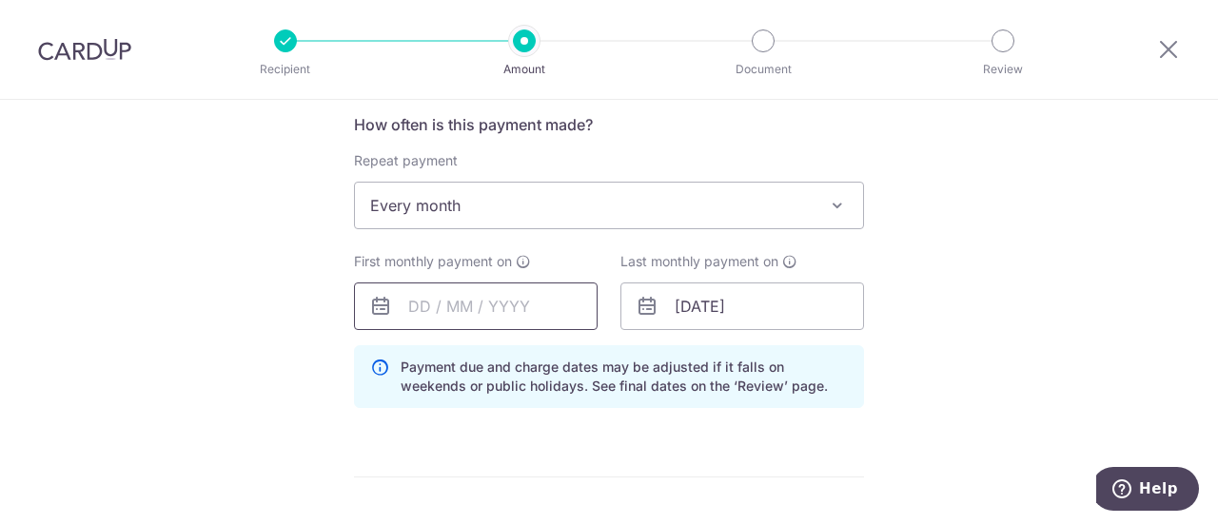
click at [497, 309] on input "text" at bounding box center [476, 307] width 244 height 48
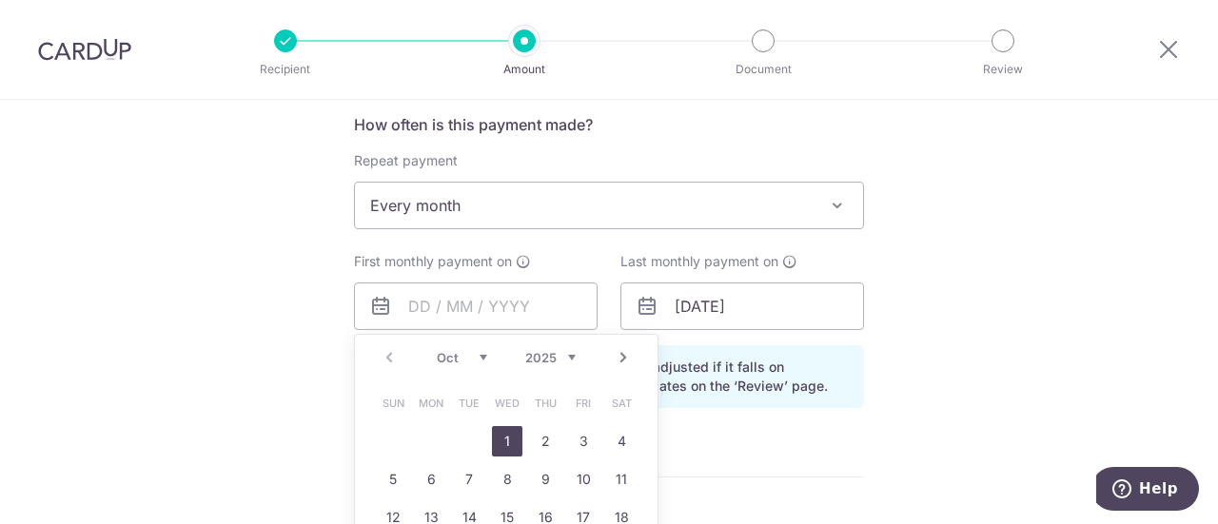
click at [501, 437] on link "1" at bounding box center [507, 441] width 30 height 30
type input "01/10/2025"
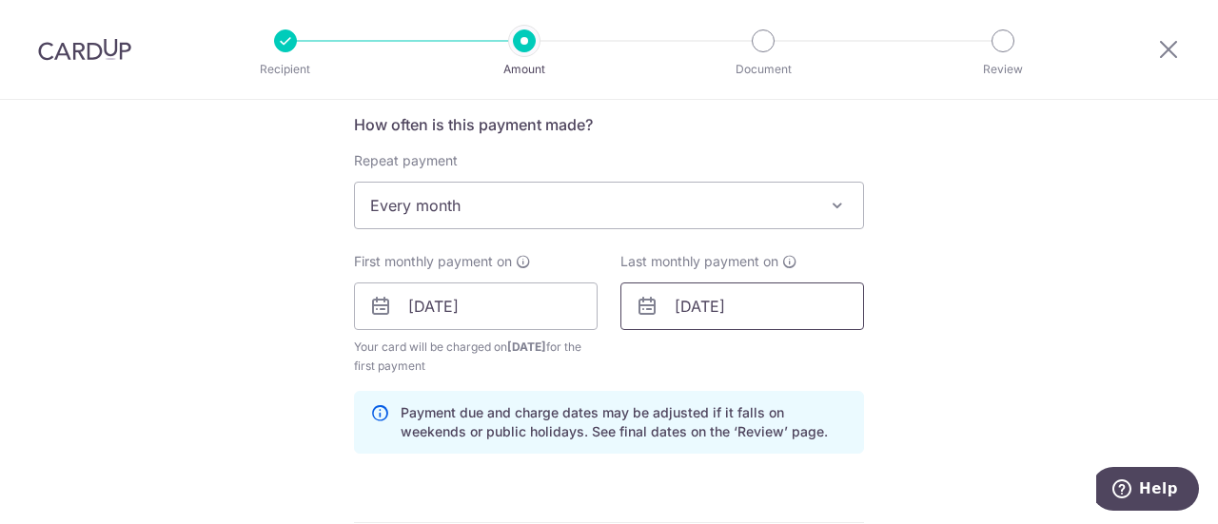
click at [724, 307] on input "[DATE]" at bounding box center [743, 307] width 244 height 48
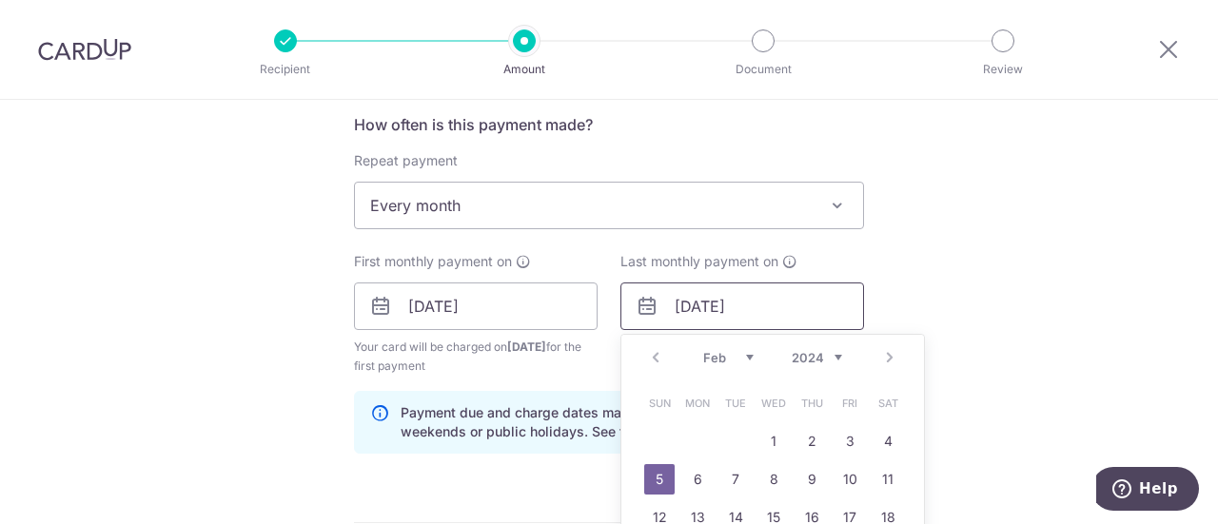
drag, startPoint x: 763, startPoint y: 300, endPoint x: 720, endPoint y: 307, distance: 44.3
click at [720, 307] on input "[DATE]" at bounding box center [743, 307] width 244 height 48
click at [682, 307] on input "05/02/2026" at bounding box center [743, 307] width 244 height 48
click at [683, 305] on input "05/02/2026" at bounding box center [743, 307] width 244 height 48
click at [714, 301] on input "01/02/2026" at bounding box center [743, 307] width 244 height 48
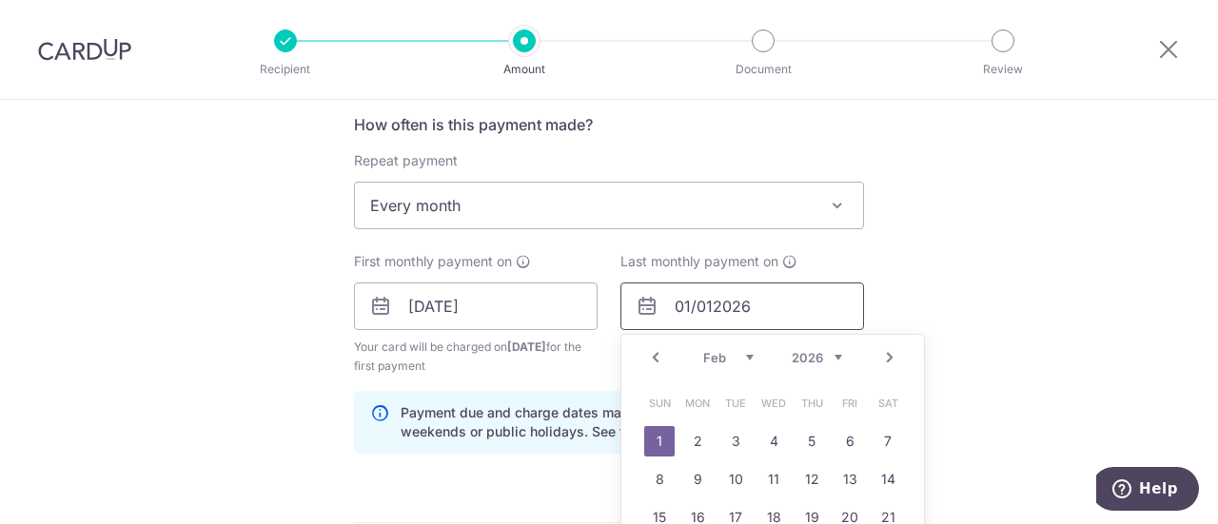
type input "01/012026"
click at [1080, 300] on div "Tell us more about your payment Enter payment amount SGD 3,739.08 3739.08 Selec…" at bounding box center [609, 312] width 1218 height 1949
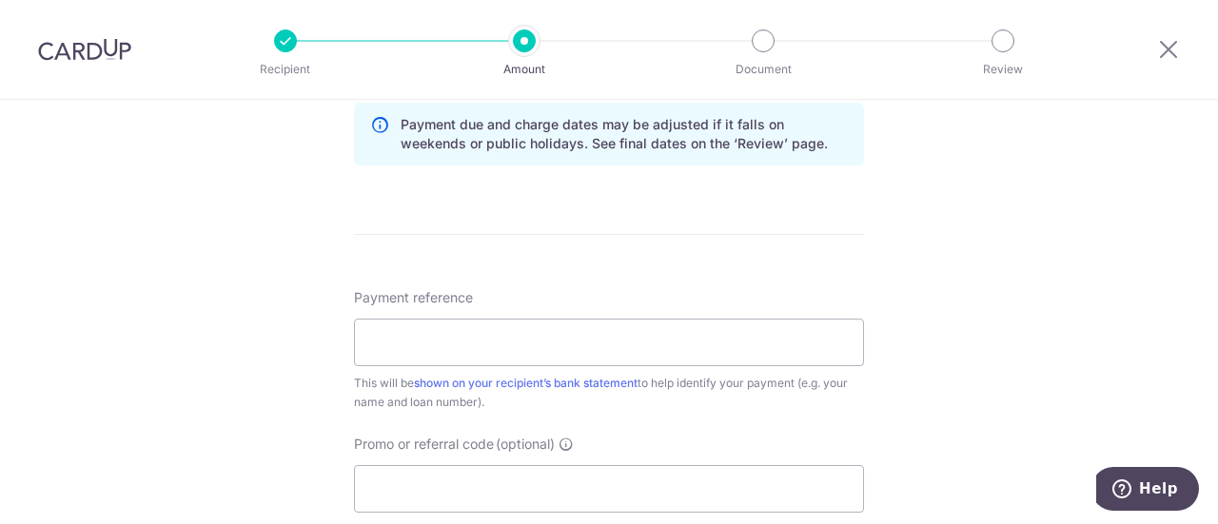
scroll to position [1237, 0]
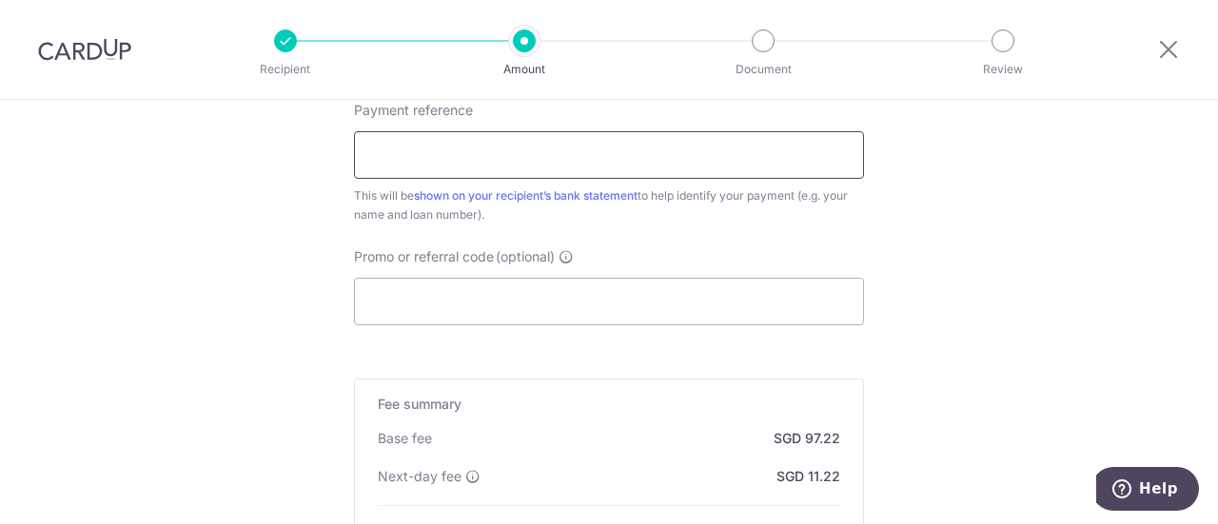
click at [762, 145] on input "Payment reference" at bounding box center [609, 155] width 510 height 48
type input "5800078416 Fulham Reach"
click at [504, 302] on input "Promo or referral code (optional)" at bounding box center [609, 302] width 510 height 48
paste input "3HOME25R"
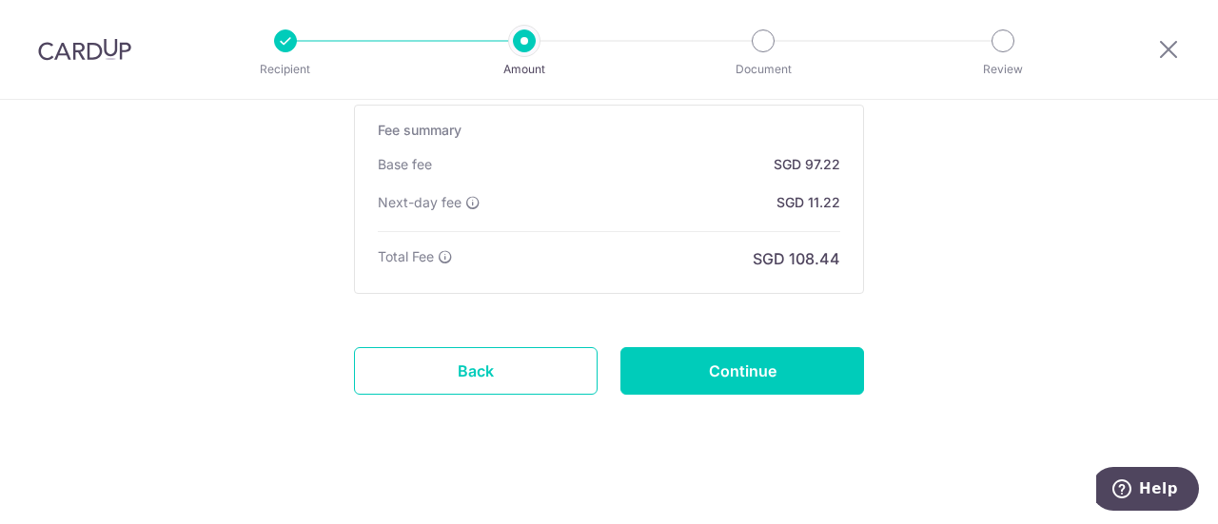
scroll to position [1605, 0]
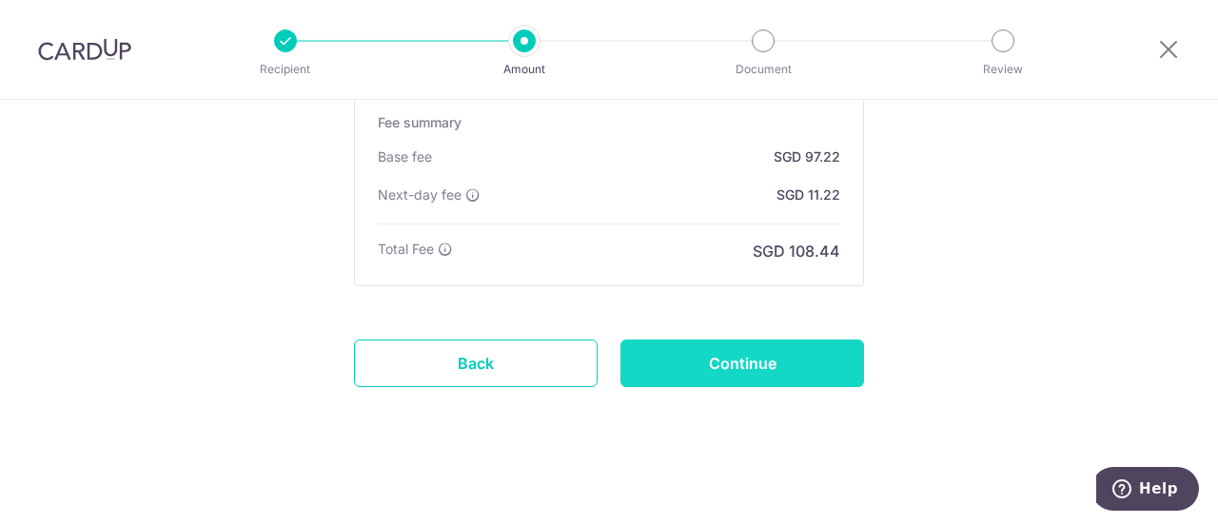
type input "3HOME25R"
click at [725, 351] on input "Continue" at bounding box center [743, 364] width 244 height 48
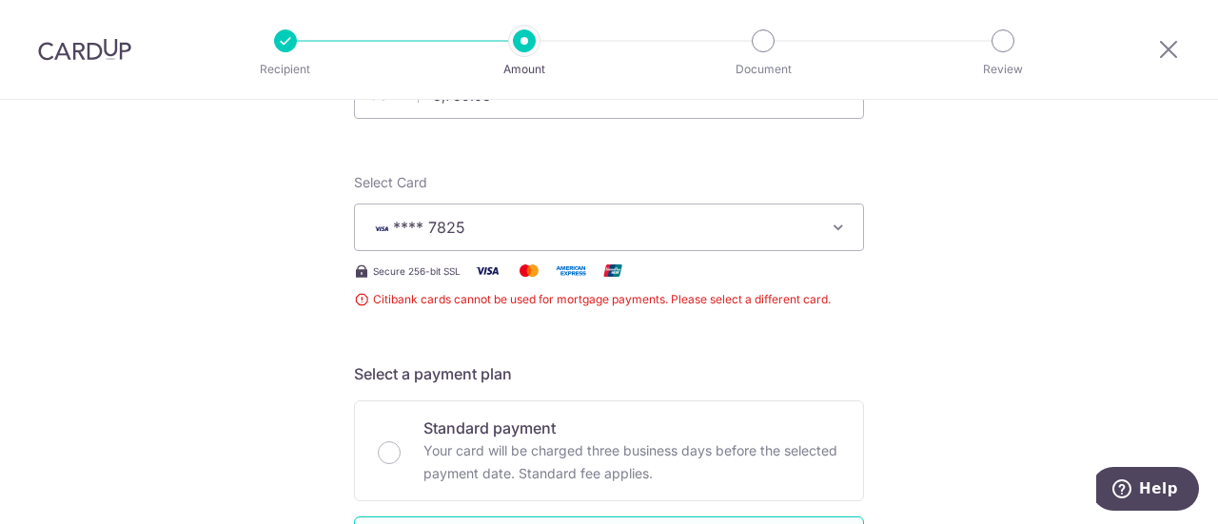
scroll to position [184, 0]
click at [594, 226] on span "**** 7825" at bounding box center [592, 228] width 444 height 23
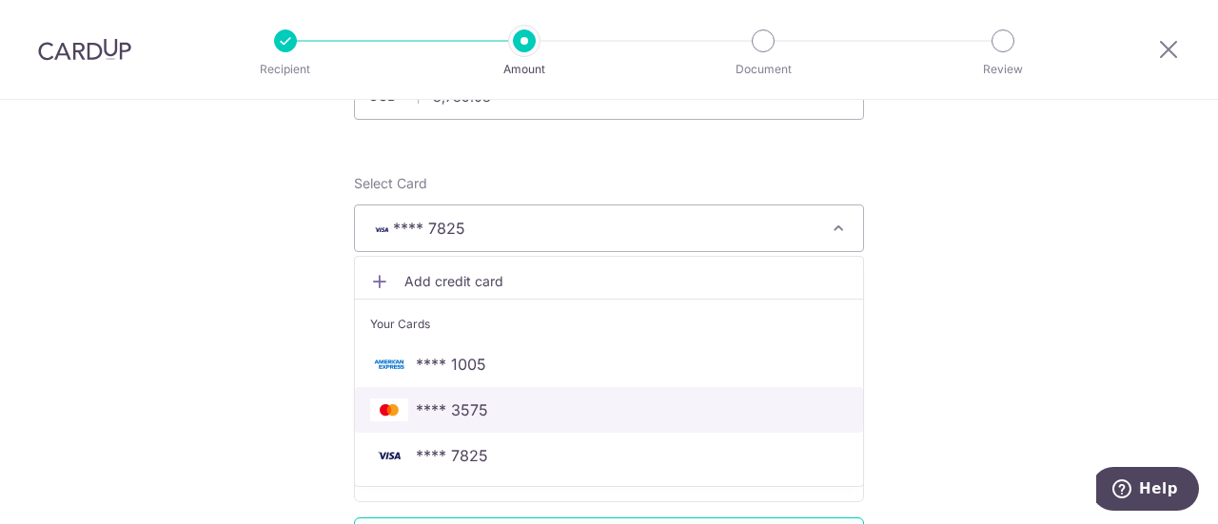
click at [433, 405] on span "**** 3575" at bounding box center [452, 410] width 72 height 23
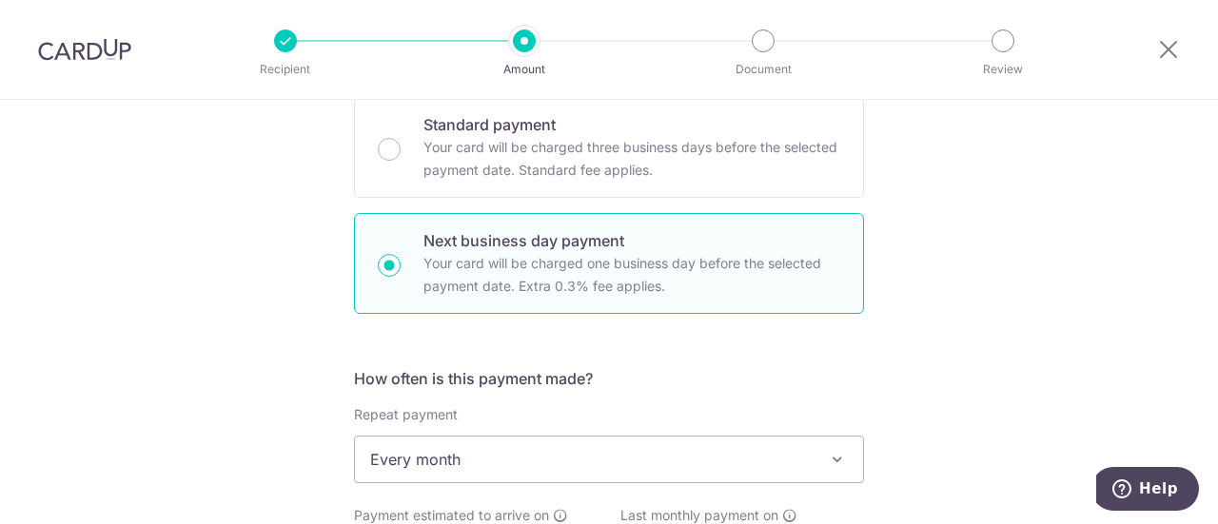
scroll to position [755, 0]
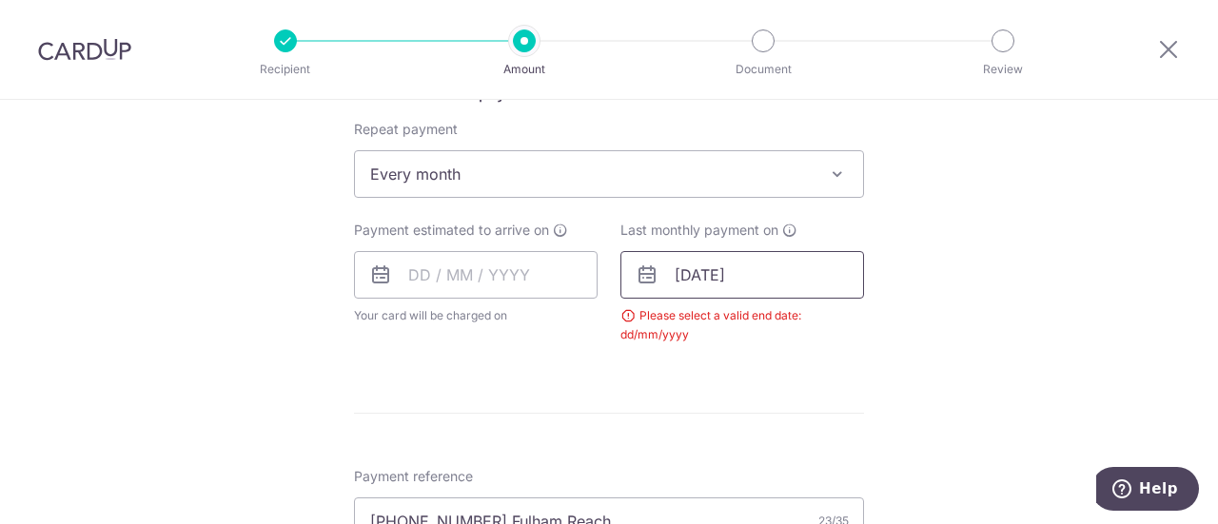
click at [757, 274] on input "[DATE]" at bounding box center [743, 275] width 244 height 48
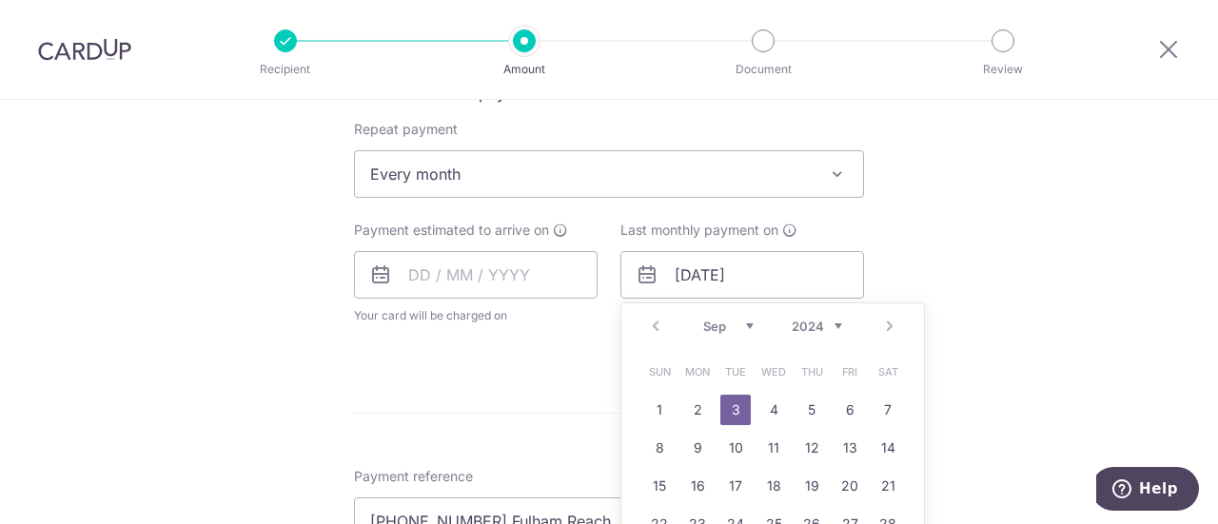
click at [834, 324] on select "2024 2025 2026 2027 2028 2029 2030 2031 2032 2033 2034 2035" at bounding box center [817, 326] width 50 height 15
click at [732, 405] on link "1" at bounding box center [736, 410] width 30 height 30
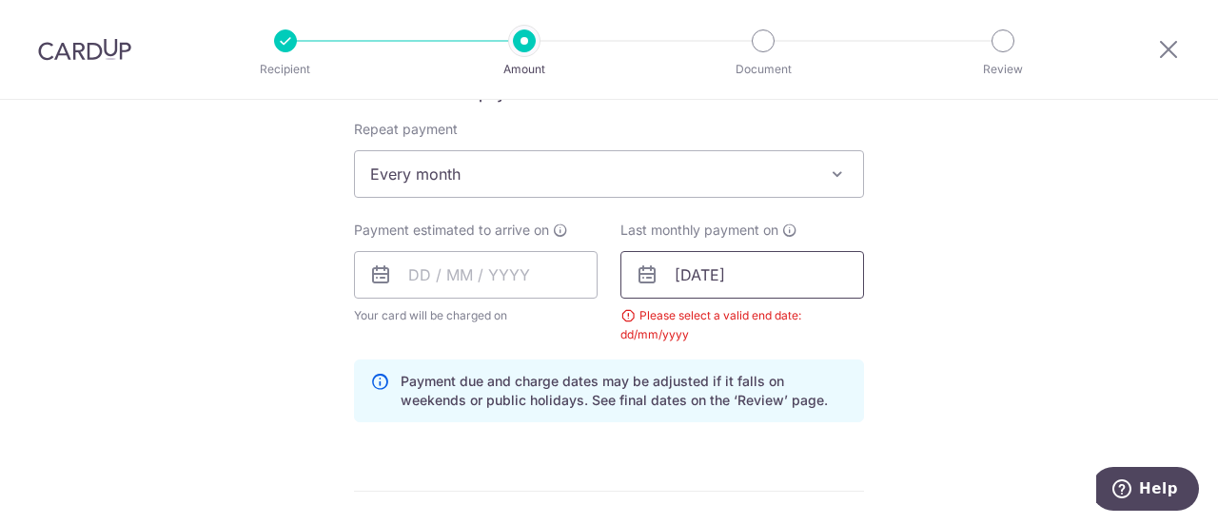
click at [735, 281] on input "[DATE]" at bounding box center [743, 275] width 244 height 48
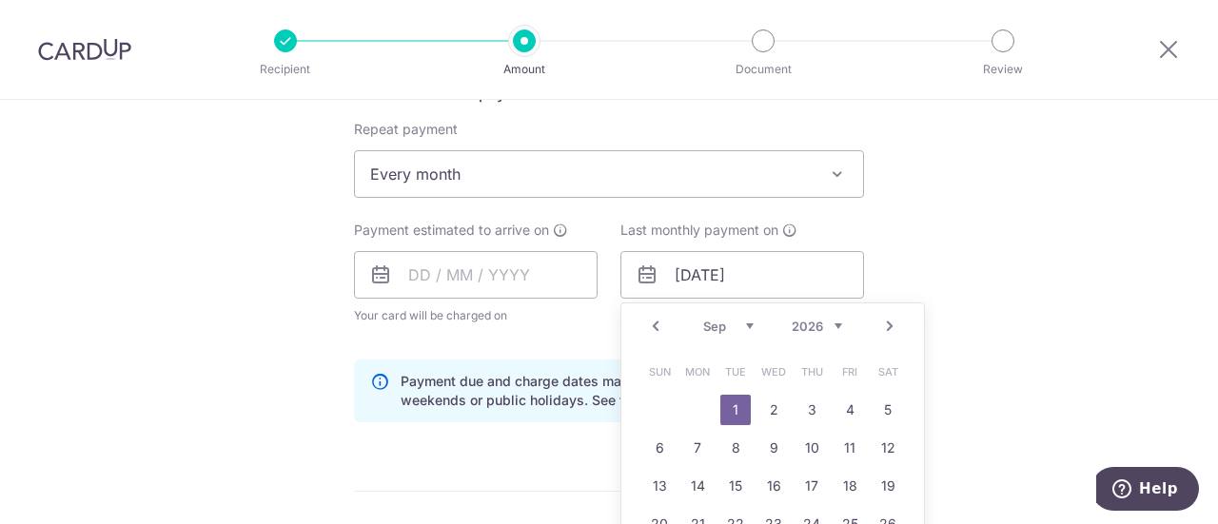
click at [741, 324] on select "Jan Feb Mar Apr May Jun [DATE] Aug Sep Oct Nov Dec" at bounding box center [728, 326] width 50 height 15
click at [706, 38] on li "Document" at bounding box center [655, 41] width 239 height 23
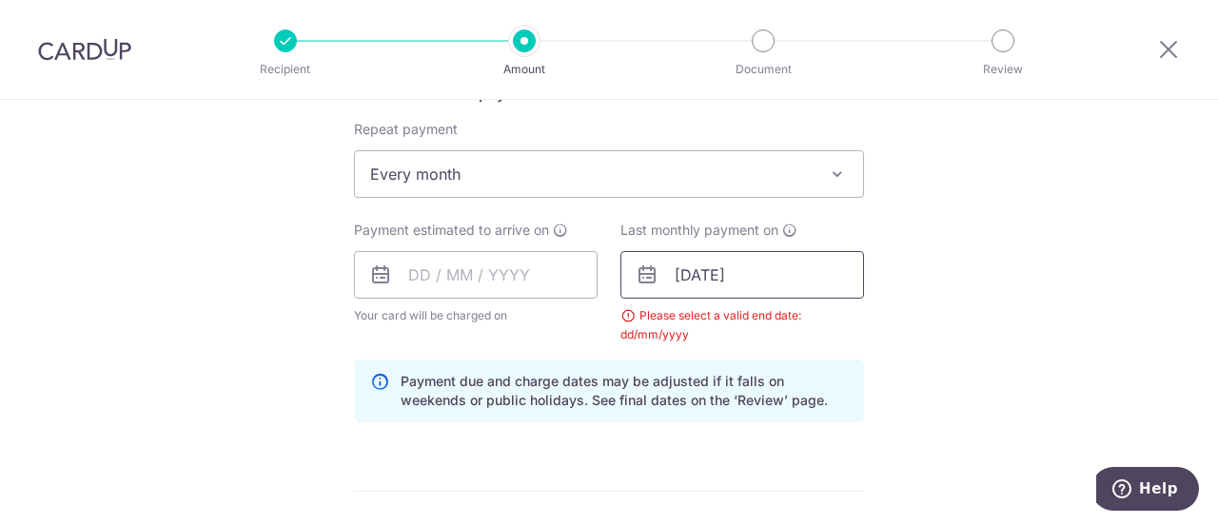
click at [702, 289] on input "[DATE]" at bounding box center [743, 275] width 244 height 48
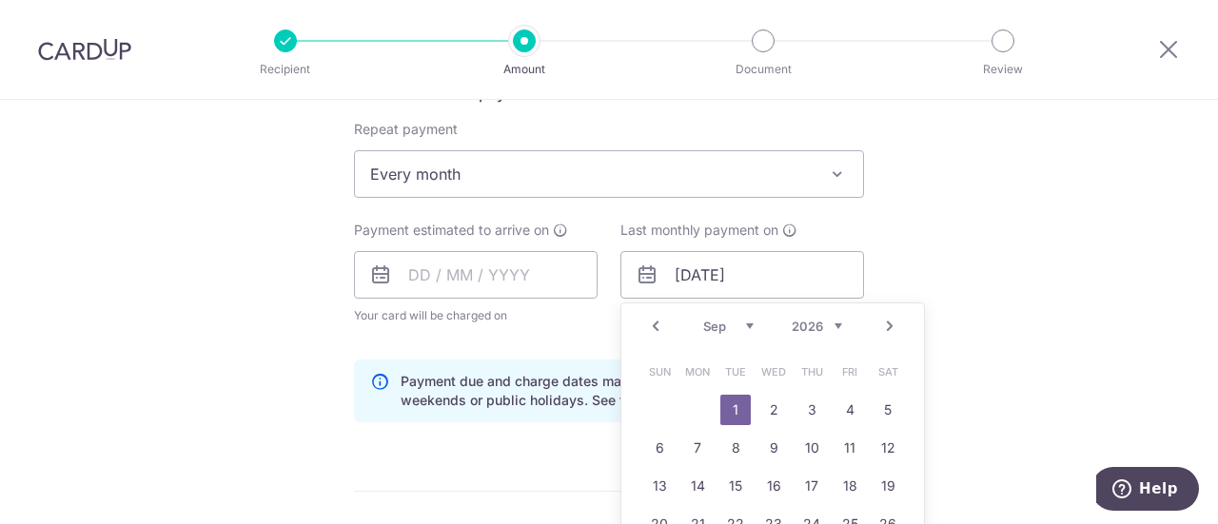
click at [742, 323] on select "Jan Feb Mar Apr May Jun [DATE] Aug Sep Oct Nov Dec" at bounding box center [728, 326] width 50 height 15
drag, startPoint x: 711, startPoint y: 271, endPoint x: 691, endPoint y: 281, distance: 22.1
click at [691, 281] on input "[DATE]" at bounding box center [743, 275] width 244 height 48
type input "[DATE]"
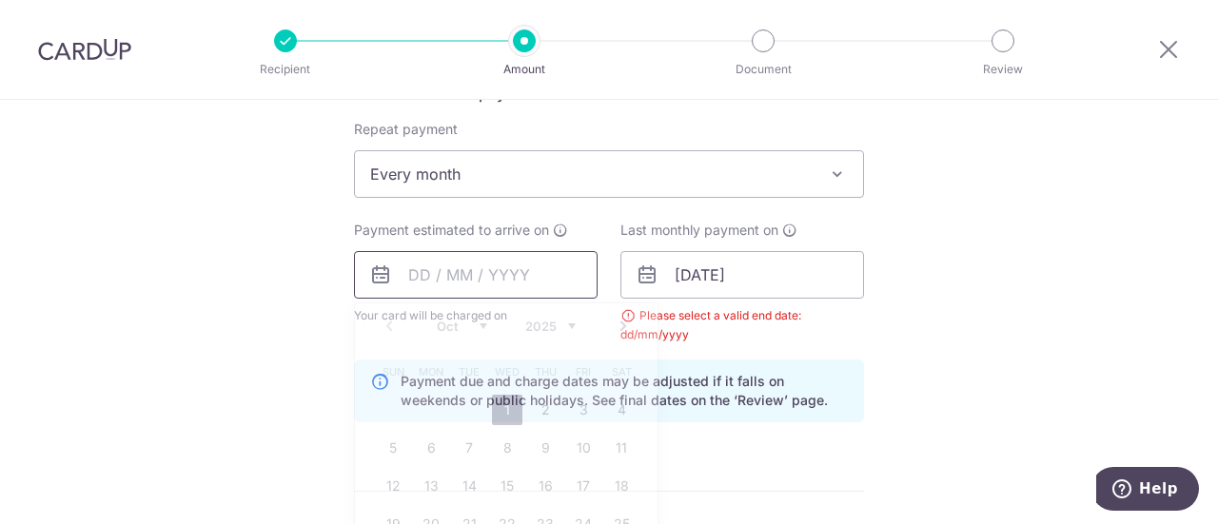
click at [475, 257] on input "text" at bounding box center [476, 275] width 244 height 48
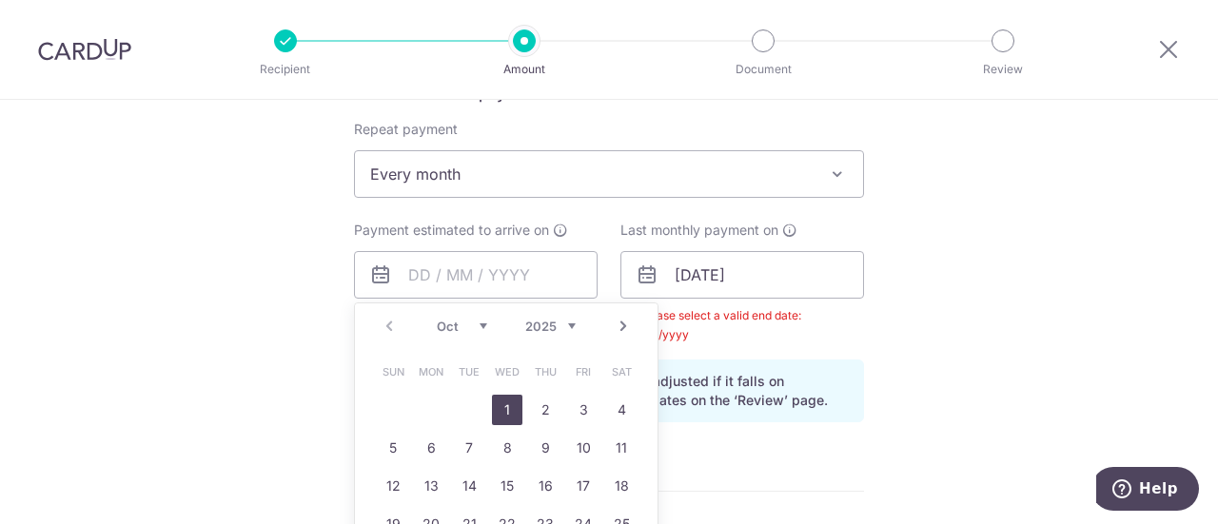
click at [500, 404] on link "1" at bounding box center [507, 410] width 30 height 30
type input "[DATE]"
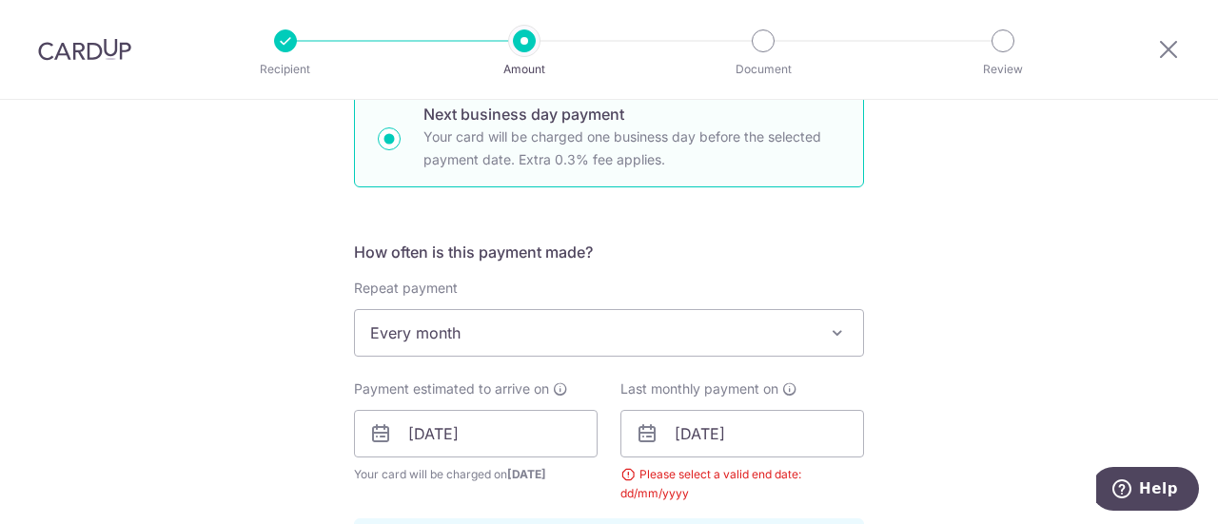
scroll to position [762, 0]
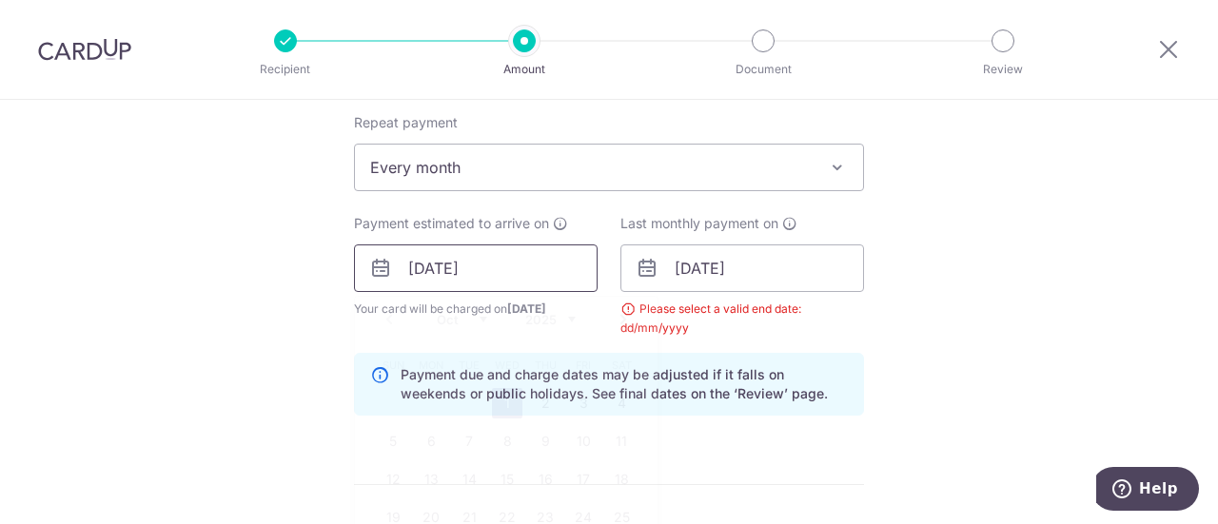
click at [479, 271] on input "[DATE]" at bounding box center [476, 269] width 244 height 48
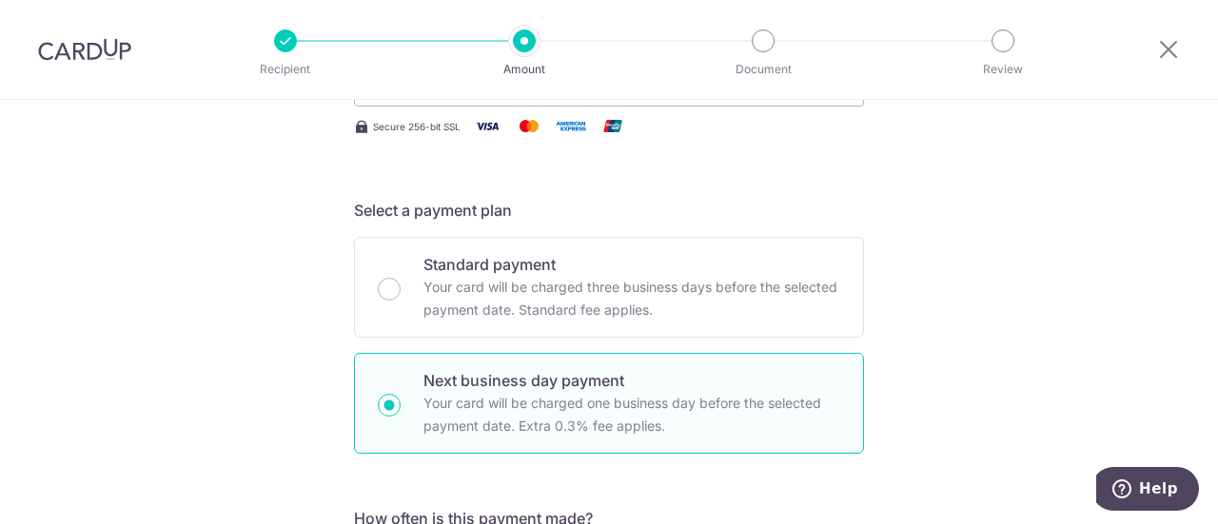
scroll to position [286, 0]
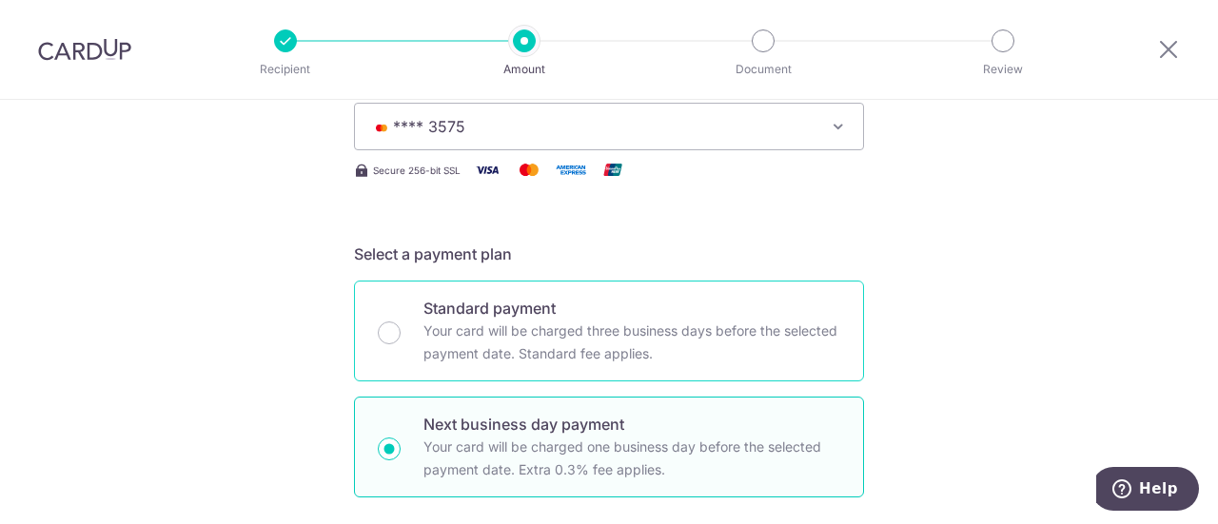
click at [443, 348] on p "Your card will be charged three business days before the selected payment date.…" at bounding box center [632, 343] width 417 height 46
click at [401, 345] on input "Standard payment Your card will be charged three business days before the selec…" at bounding box center [389, 333] width 23 height 23
radio input "true"
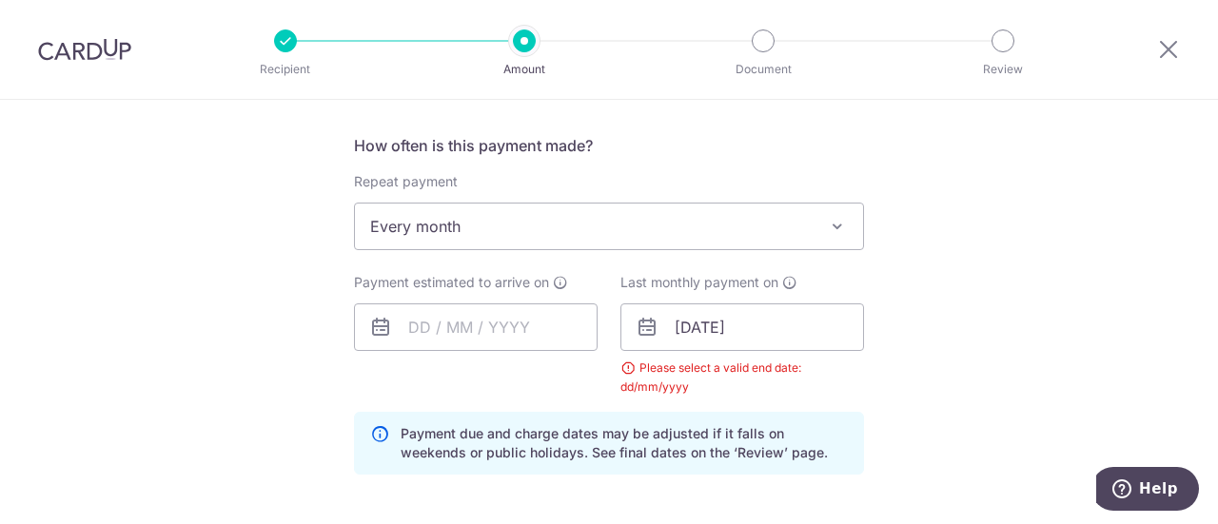
scroll to position [762, 0]
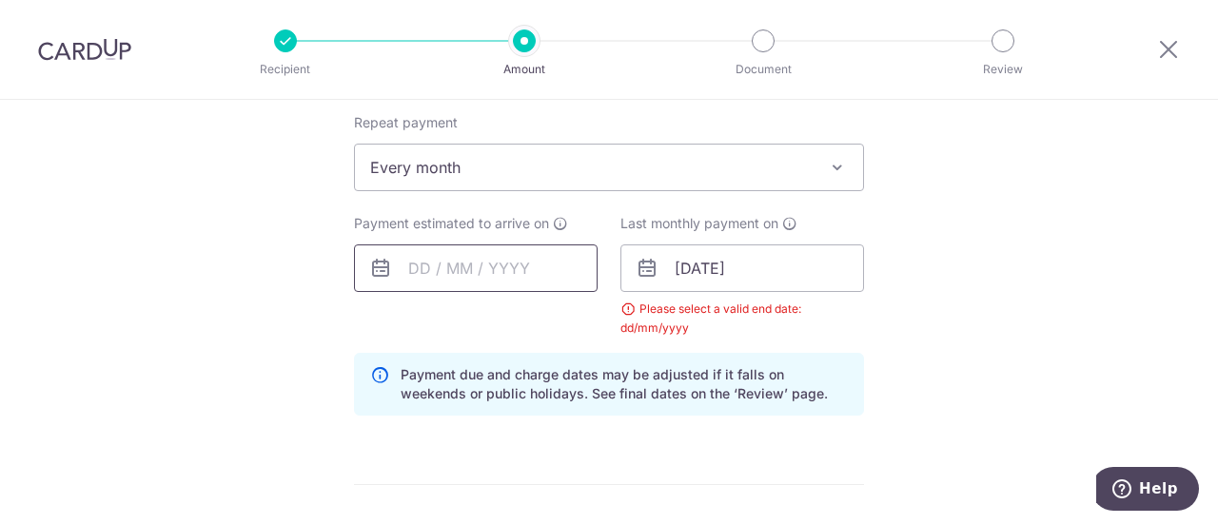
click at [480, 267] on input "text" at bounding box center [476, 269] width 244 height 48
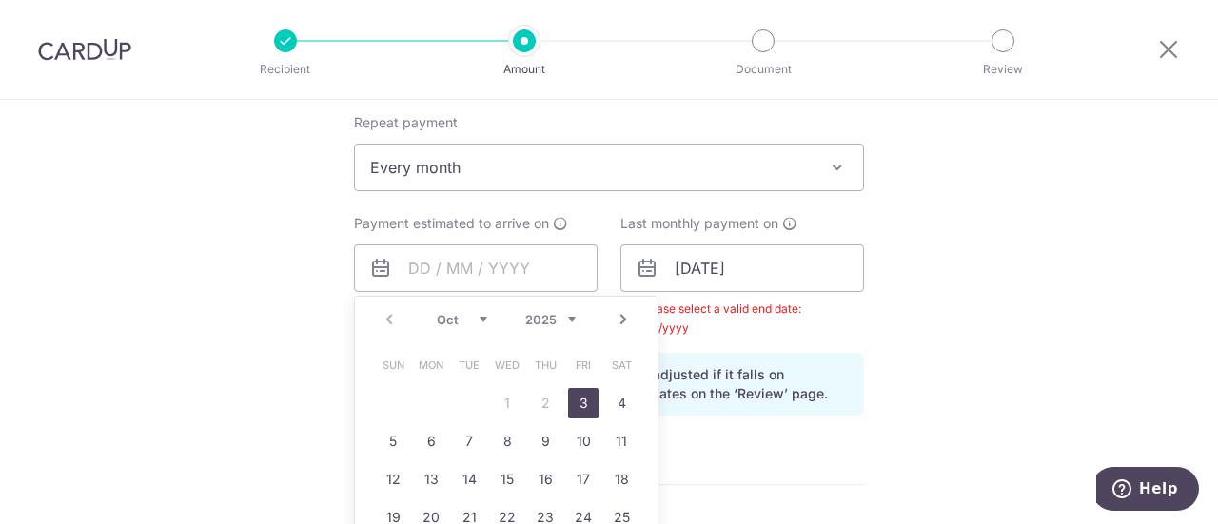
click at [586, 403] on link "3" at bounding box center [583, 403] width 30 height 30
type input "[DATE]"
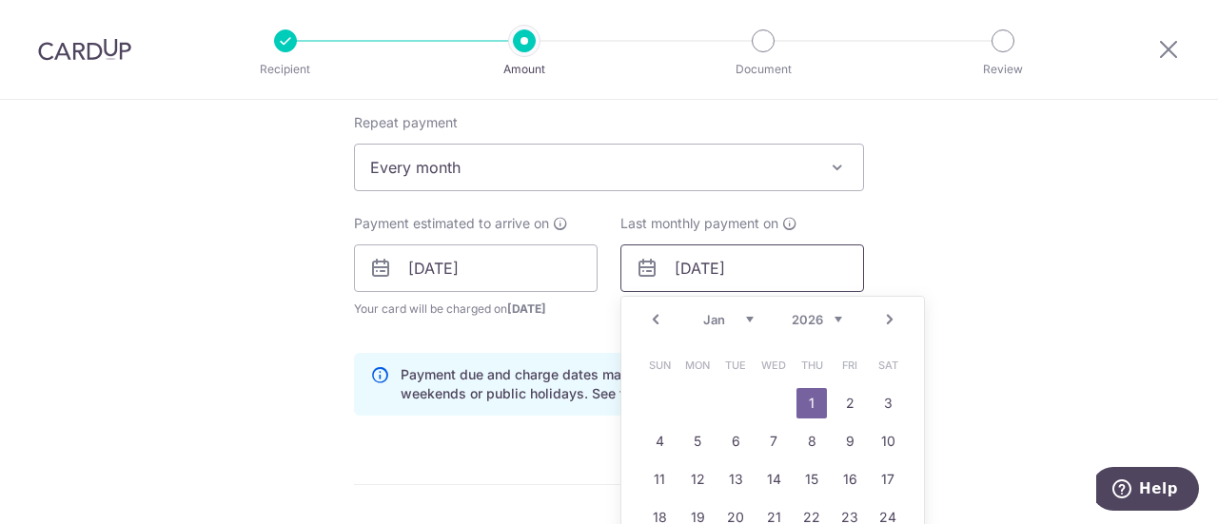
click at [702, 269] on input "01/01/2026" at bounding box center [743, 269] width 244 height 48
click at [648, 398] on link "1" at bounding box center [659, 403] width 30 height 30
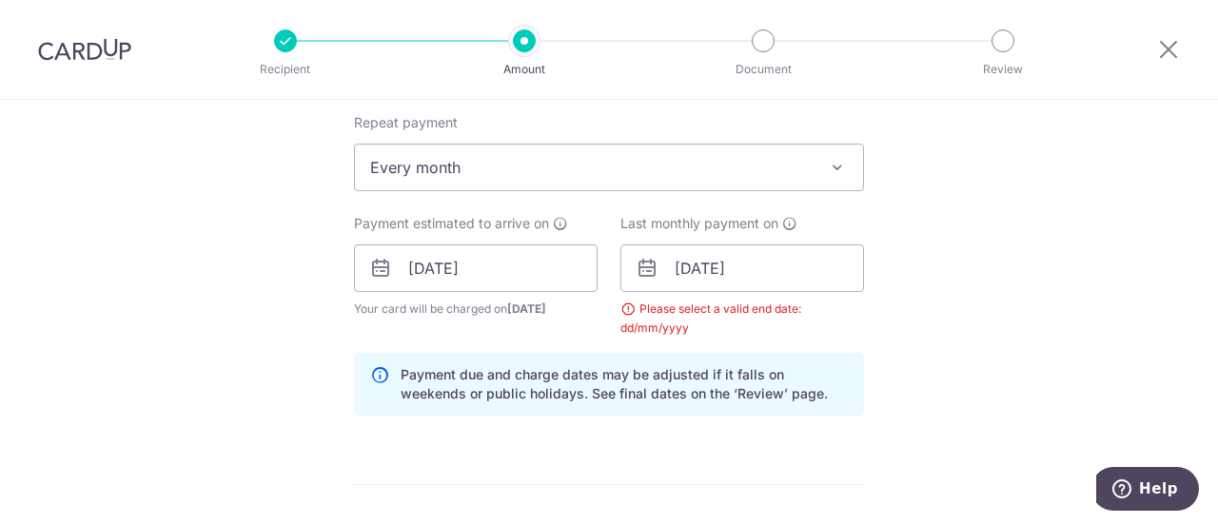
click at [974, 243] on div "Tell us more about your payment Enter payment amount SGD 3,739.08 3739.08 Selec…" at bounding box center [609, 290] width 1218 height 1905
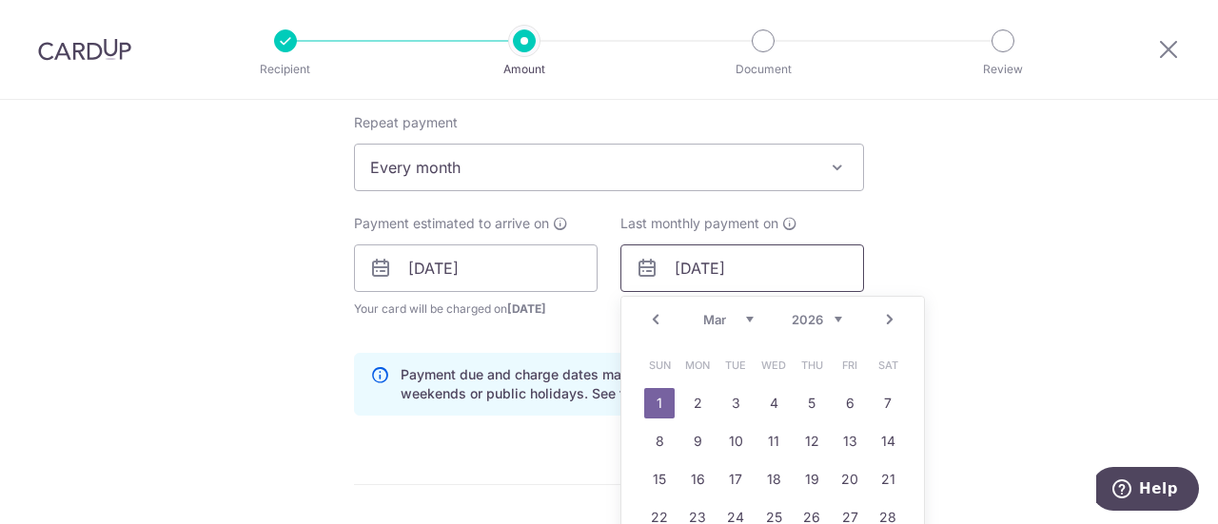
click at [683, 268] on input "01/03/2026" at bounding box center [743, 269] width 244 height 48
click at [740, 393] on link "3" at bounding box center [736, 403] width 30 height 30
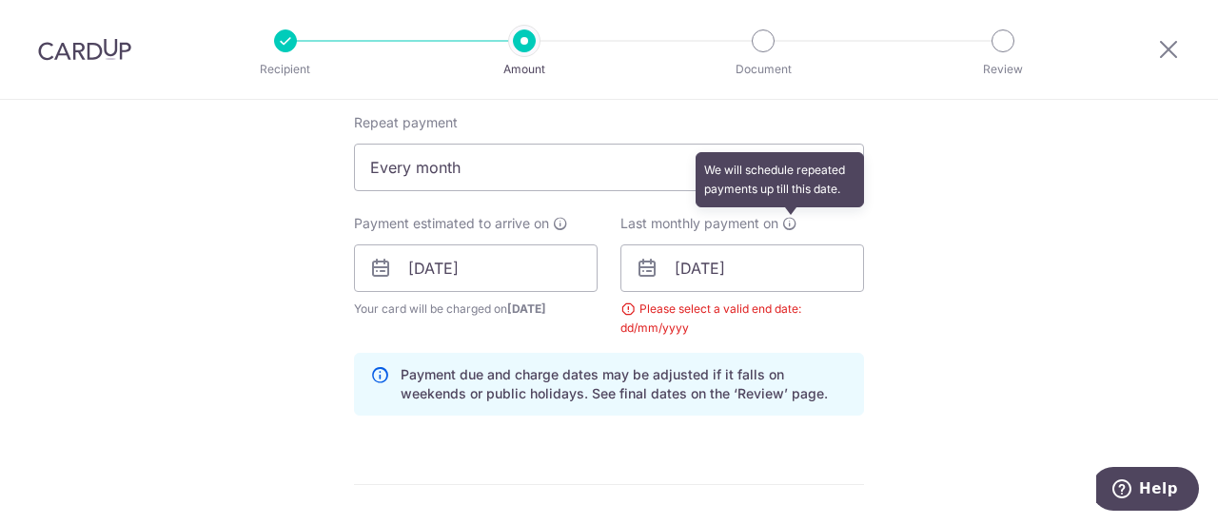
click at [786, 216] on icon at bounding box center [789, 223] width 15 height 15
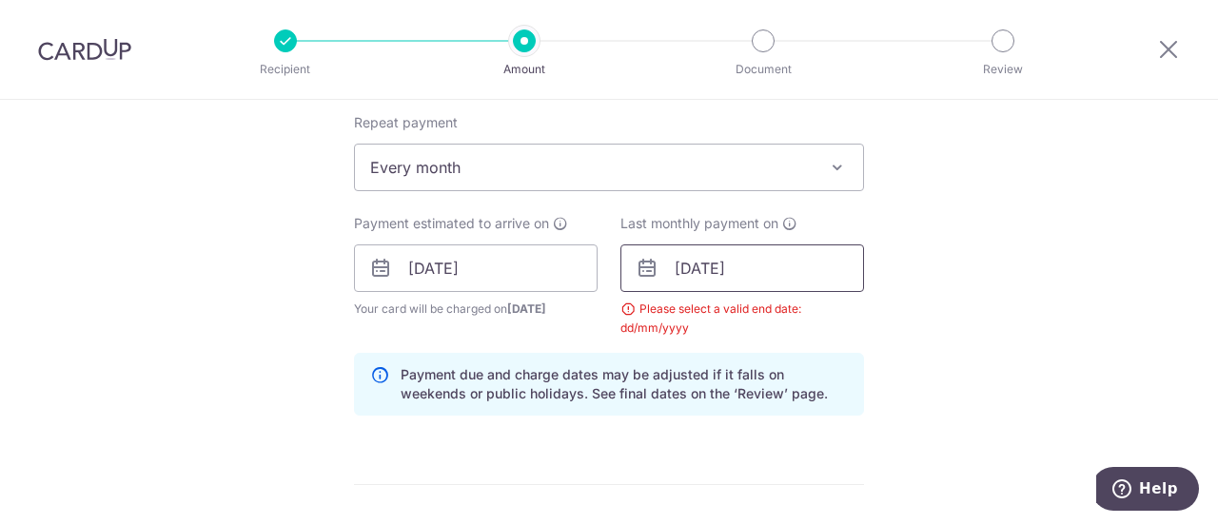
click at [756, 263] on input "03/03/2026" at bounding box center [743, 269] width 244 height 48
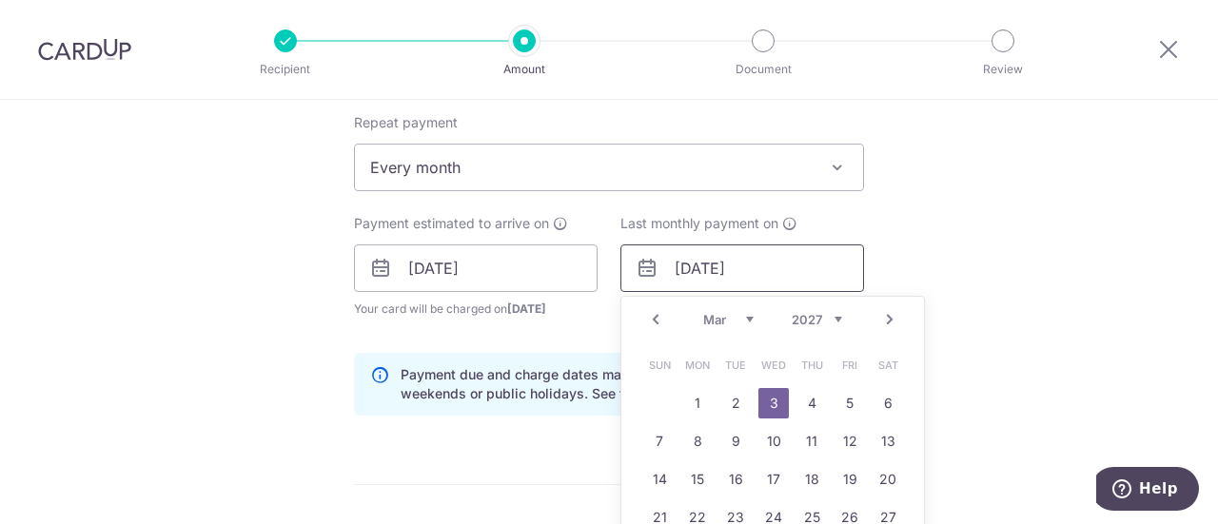
type input "[DATE]"
click at [910, 242] on div "Tell us more about your payment Enter payment amount SGD 3,739.08 3739.08 Selec…" at bounding box center [609, 290] width 1218 height 1905
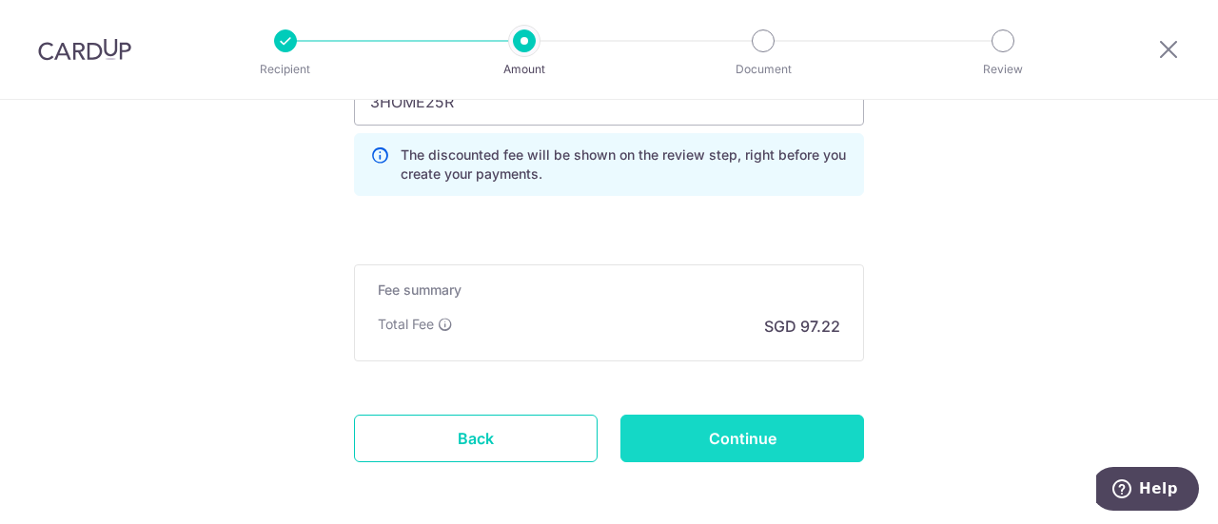
scroll to position [1428, 0]
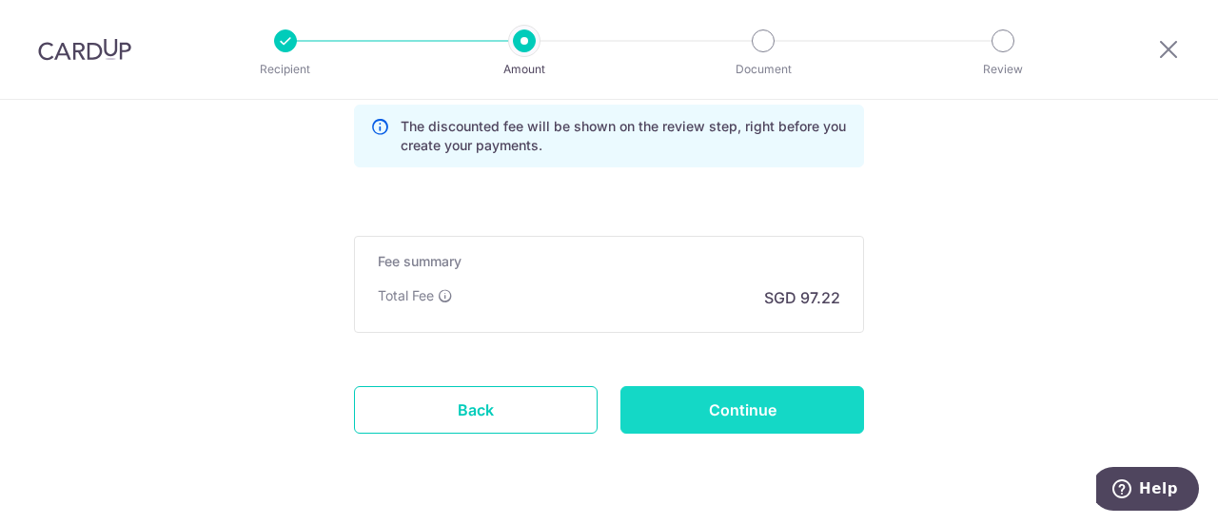
click at [713, 401] on input "Continue" at bounding box center [743, 410] width 244 height 48
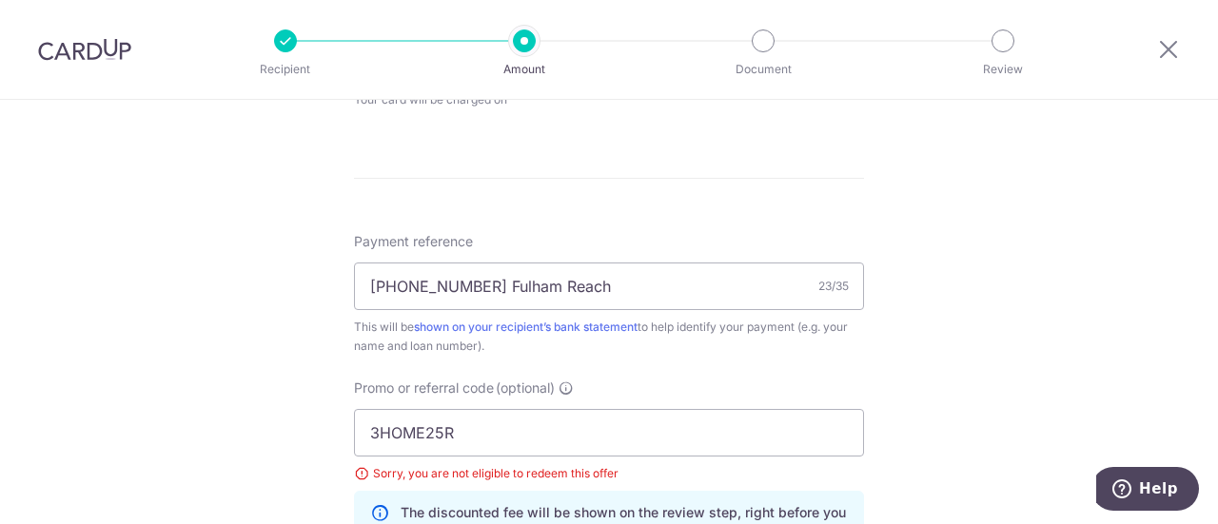
scroll to position [952, 0]
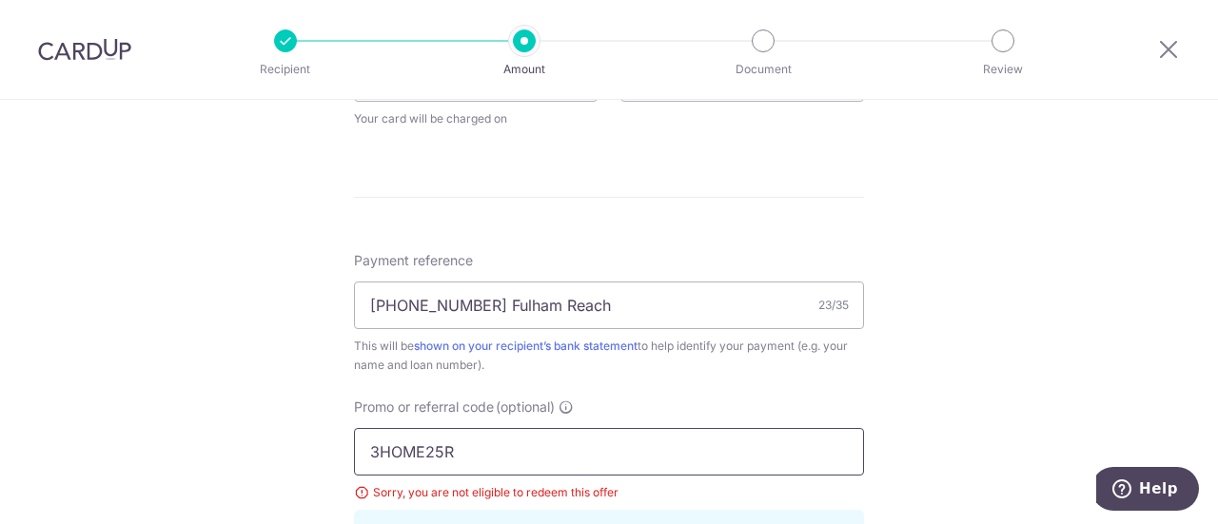
drag, startPoint x: 461, startPoint y: 452, endPoint x: 184, endPoint y: 465, distance: 277.3
click at [184, 465] on div "Tell us more about your payment Enter payment amount SGD 3,739.08 3739.08 Selec…" at bounding box center [609, 65] width 1218 height 1834
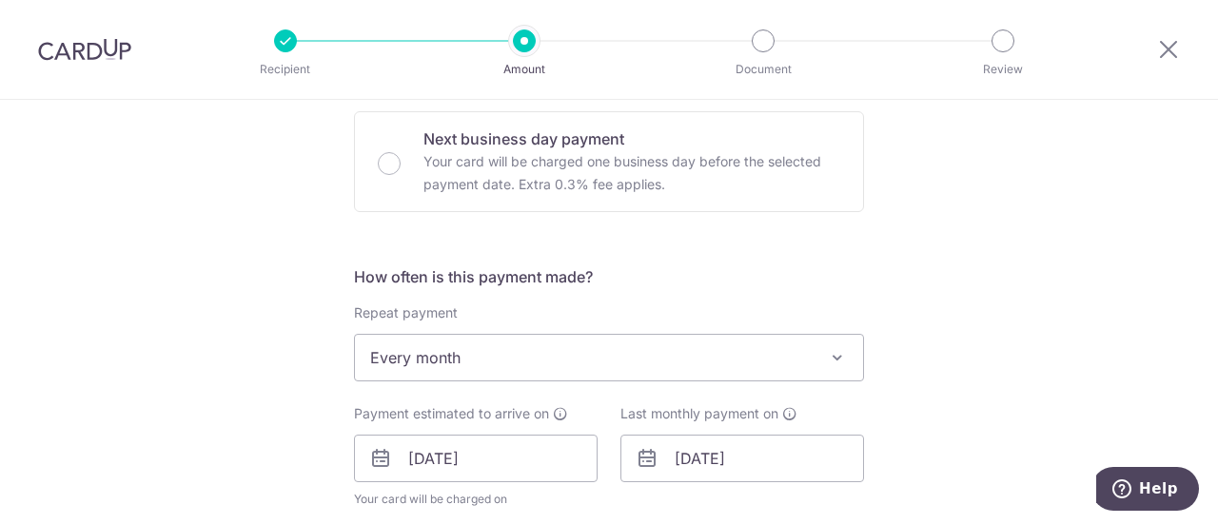
scroll to position [666, 0]
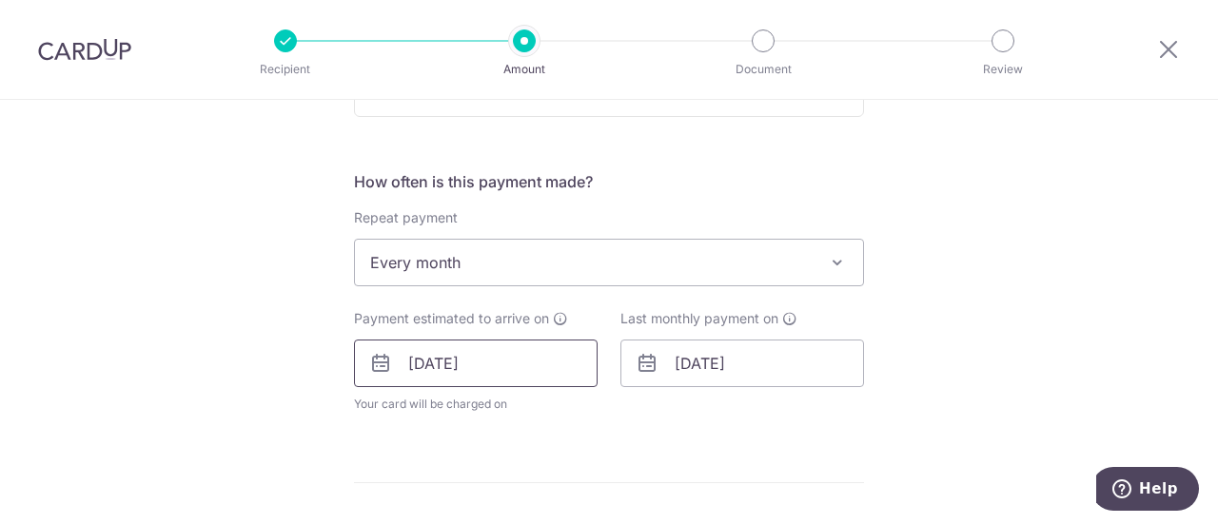
click at [441, 363] on input "[DATE]" at bounding box center [476, 364] width 244 height 48
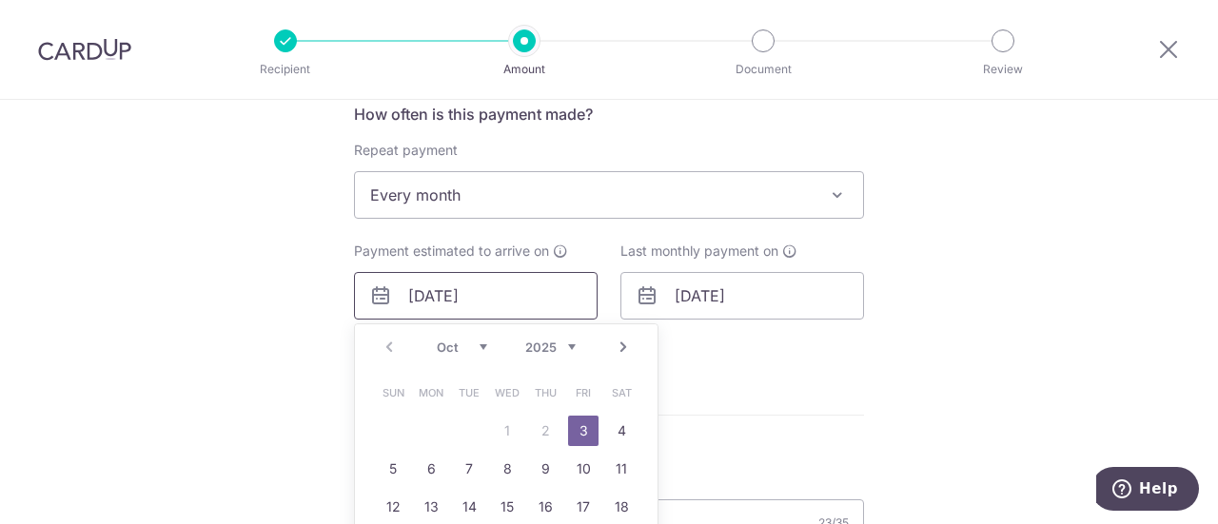
scroll to position [762, 0]
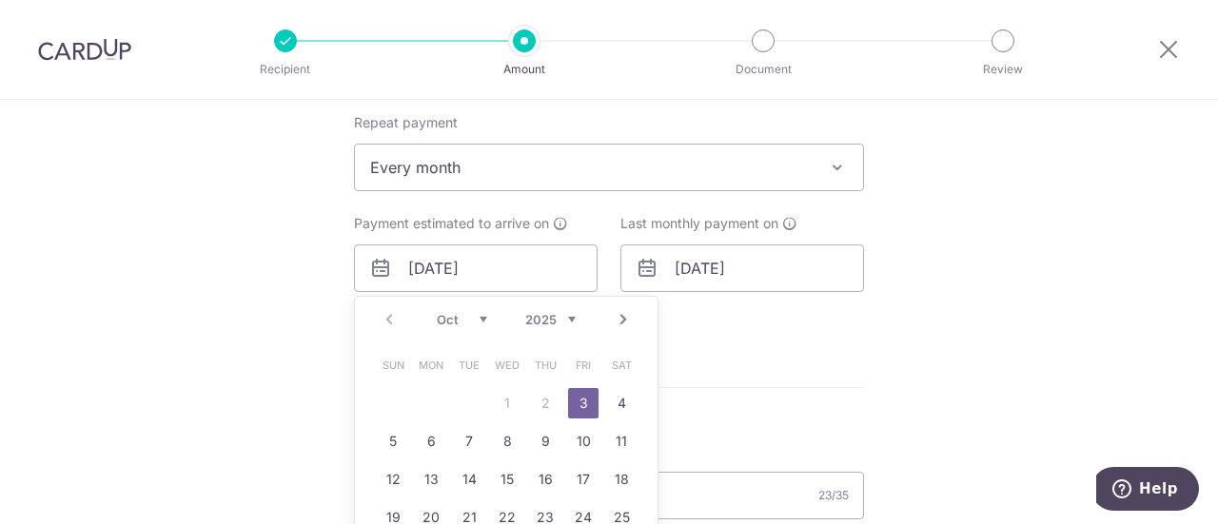
click at [623, 314] on link "Next" at bounding box center [623, 319] width 23 height 23
click at [620, 402] on link "1" at bounding box center [621, 403] width 30 height 30
type input "01/11/2025"
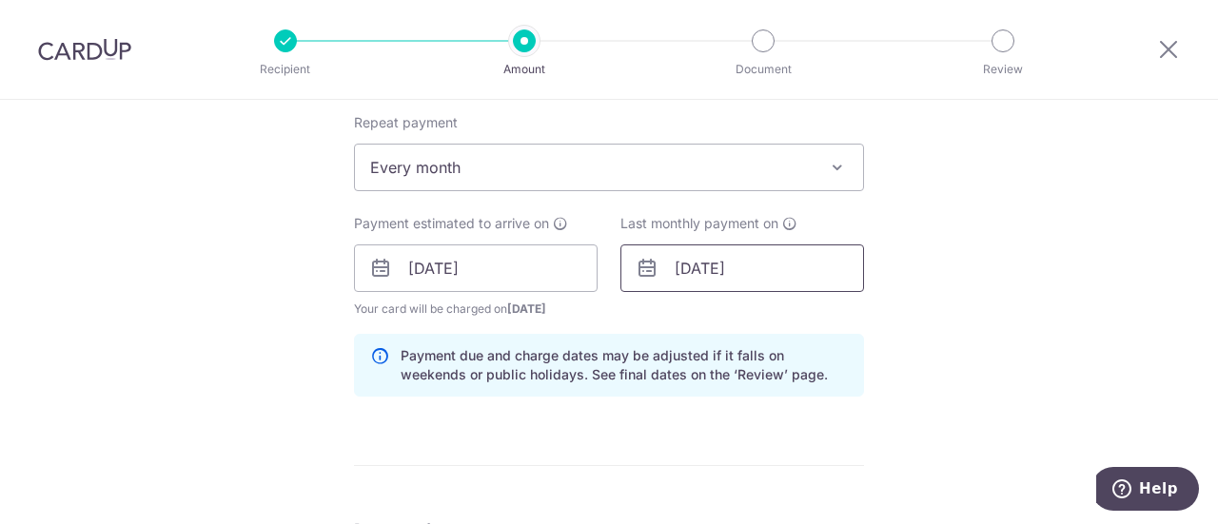
click at [798, 271] on input "03/03/2027" at bounding box center [743, 269] width 244 height 48
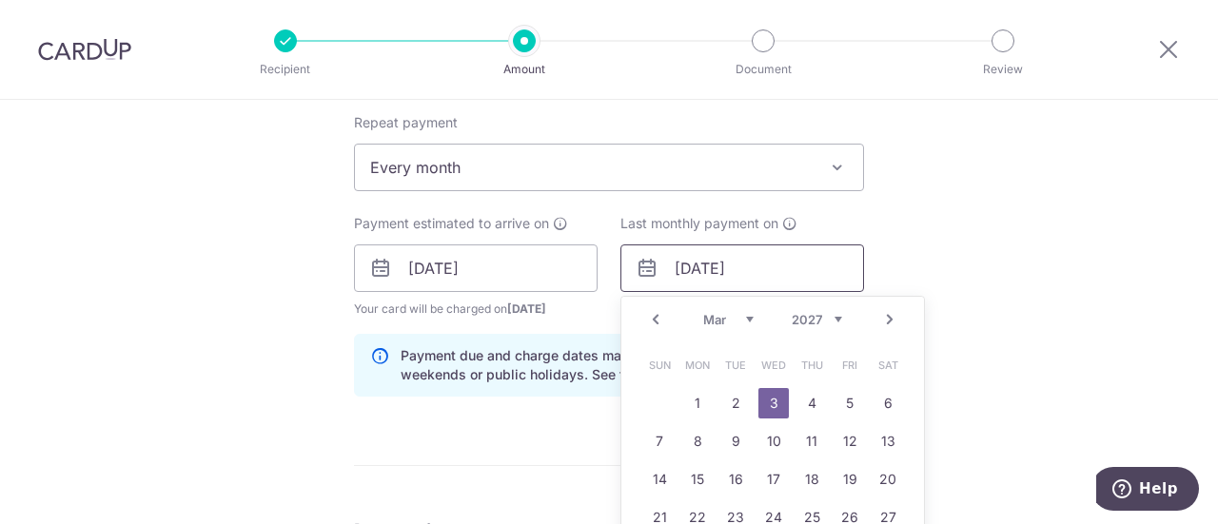
click at [683, 269] on input "03/03/2027" at bounding box center [743, 269] width 244 height 48
click at [682, 269] on input "03/03/2027" at bounding box center [743, 269] width 244 height 48
click at [700, 264] on input "01/03/2027" at bounding box center [743, 269] width 244 height 48
type input "[DATE]"
click at [1118, 207] on div "Tell us more about your payment Enter payment amount SGD 3,739.08 3739.08 Selec…" at bounding box center [609, 251] width 1218 height 1827
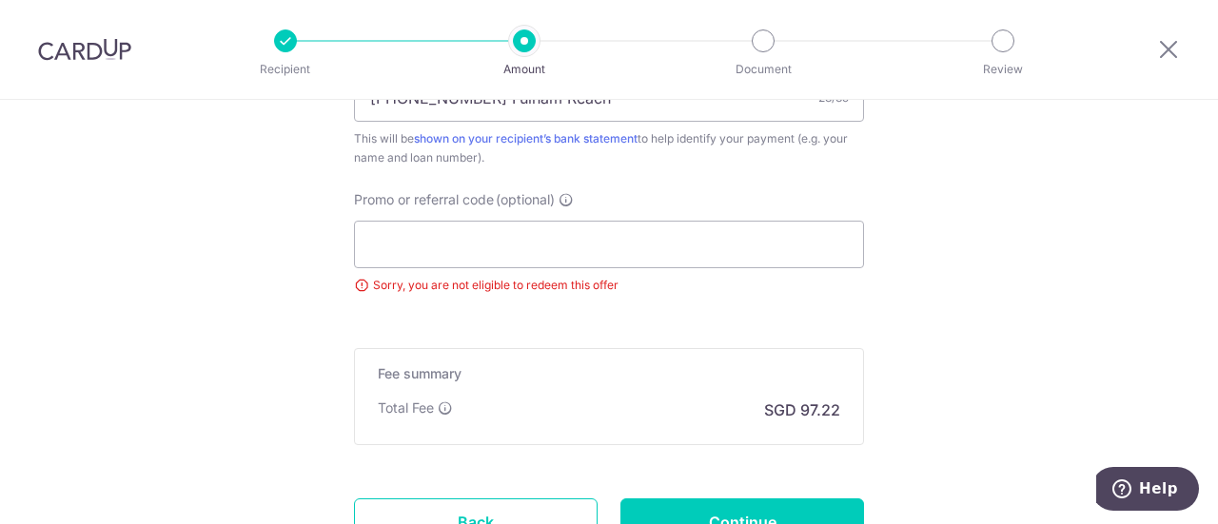
scroll to position [1142, 0]
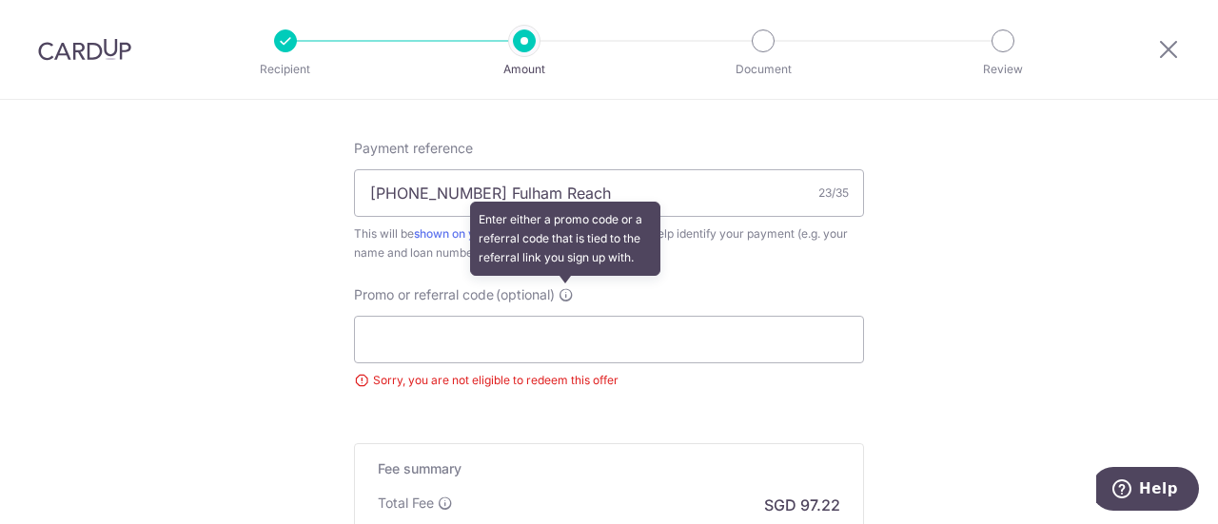
click at [569, 296] on icon at bounding box center [566, 294] width 15 height 15
click at [569, 316] on input "Promo or referral code (optional) Enter either a promo code or a referral code …" at bounding box center [609, 340] width 510 height 48
click at [564, 296] on icon at bounding box center [566, 294] width 15 height 15
click at [564, 316] on input "Promo or referral code (optional) Enter either a promo code or a referral code …" at bounding box center [609, 340] width 510 height 48
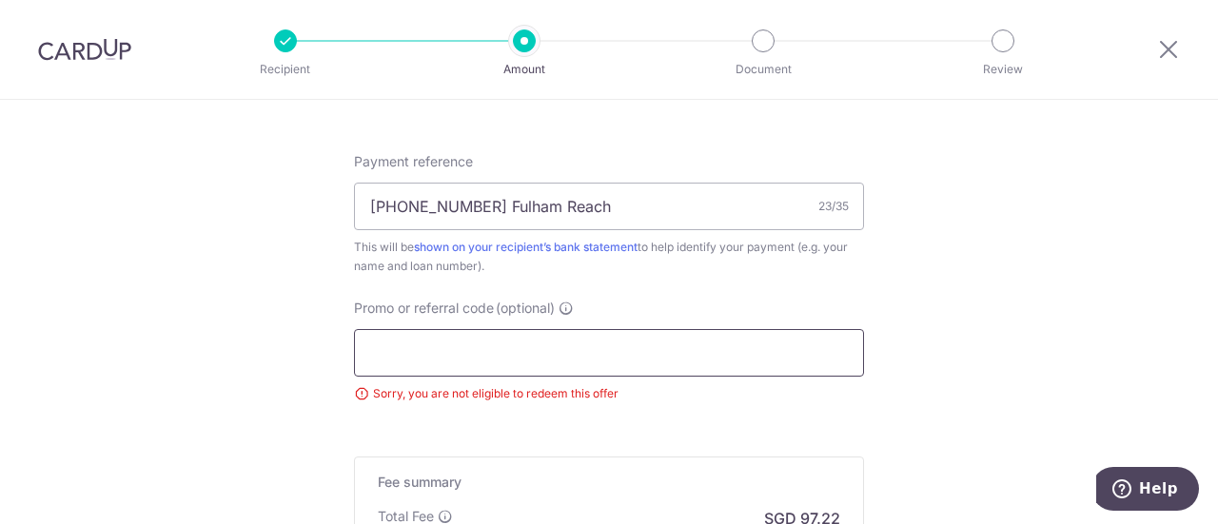
scroll to position [1302, 0]
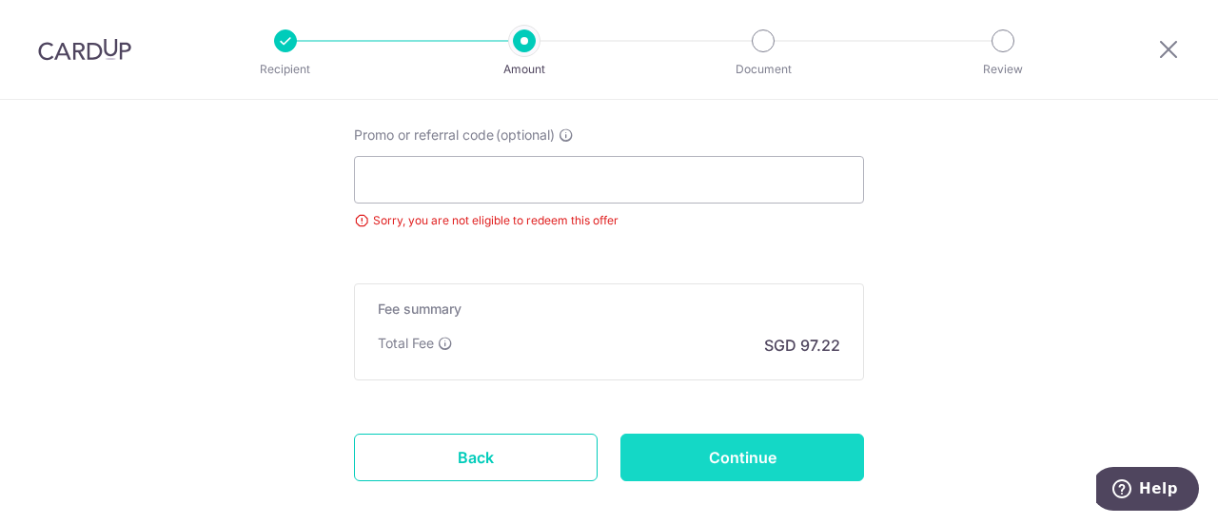
click at [689, 464] on input "Continue" at bounding box center [743, 458] width 244 height 48
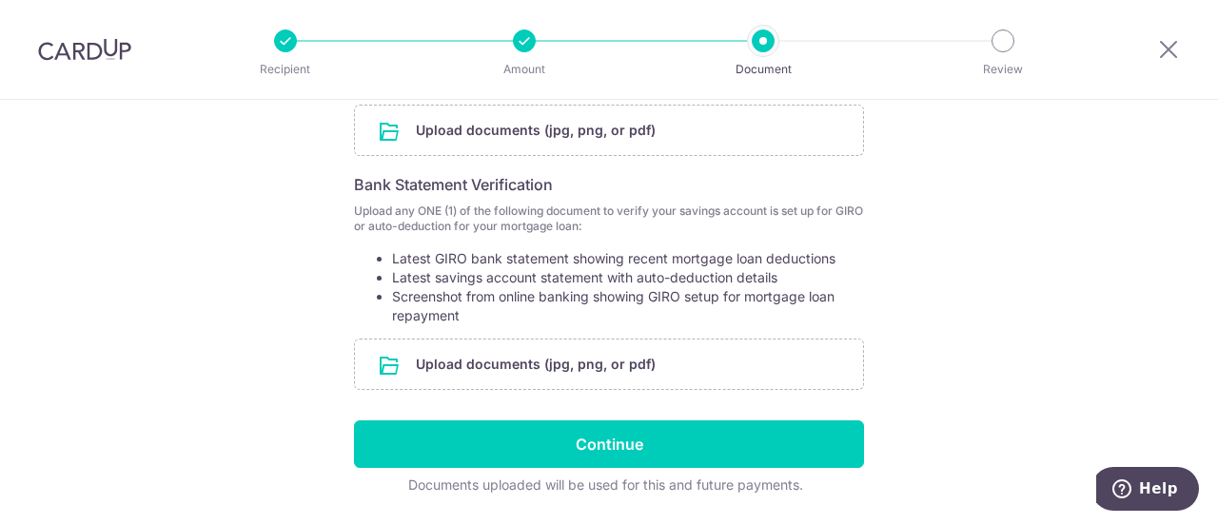
scroll to position [519, 0]
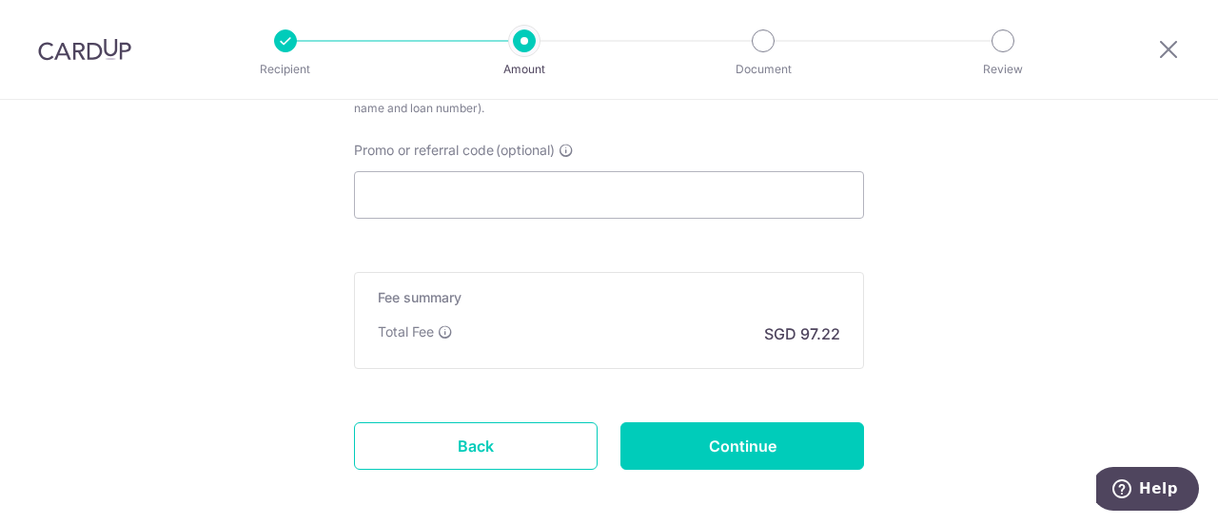
scroll to position [1237, 0]
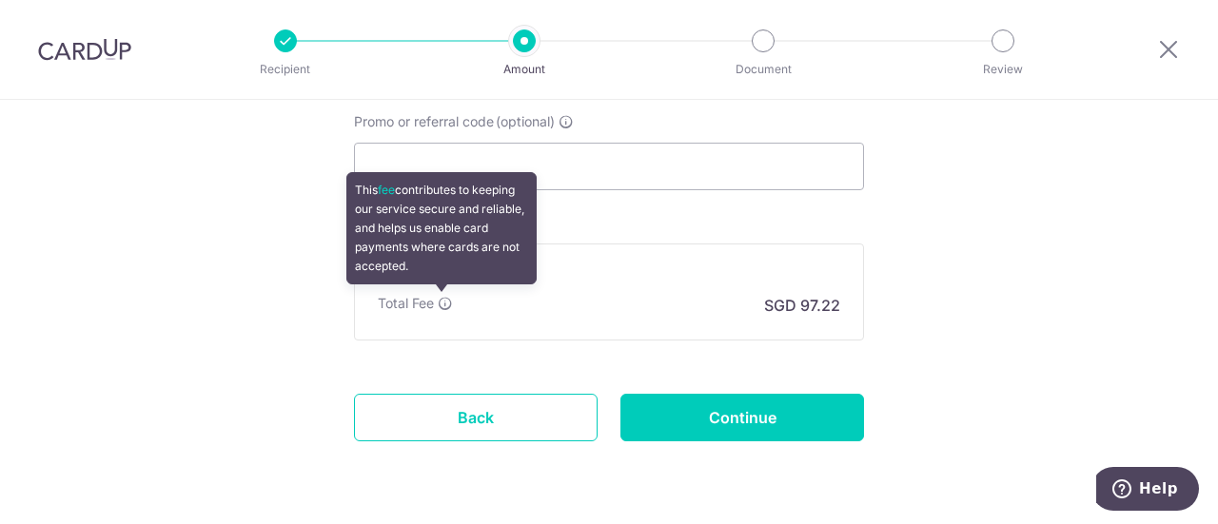
click at [438, 302] on icon at bounding box center [445, 303] width 15 height 15
click at [445, 303] on icon at bounding box center [445, 303] width 15 height 15
click at [438, 299] on icon at bounding box center [445, 303] width 15 height 15
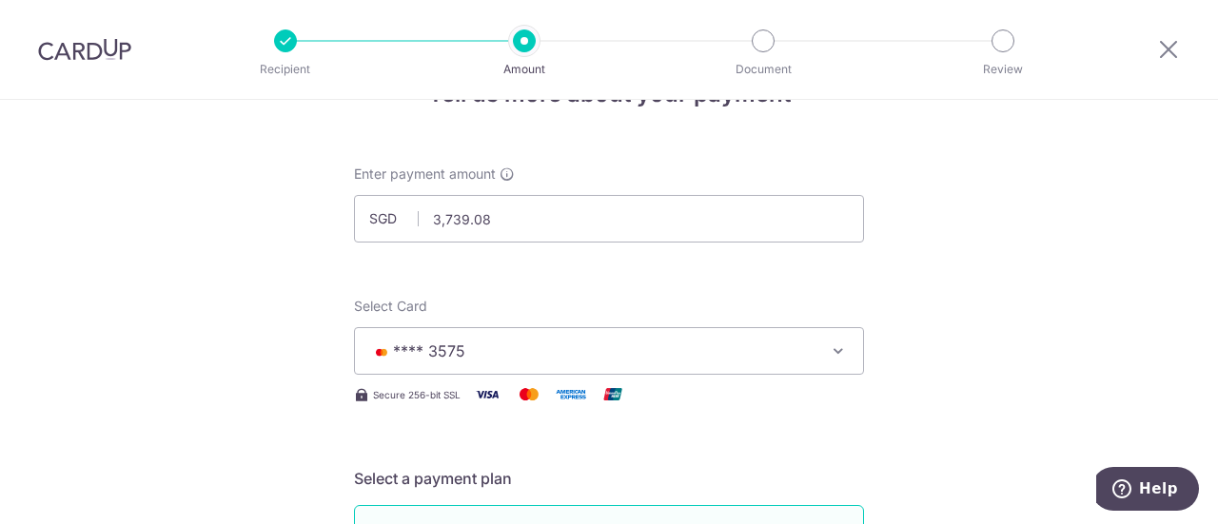
scroll to position [0, 0]
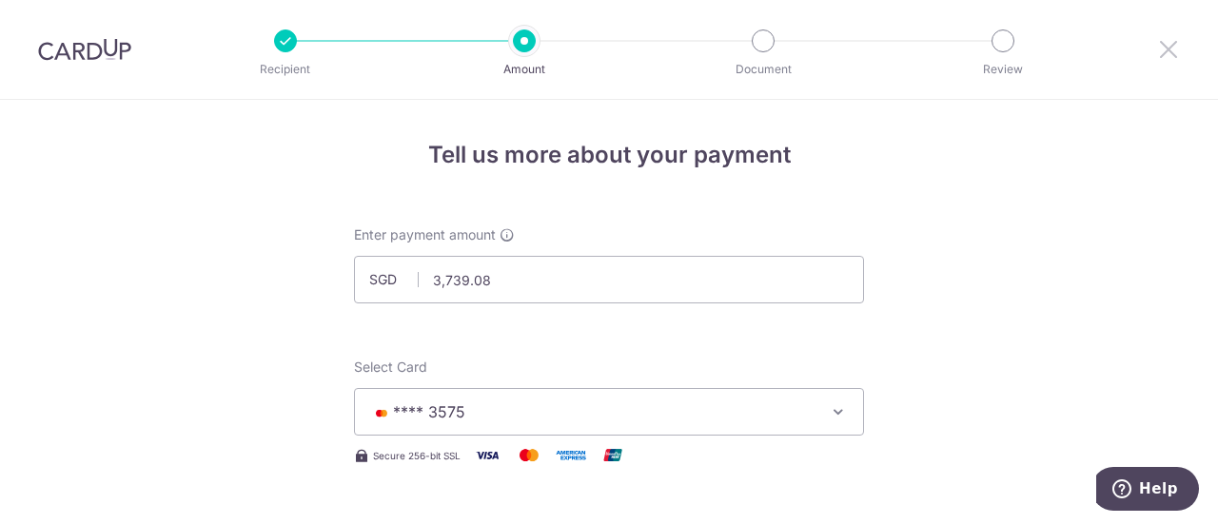
click at [1175, 56] on icon at bounding box center [1168, 49] width 23 height 24
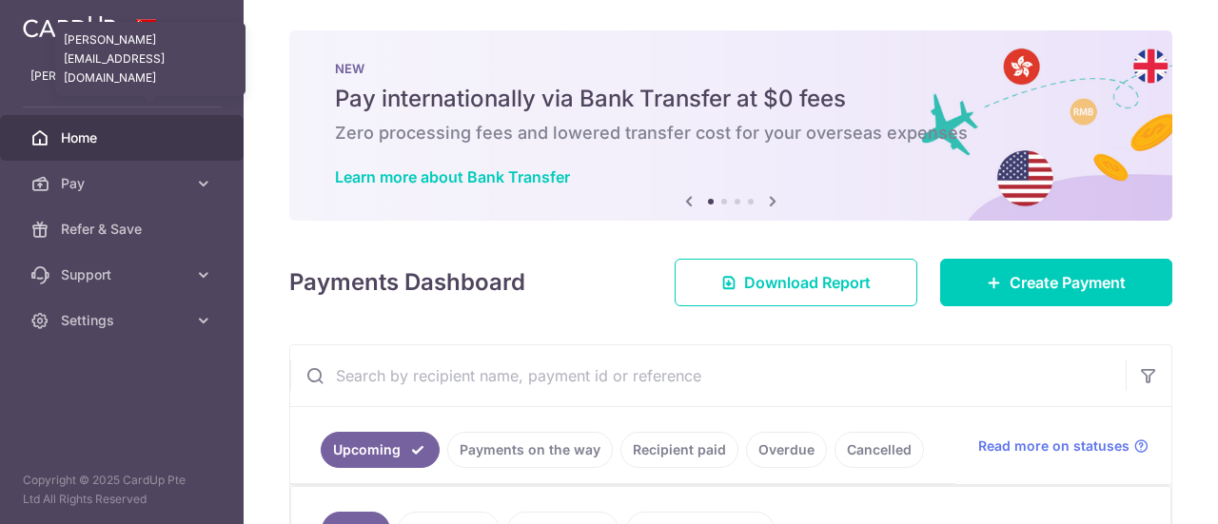
click at [125, 85] on p "[PERSON_NAME][EMAIL_ADDRESS][DOMAIN_NAME]" at bounding box center [121, 76] width 183 height 19
click at [744, 184] on div "Learn more about Bank Transfer" at bounding box center [731, 177] width 792 height 19
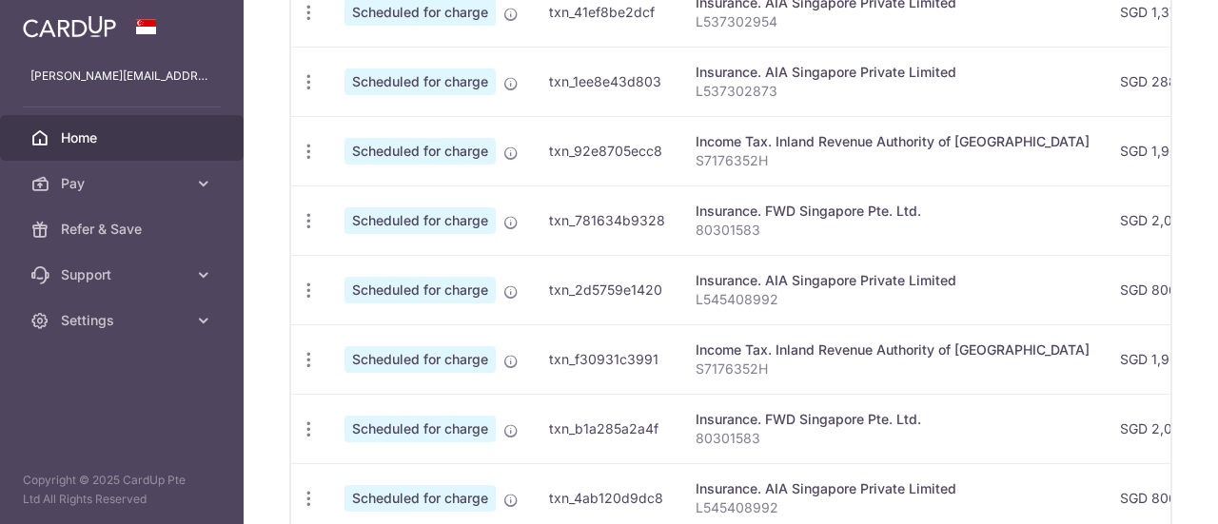
scroll to position [924, 0]
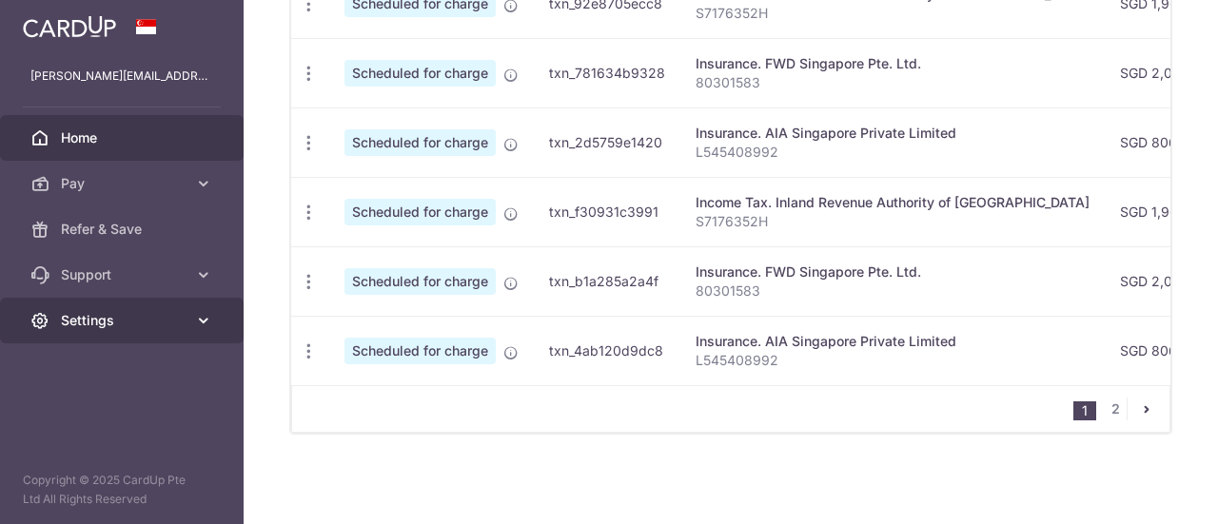
click at [91, 307] on link "Settings" at bounding box center [122, 321] width 244 height 46
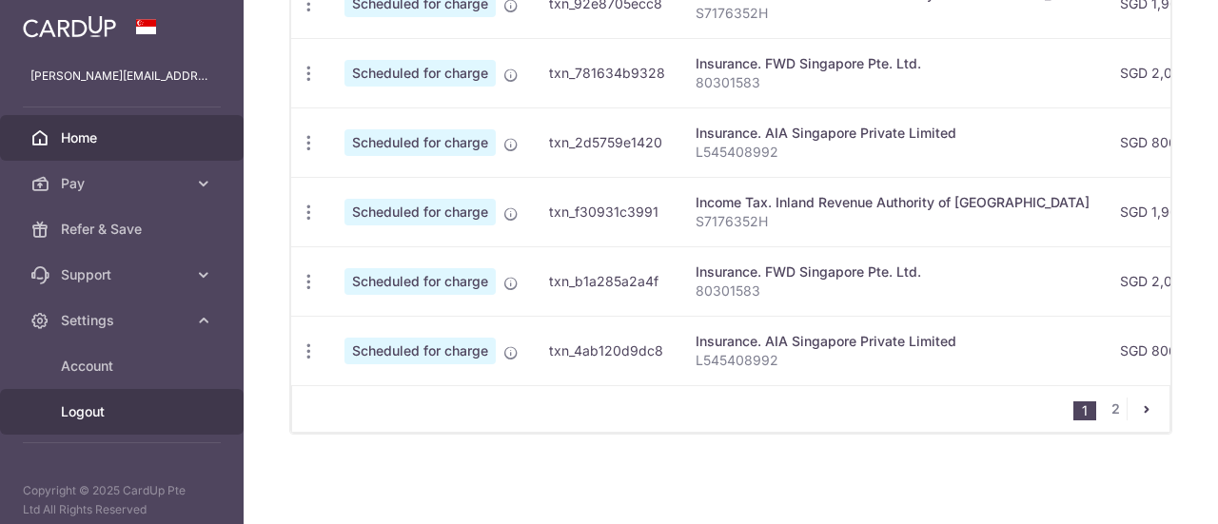
click at [76, 400] on link "Logout" at bounding box center [122, 412] width 244 height 46
